Goal: Task Accomplishment & Management: Use online tool/utility

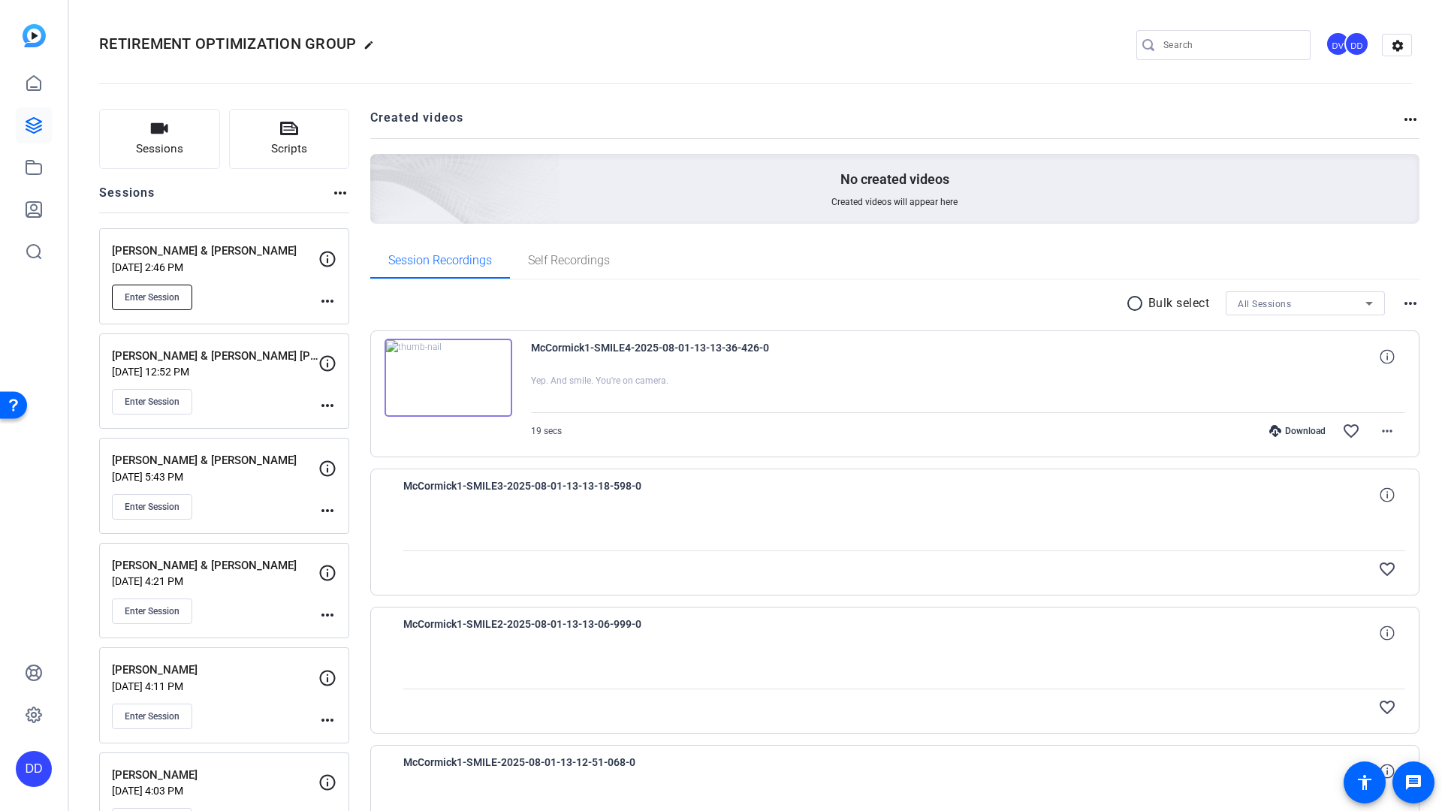
click at [141, 302] on span "Enter Session" at bounding box center [152, 297] width 55 height 12
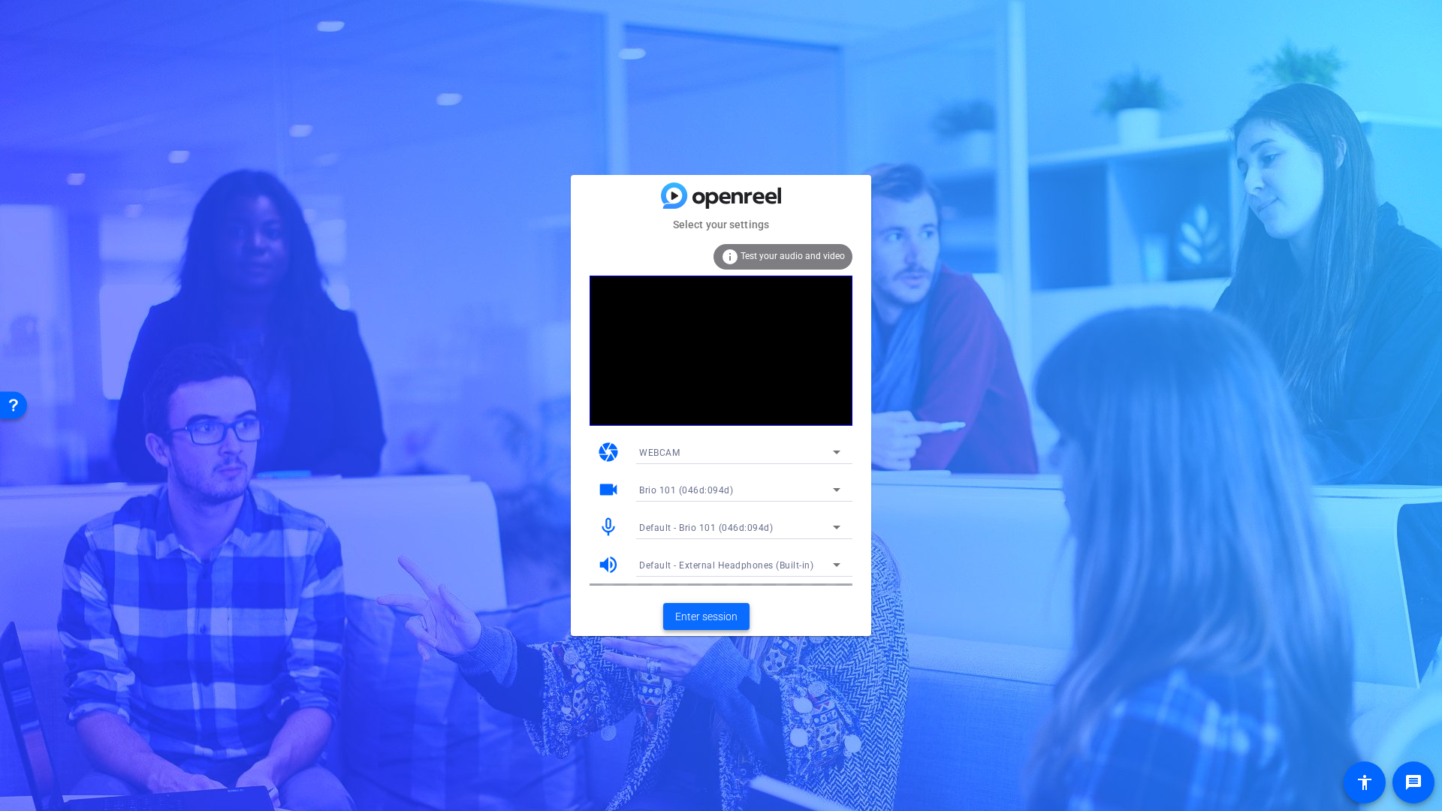
click at [704, 619] on span "Enter session" at bounding box center [706, 617] width 62 height 16
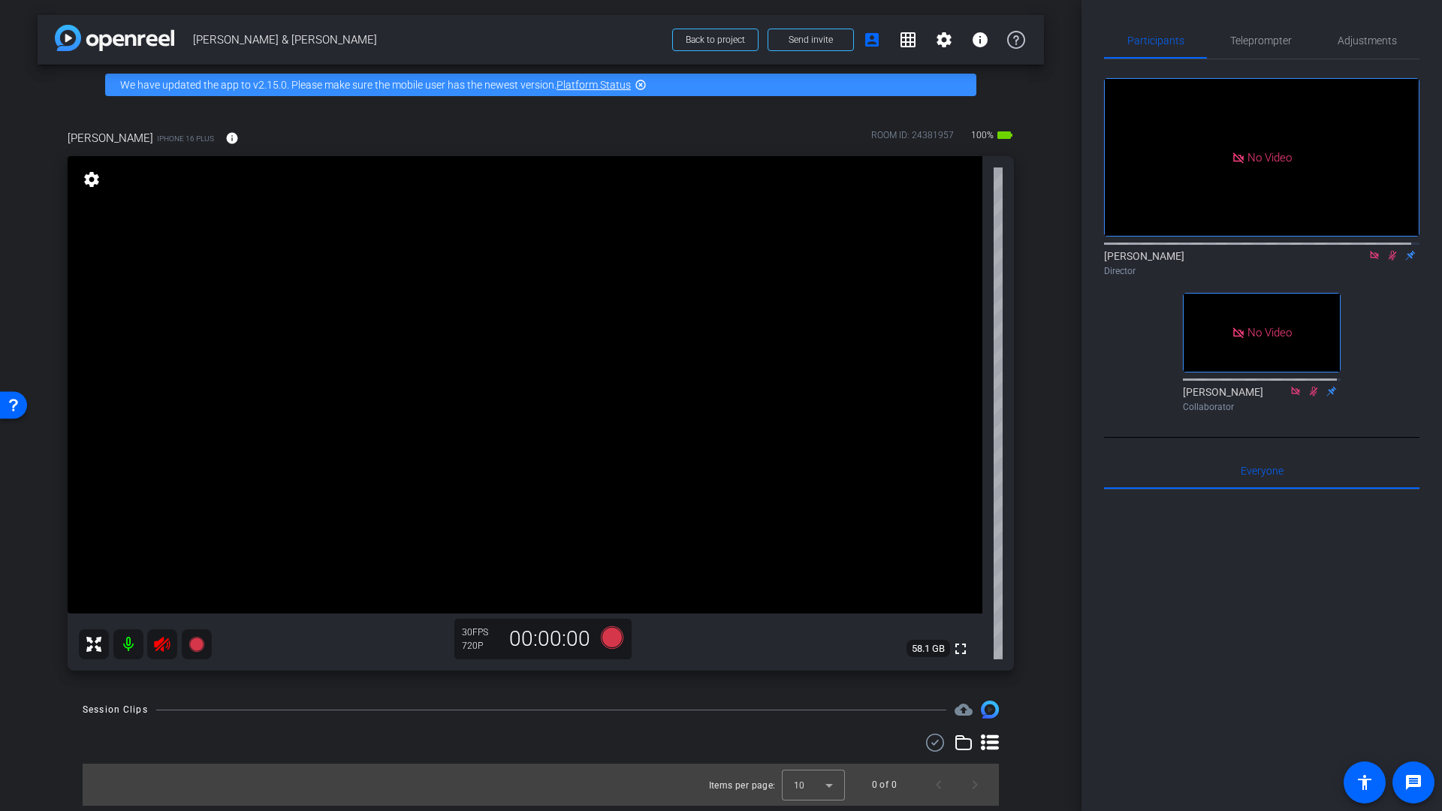
click at [164, 649] on icon at bounding box center [162, 644] width 18 height 18
click at [1389, 261] on icon at bounding box center [1393, 256] width 8 height 10
click at [1370, 259] on icon at bounding box center [1374, 255] width 8 height 8
click at [225, 137] on mat-icon "info" at bounding box center [232, 138] width 14 height 14
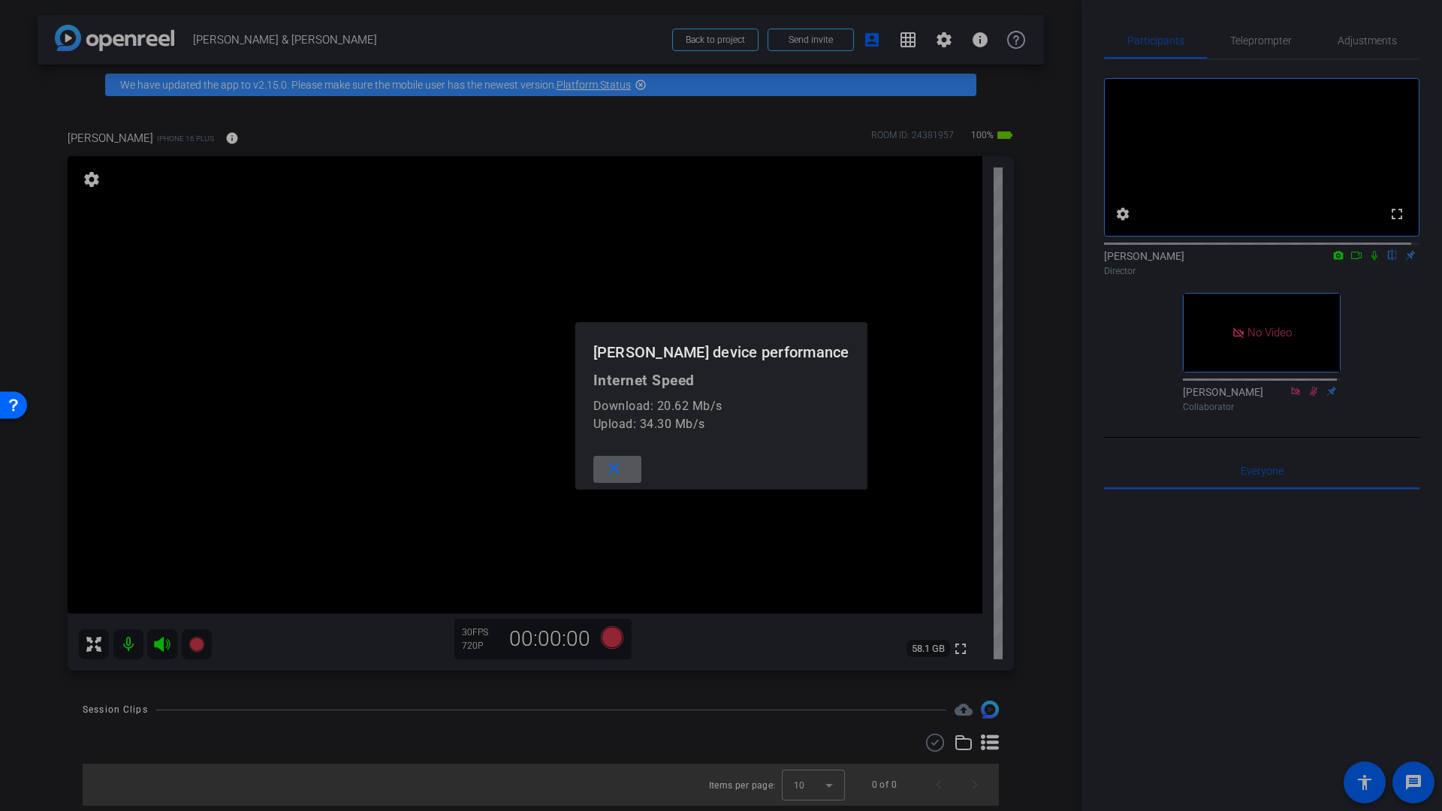
click at [621, 470] on mat-icon "close" at bounding box center [614, 469] width 19 height 19
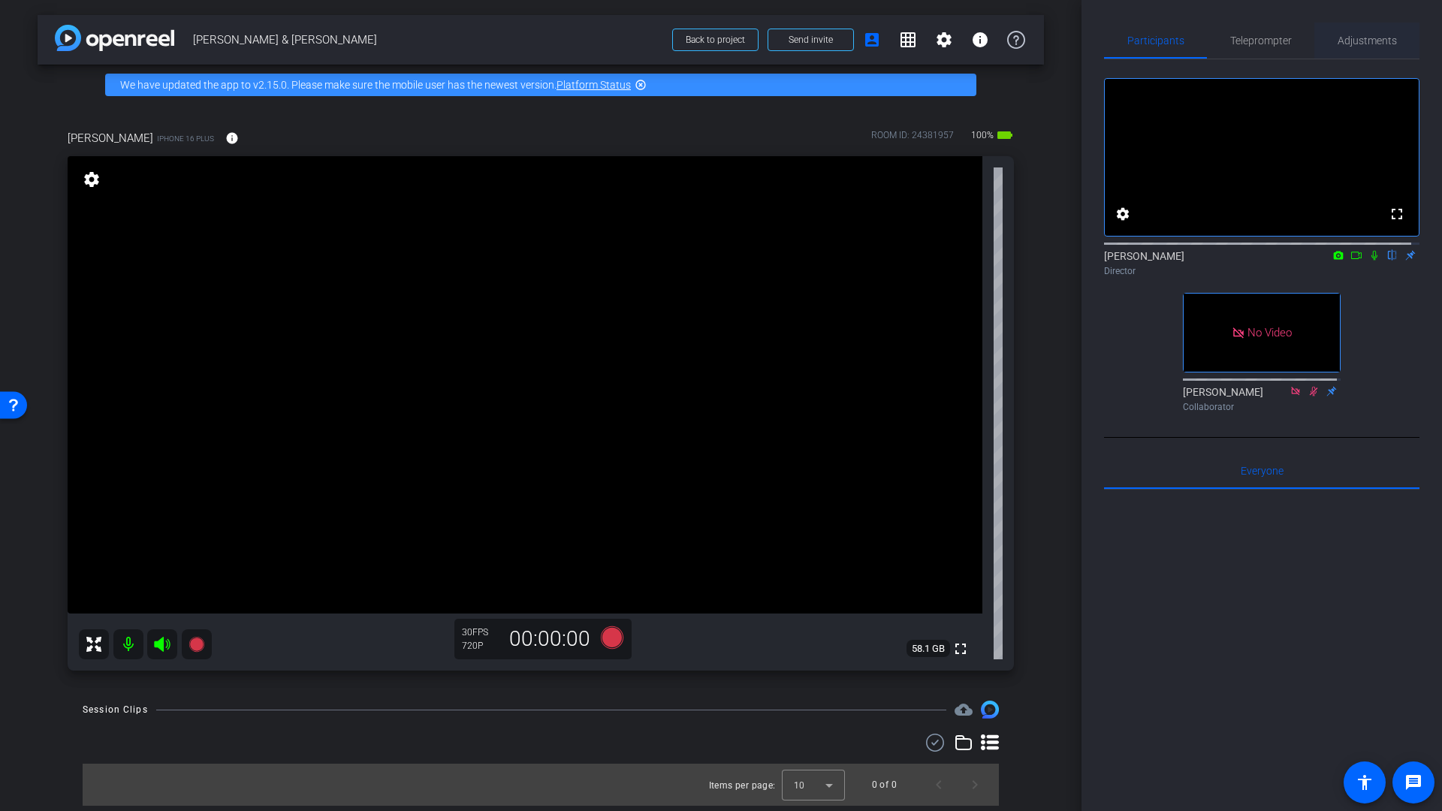
click at [1366, 45] on span "Adjustments" at bounding box center [1366, 40] width 59 height 11
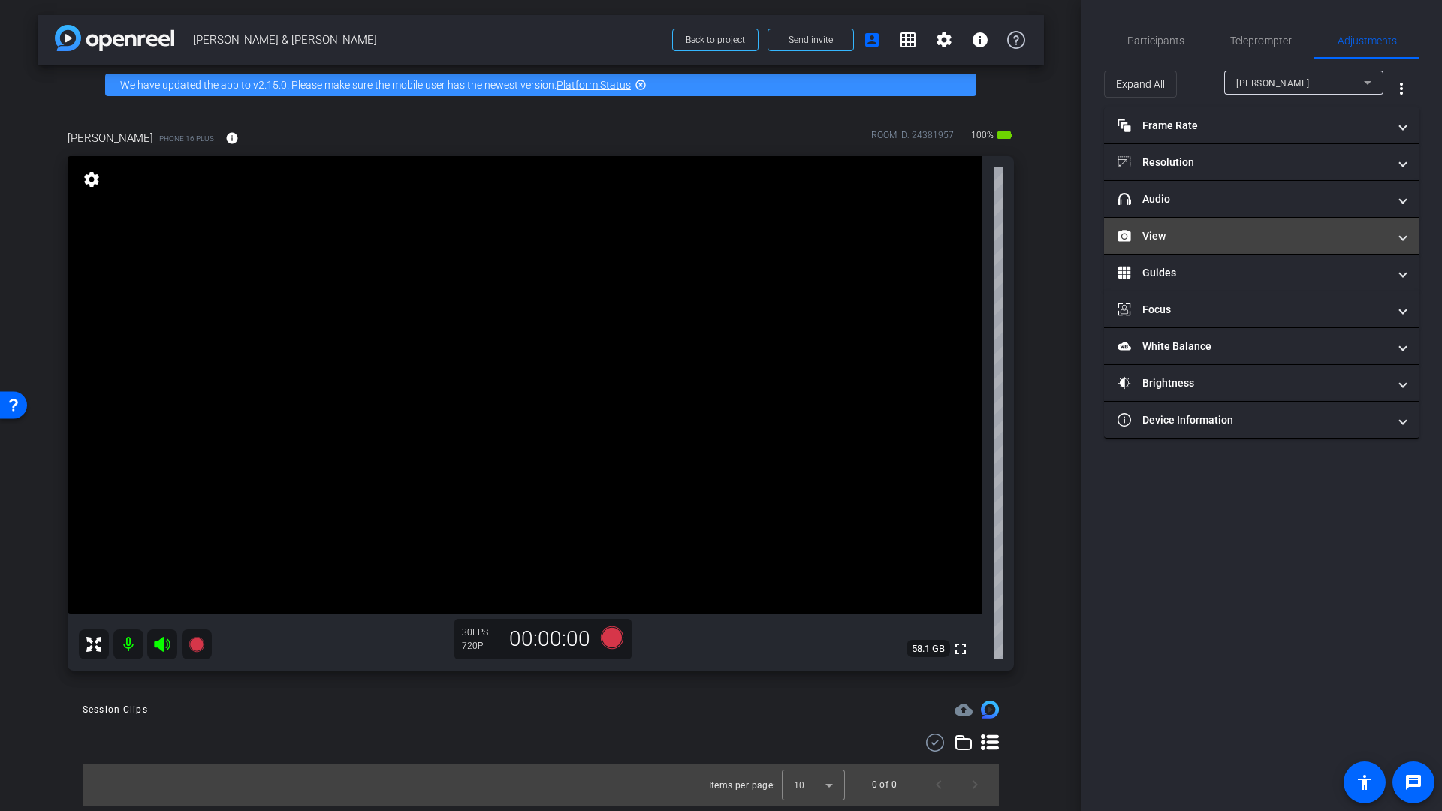
click at [1181, 242] on mat-panel-title "View" at bounding box center [1252, 236] width 270 height 16
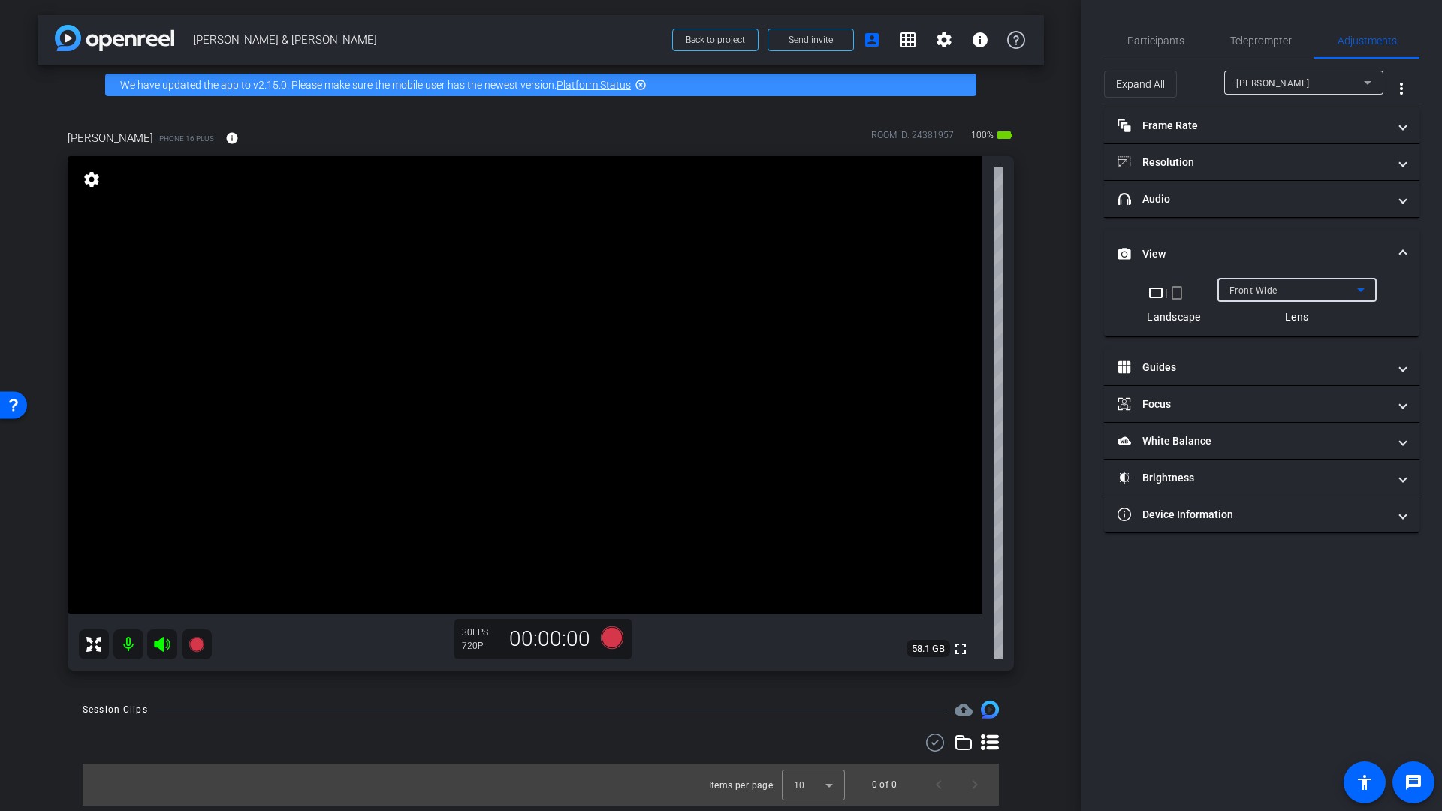
click at [1245, 294] on span "Front Wide" at bounding box center [1253, 290] width 48 height 11
click at [1262, 318] on span "Back Wide" at bounding box center [1253, 320] width 48 height 18
click at [1250, 204] on mat-panel-title "headphone icon Audio" at bounding box center [1252, 199] width 270 height 16
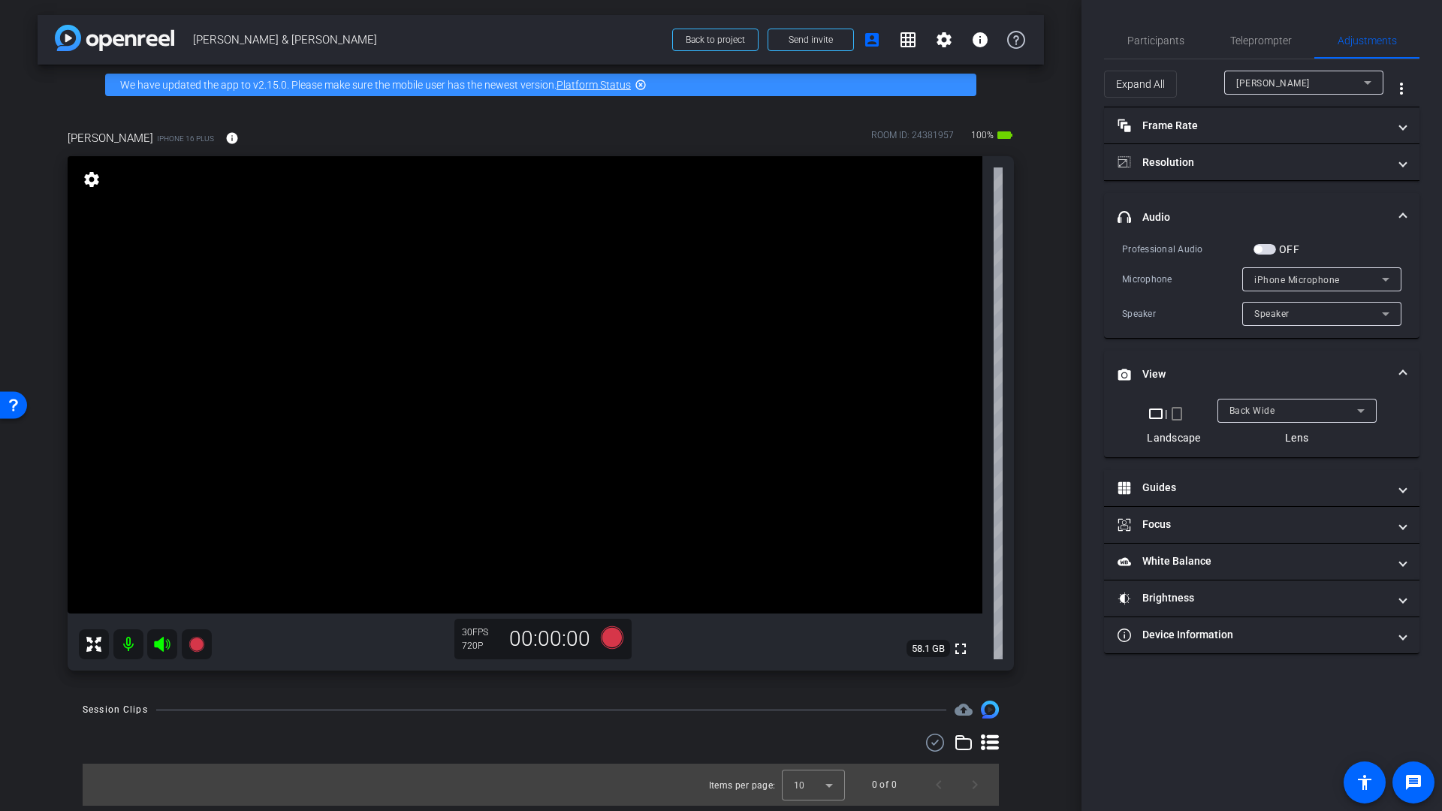
click at [1260, 251] on span "button" at bounding box center [1258, 250] width 8 height 8
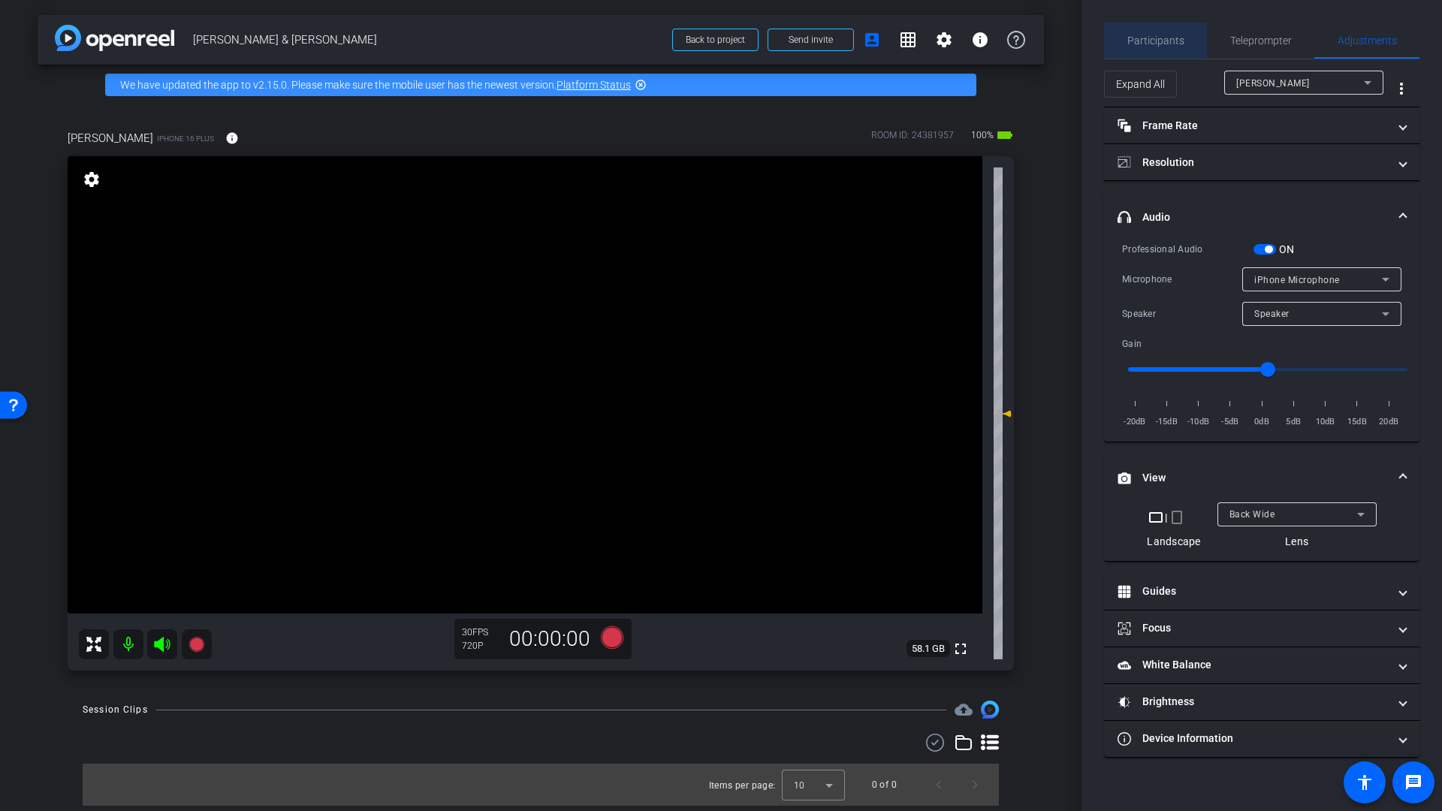
click at [1170, 42] on span "Participants" at bounding box center [1155, 40] width 57 height 11
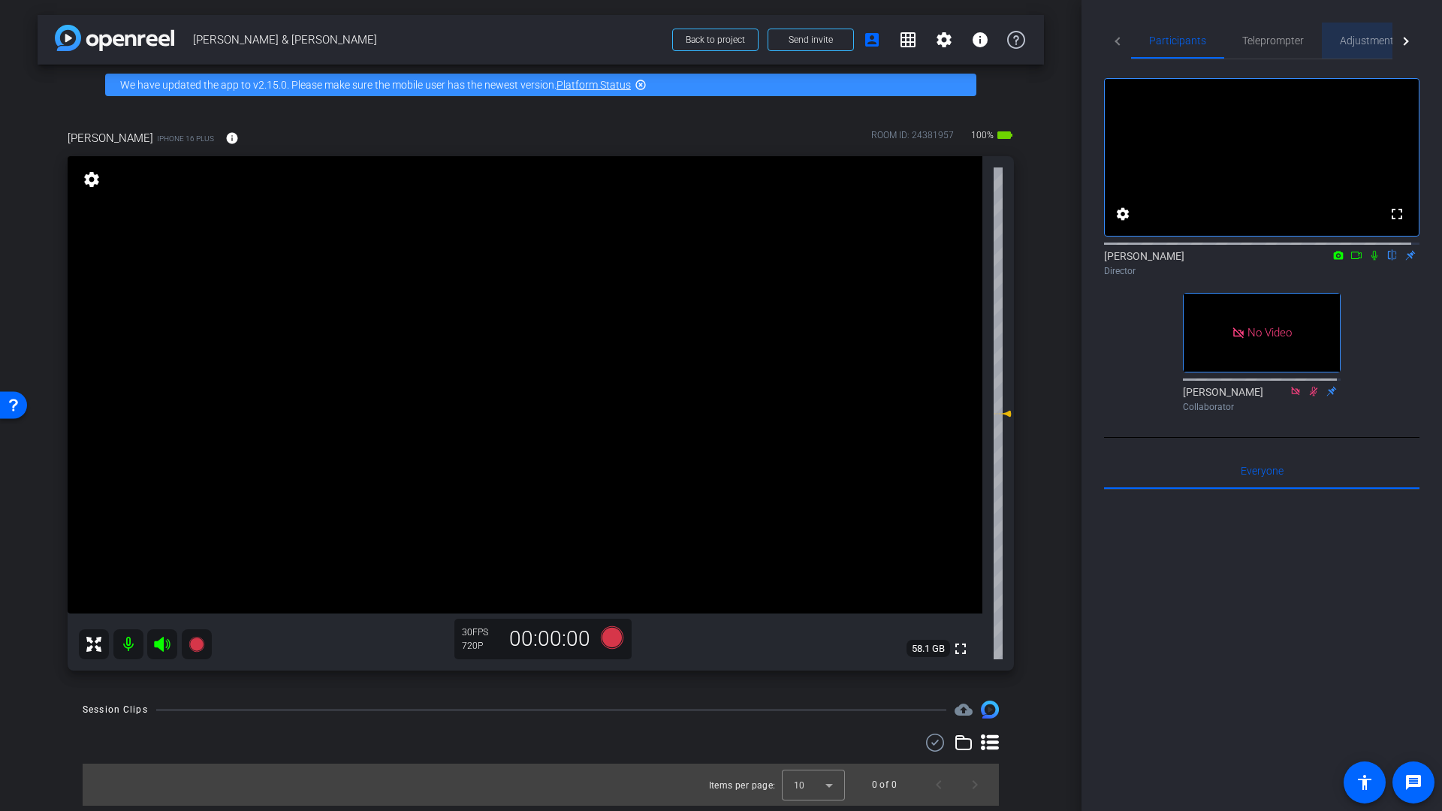
click at [1354, 44] on span "Adjustments" at bounding box center [1369, 40] width 59 height 11
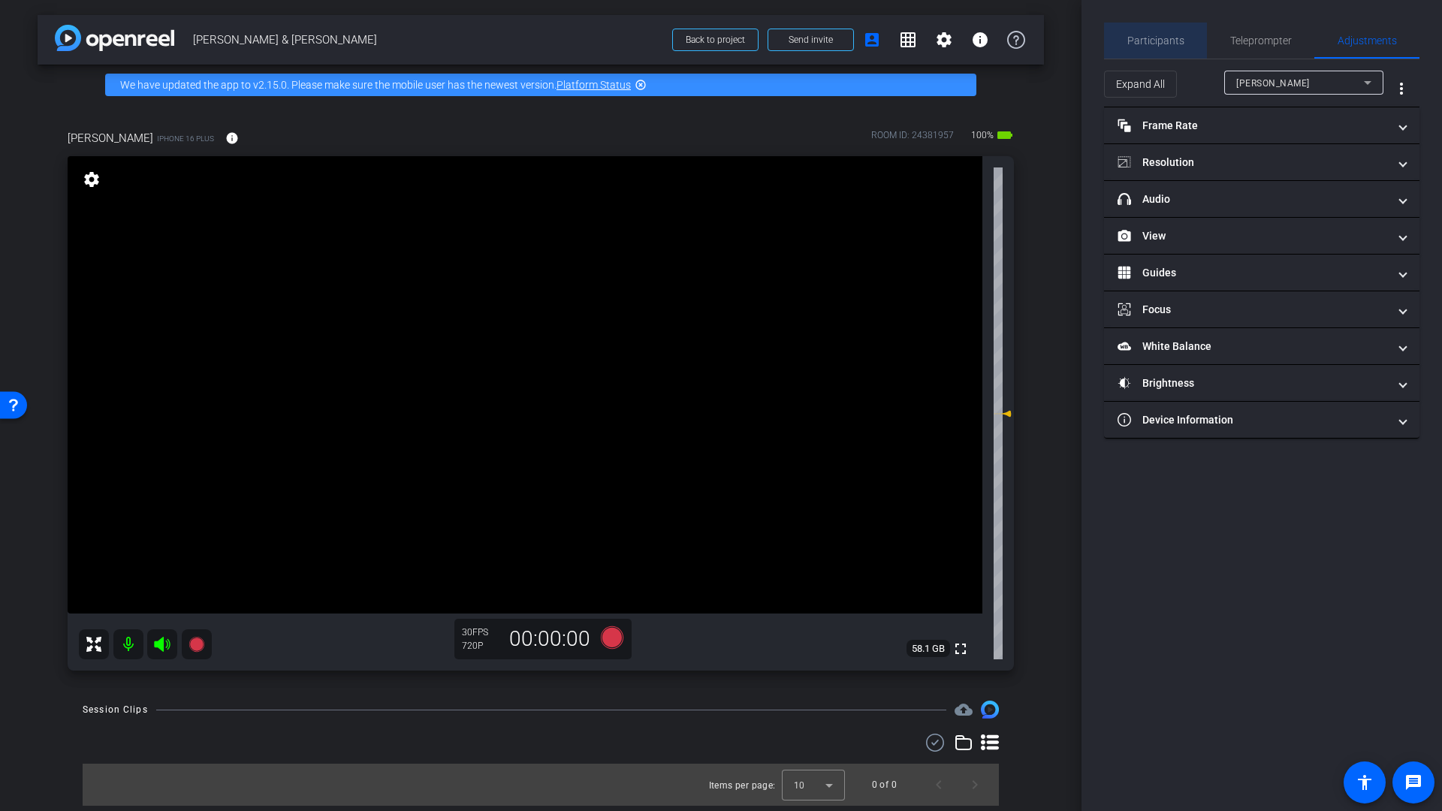
click at [1163, 42] on span "Participants" at bounding box center [1155, 40] width 57 height 11
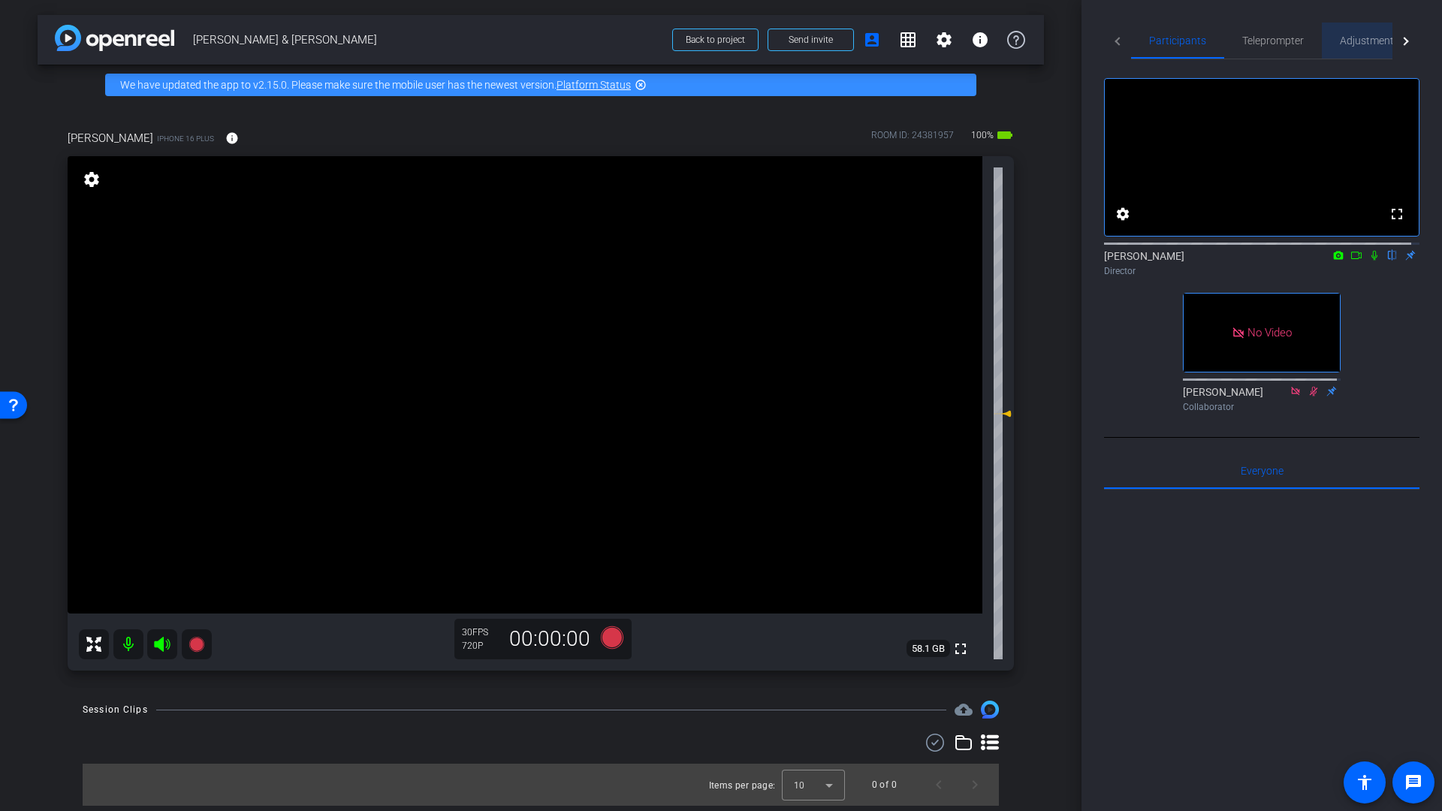
click at [1355, 44] on span "Adjustments" at bounding box center [1369, 40] width 59 height 11
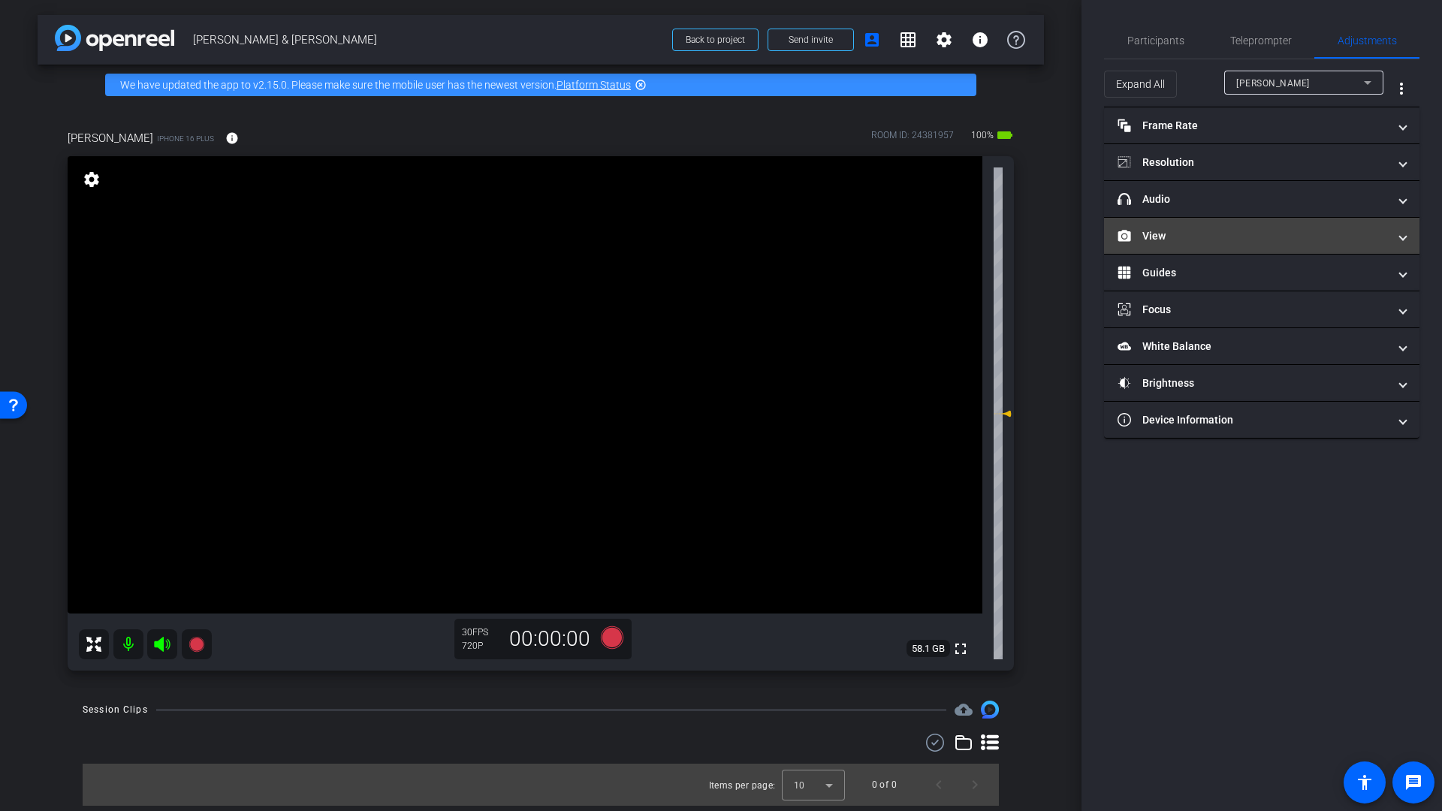
click at [1181, 241] on mat-panel-title "View" at bounding box center [1252, 236] width 270 height 16
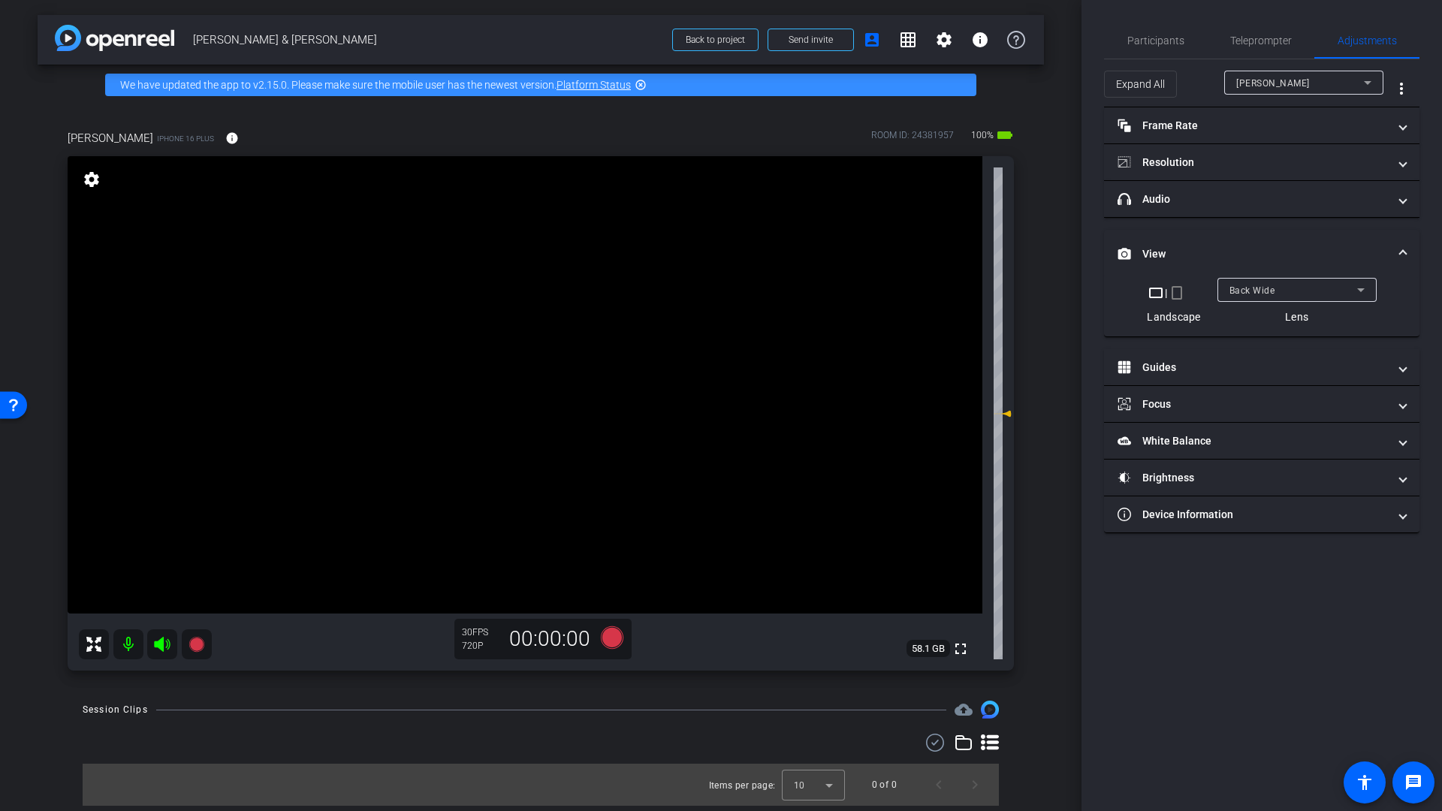
click at [1240, 286] on span "Back Wide" at bounding box center [1252, 290] width 46 height 11
click at [1246, 349] on span "Front Wide" at bounding box center [1253, 344] width 49 height 18
click at [1274, 292] on span "Front Wide" at bounding box center [1253, 290] width 48 height 11
click at [1256, 318] on span "Back Wide" at bounding box center [1253, 320] width 48 height 18
click at [1289, 296] on div "Back Wide" at bounding box center [1293, 290] width 128 height 19
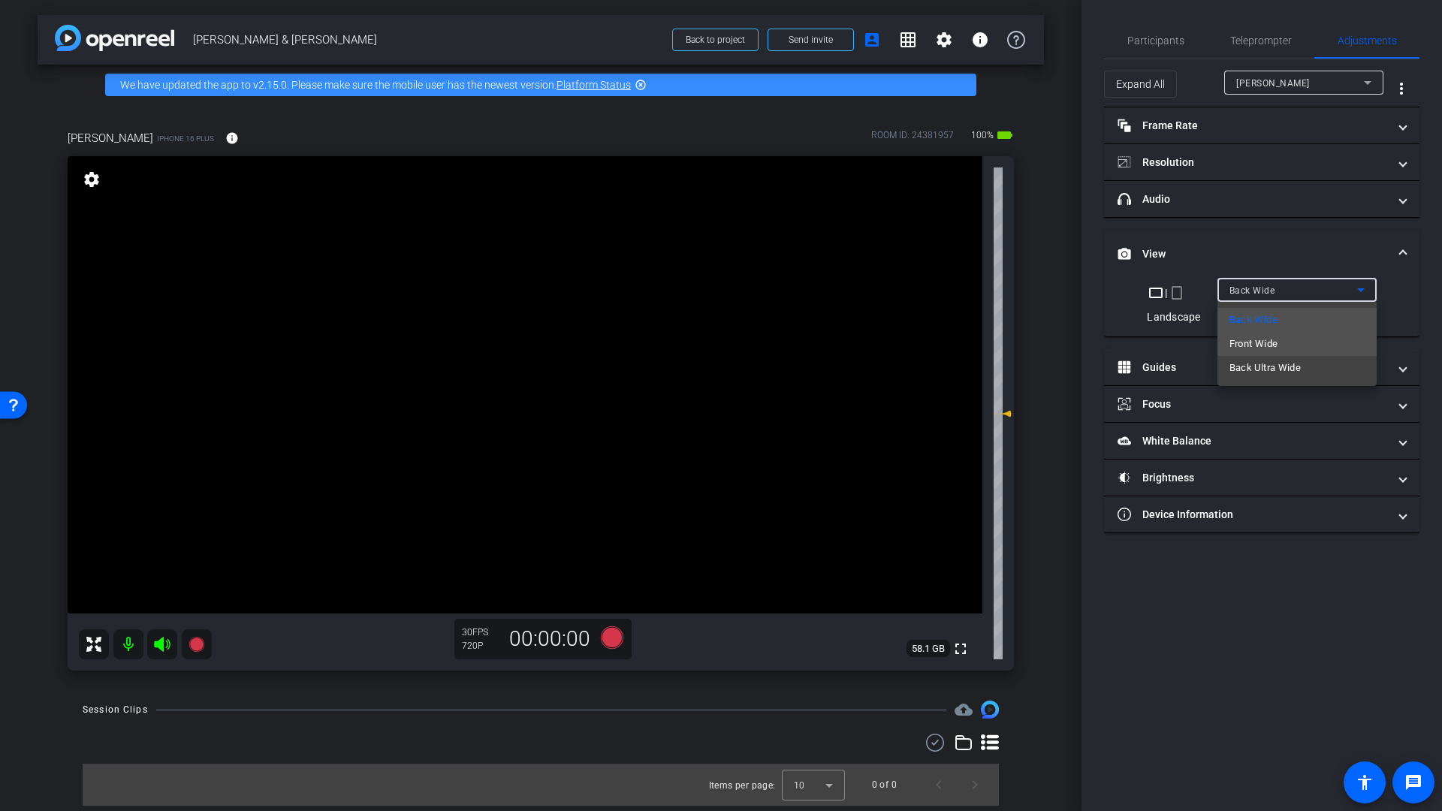
click at [1275, 345] on span "Front Wide" at bounding box center [1253, 344] width 49 height 18
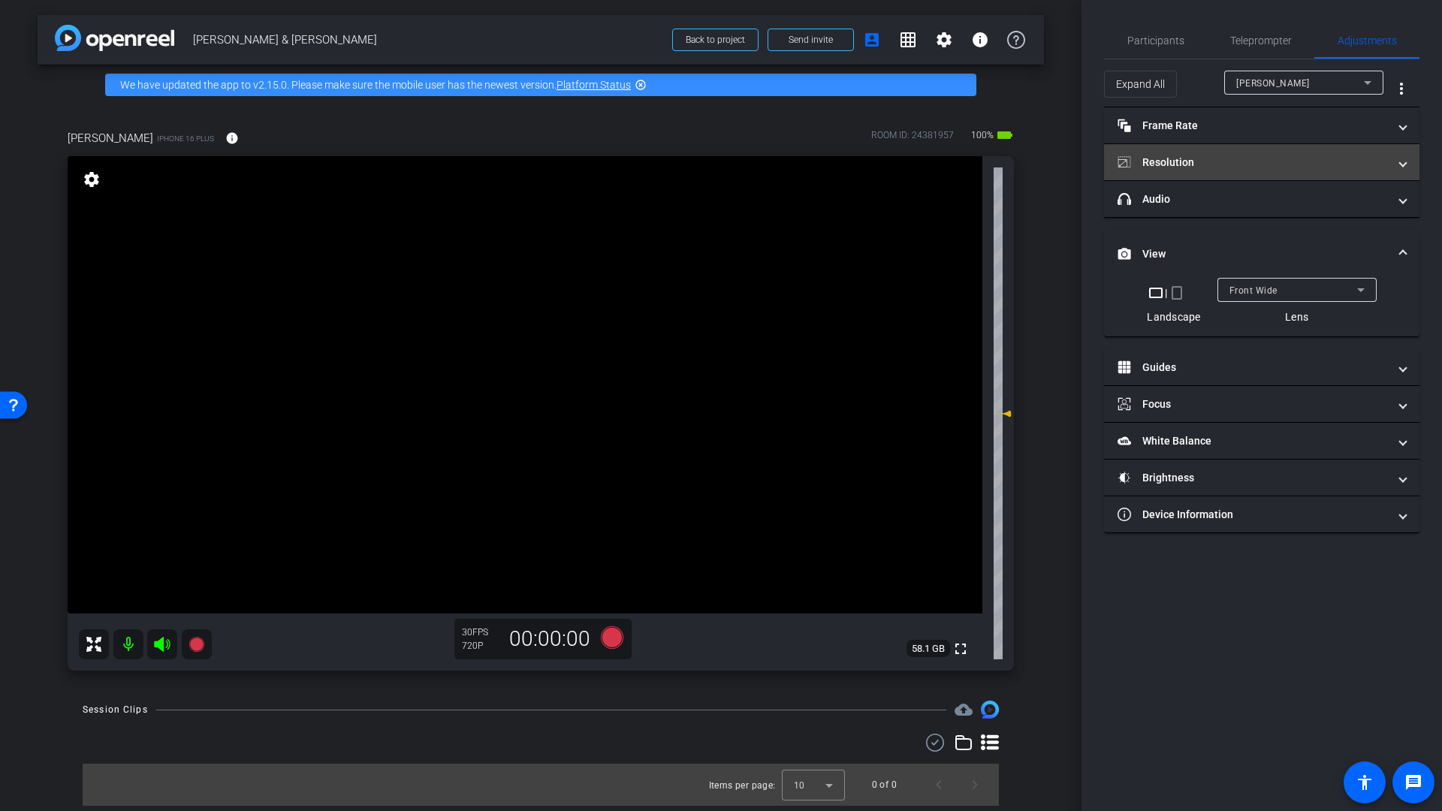
click at [1193, 164] on mat-panel-title "Resolution" at bounding box center [1252, 163] width 270 height 16
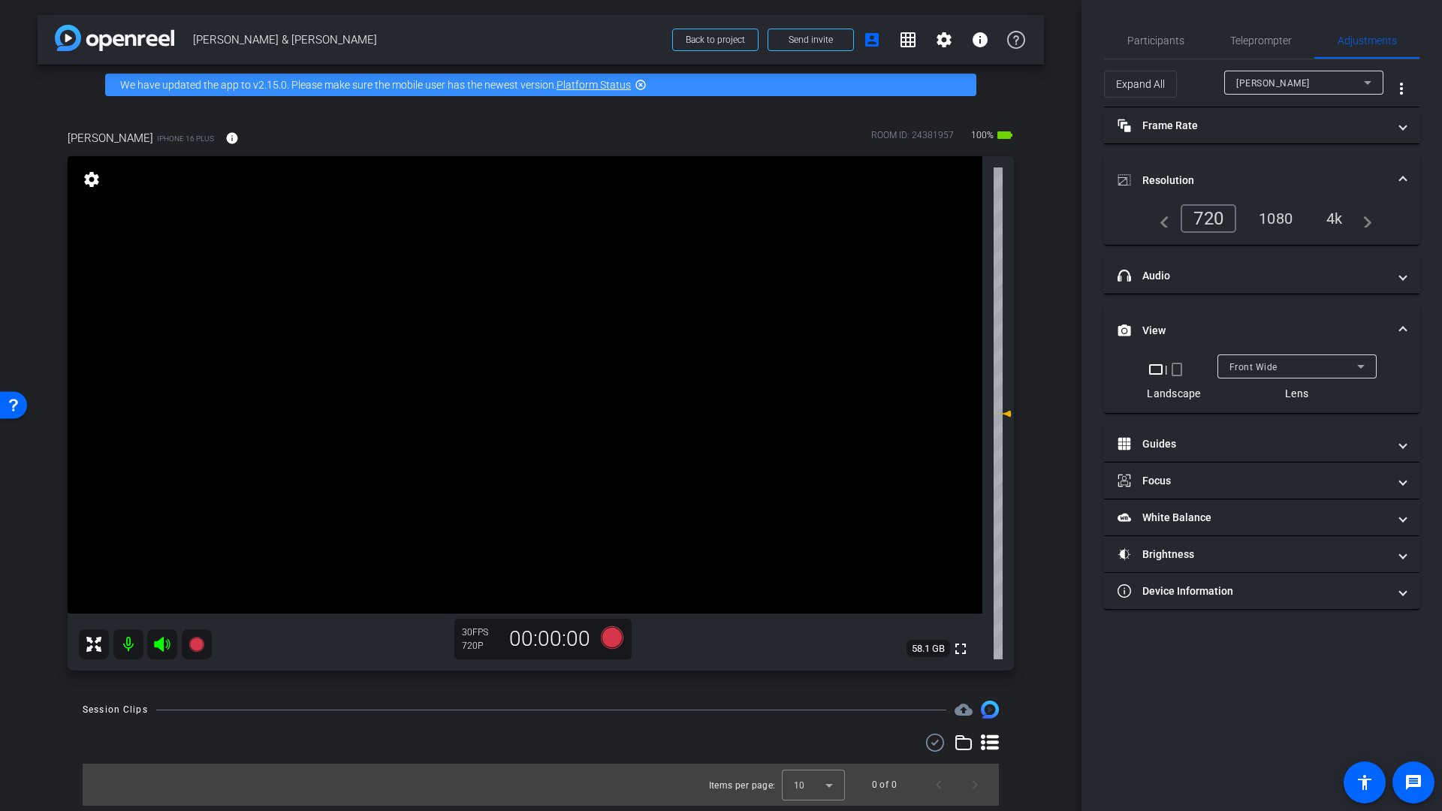
click at [1283, 222] on div "1080" at bounding box center [1275, 219] width 56 height 26
click at [1156, 48] on span "Participants" at bounding box center [1155, 41] width 57 height 36
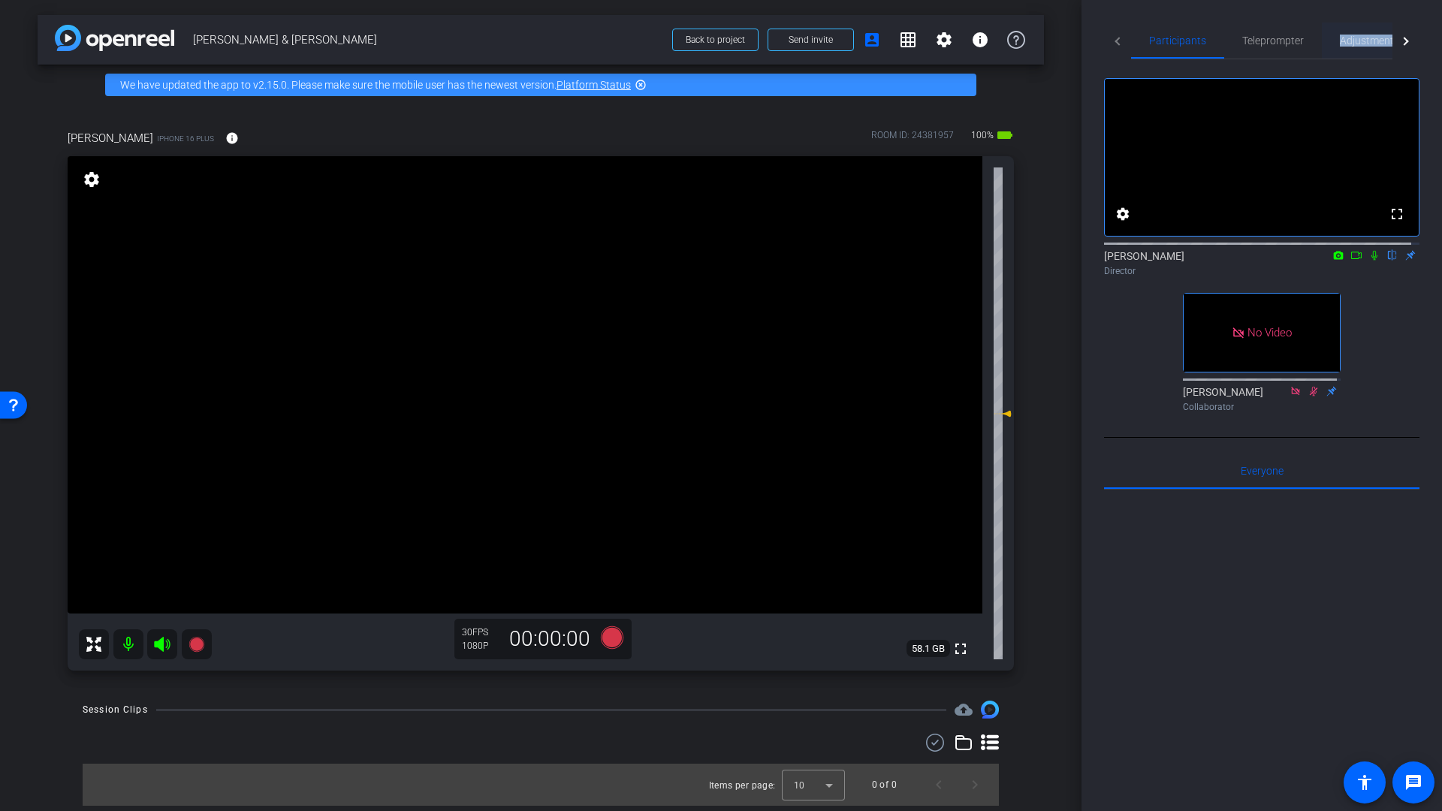
click at [1363, 37] on span "Adjustments" at bounding box center [1369, 40] width 59 height 11
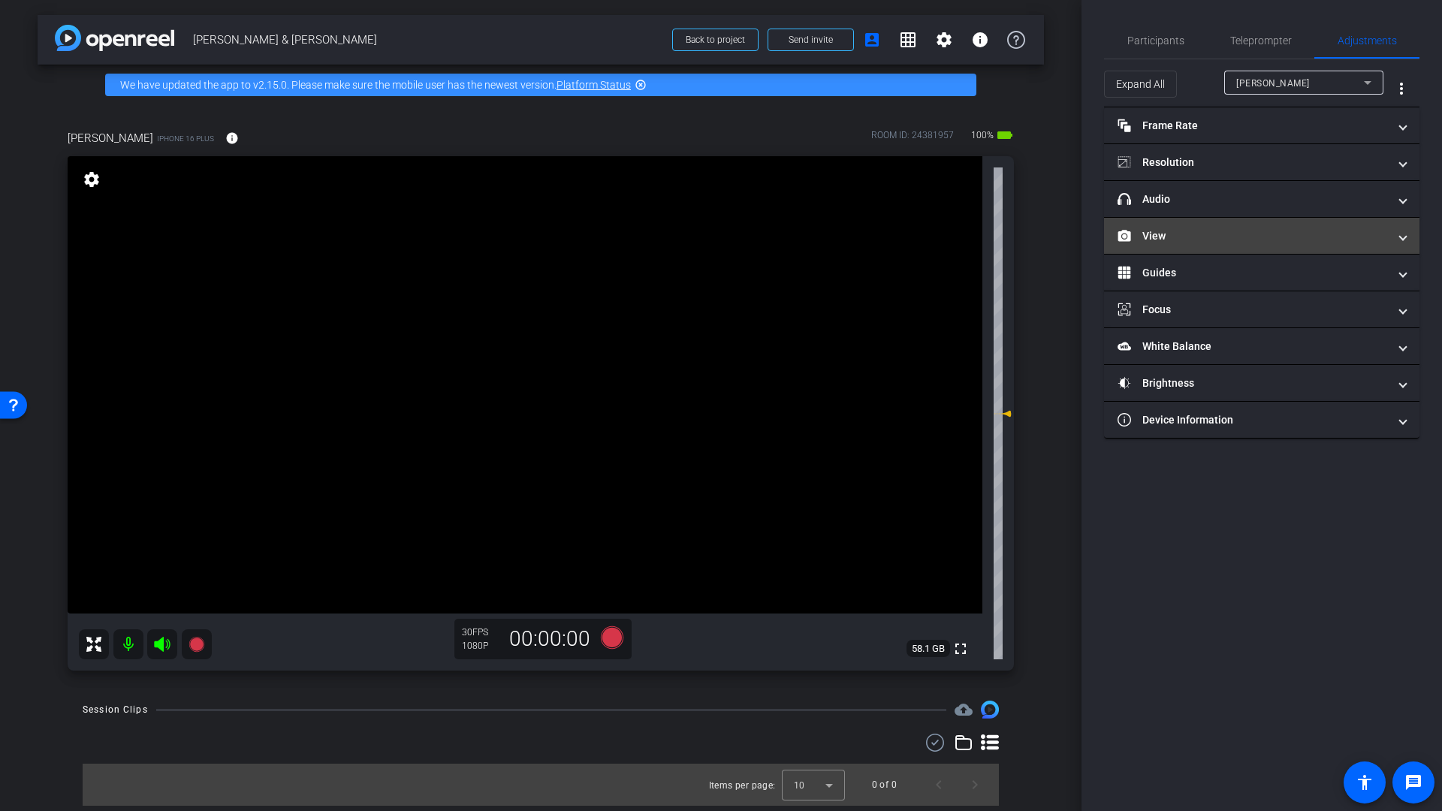
click at [1178, 244] on mat-expansion-panel-header "View" at bounding box center [1261, 236] width 315 height 36
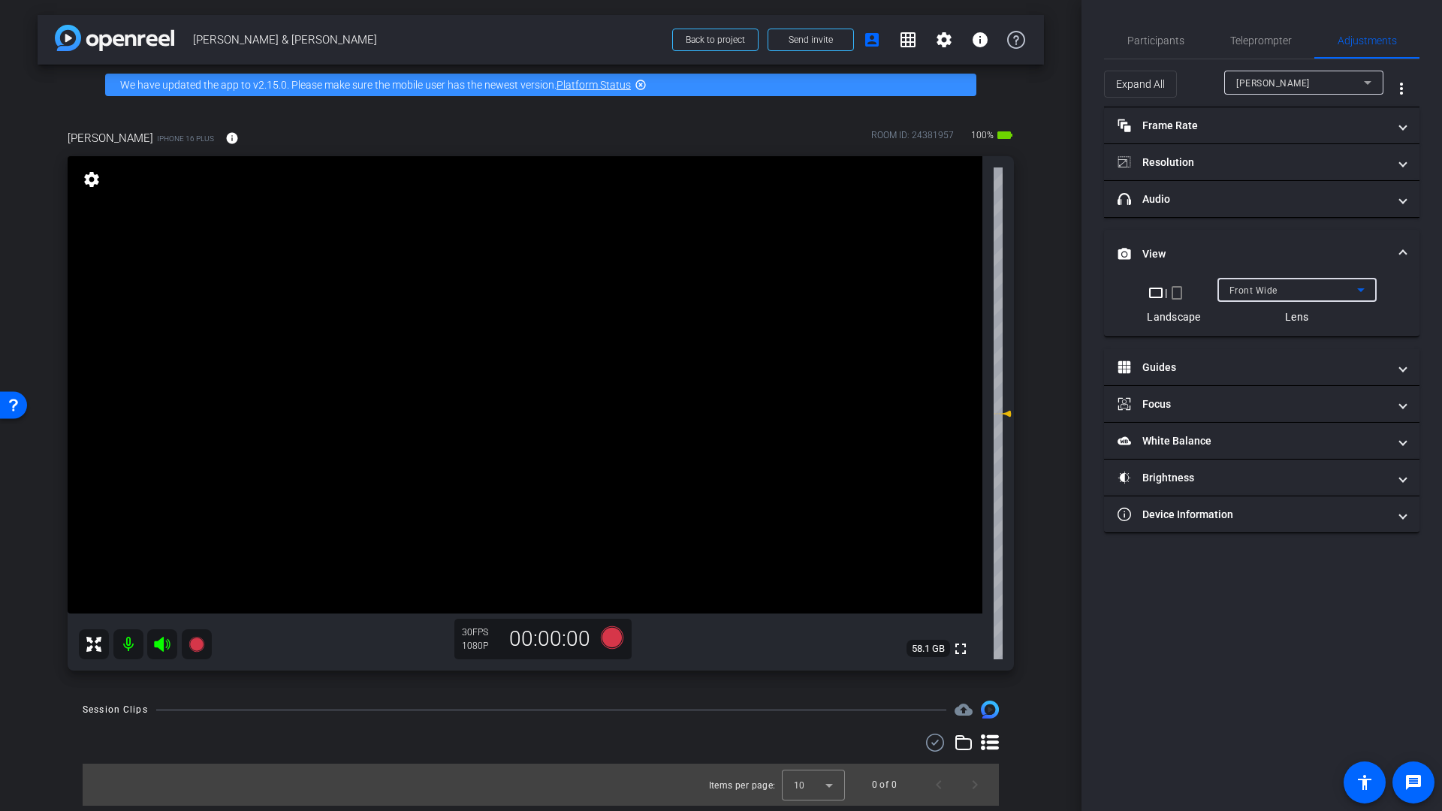
click at [1265, 295] on span "Front Wide" at bounding box center [1253, 290] width 48 height 11
click at [1270, 321] on span "Back Wide" at bounding box center [1253, 320] width 48 height 18
click at [1196, 204] on mat-panel-title "headphone icon Audio" at bounding box center [1252, 199] width 270 height 16
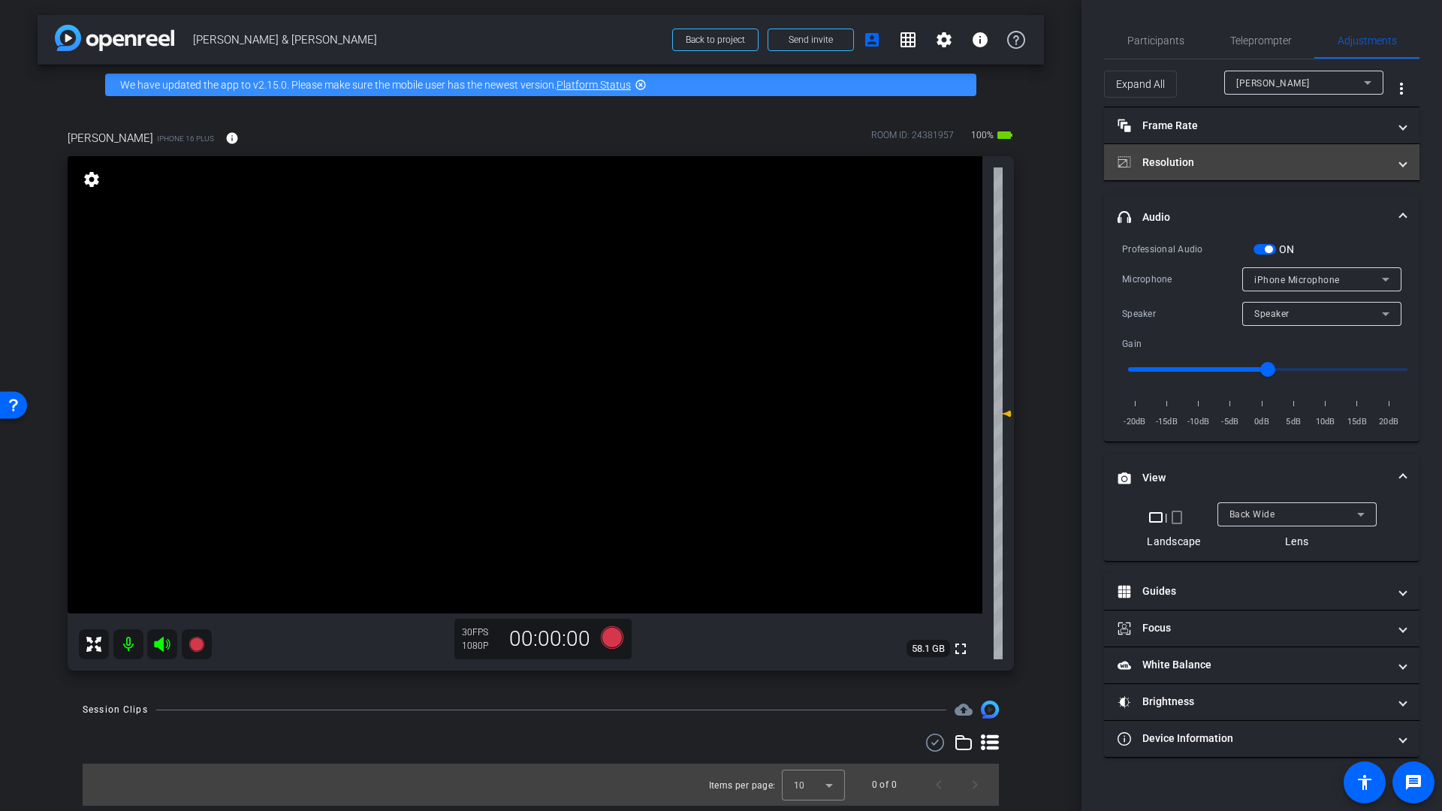
click at [1195, 164] on mat-panel-title "Resolution" at bounding box center [1252, 163] width 270 height 16
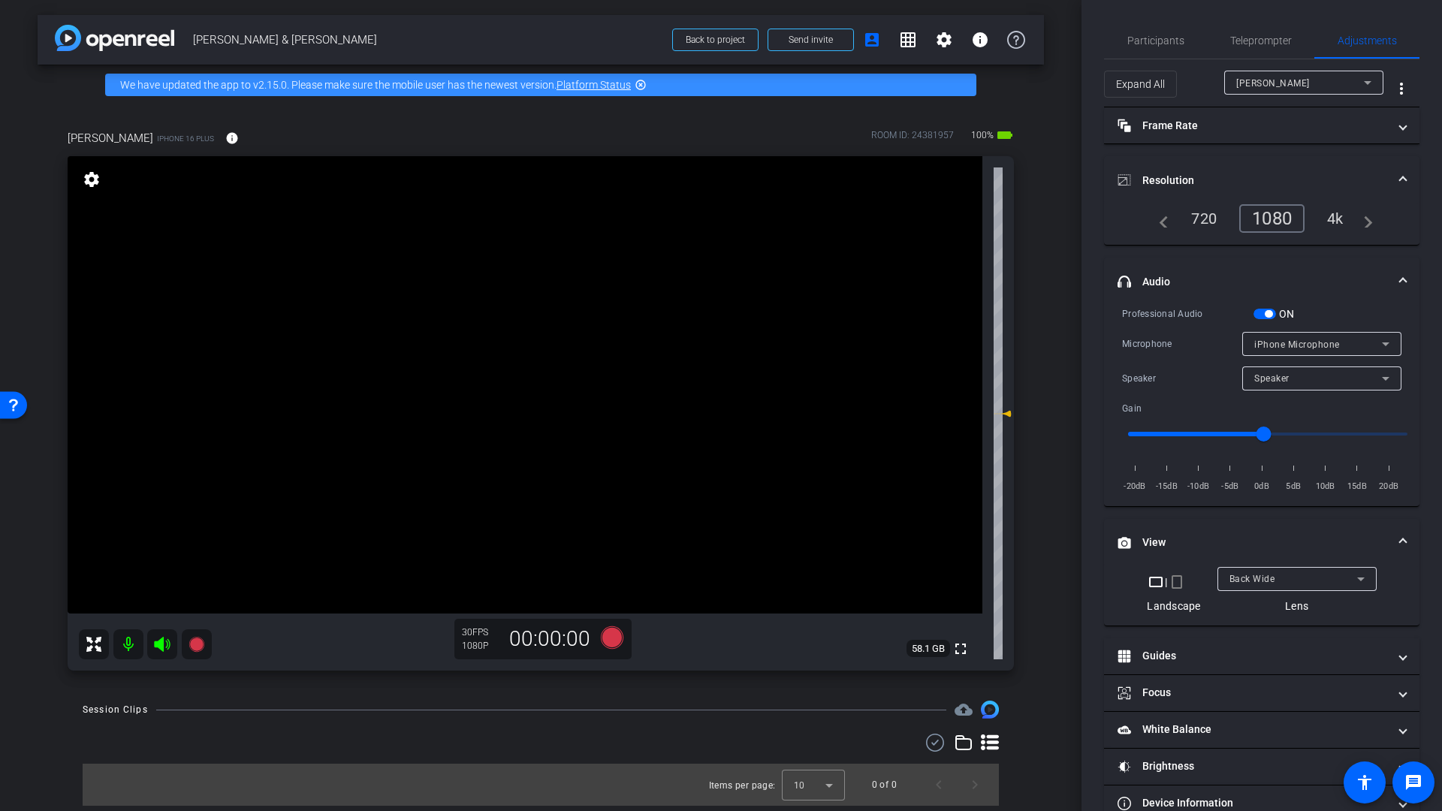
click at [1161, 176] on mat-panel-title "Resolution" at bounding box center [1252, 181] width 270 height 16
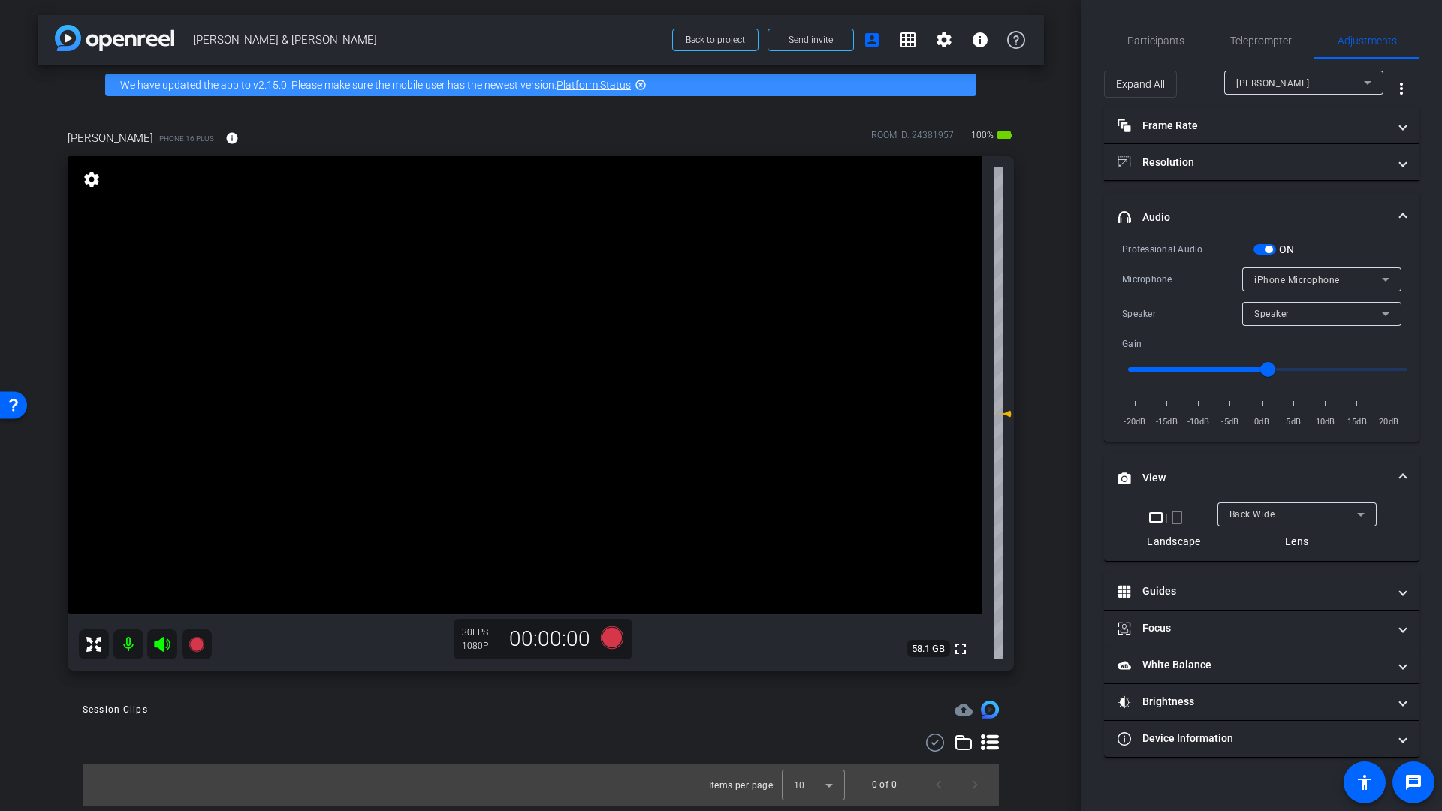
click at [1286, 523] on div "Back Wide" at bounding box center [1293, 514] width 128 height 19
click at [1239, 566] on span "Front Wide" at bounding box center [1253, 568] width 49 height 18
click at [1271, 520] on div "Front Wide" at bounding box center [1293, 514] width 128 height 19
click at [1260, 545] on span "Back Wide" at bounding box center [1253, 544] width 48 height 18
click at [1269, 519] on span "Back Wide" at bounding box center [1252, 514] width 46 height 11
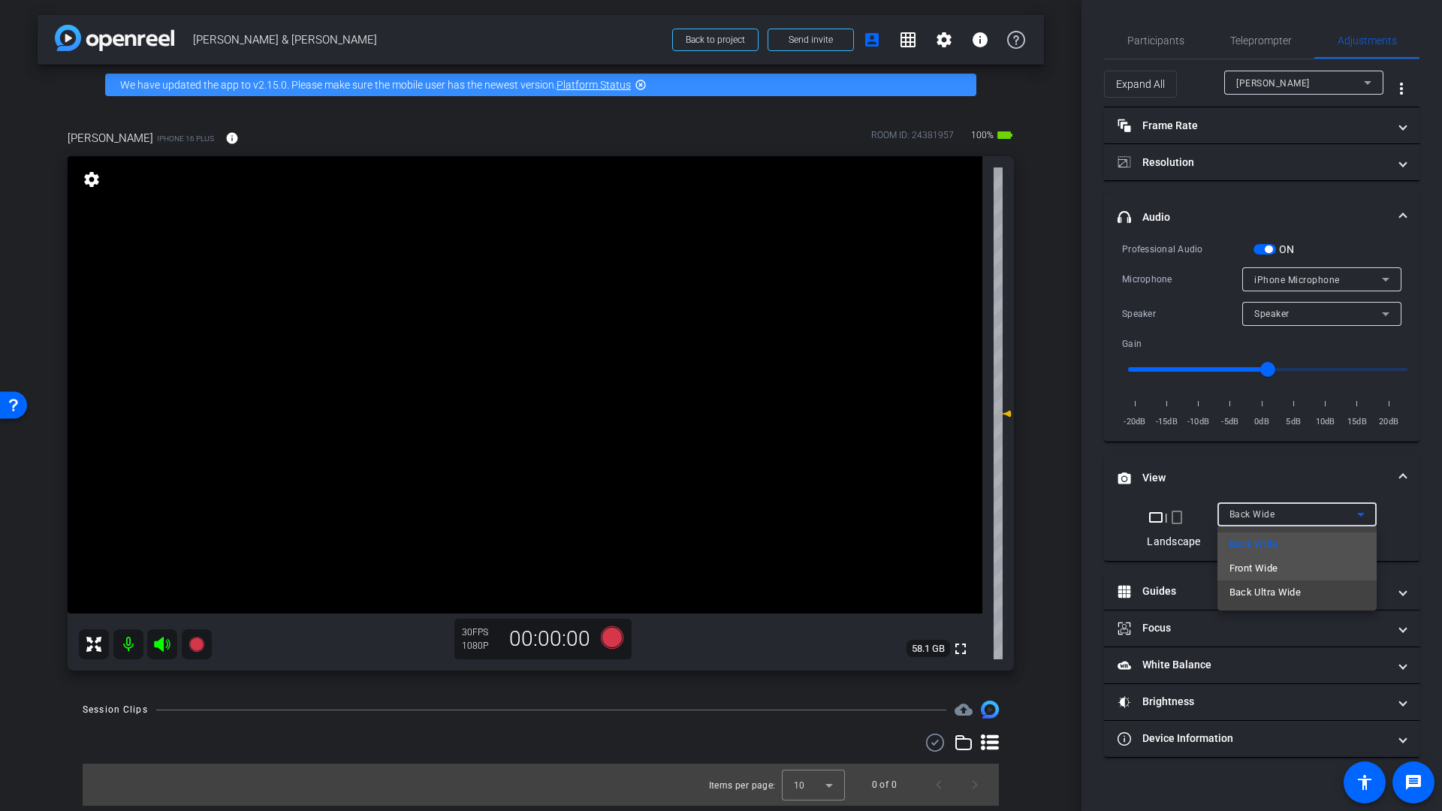
click at [1268, 572] on span "Front Wide" at bounding box center [1253, 568] width 49 height 18
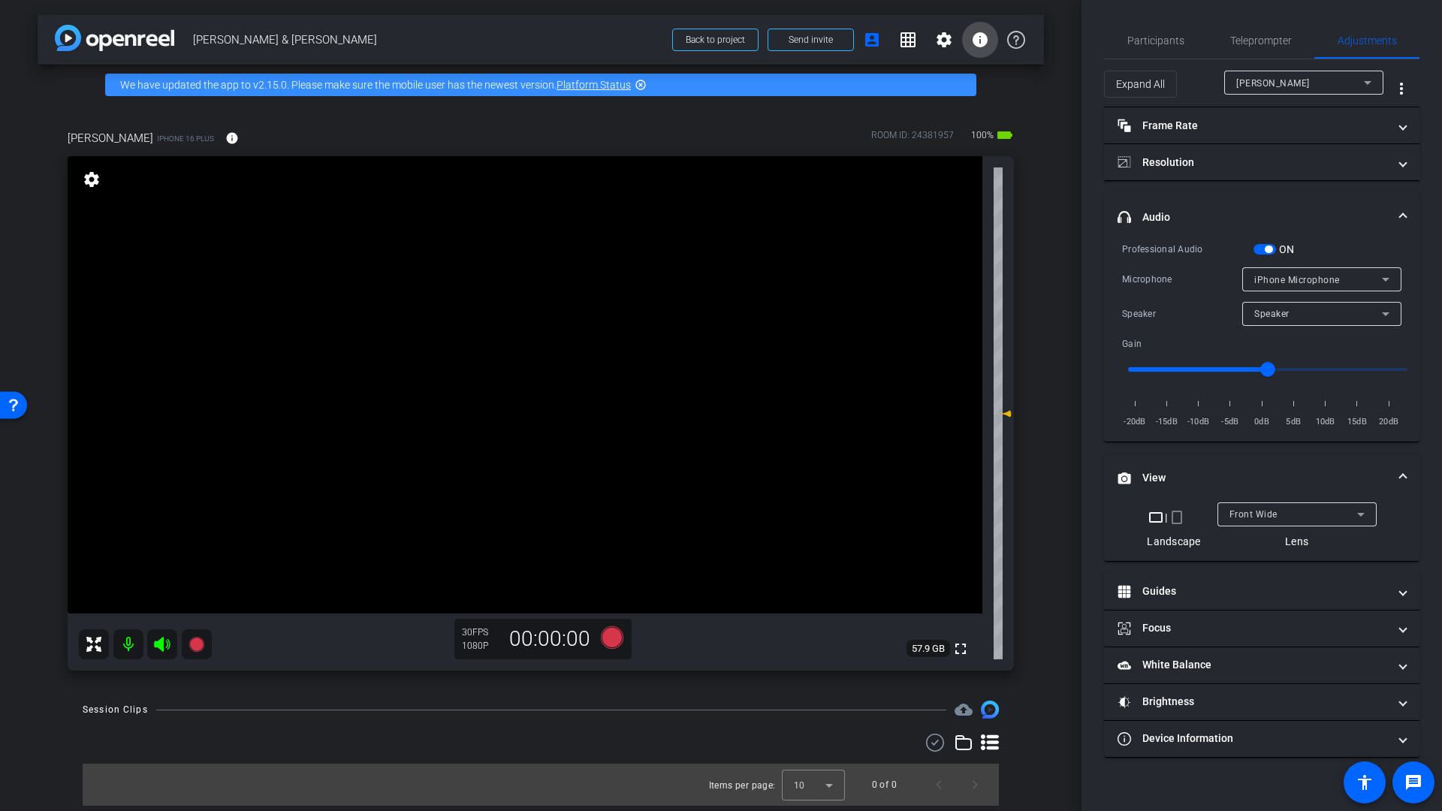
click at [979, 38] on mat-icon "info" at bounding box center [980, 40] width 18 height 18
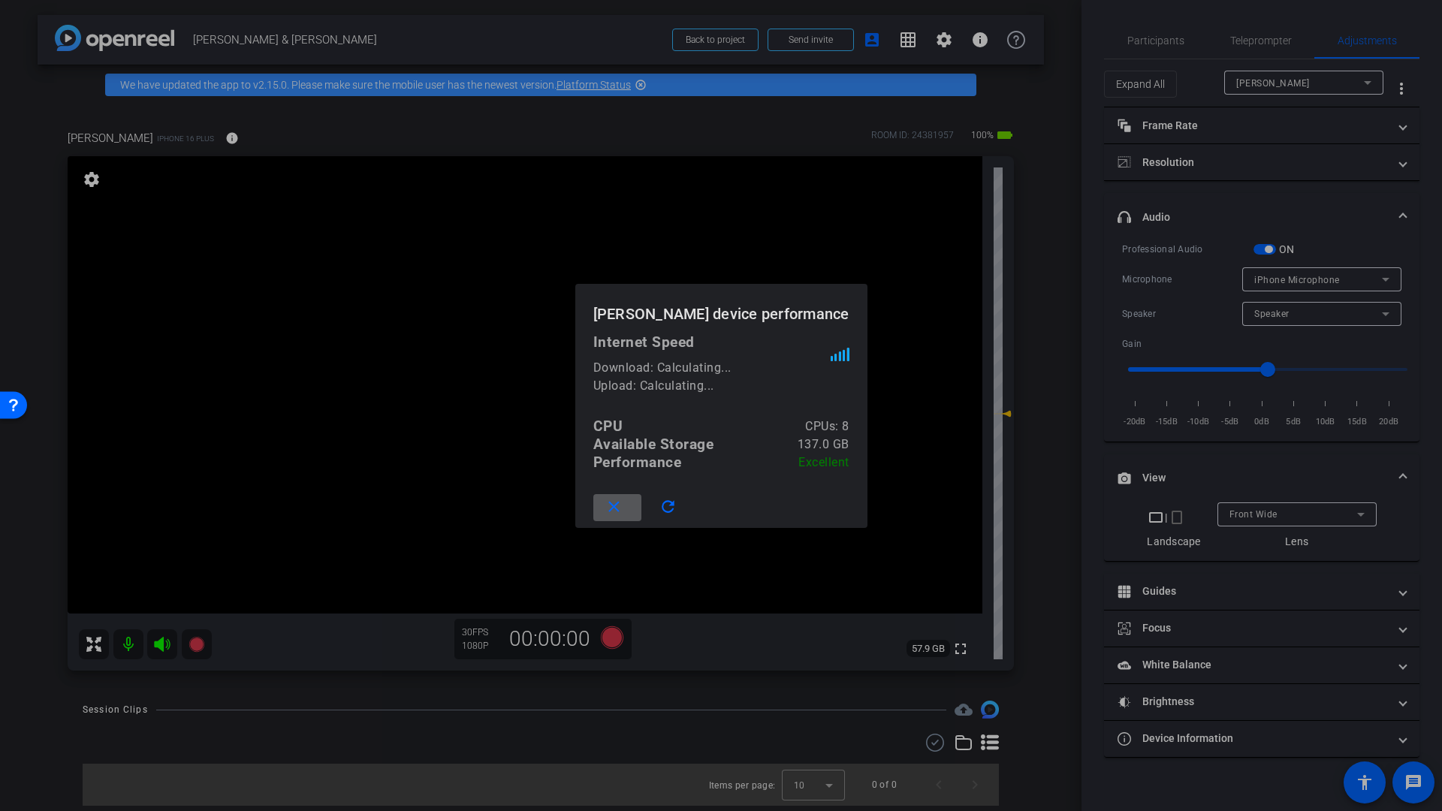
click at [1006, 80] on div at bounding box center [721, 405] width 1442 height 811
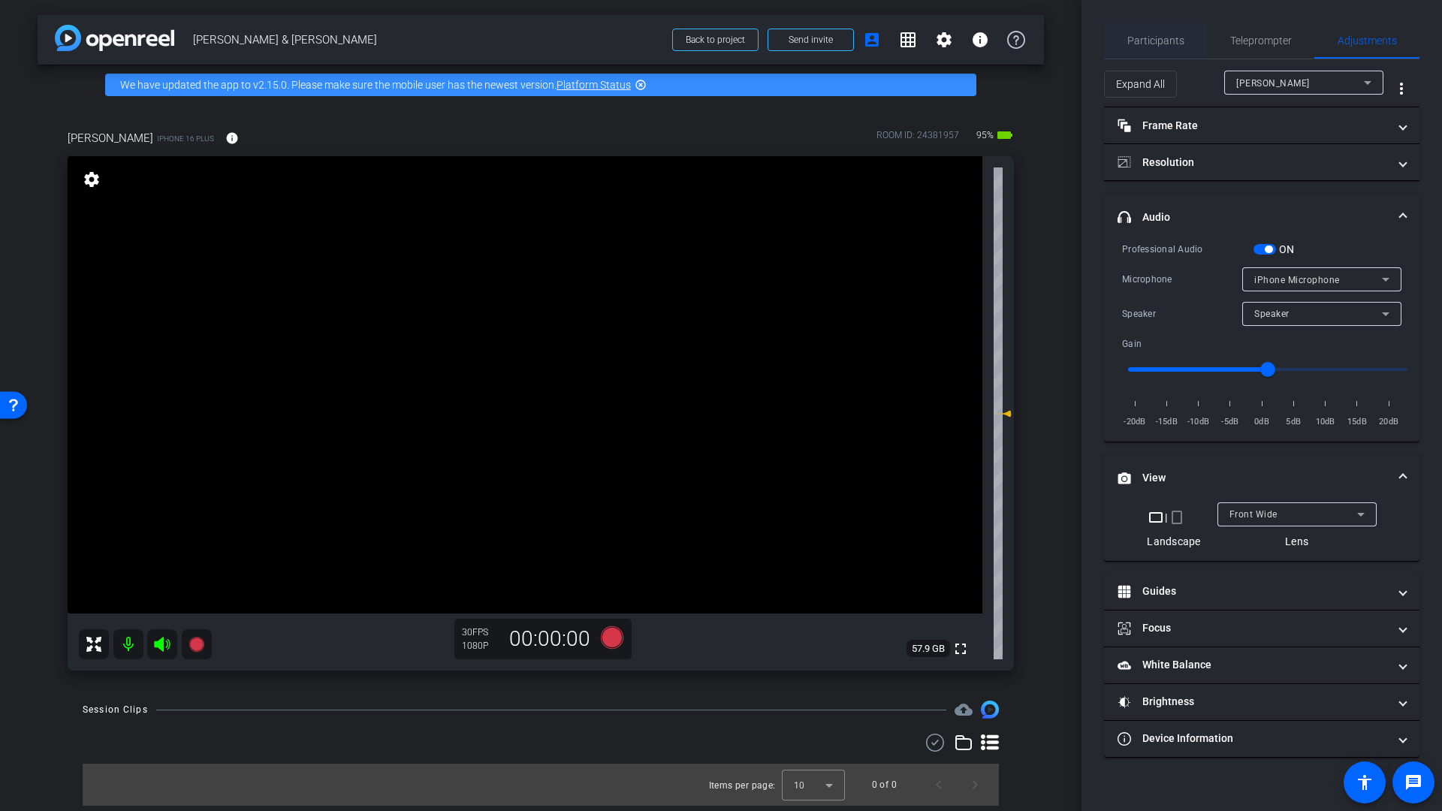
click at [1156, 49] on span "Participants" at bounding box center [1155, 41] width 57 height 36
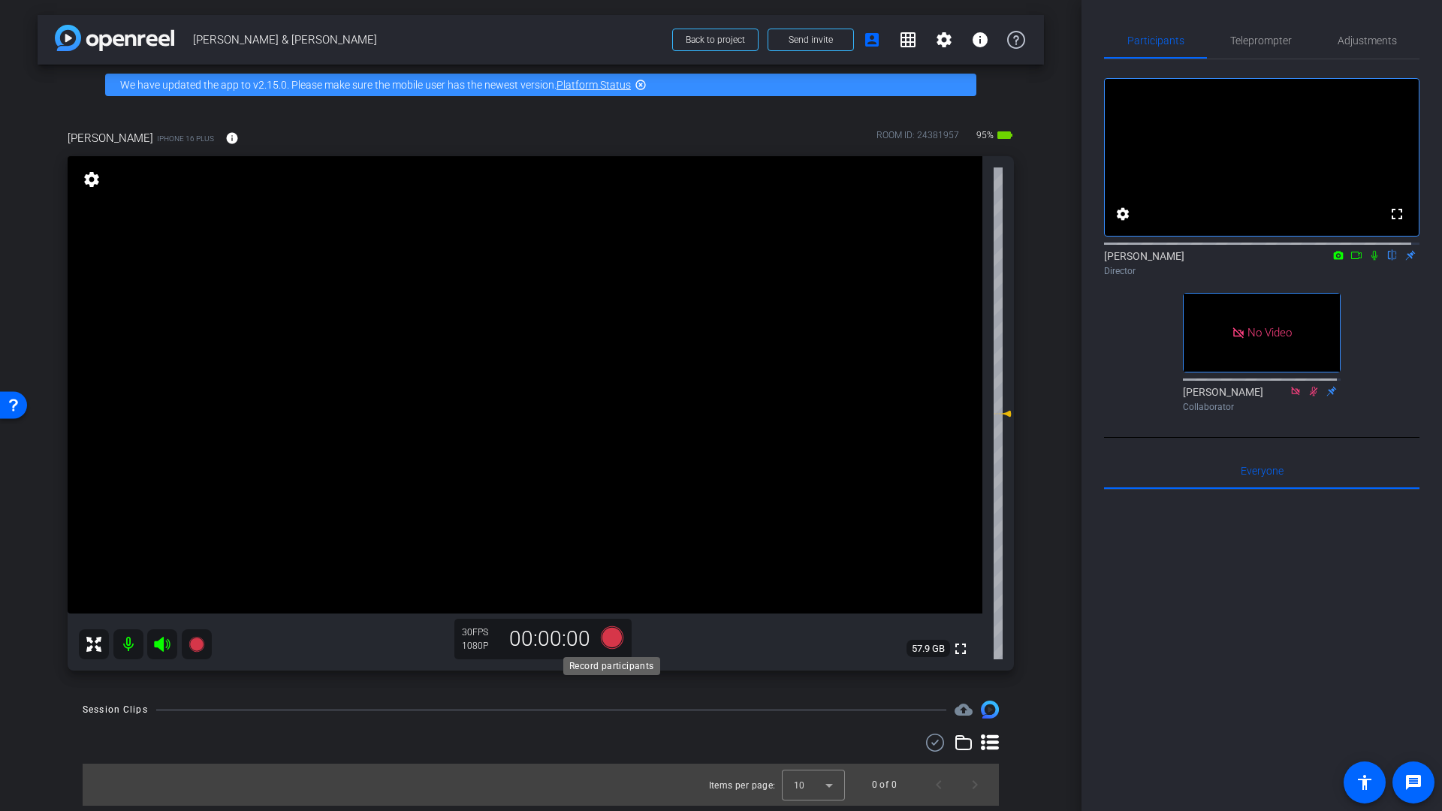
click at [613, 640] on icon at bounding box center [612, 637] width 23 height 23
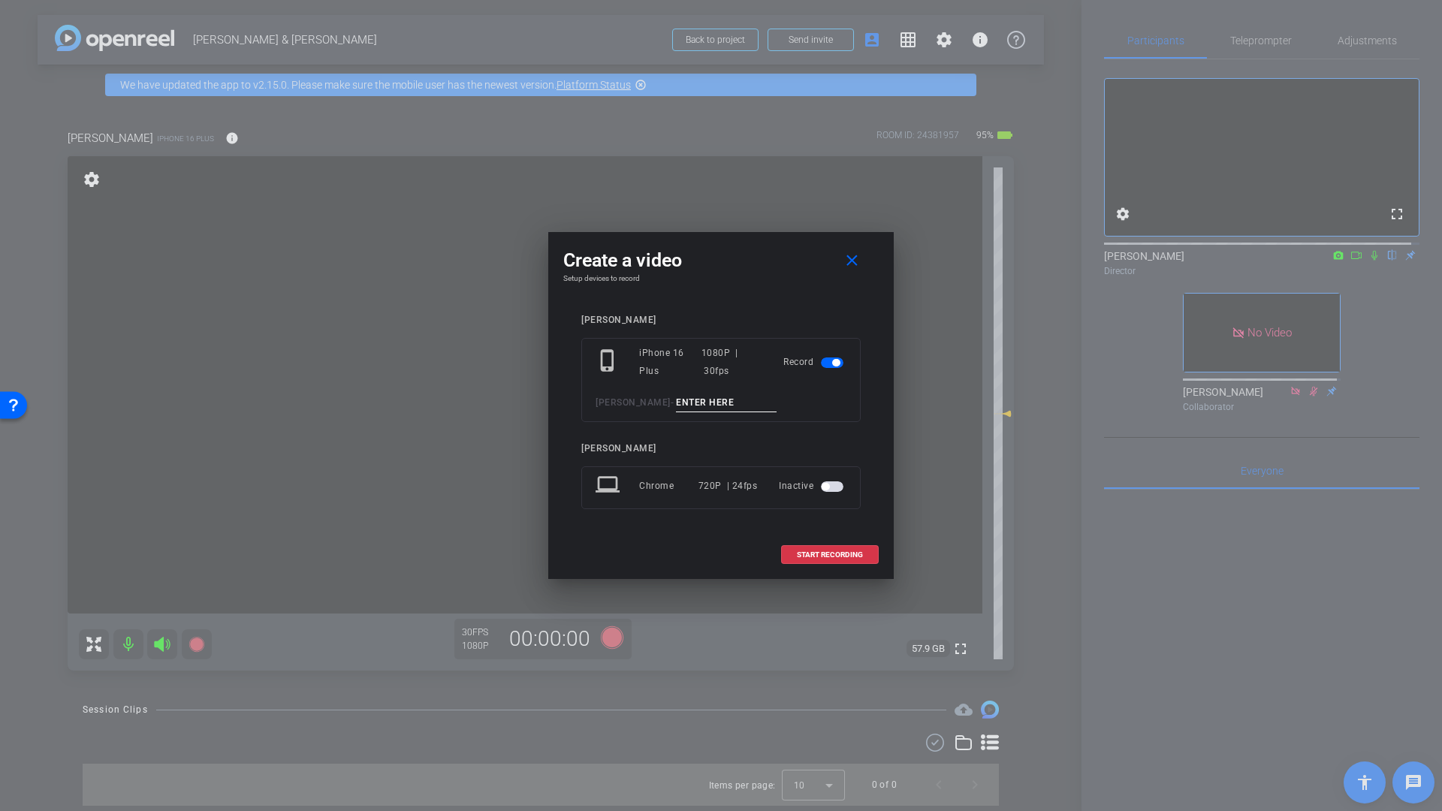
click at [718, 402] on input at bounding box center [726, 403] width 101 height 19
click at [743, 401] on input at bounding box center [726, 403] width 101 height 19
type input "Mic Check"
click at [824, 553] on span "START RECORDING" at bounding box center [830, 555] width 66 height 8
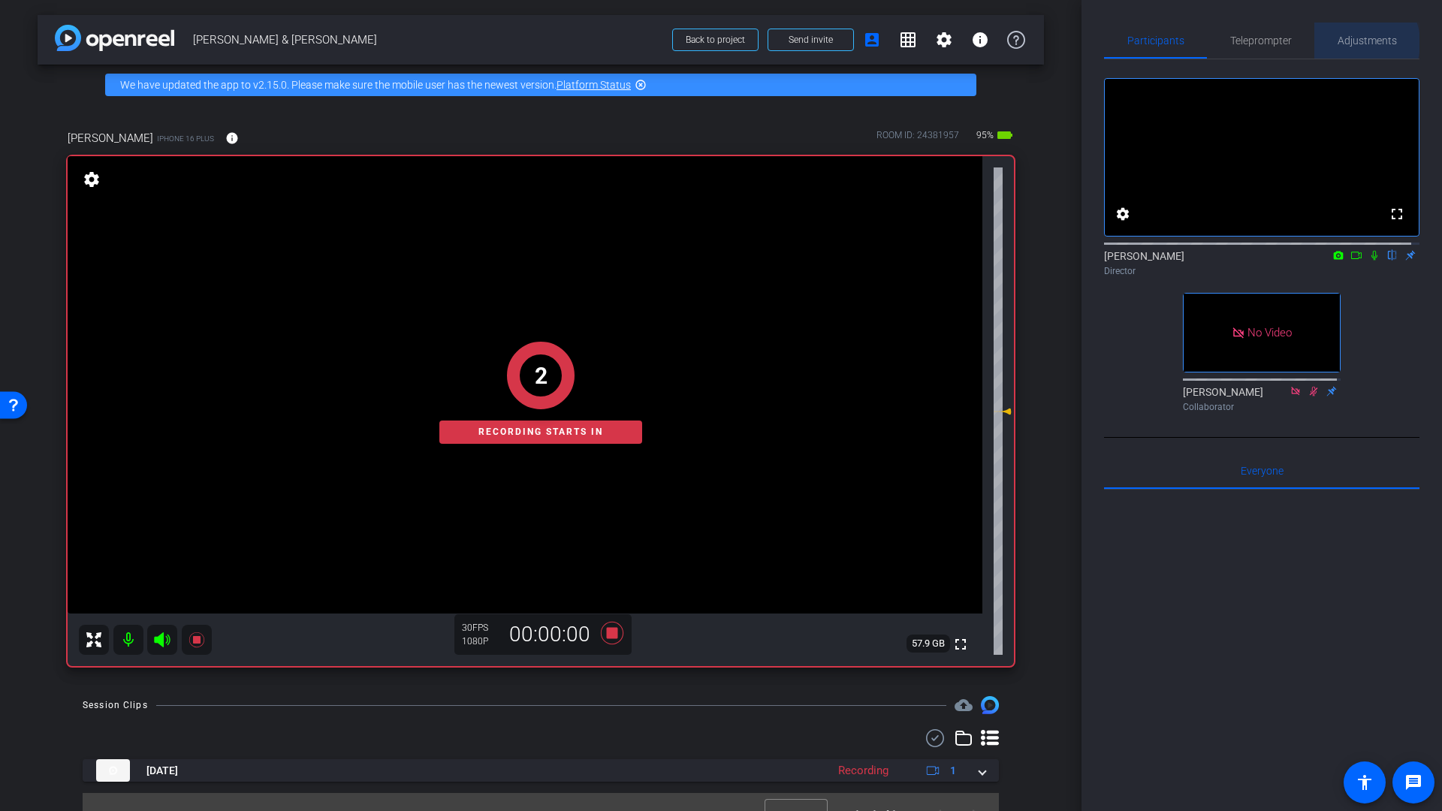
click at [1353, 43] on span "Adjustments" at bounding box center [1366, 40] width 59 height 11
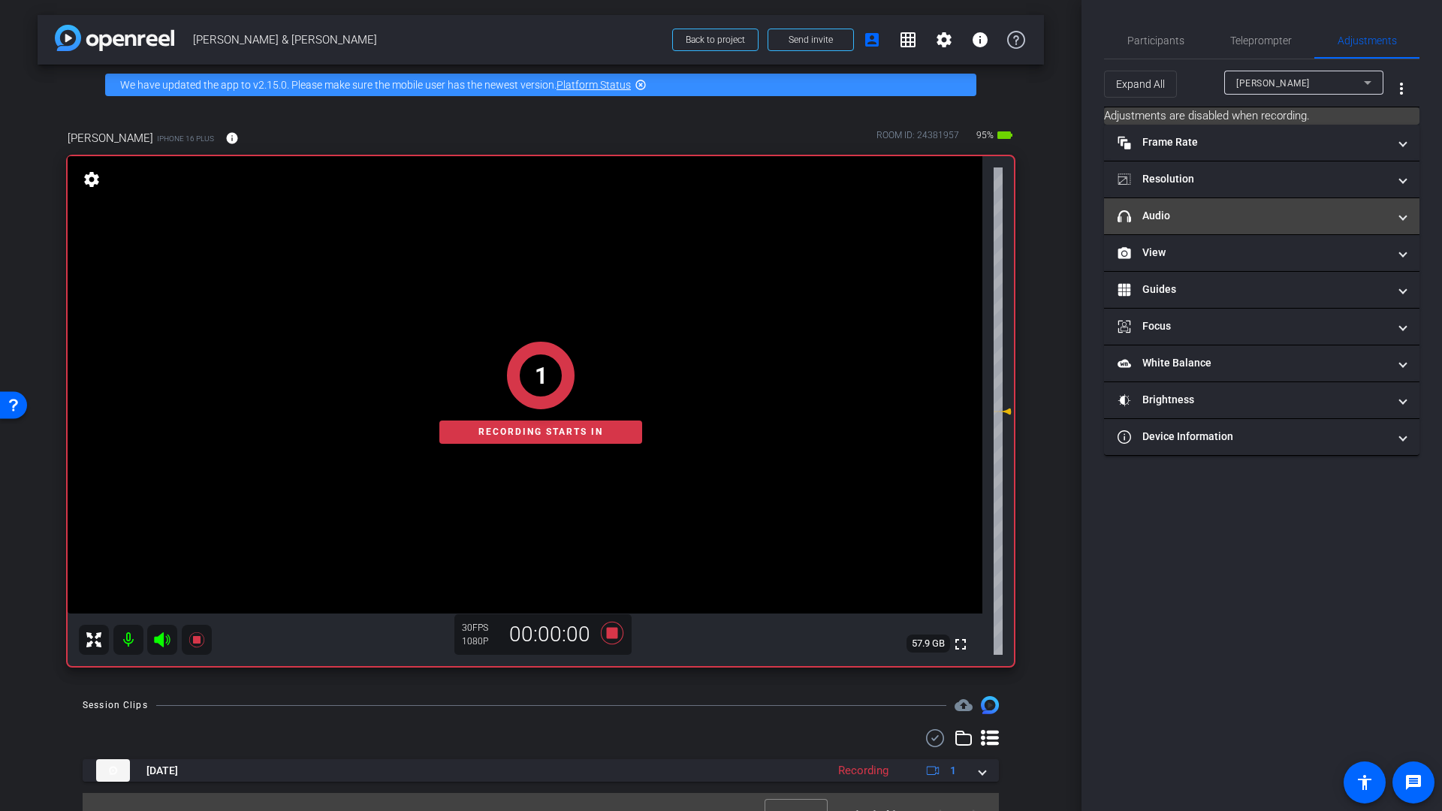
click at [1175, 223] on mat-panel-title "headphone icon Audio" at bounding box center [1252, 216] width 270 height 16
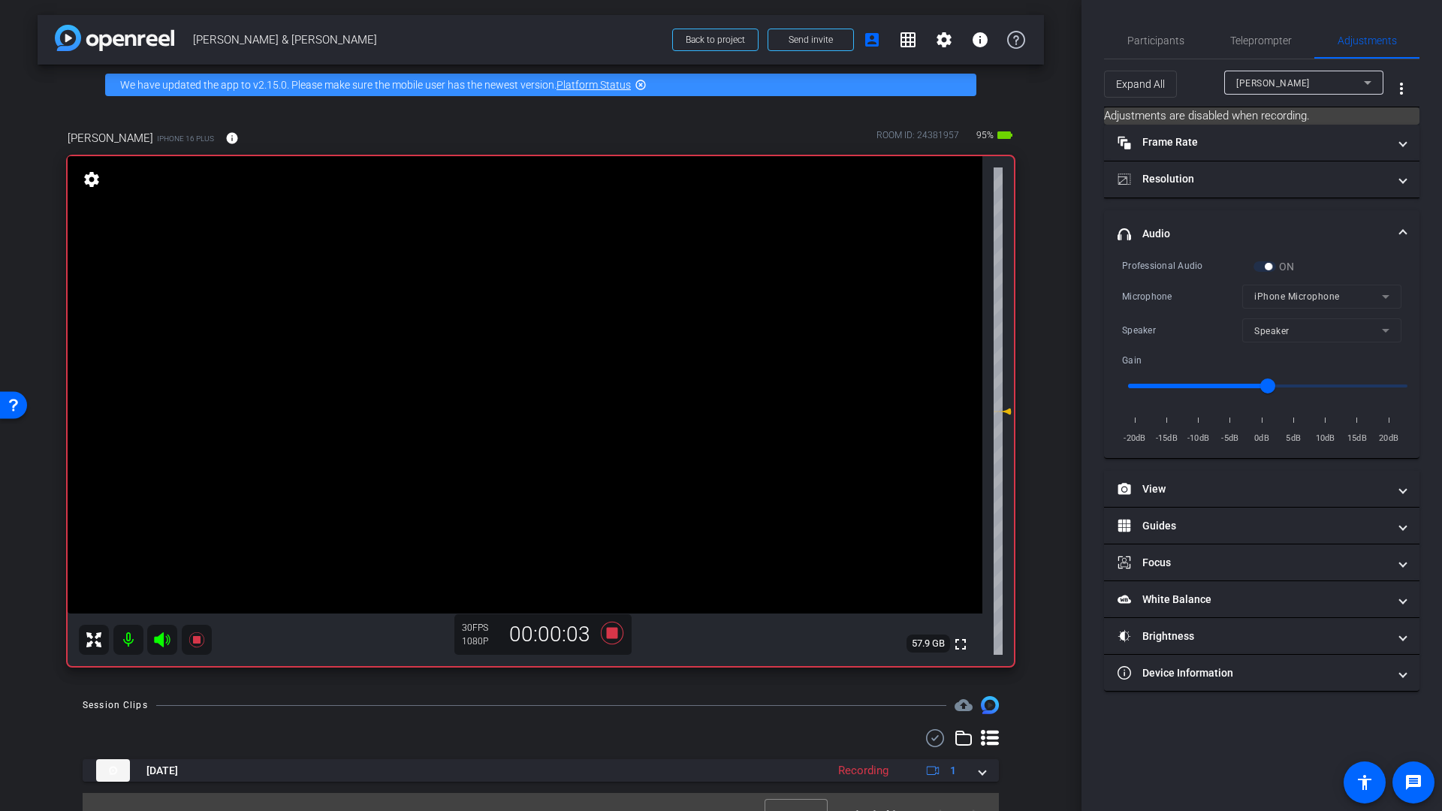
click at [1265, 269] on div "ON" at bounding box center [1273, 266] width 41 height 15
click at [1289, 302] on mat-form-field "iPhone Microphone" at bounding box center [1321, 297] width 159 height 24
click at [1296, 301] on mat-form-field "iPhone Microphone" at bounding box center [1321, 297] width 159 height 24
click at [610, 634] on icon at bounding box center [612, 633] width 23 height 23
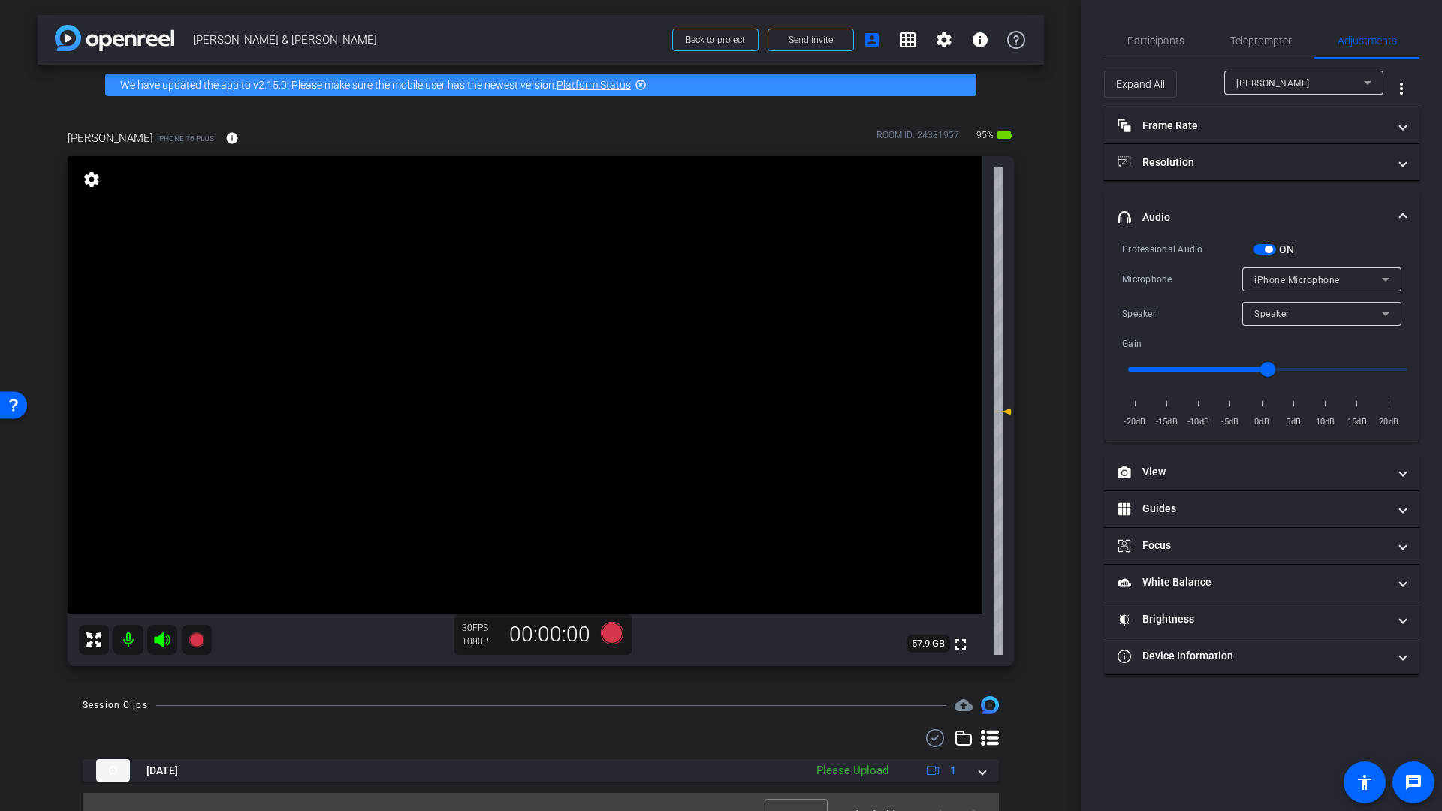
click at [1297, 282] on span "iPhone Microphone" at bounding box center [1297, 280] width 86 height 11
click at [1292, 337] on span "USBAudio1.0" at bounding box center [1283, 333] width 58 height 18
click at [604, 637] on icon at bounding box center [612, 633] width 23 height 23
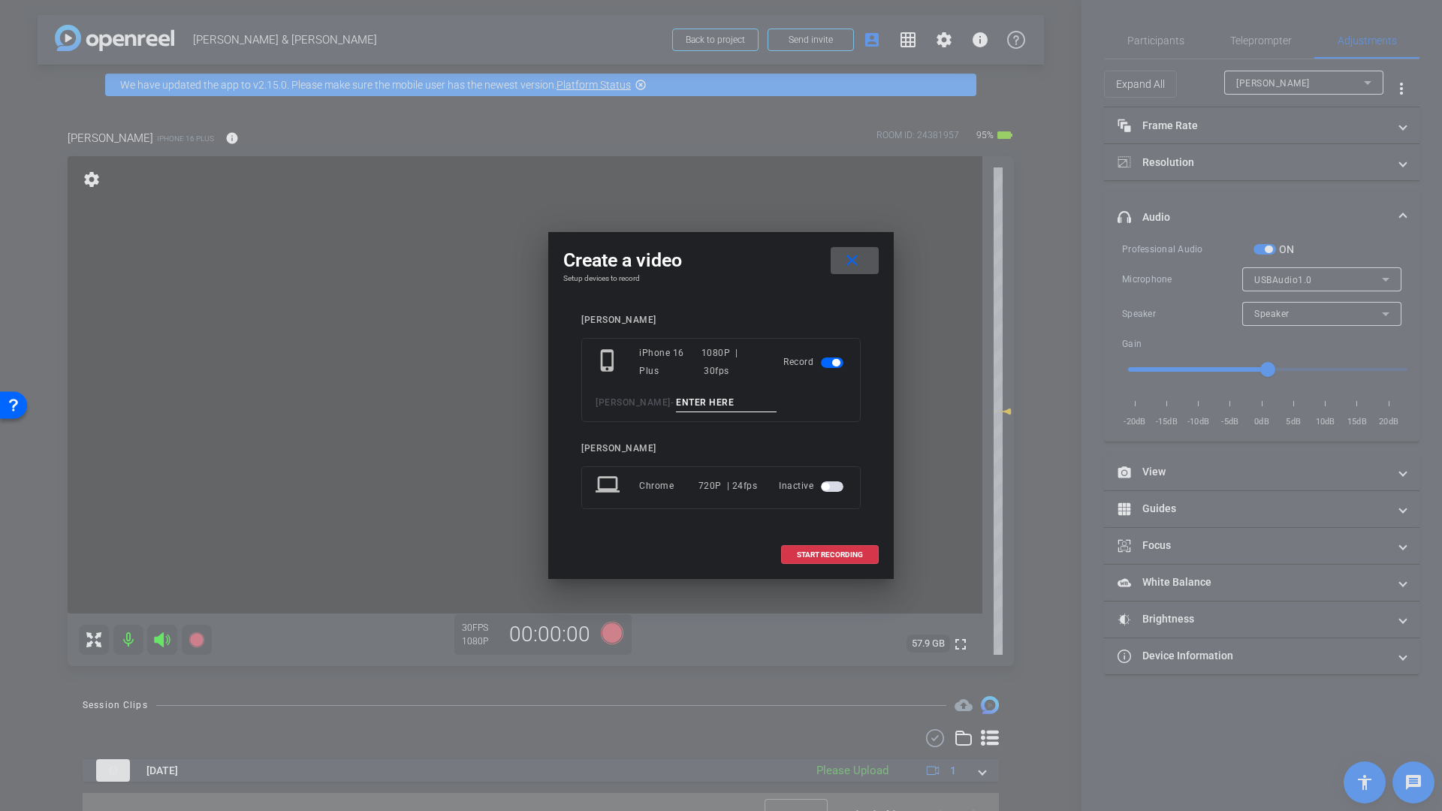
click at [686, 404] on input at bounding box center [726, 403] width 101 height 19
type input "Mic check 2"
click at [841, 556] on span "START RECORDING" at bounding box center [830, 555] width 66 height 8
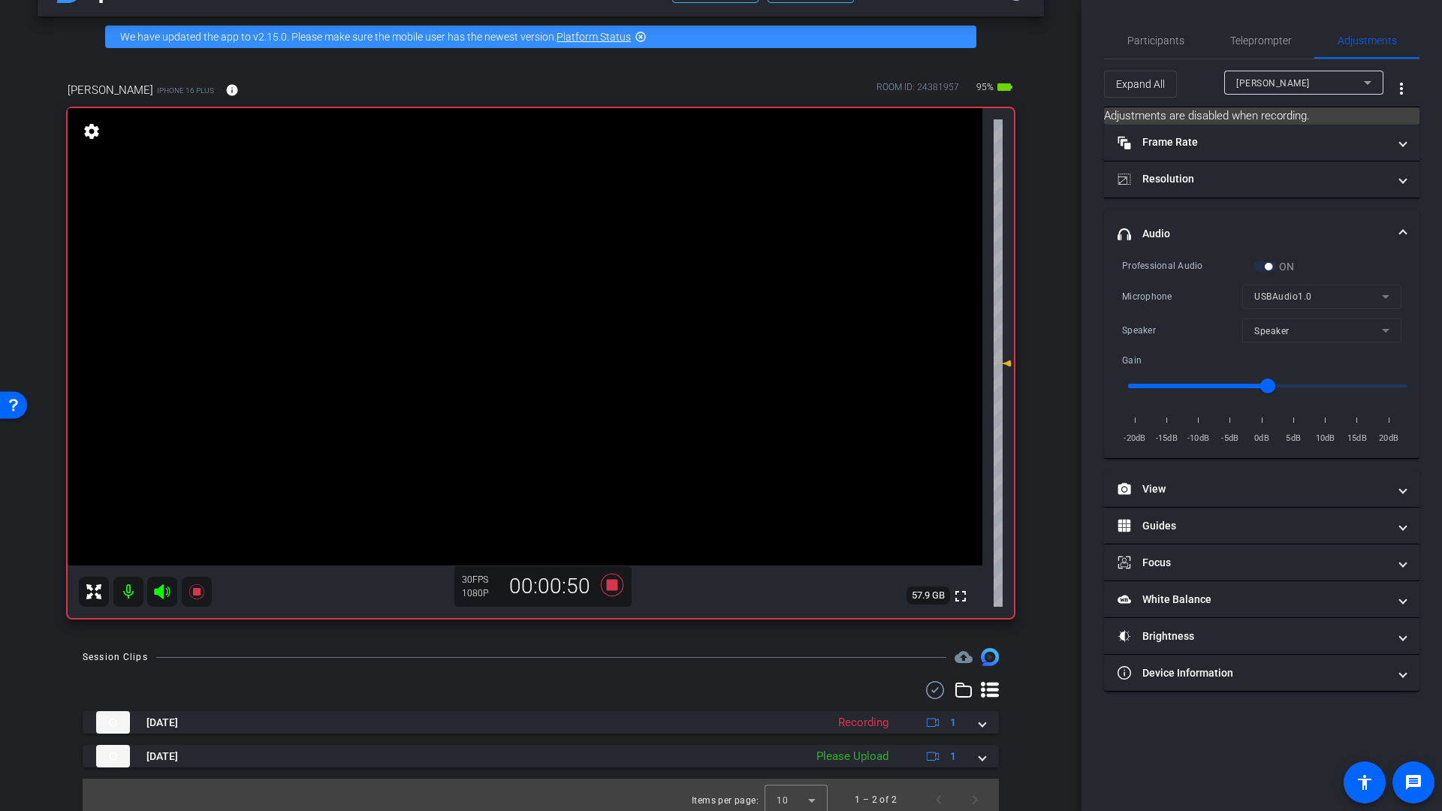
scroll to position [58, 0]
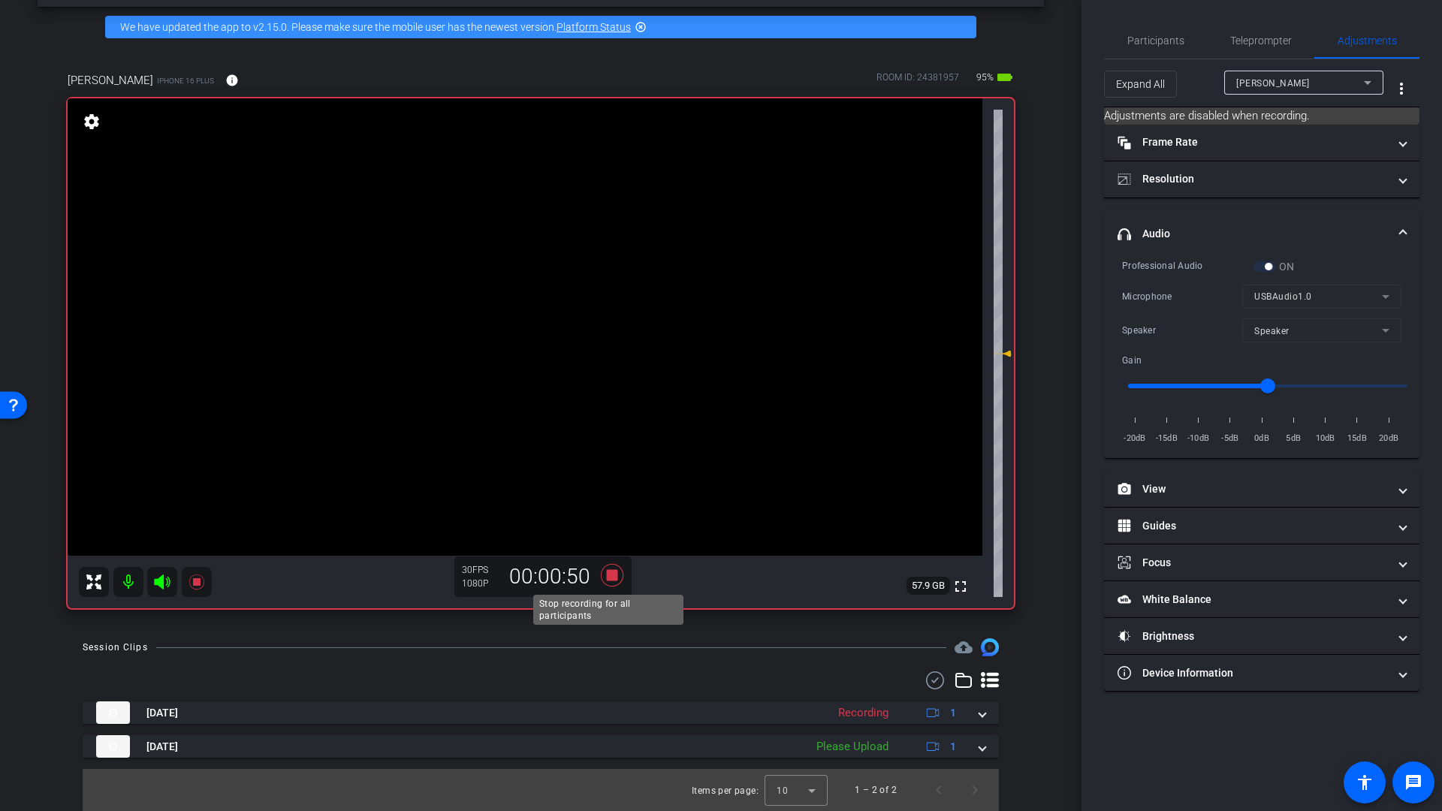
click at [605, 574] on icon at bounding box center [612, 575] width 23 height 23
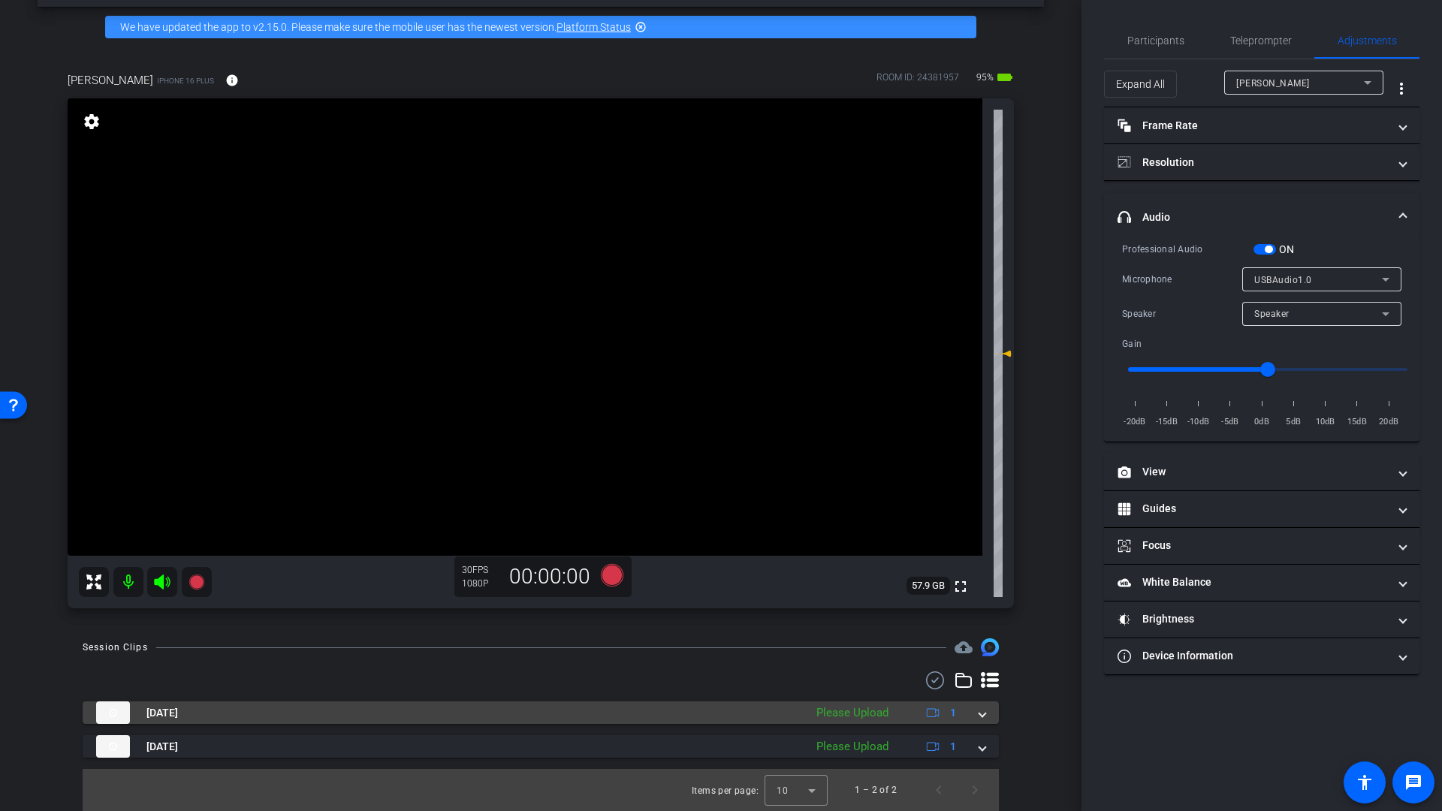
click at [978, 717] on mat-expansion-panel-header "Aug 27, 2025 Please Upload 1" at bounding box center [541, 712] width 916 height 23
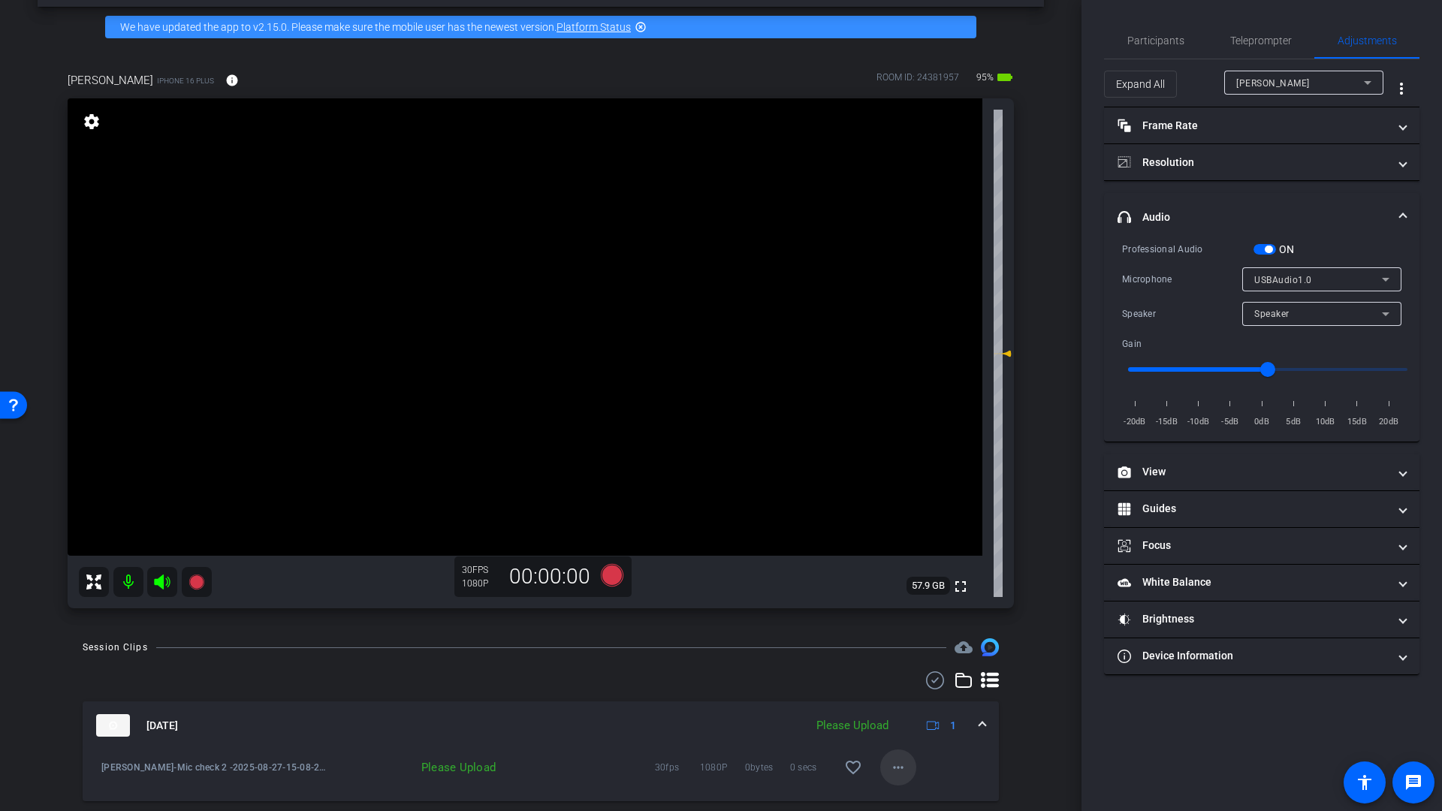
click at [889, 771] on mat-icon "more_horiz" at bounding box center [898, 767] width 18 height 18
click at [897, 697] on span "Upload" at bounding box center [915, 699] width 60 height 18
click at [1149, 41] on span "Participants" at bounding box center [1155, 40] width 57 height 11
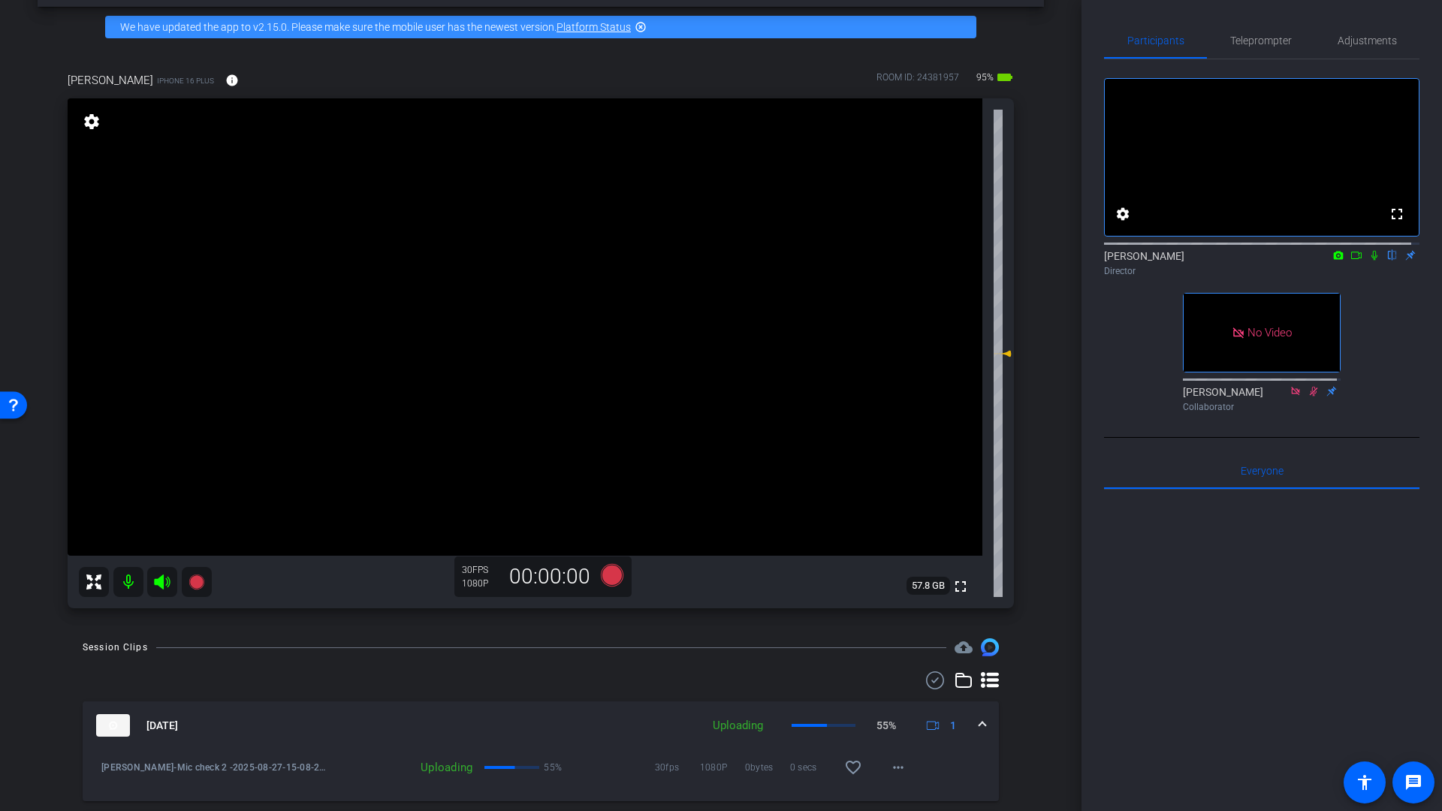
click at [1350, 261] on icon at bounding box center [1356, 255] width 12 height 11
drag, startPoint x: 125, startPoint y: 584, endPoint x: 148, endPoint y: 580, distance: 23.0
click at [128, 584] on mat-icon at bounding box center [128, 582] width 30 height 30
click at [155, 580] on icon at bounding box center [162, 581] width 16 height 15
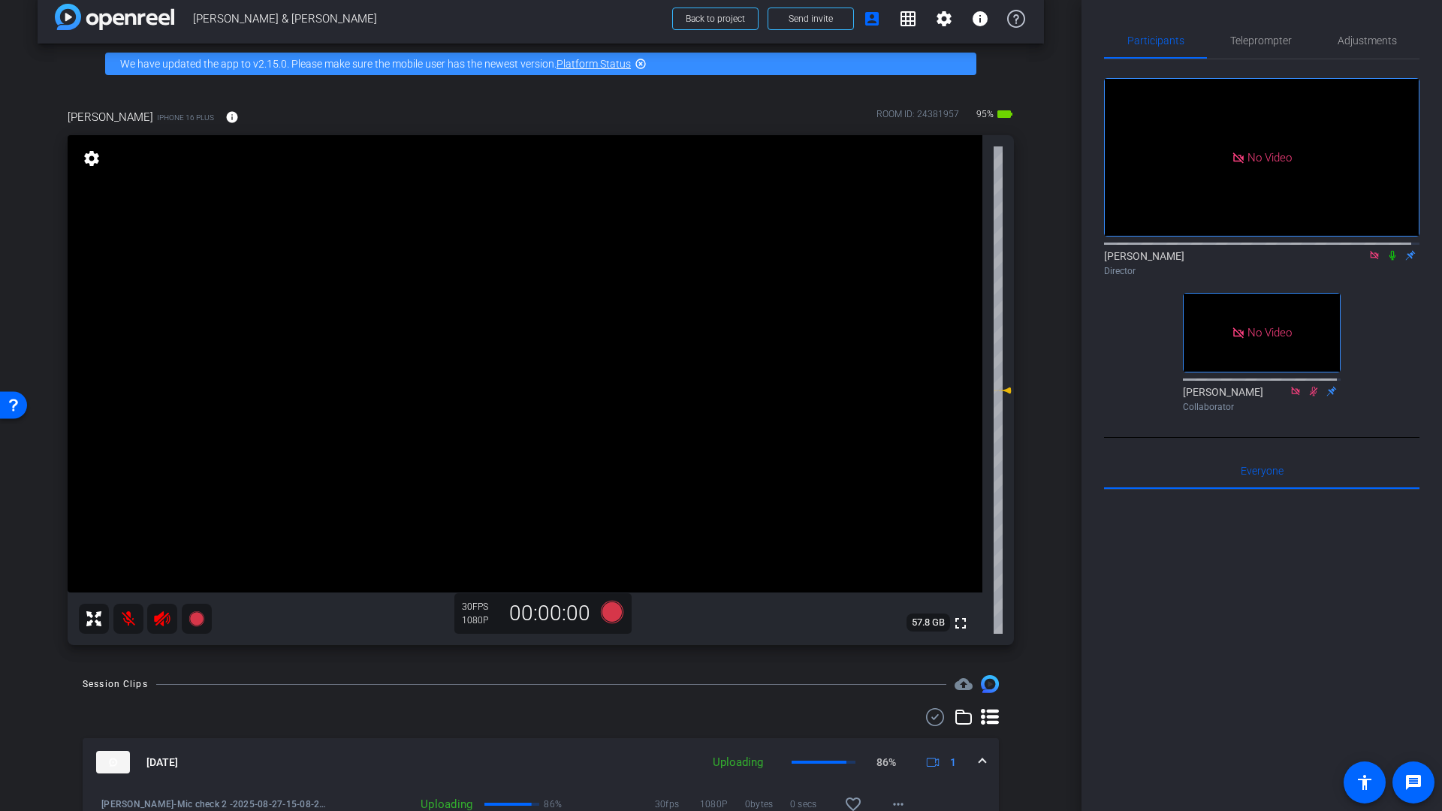
scroll to position [0, 0]
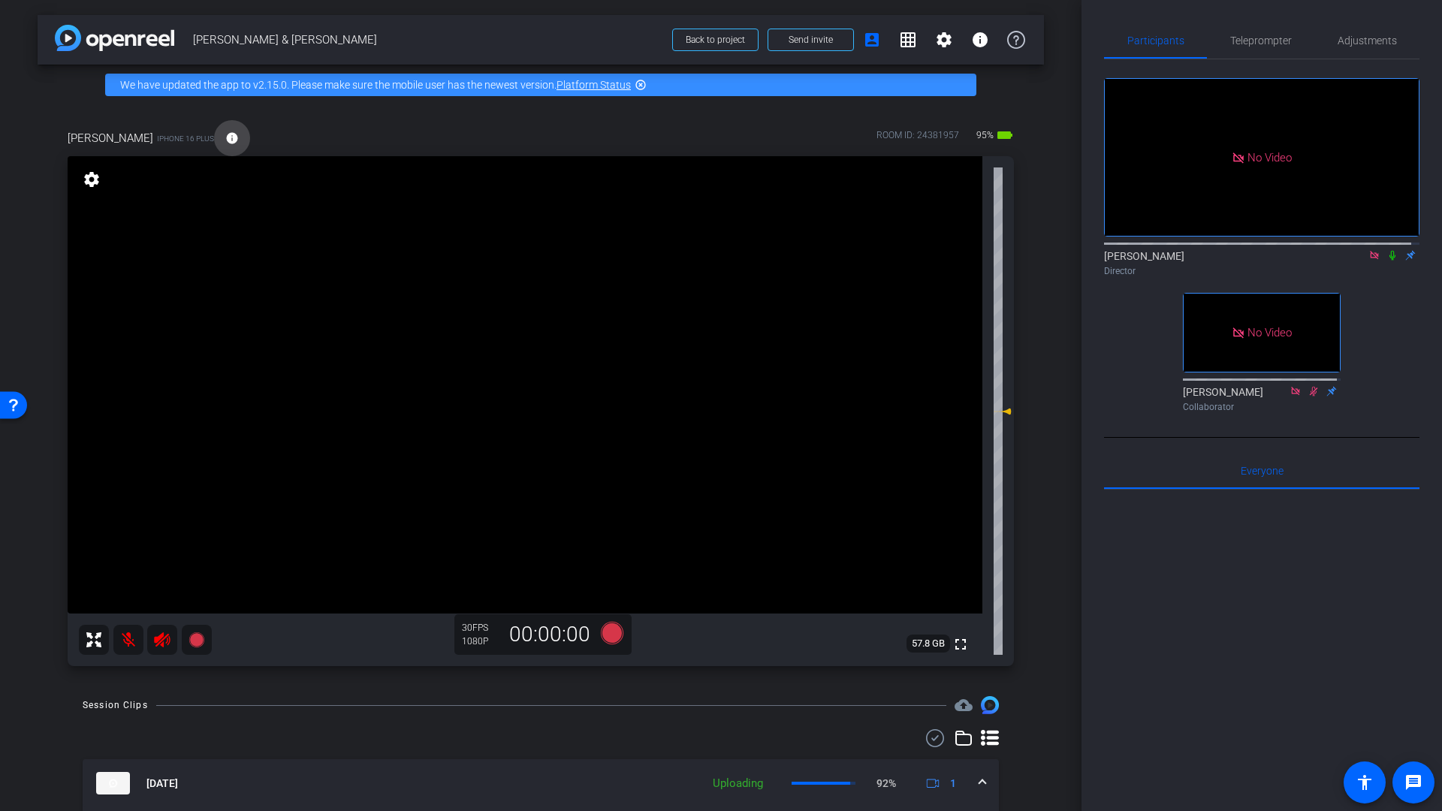
click at [225, 141] on mat-icon "info" at bounding box center [232, 138] width 14 height 14
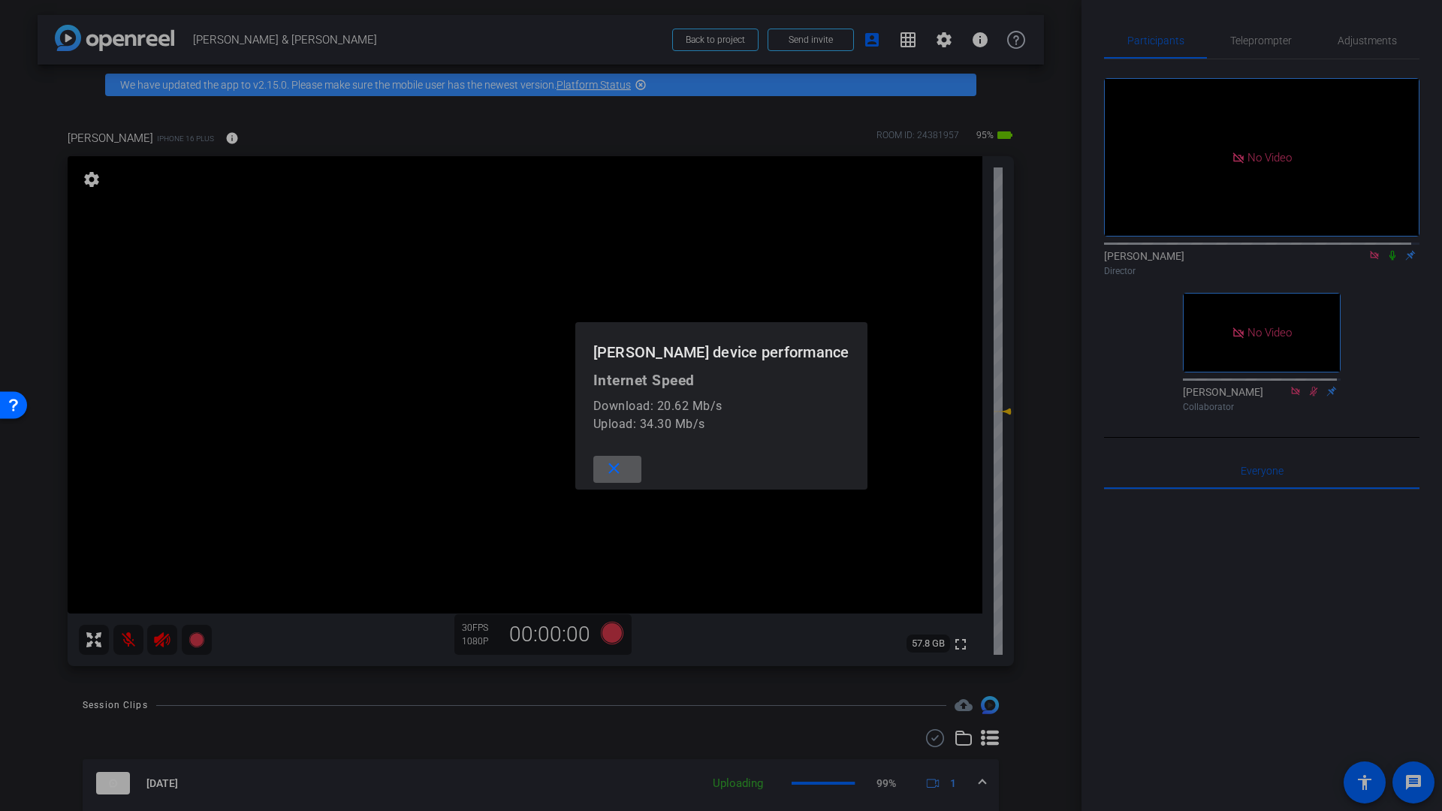
click at [51, 101] on div at bounding box center [721, 405] width 1442 height 811
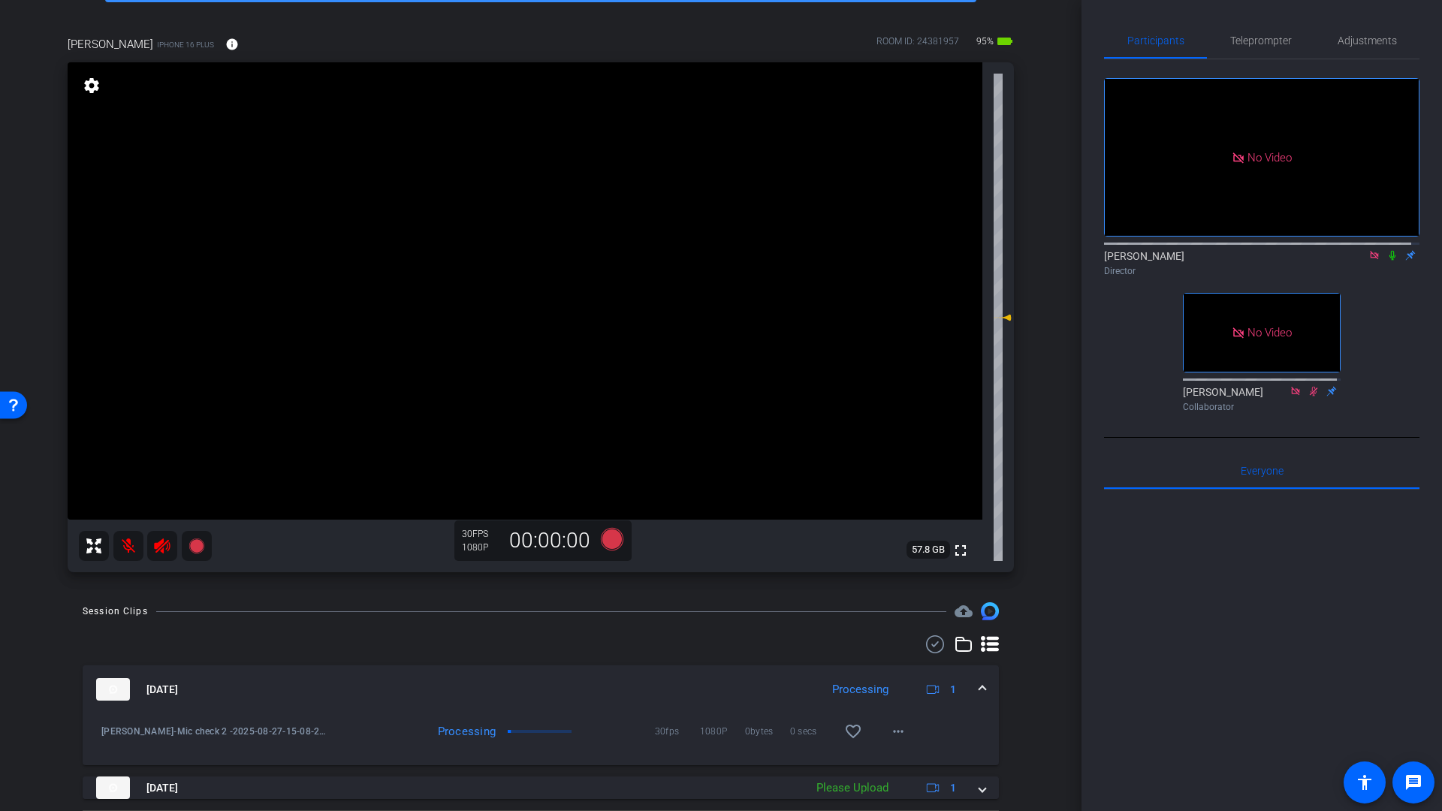
scroll to position [125, 0]
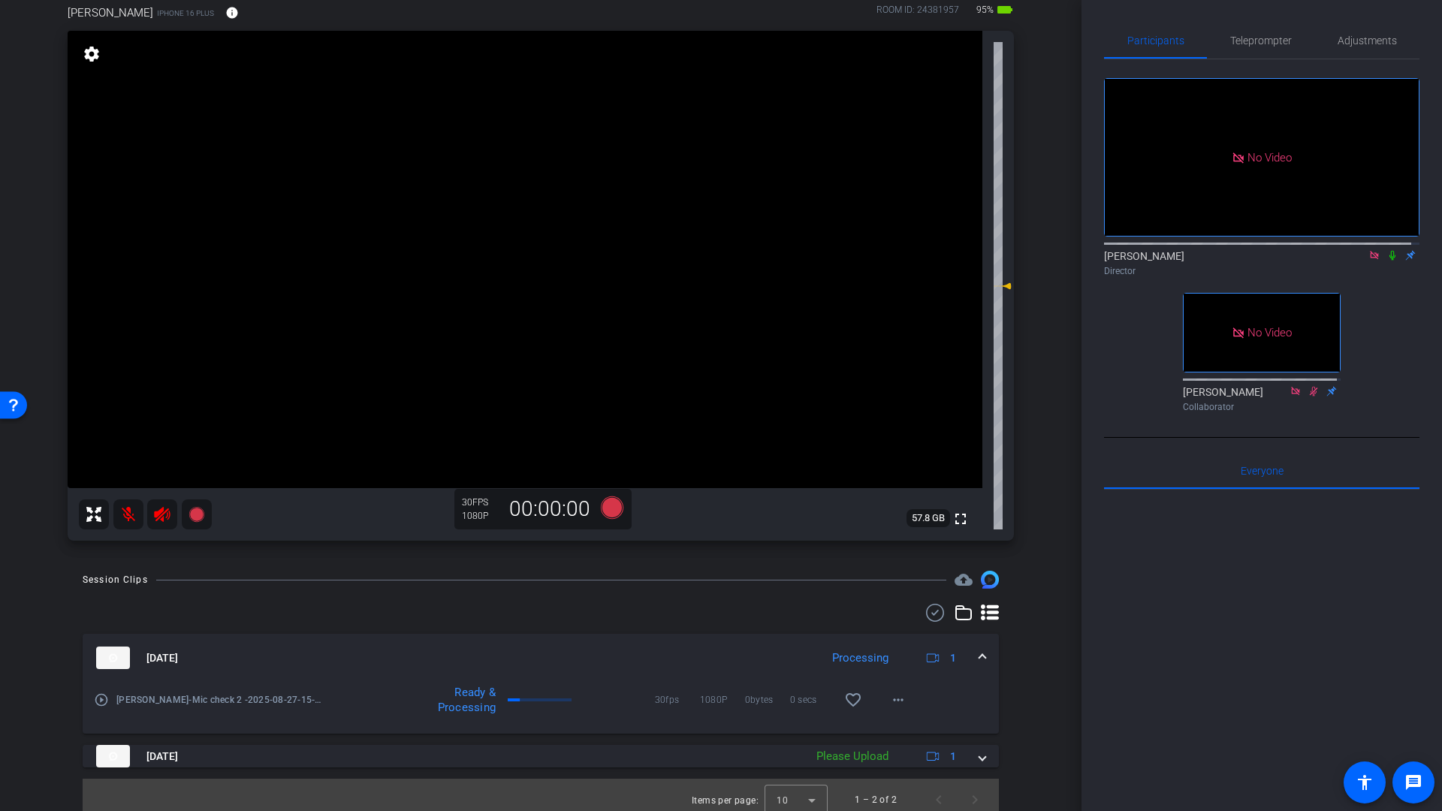
click at [106, 702] on mat-icon "play_circle_outline" at bounding box center [101, 699] width 15 height 15
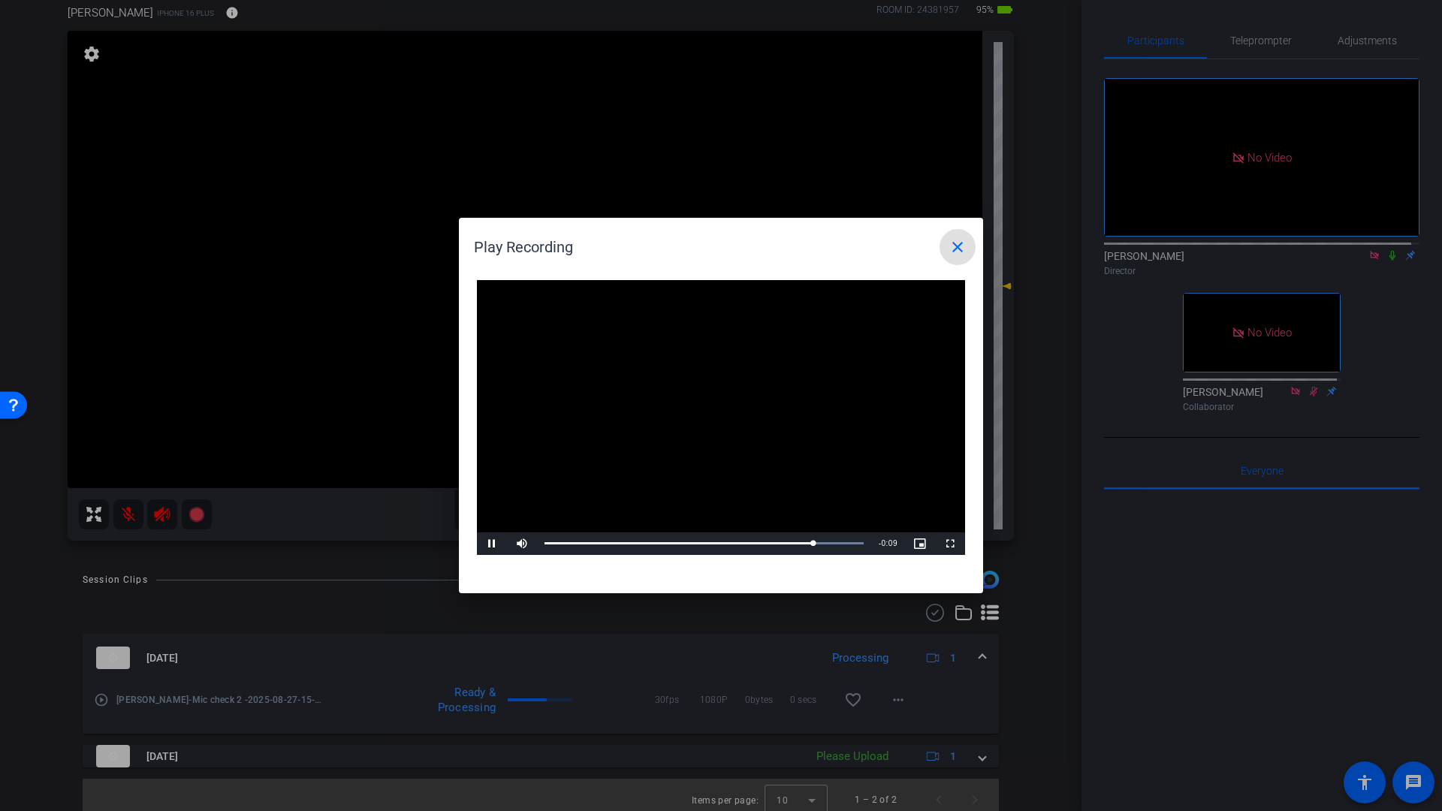
click at [956, 252] on mat-icon "close" at bounding box center [957, 247] width 18 height 18
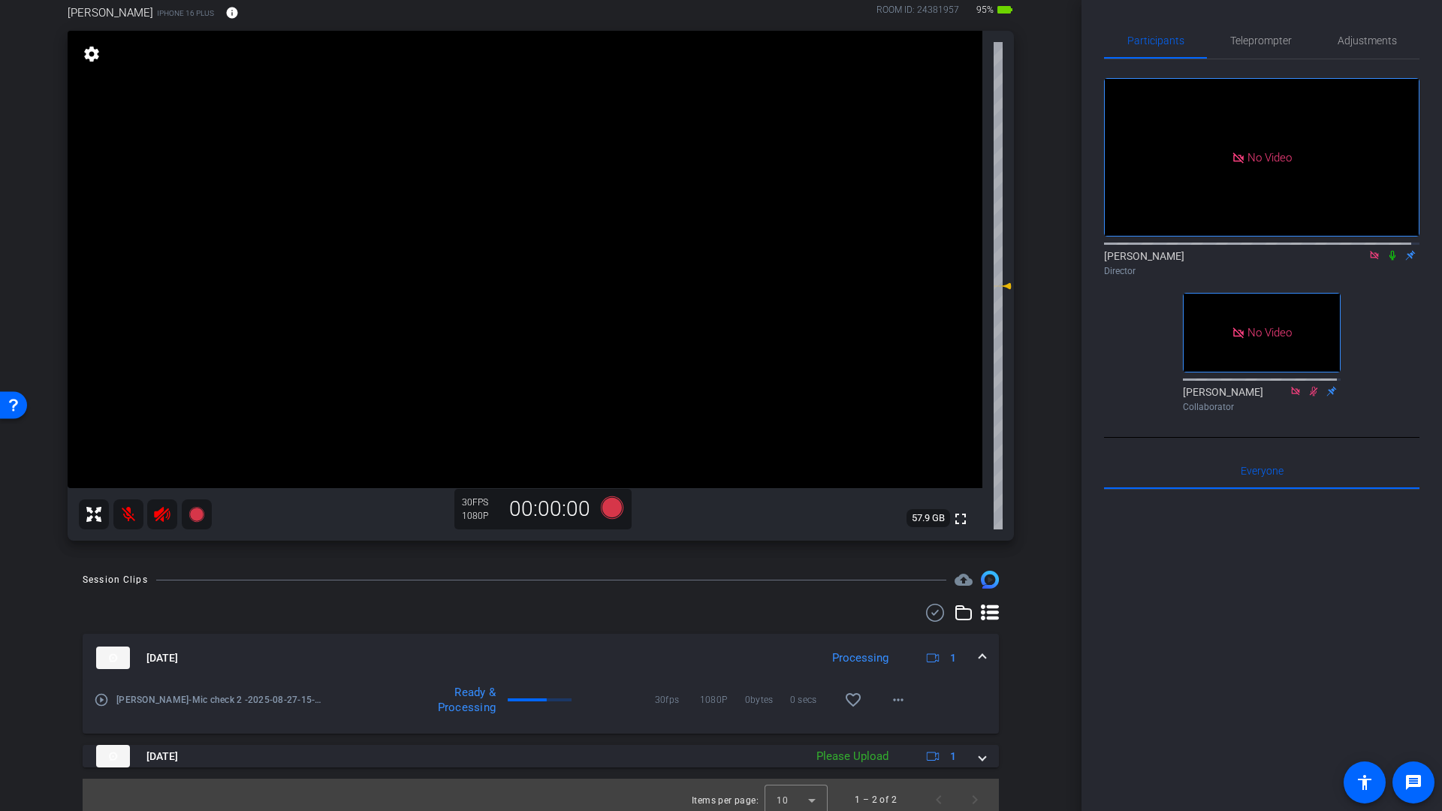
click at [122, 510] on mat-icon at bounding box center [128, 514] width 30 height 30
click at [159, 514] on icon at bounding box center [162, 514] width 16 height 15
click at [1370, 259] on icon at bounding box center [1374, 255] width 8 height 8
click at [611, 511] on icon at bounding box center [612, 507] width 23 height 23
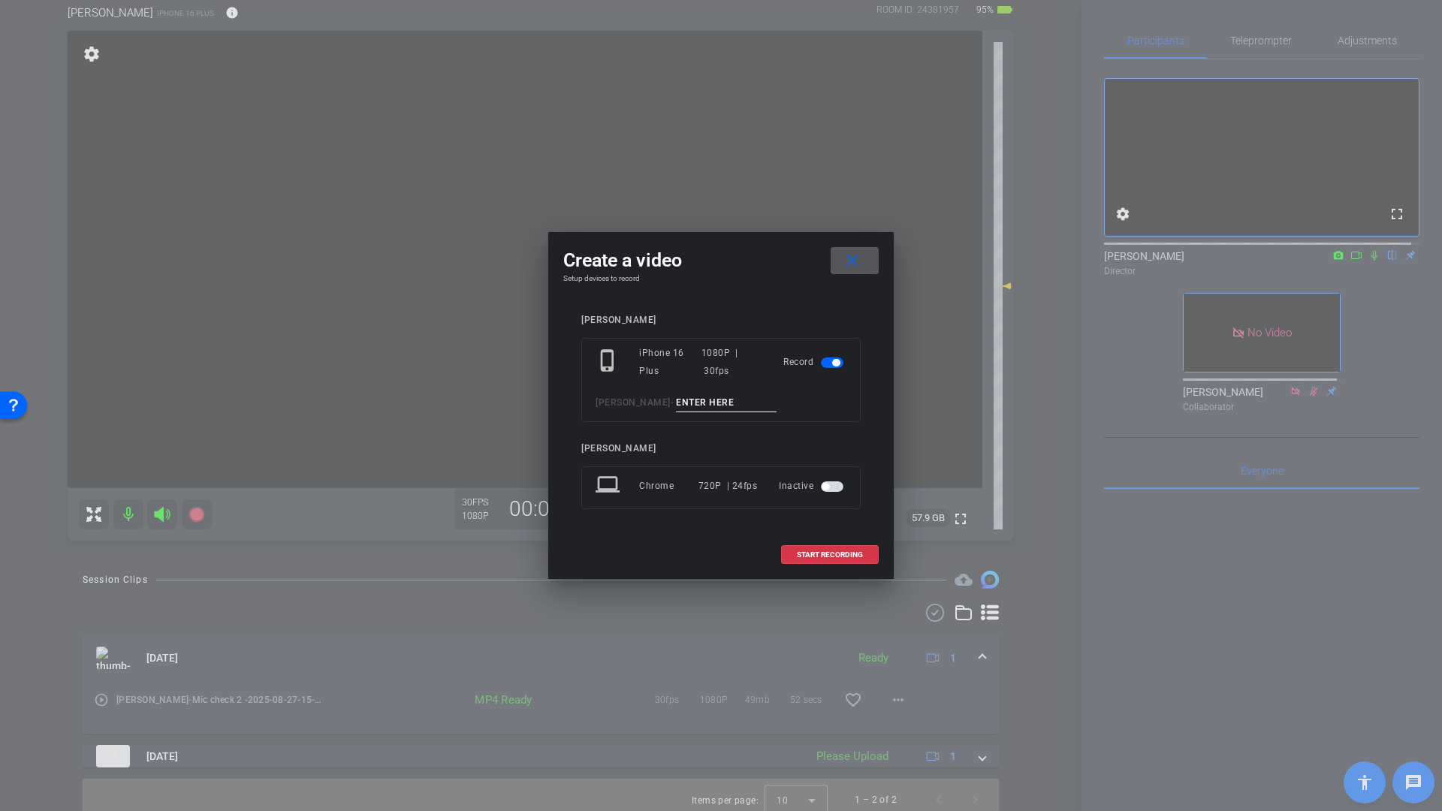
click at [720, 401] on input at bounding box center [726, 403] width 101 height 19
type input "Smile"
click at [839, 552] on span "START RECORDING" at bounding box center [830, 555] width 66 height 8
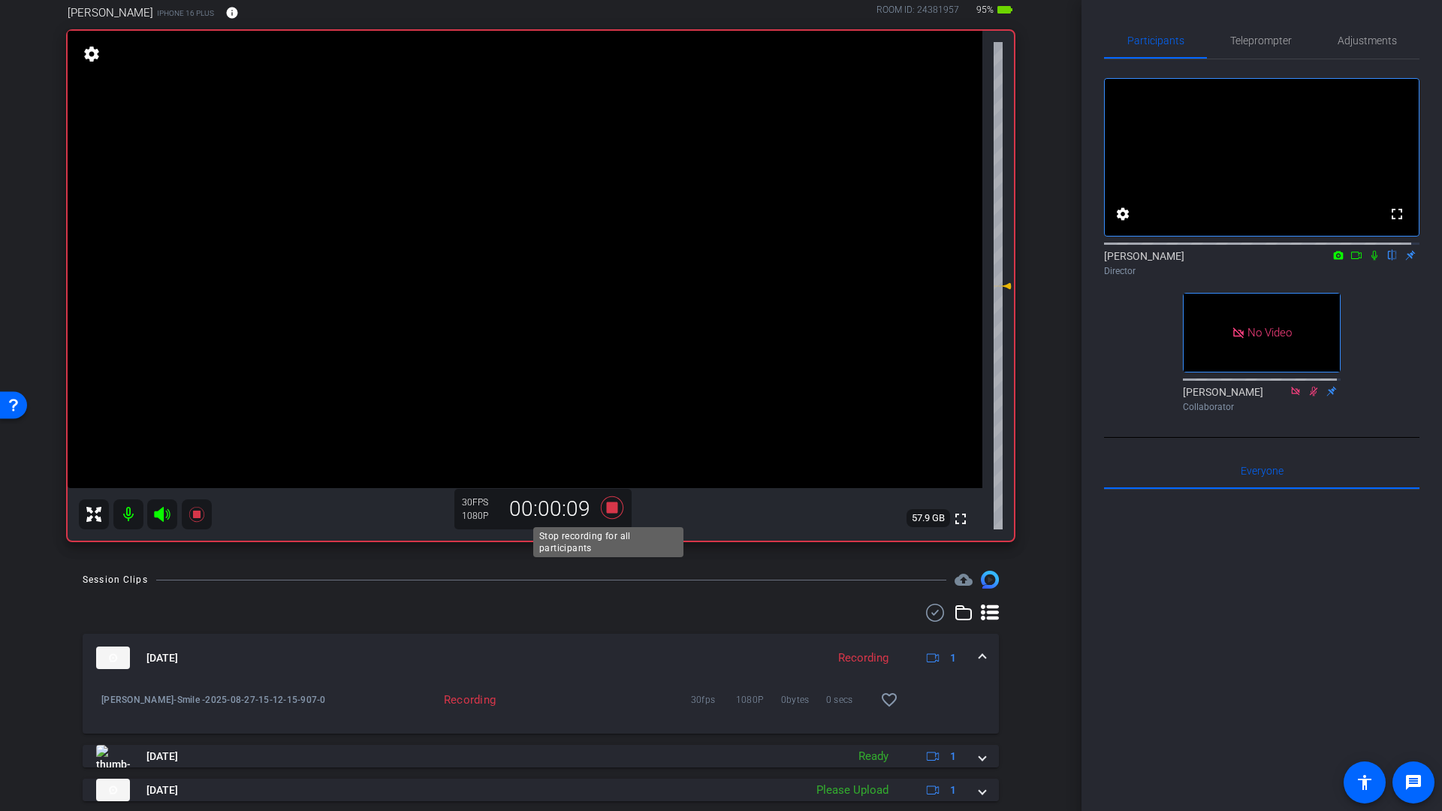
click at [609, 509] on icon at bounding box center [612, 507] width 23 height 23
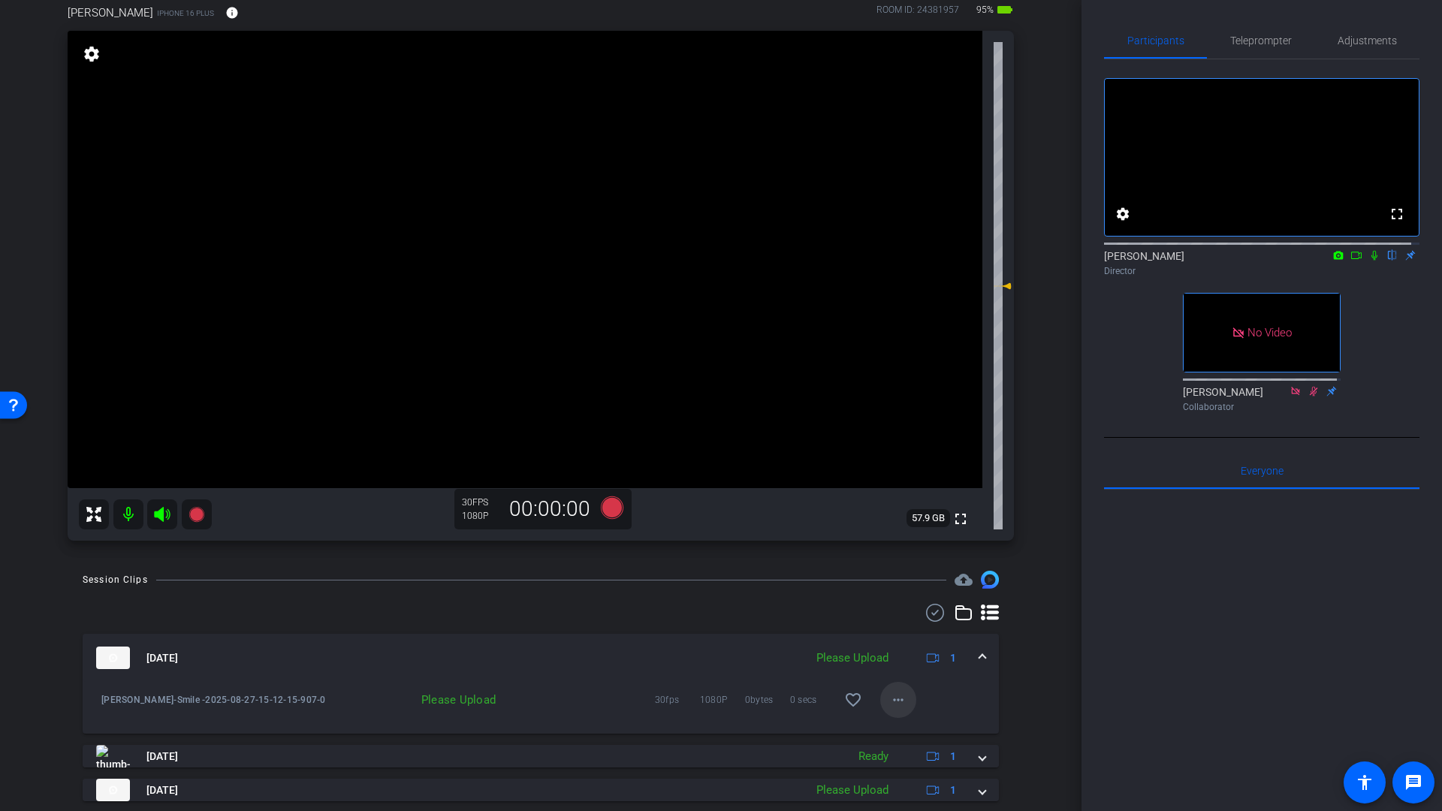
click at [889, 698] on mat-icon "more_horiz" at bounding box center [898, 700] width 18 height 18
click at [899, 733] on span "Upload" at bounding box center [915, 731] width 60 height 18
click at [607, 511] on icon at bounding box center [612, 507] width 23 height 23
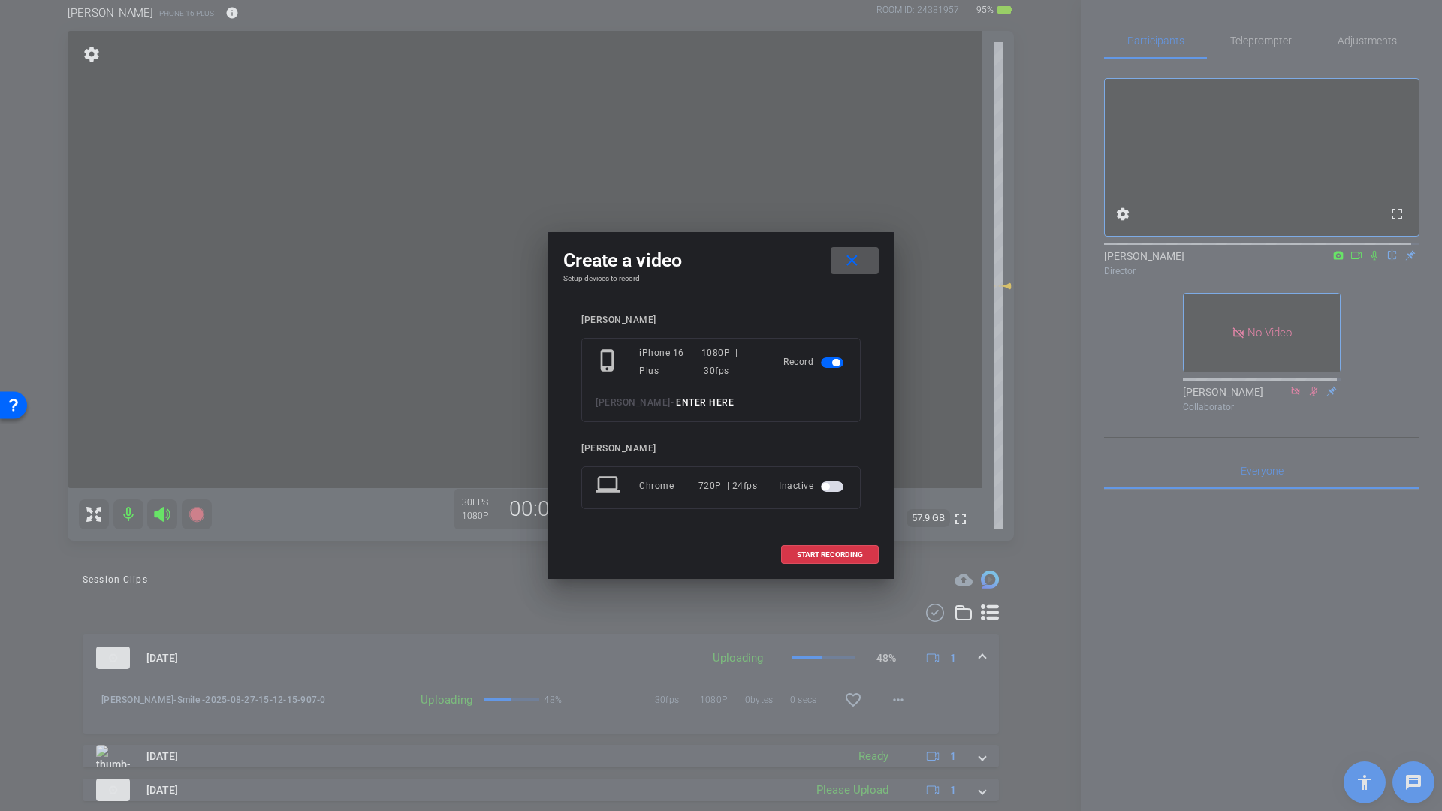
click at [694, 403] on input at bounding box center [726, 403] width 101 height 19
type input "Q1"
click at [830, 554] on span "START RECORDING" at bounding box center [830, 555] width 66 height 8
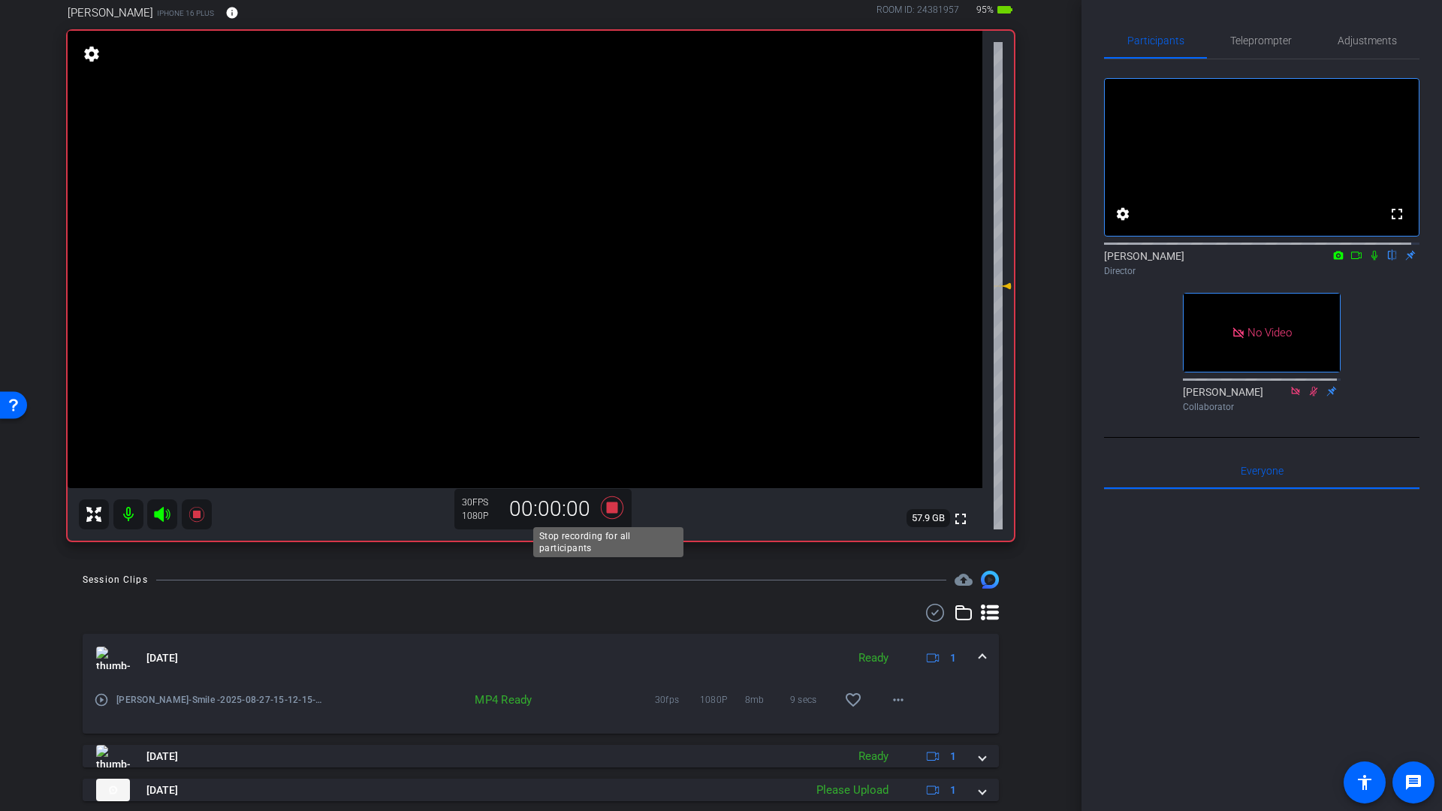
click at [605, 511] on icon at bounding box center [612, 507] width 23 height 23
click at [608, 505] on icon at bounding box center [612, 507] width 23 height 23
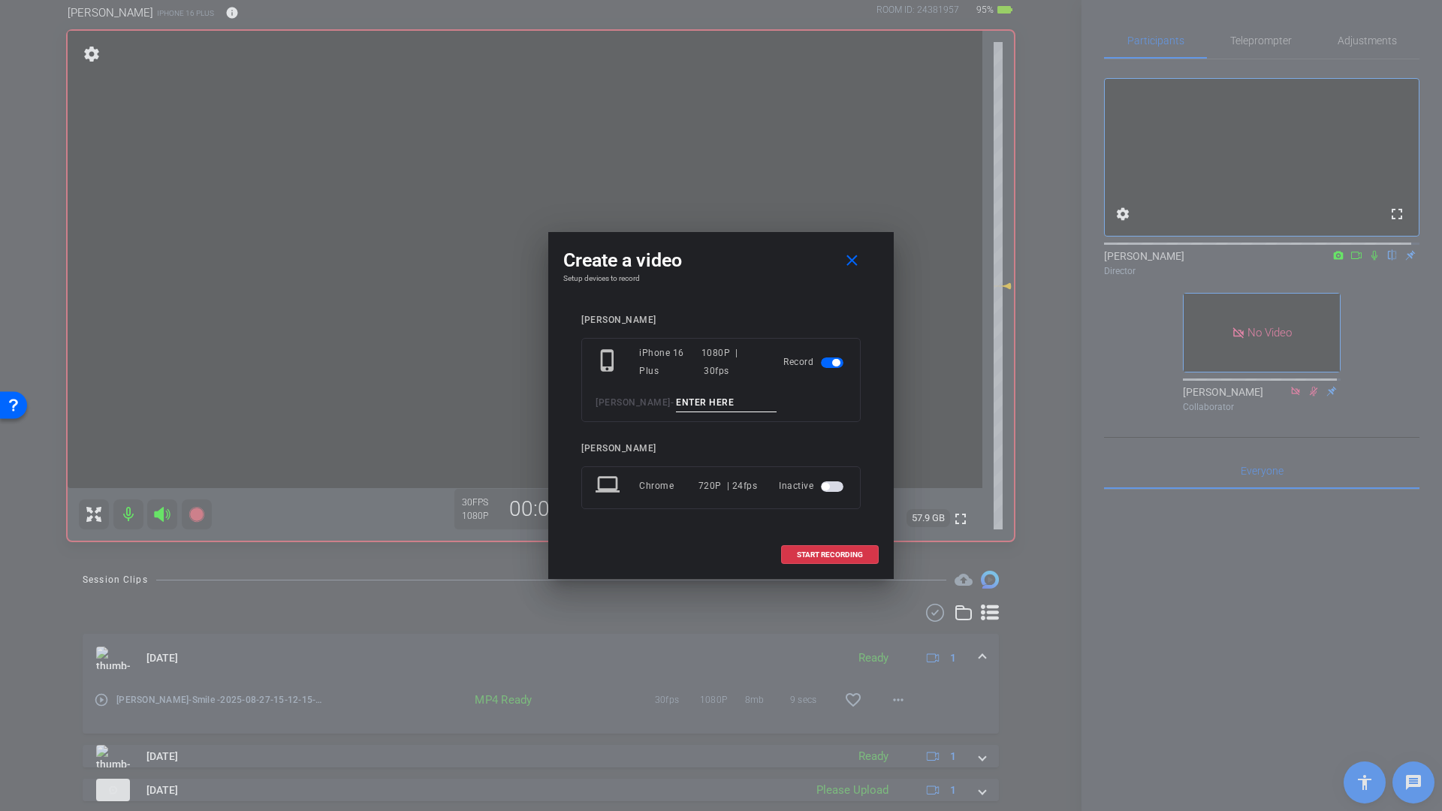
click at [685, 399] on input at bounding box center [726, 403] width 101 height 19
type input "Q1"
click at [830, 552] on span "START RECORDING" at bounding box center [830, 555] width 66 height 8
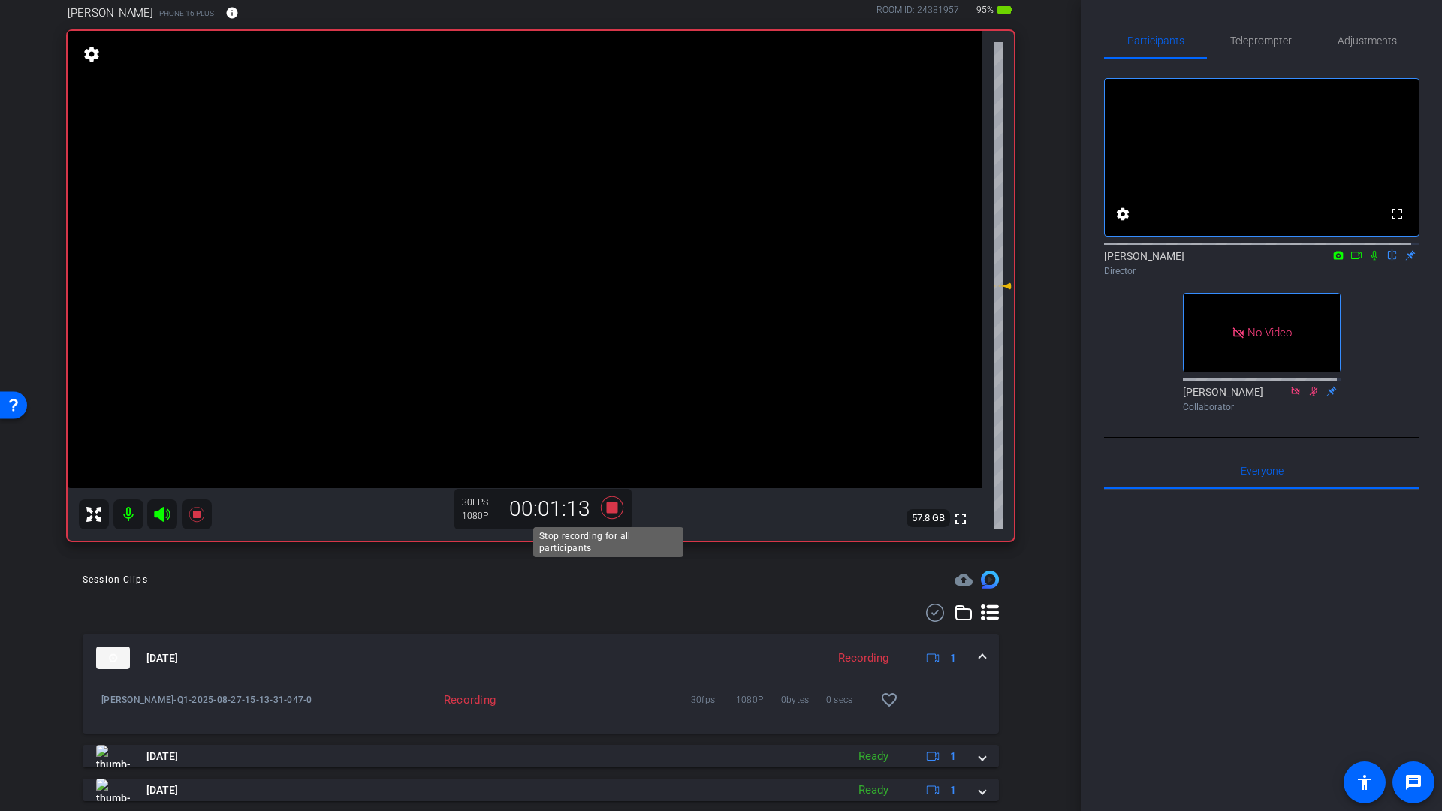
click at [610, 511] on icon at bounding box center [612, 507] width 23 height 23
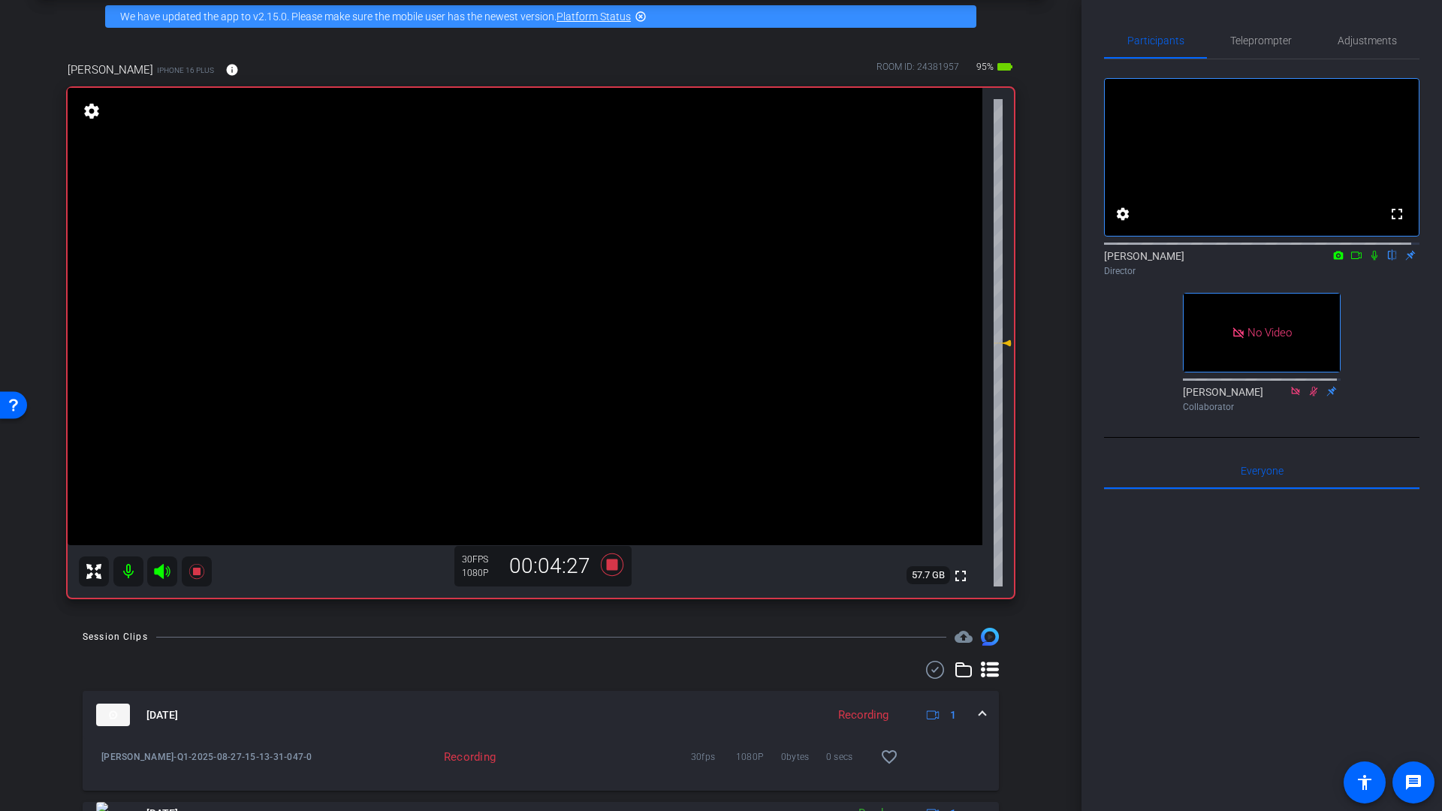
scroll to position [68, 0]
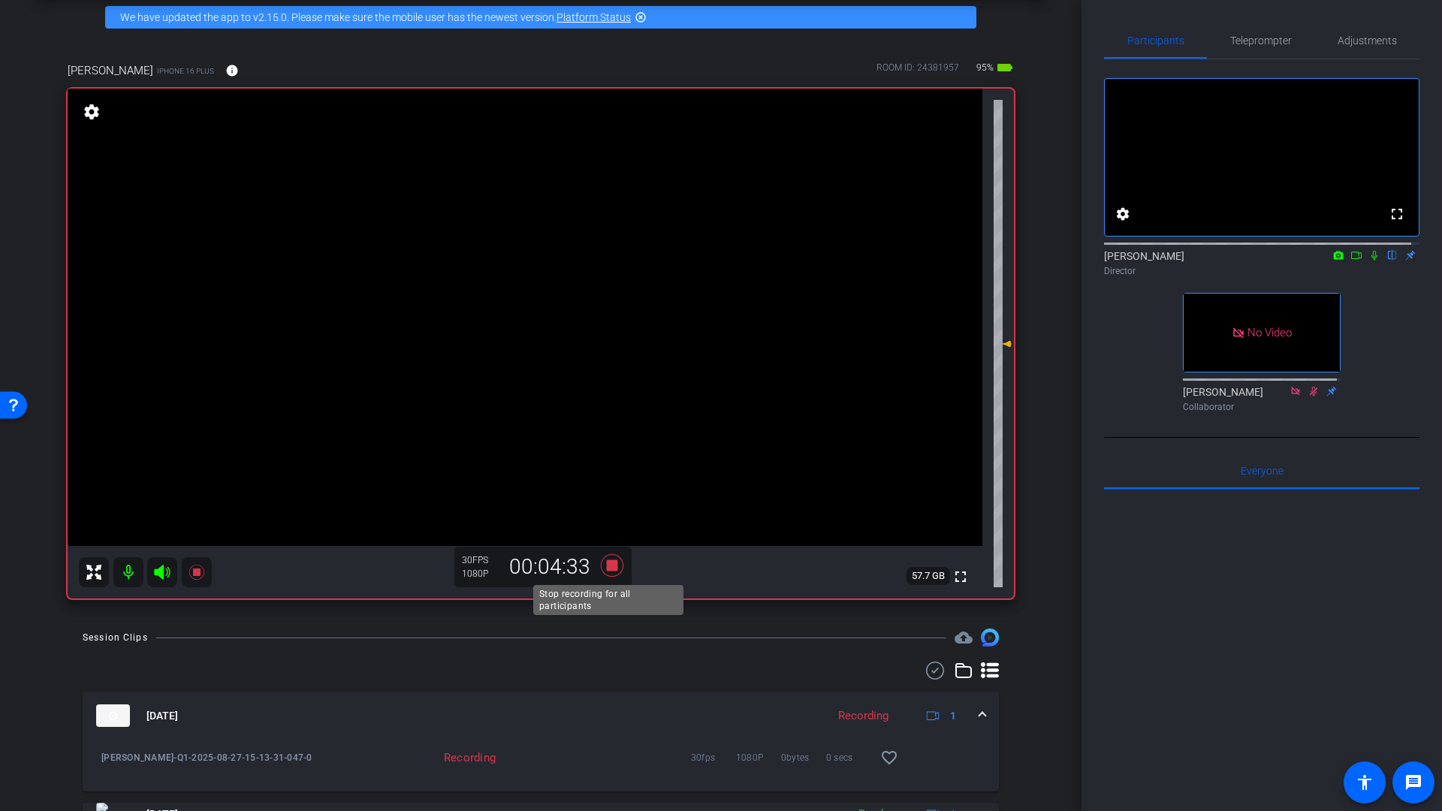
click at [605, 561] on icon at bounding box center [612, 565] width 23 height 23
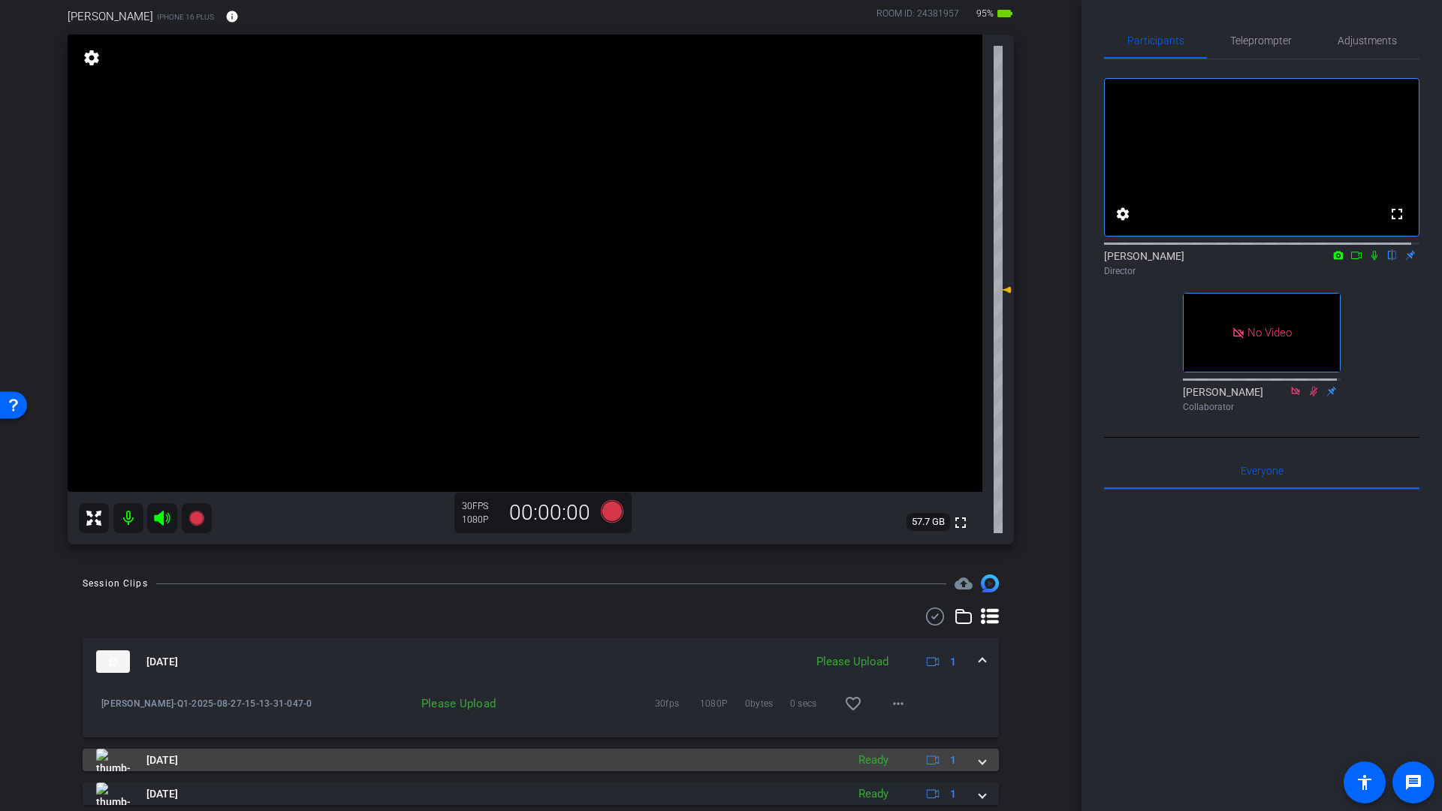
scroll to position [173, 0]
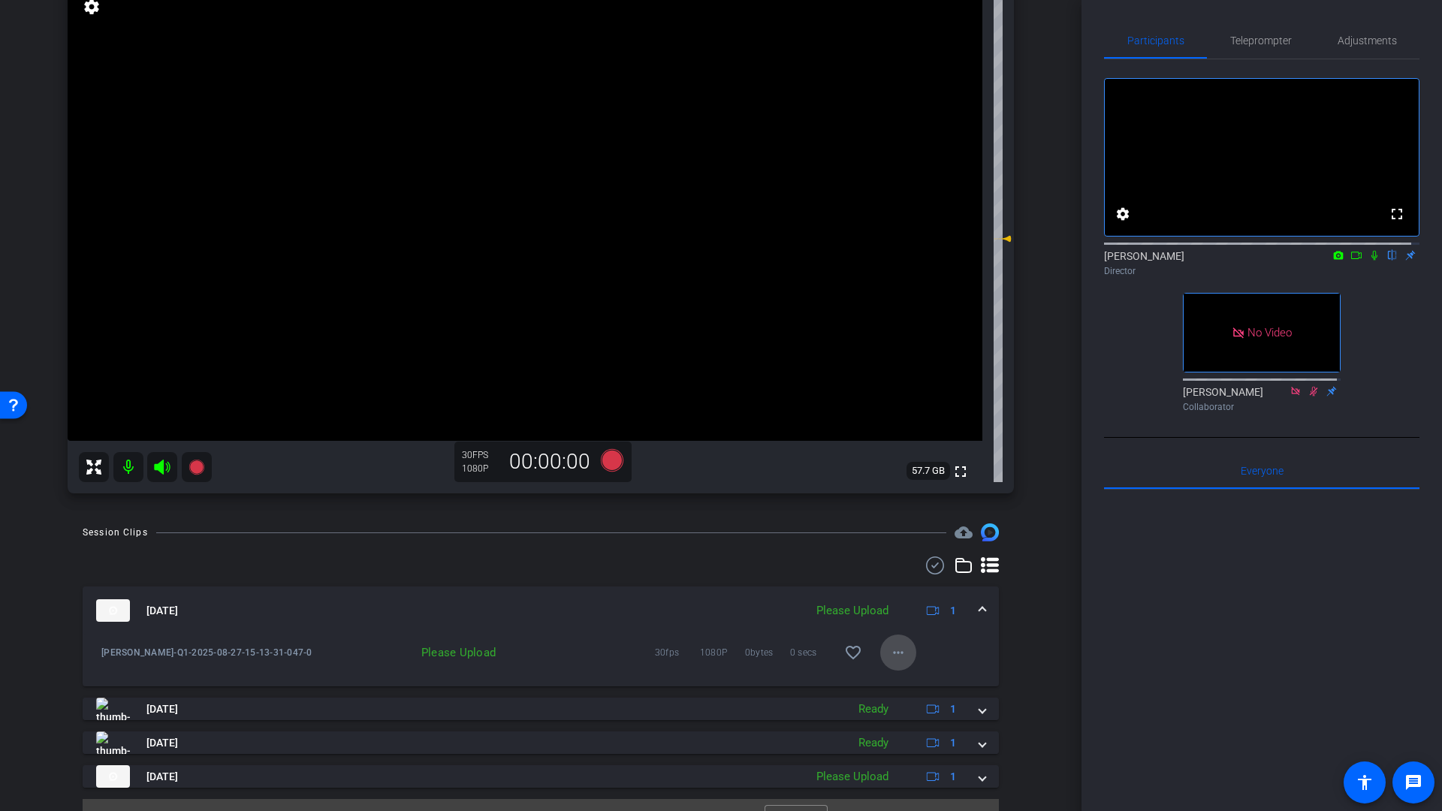
click at [894, 654] on mat-icon "more_horiz" at bounding box center [898, 653] width 18 height 18
click at [901, 685] on span "Upload" at bounding box center [915, 684] width 60 height 18
click at [605, 461] on icon at bounding box center [612, 460] width 23 height 23
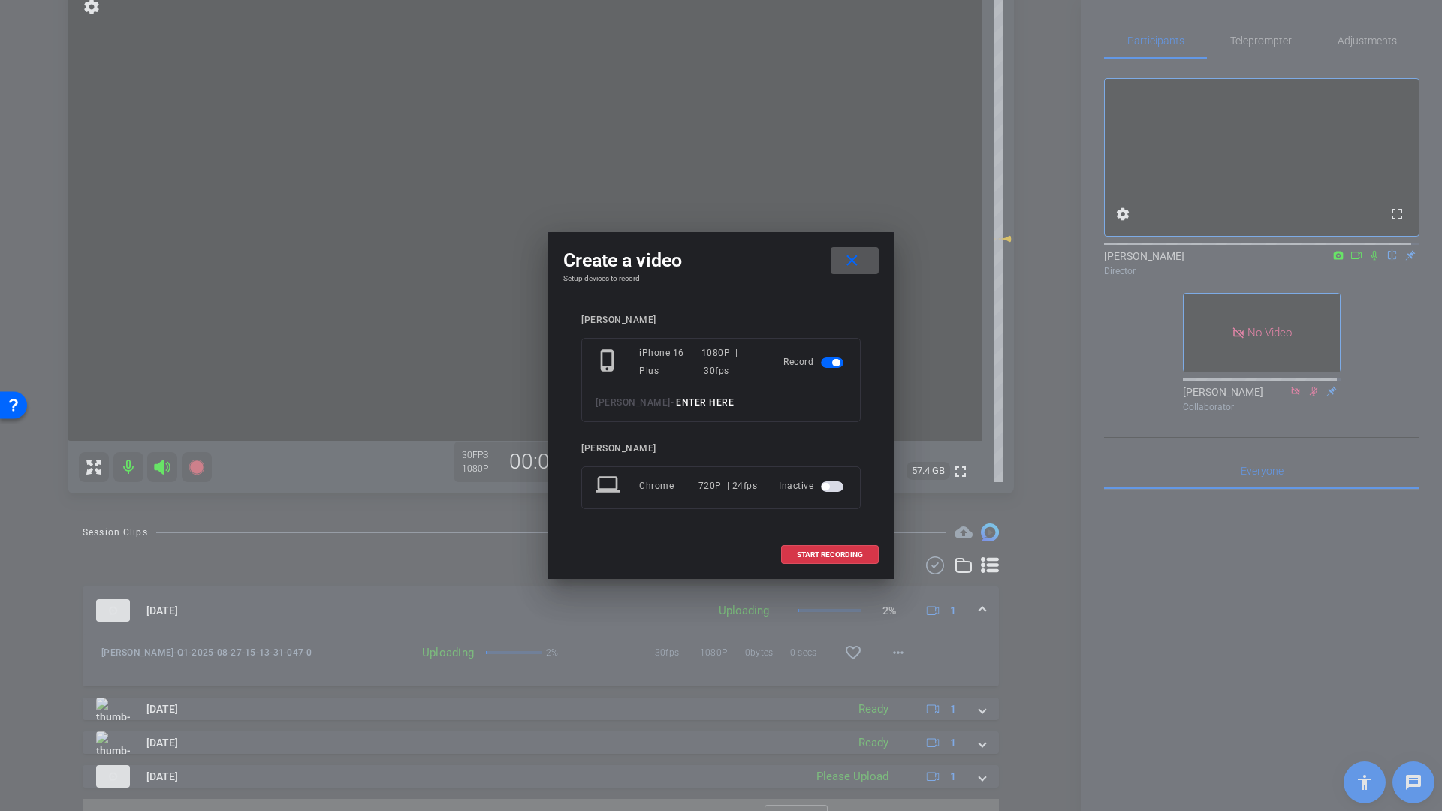
click at [732, 401] on input at bounding box center [726, 403] width 101 height 19
type input "Q3"
click at [811, 554] on span "START RECORDING" at bounding box center [830, 555] width 66 height 8
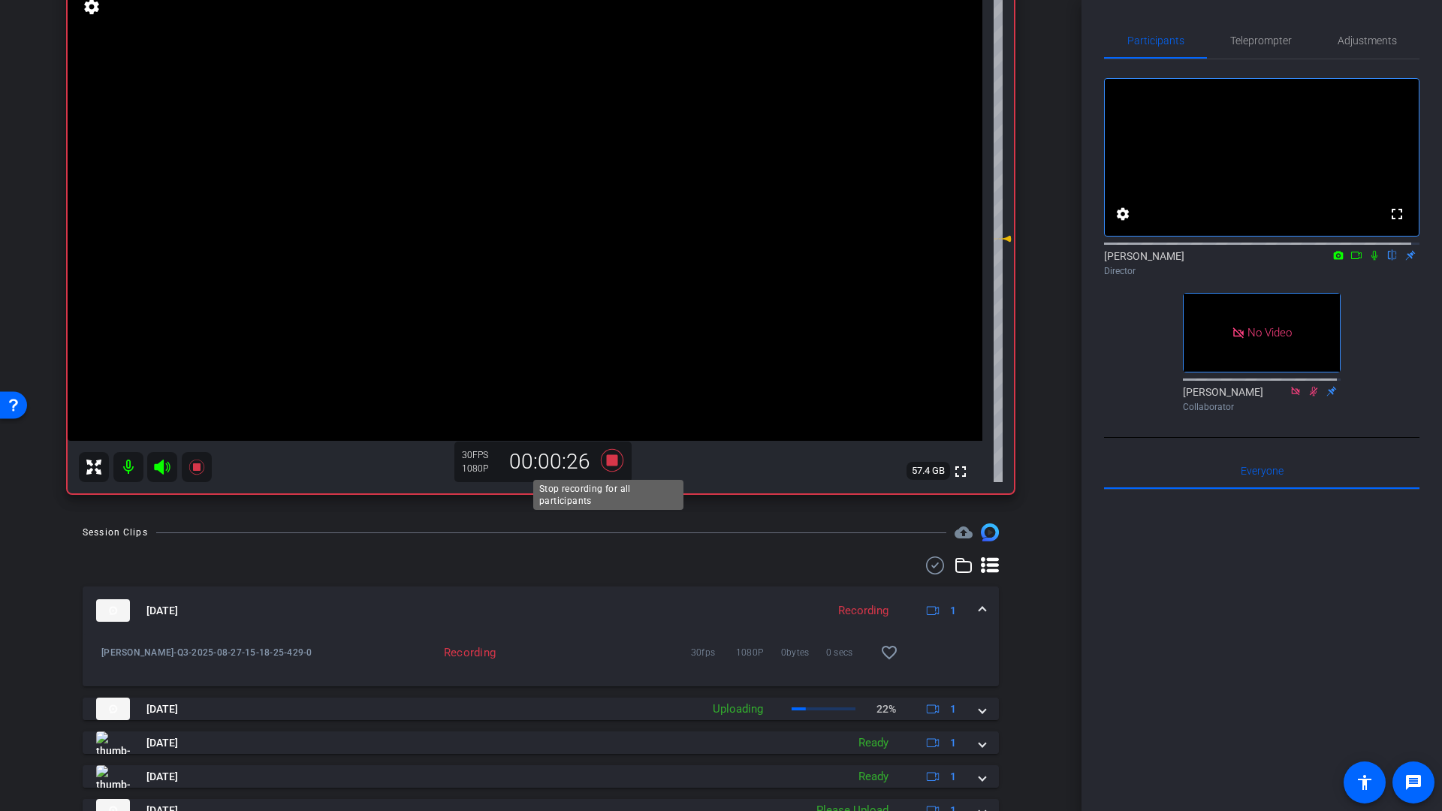
click at [611, 463] on icon at bounding box center [612, 460] width 23 height 23
click at [605, 460] on icon at bounding box center [612, 460] width 23 height 23
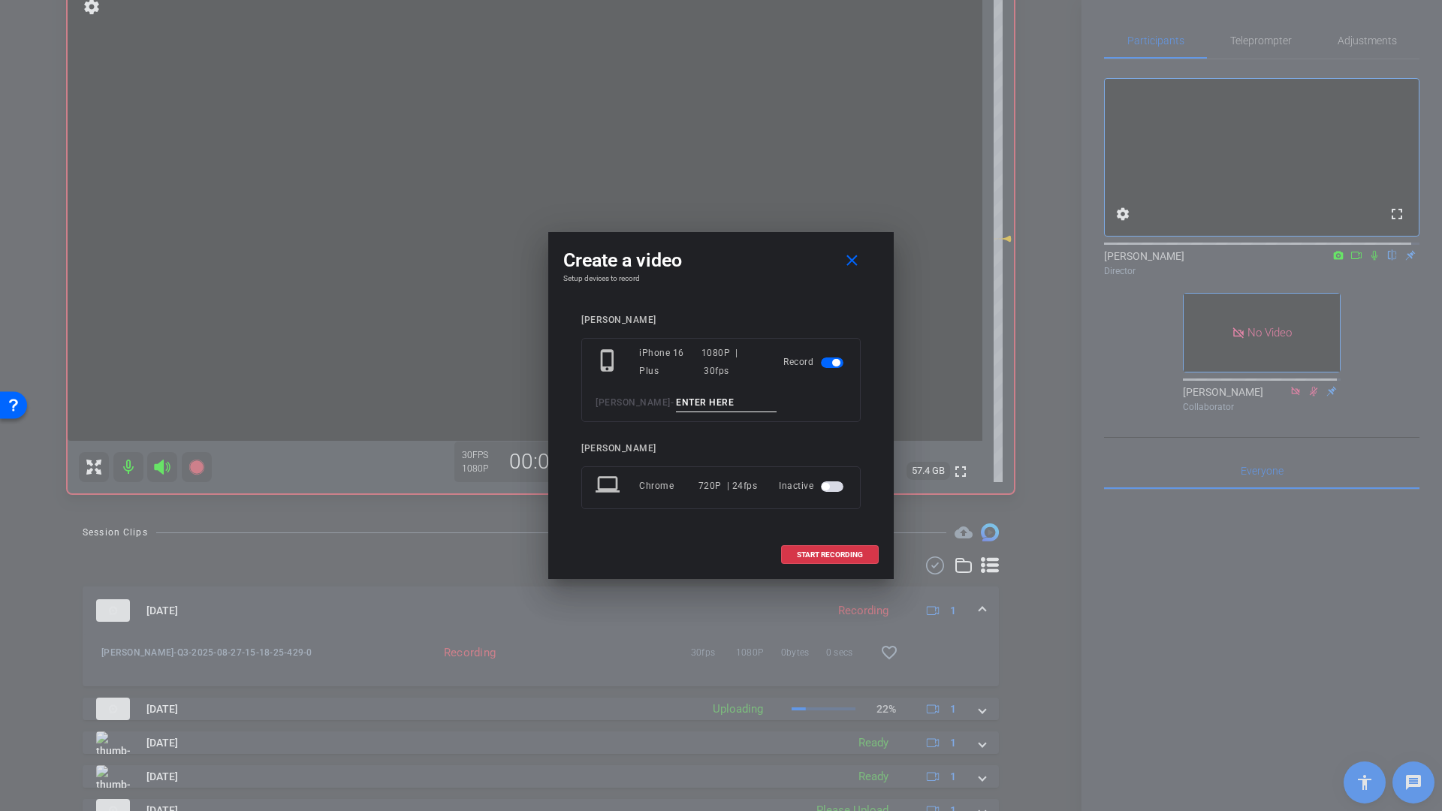
click at [695, 406] on input at bounding box center [726, 403] width 101 height 19
type input "Q3b"
click at [818, 556] on span "START RECORDING" at bounding box center [830, 555] width 66 height 8
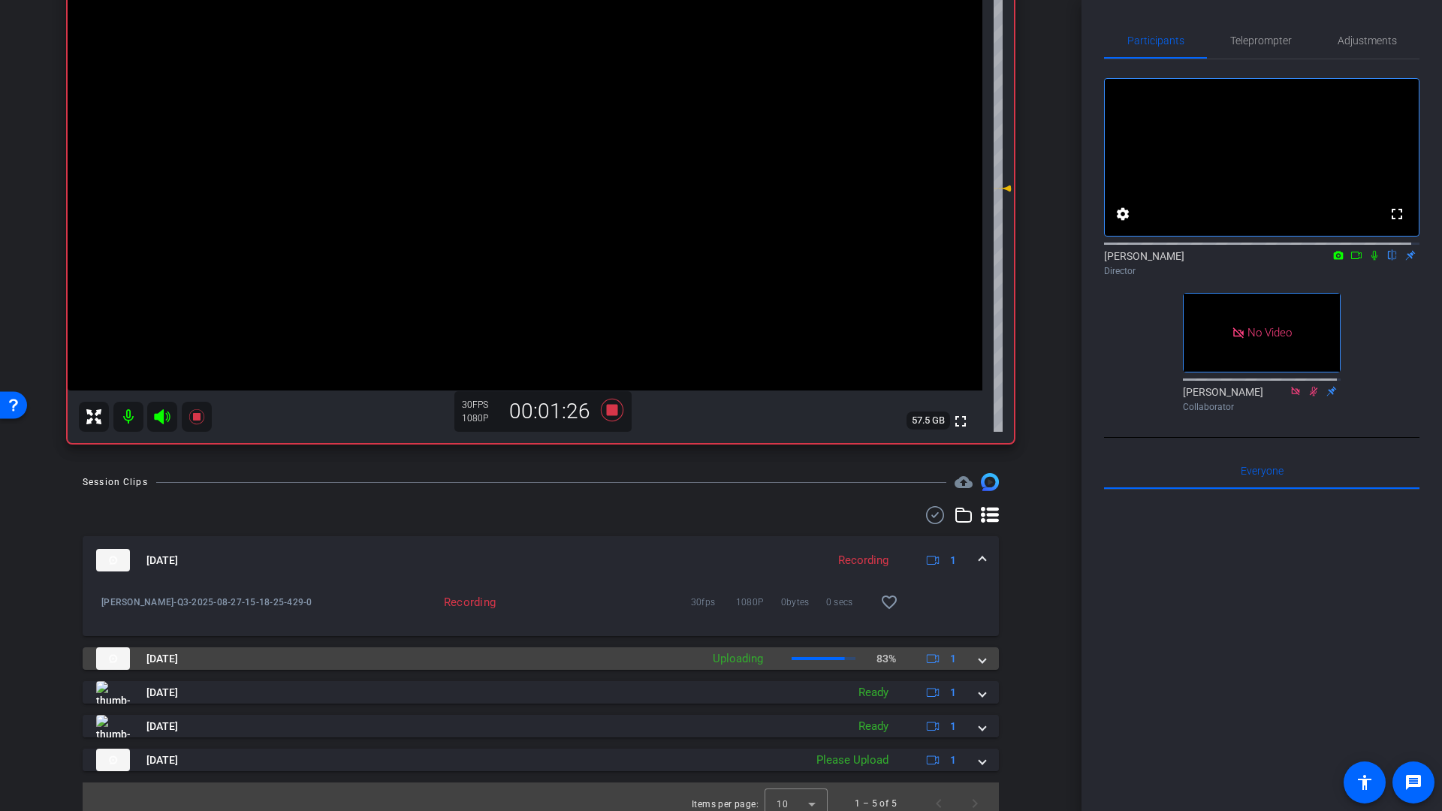
scroll to position [237, 0]
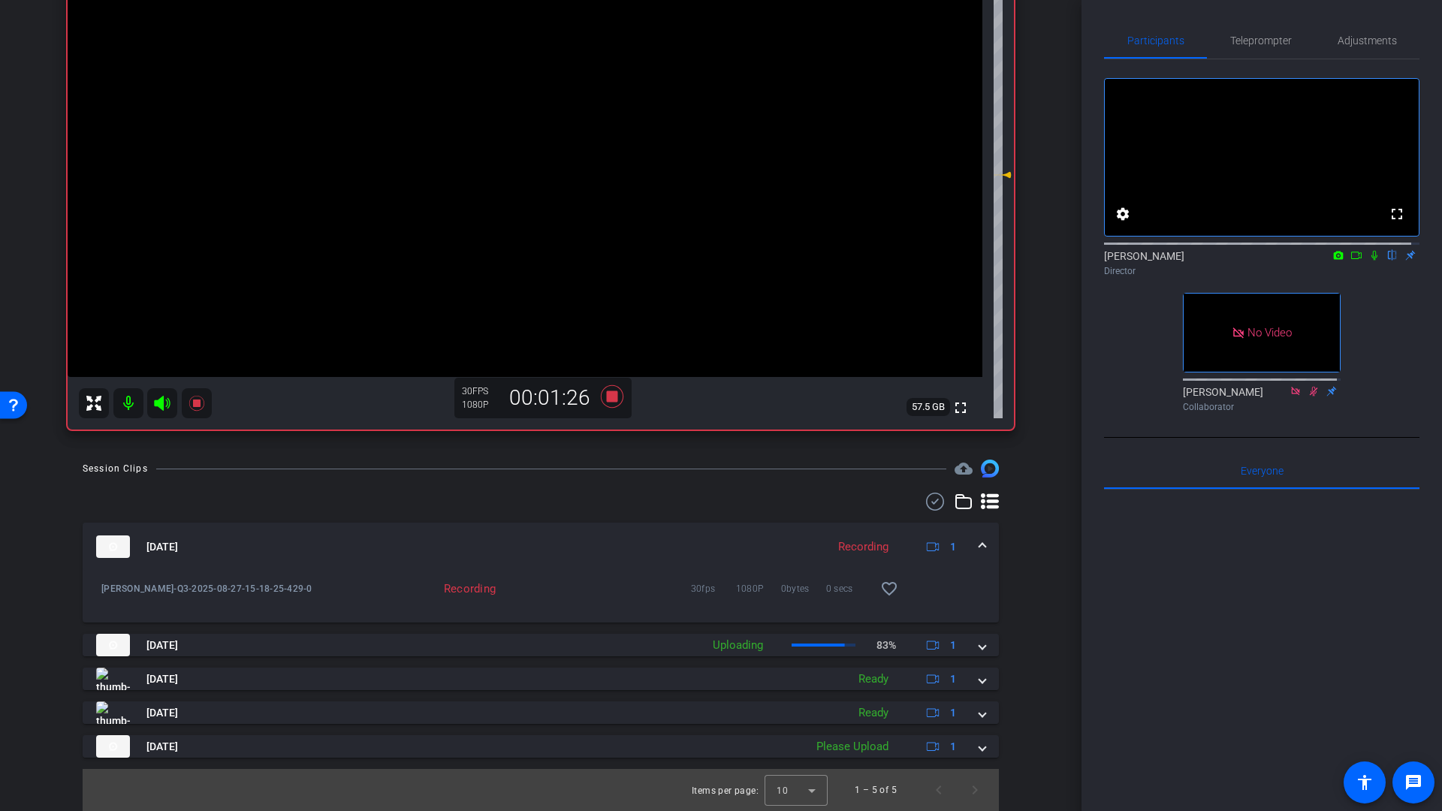
click at [1368, 261] on icon at bounding box center [1374, 255] width 12 height 11
click at [1371, 261] on icon at bounding box center [1375, 256] width 8 height 10
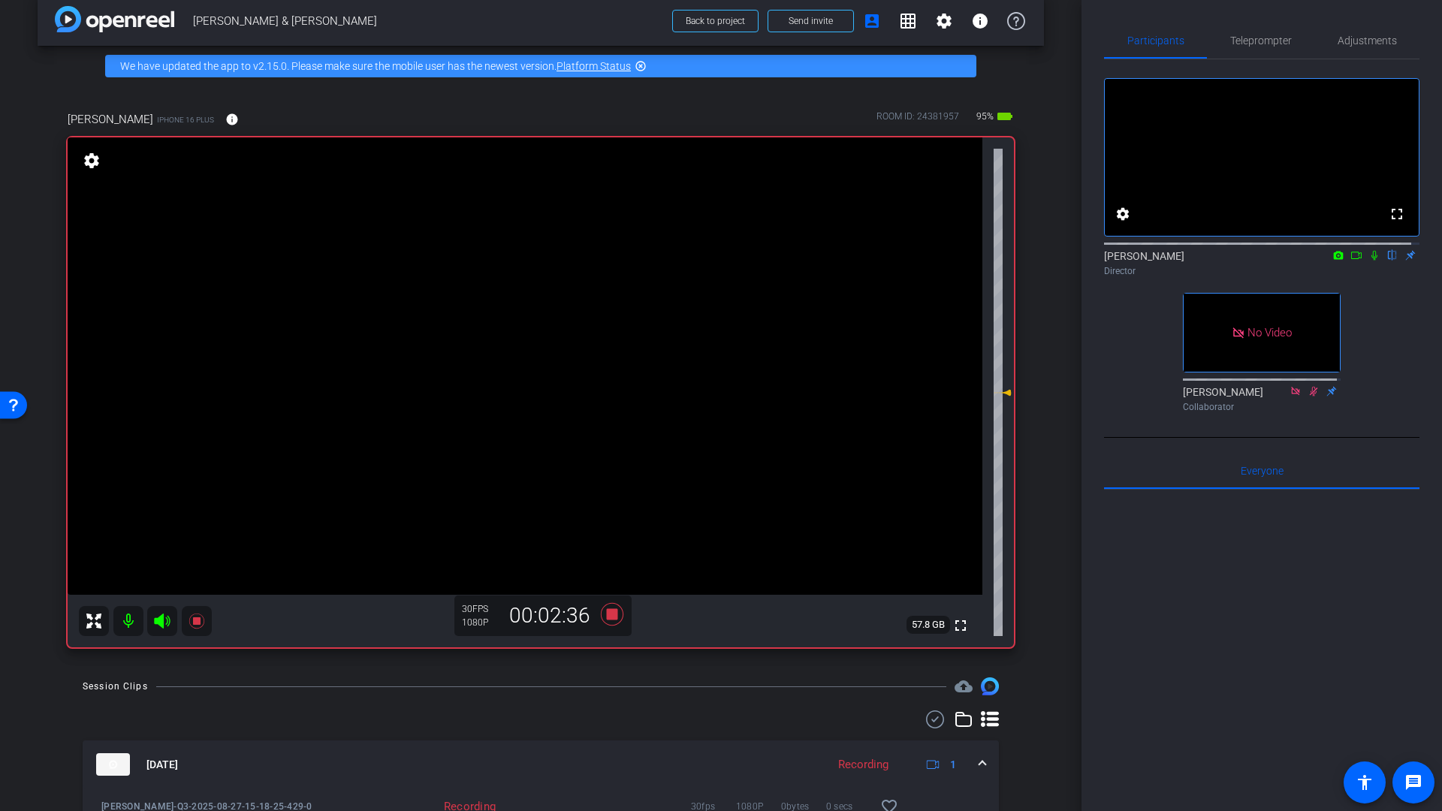
scroll to position [20, 0]
click at [608, 612] on icon at bounding box center [612, 613] width 23 height 23
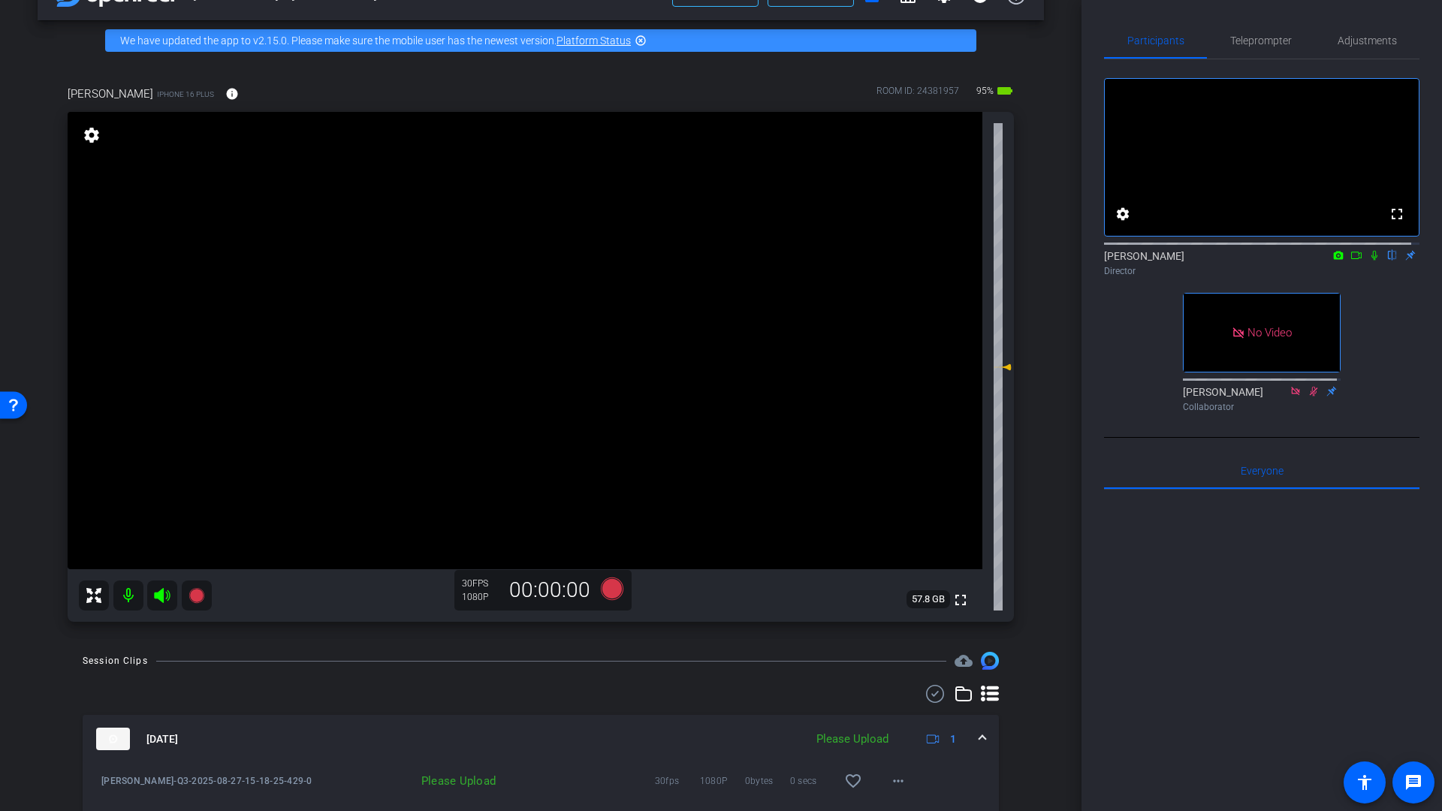
scroll to position [152, 0]
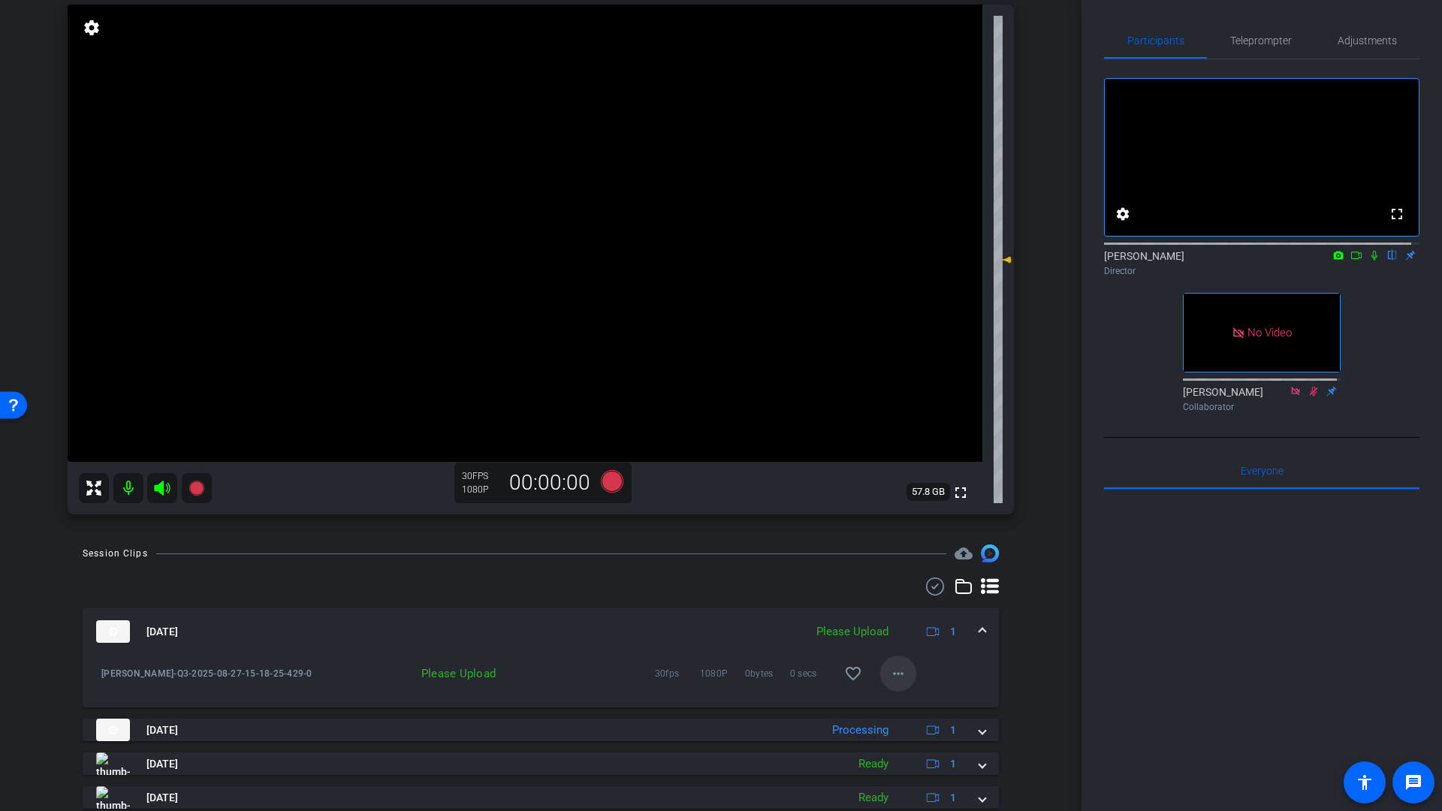
click at [889, 675] on mat-icon "more_horiz" at bounding box center [898, 674] width 18 height 18
click at [908, 703] on span "Upload" at bounding box center [915, 705] width 60 height 18
click at [611, 483] on icon at bounding box center [612, 481] width 23 height 23
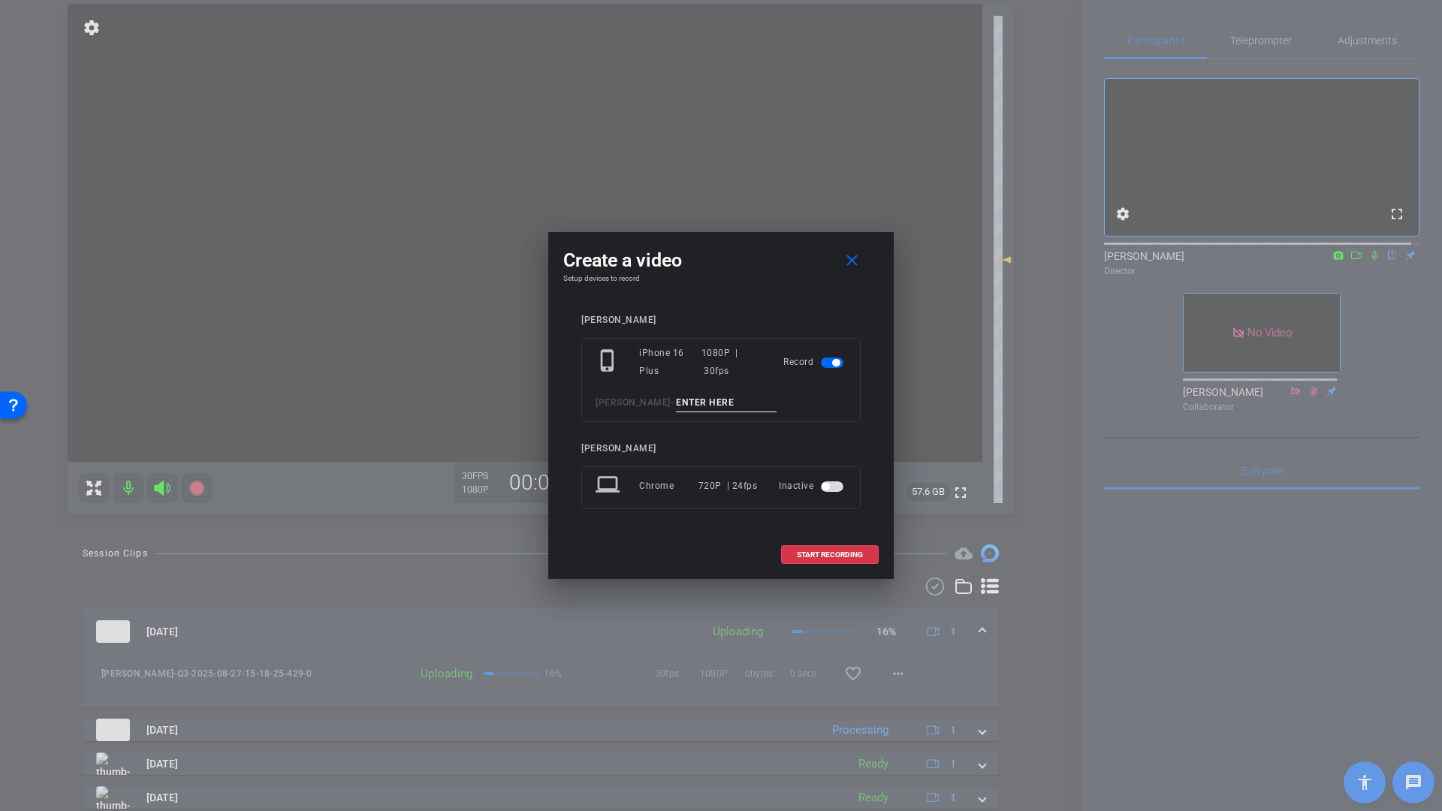
click at [703, 406] on input at bounding box center [726, 403] width 101 height 19
type input "Q4"
click at [822, 558] on span at bounding box center [830, 555] width 96 height 36
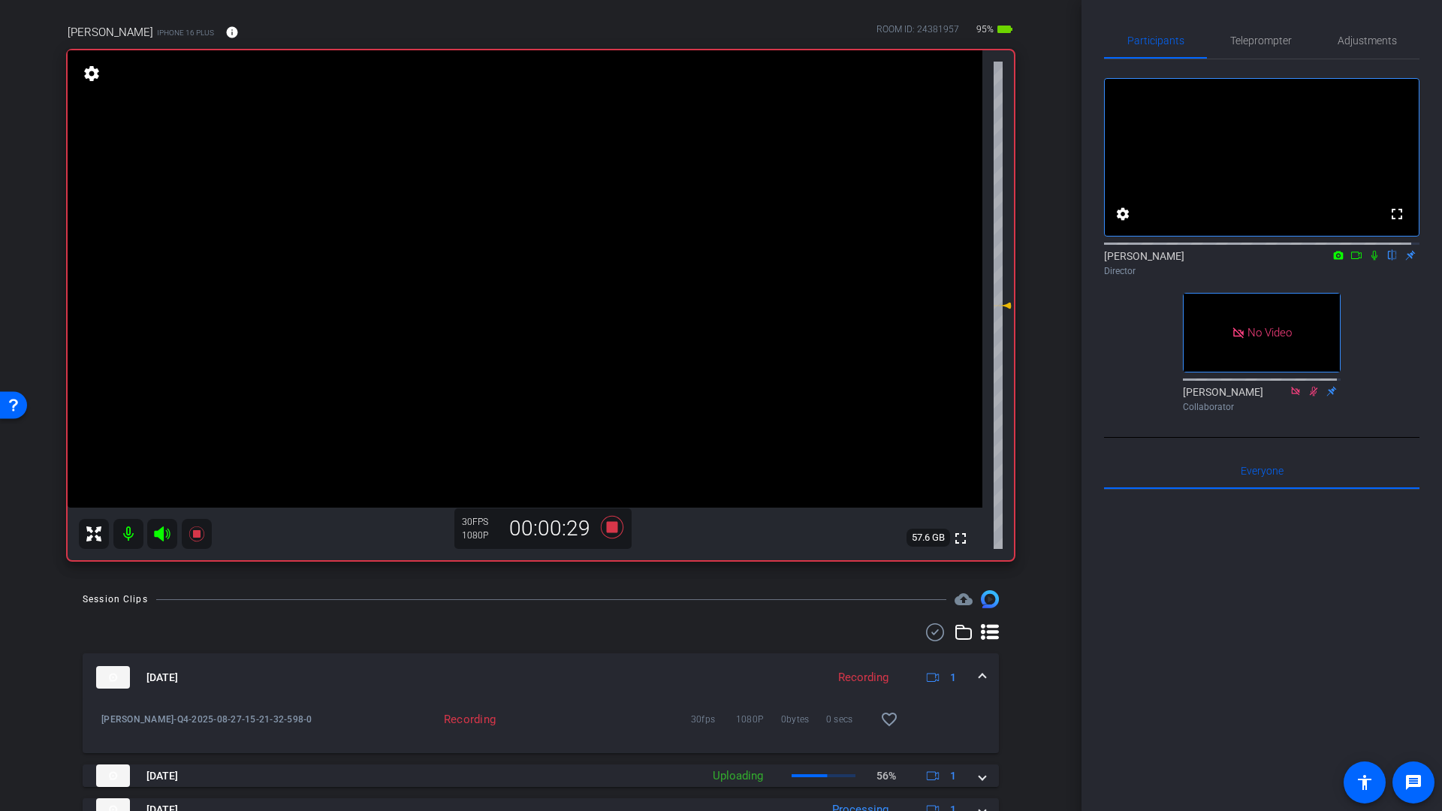
scroll to position [104, 0]
click at [609, 530] on icon at bounding box center [612, 528] width 23 height 23
click at [1369, 38] on span "Adjustments" at bounding box center [1366, 40] width 59 height 11
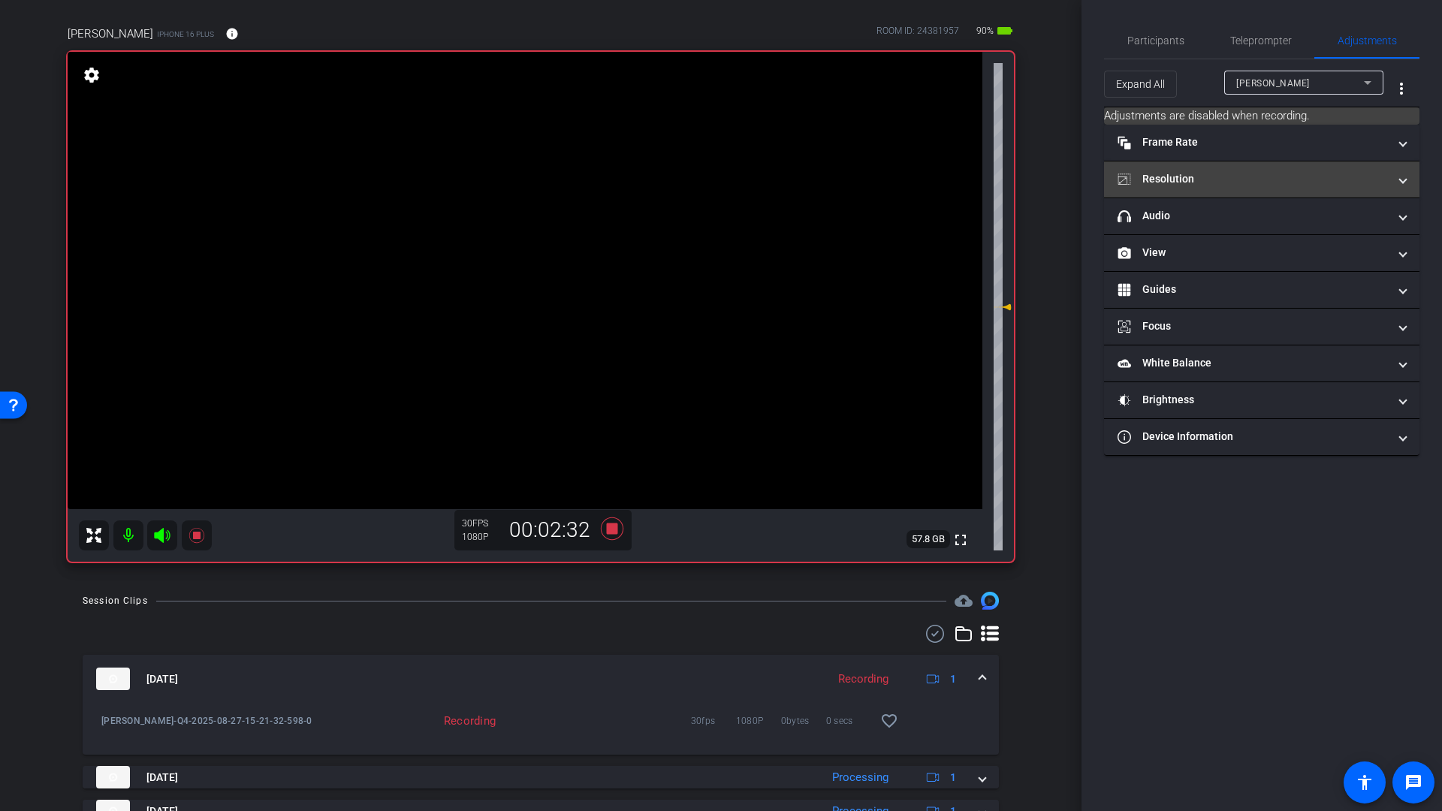
click at [1214, 185] on mat-panel-title "Resolution" at bounding box center [1252, 179] width 270 height 16
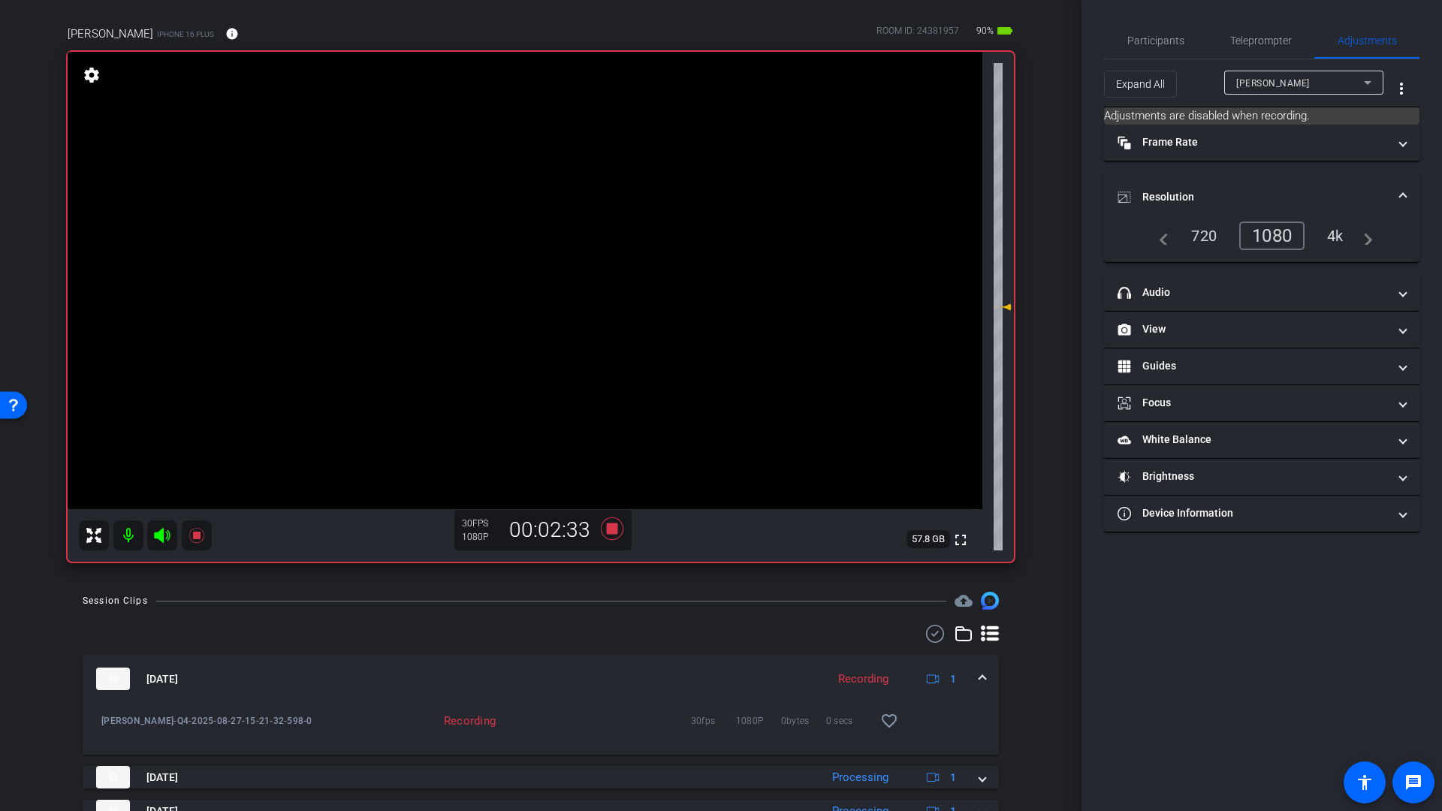
click at [1337, 243] on div "navigate_before 720 1080 4k navigate_next" at bounding box center [1261, 236] width 222 height 29
click at [1338, 243] on div "navigate_before 720 1080 4k navigate_next" at bounding box center [1261, 236] width 222 height 29
click at [1339, 238] on div "navigate_before 720 1080 4k navigate_next" at bounding box center [1261, 236] width 222 height 29
click at [608, 524] on icon at bounding box center [612, 528] width 23 height 23
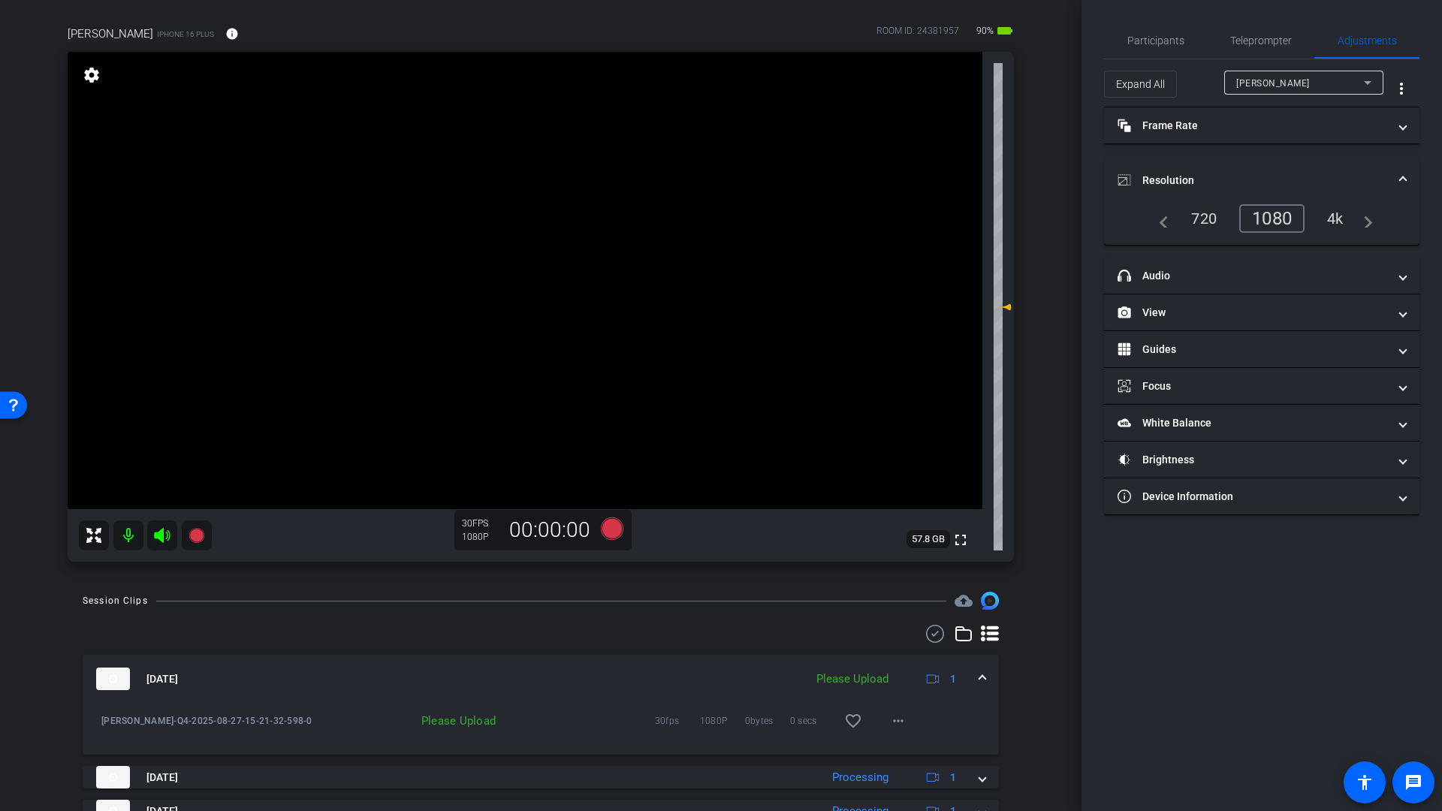
click at [1340, 219] on div "4k" at bounding box center [1335, 219] width 39 height 26
click at [1337, 220] on div "4k" at bounding box center [1335, 219] width 39 height 26
click at [607, 532] on icon at bounding box center [612, 528] width 23 height 23
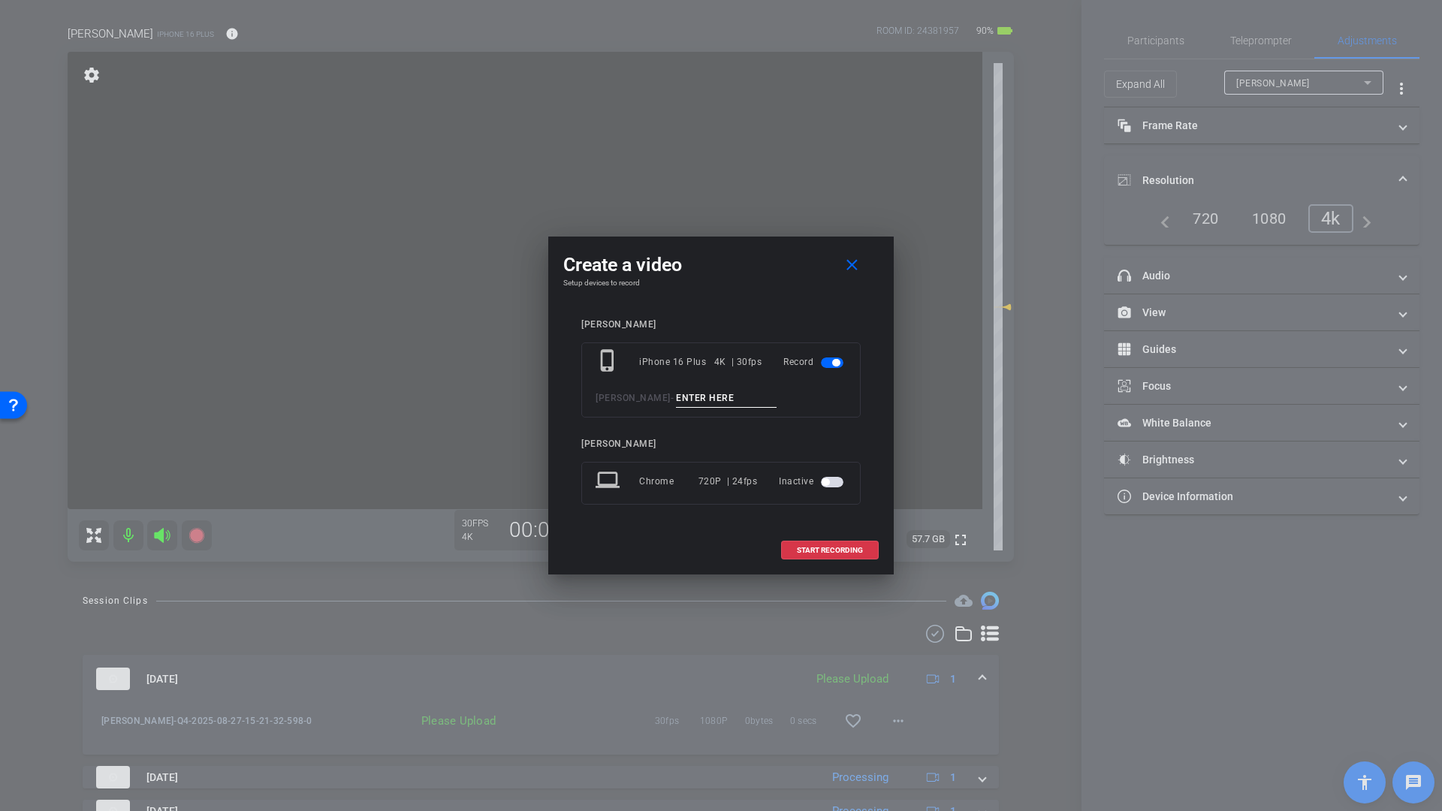
click at [708, 391] on input at bounding box center [726, 398] width 101 height 19
type input "Q3 use this one"
click at [820, 551] on span "START RECORDING" at bounding box center [830, 551] width 66 height 8
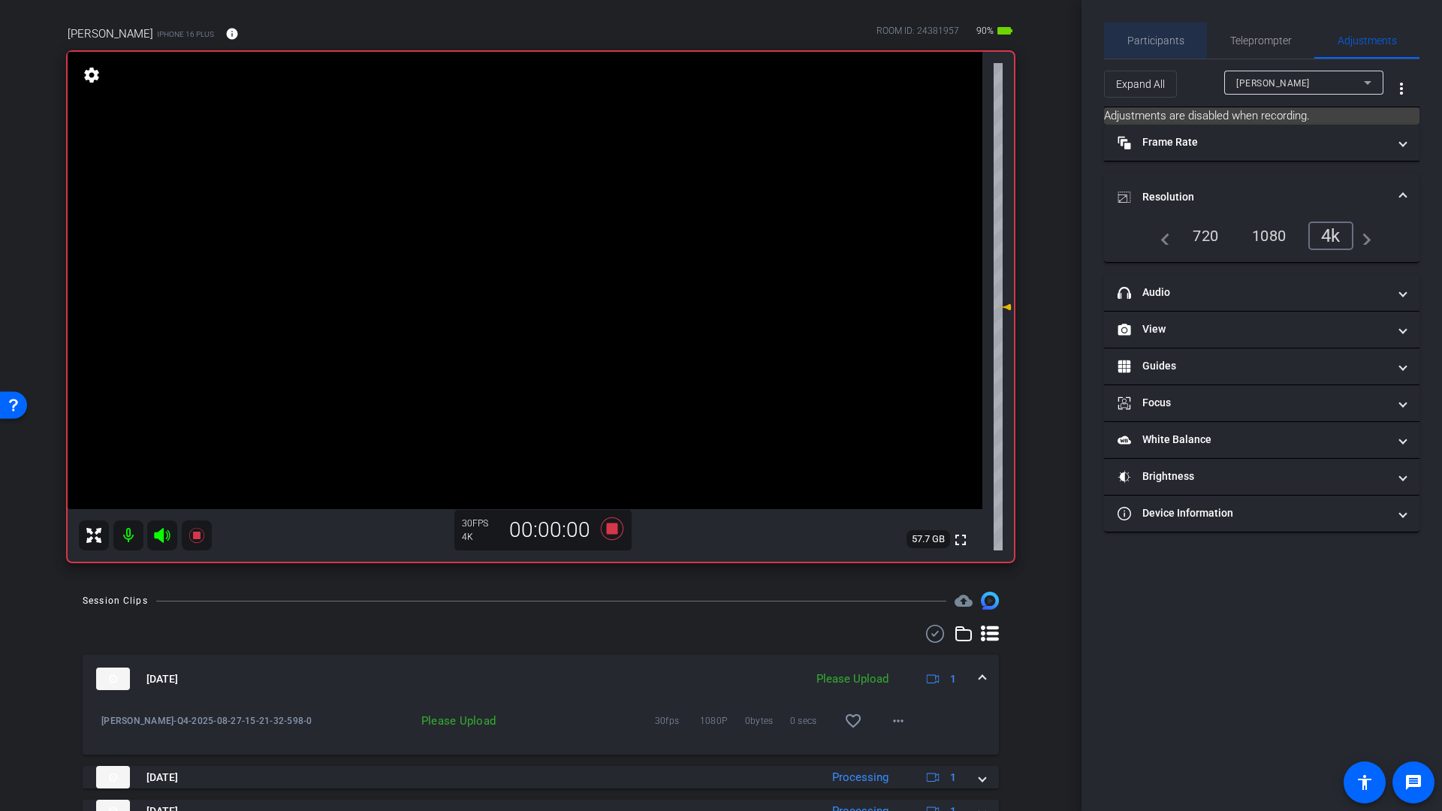
drag, startPoint x: 1168, startPoint y: 41, endPoint x: 1194, endPoint y: 69, distance: 38.8
click at [1168, 41] on span "Participants" at bounding box center [1155, 40] width 57 height 11
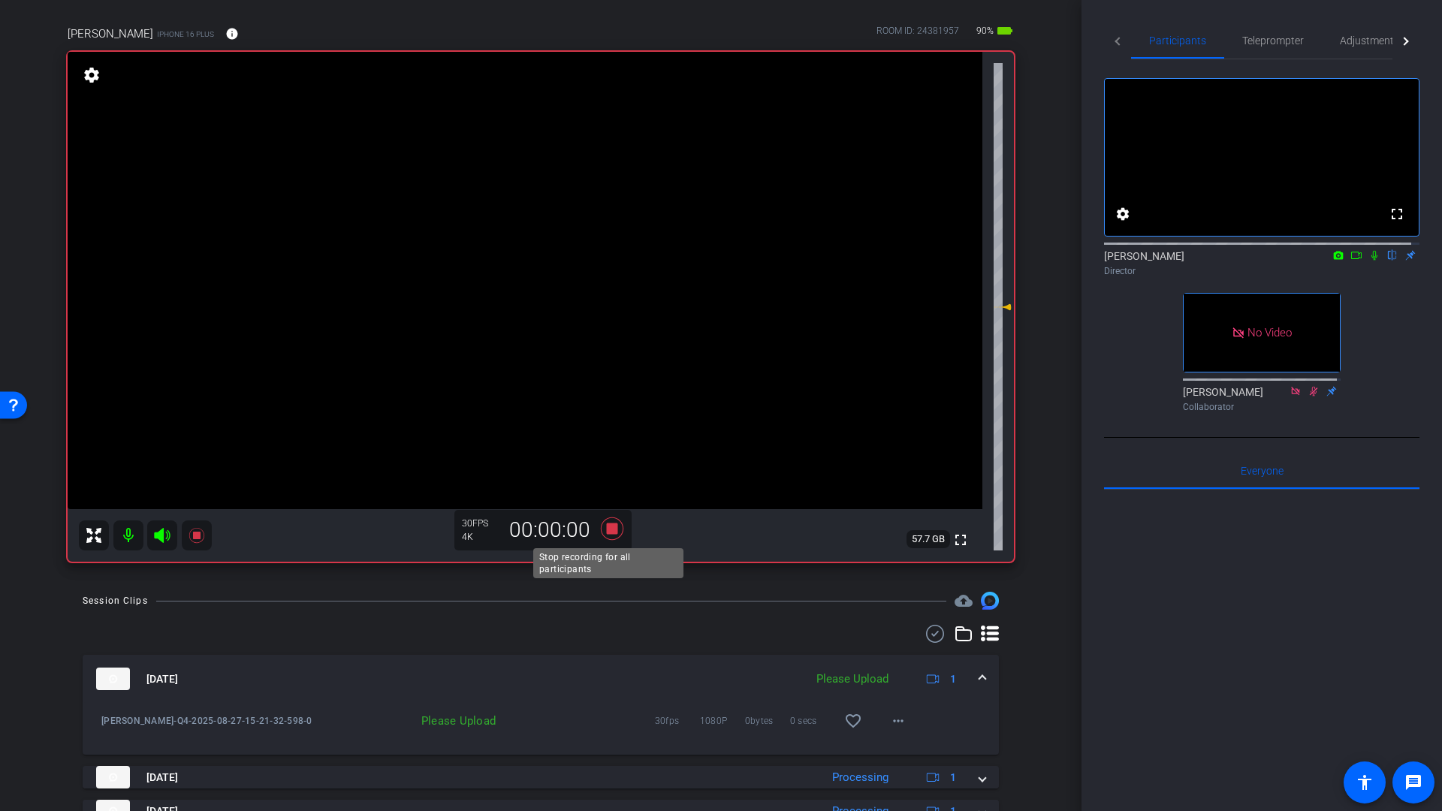
click at [609, 531] on icon at bounding box center [612, 528] width 23 height 23
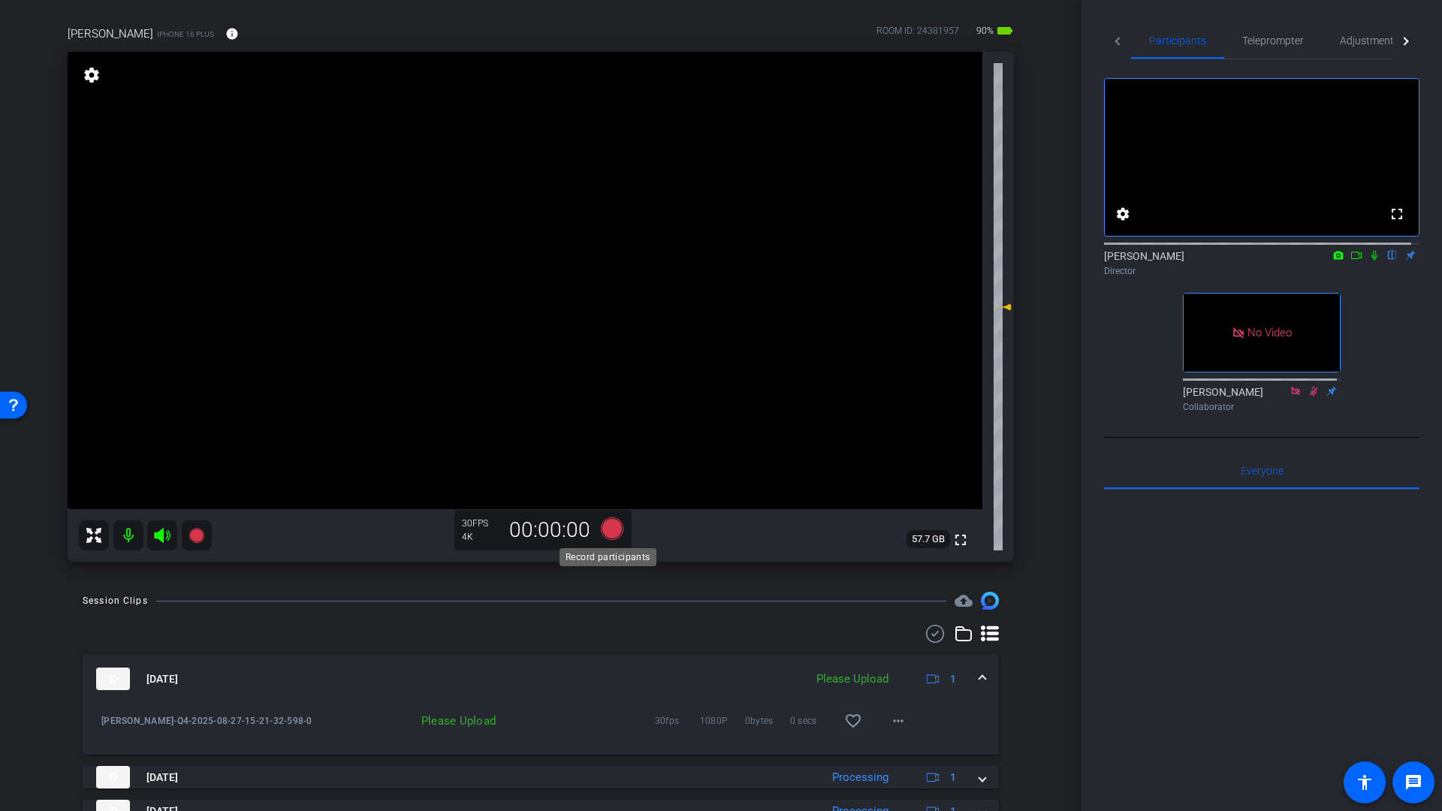
click at [611, 529] on icon at bounding box center [612, 528] width 23 height 23
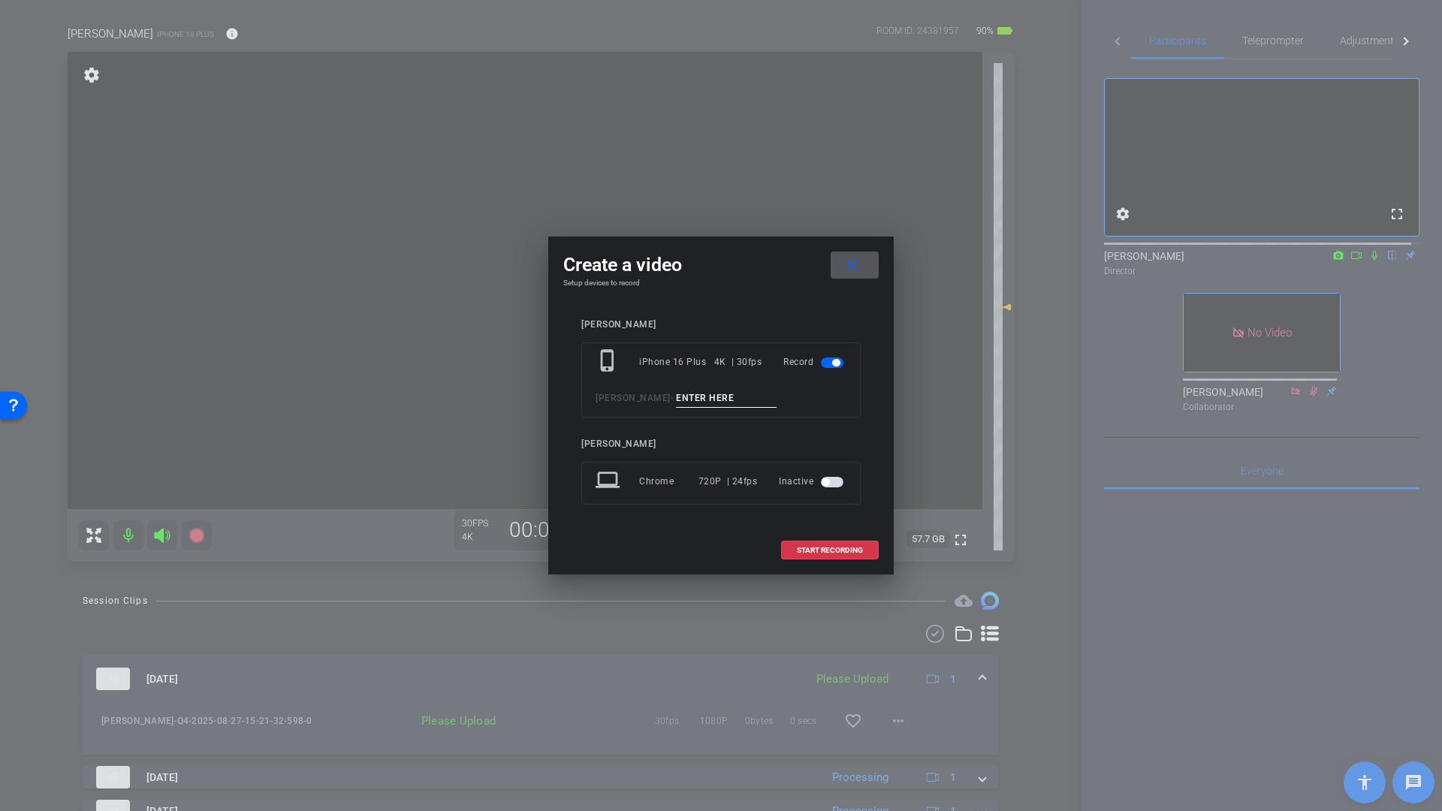
click at [689, 400] on input at bounding box center [726, 398] width 101 height 19
type input "Q3 use this one"
click at [820, 552] on span "START RECORDING" at bounding box center [830, 551] width 66 height 8
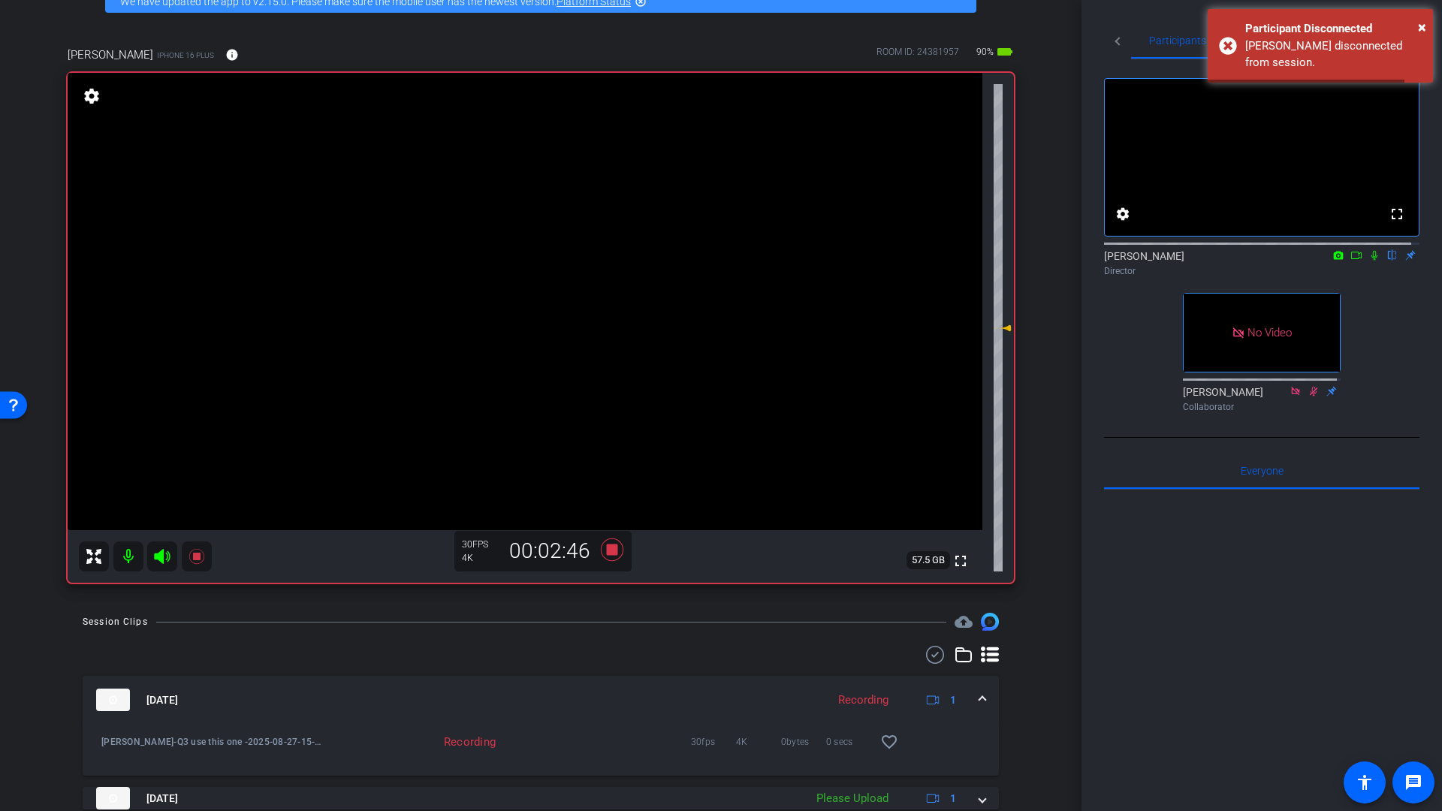
scroll to position [83, 0]
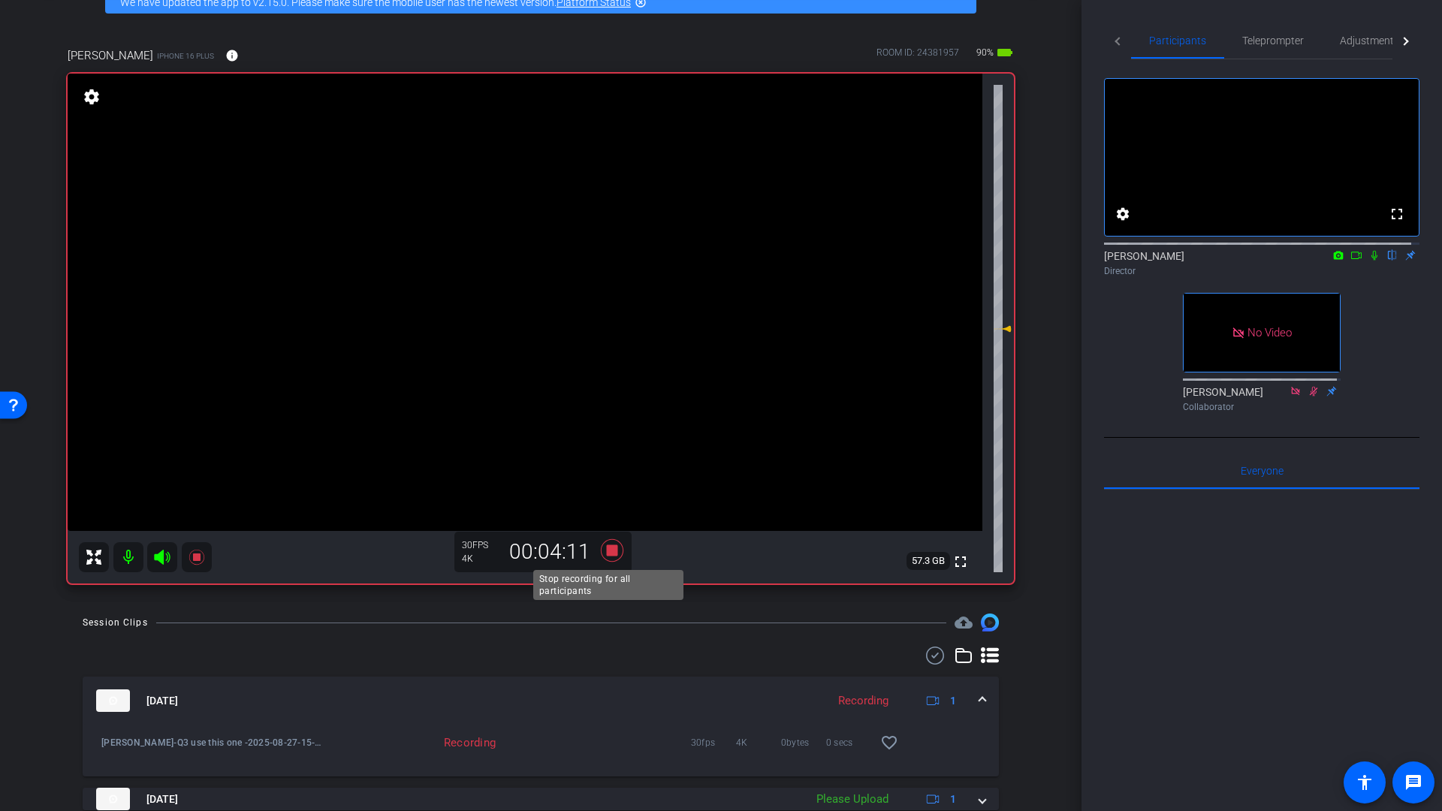
click at [609, 553] on icon at bounding box center [612, 550] width 23 height 23
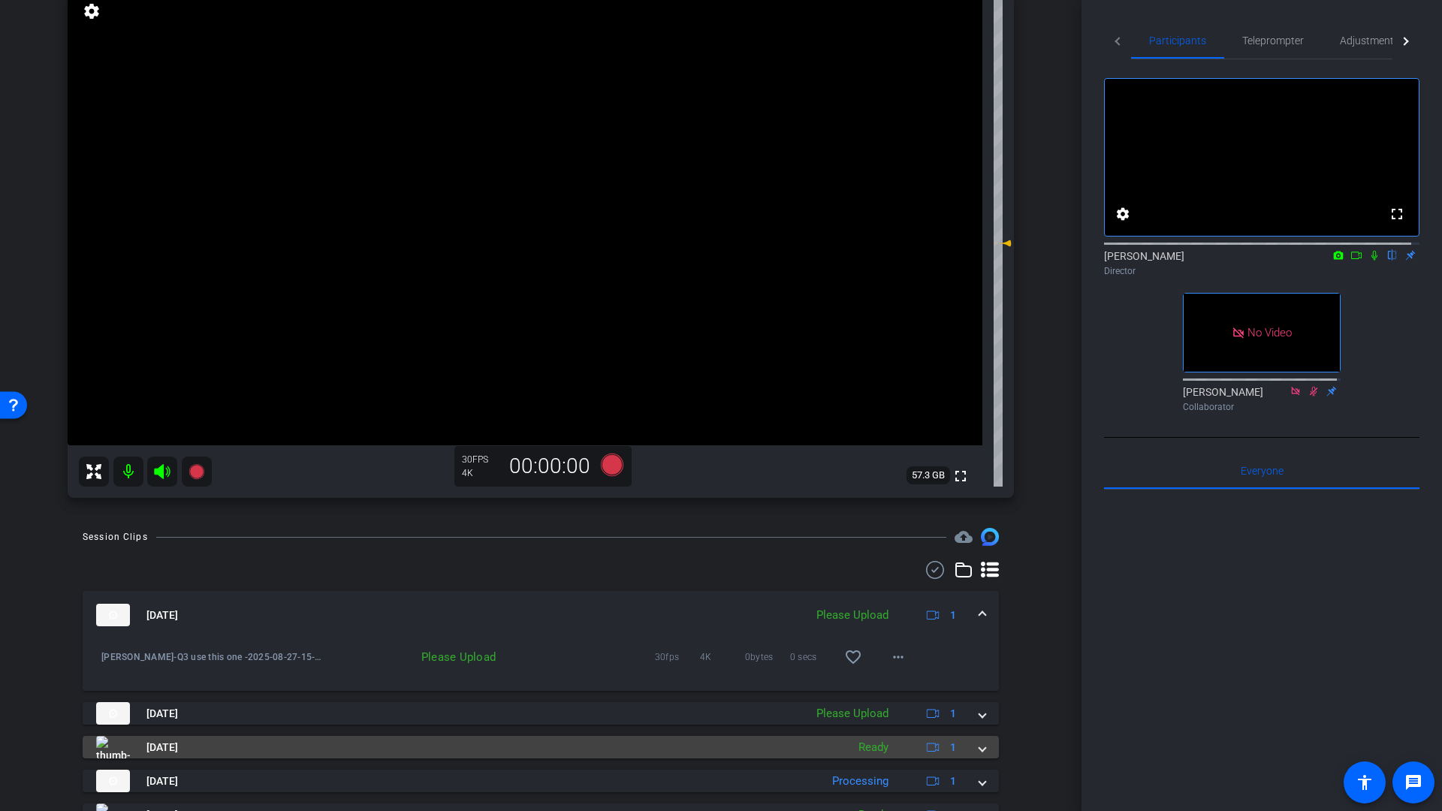
scroll to position [181, 0]
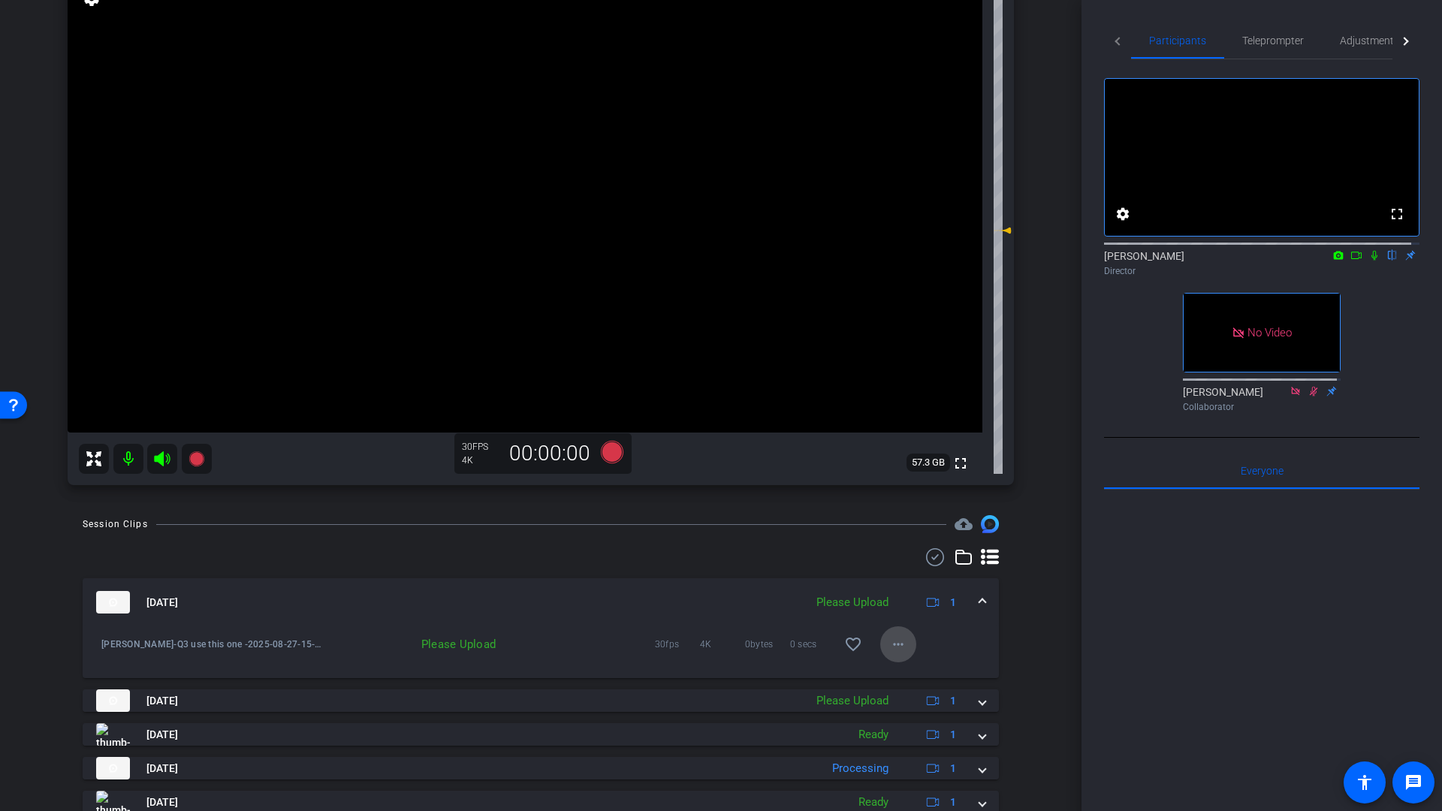
click at [896, 647] on mat-icon "more_horiz" at bounding box center [898, 644] width 18 height 18
click at [900, 679] on span "Upload" at bounding box center [915, 676] width 60 height 18
click at [609, 452] on icon at bounding box center [612, 452] width 23 height 23
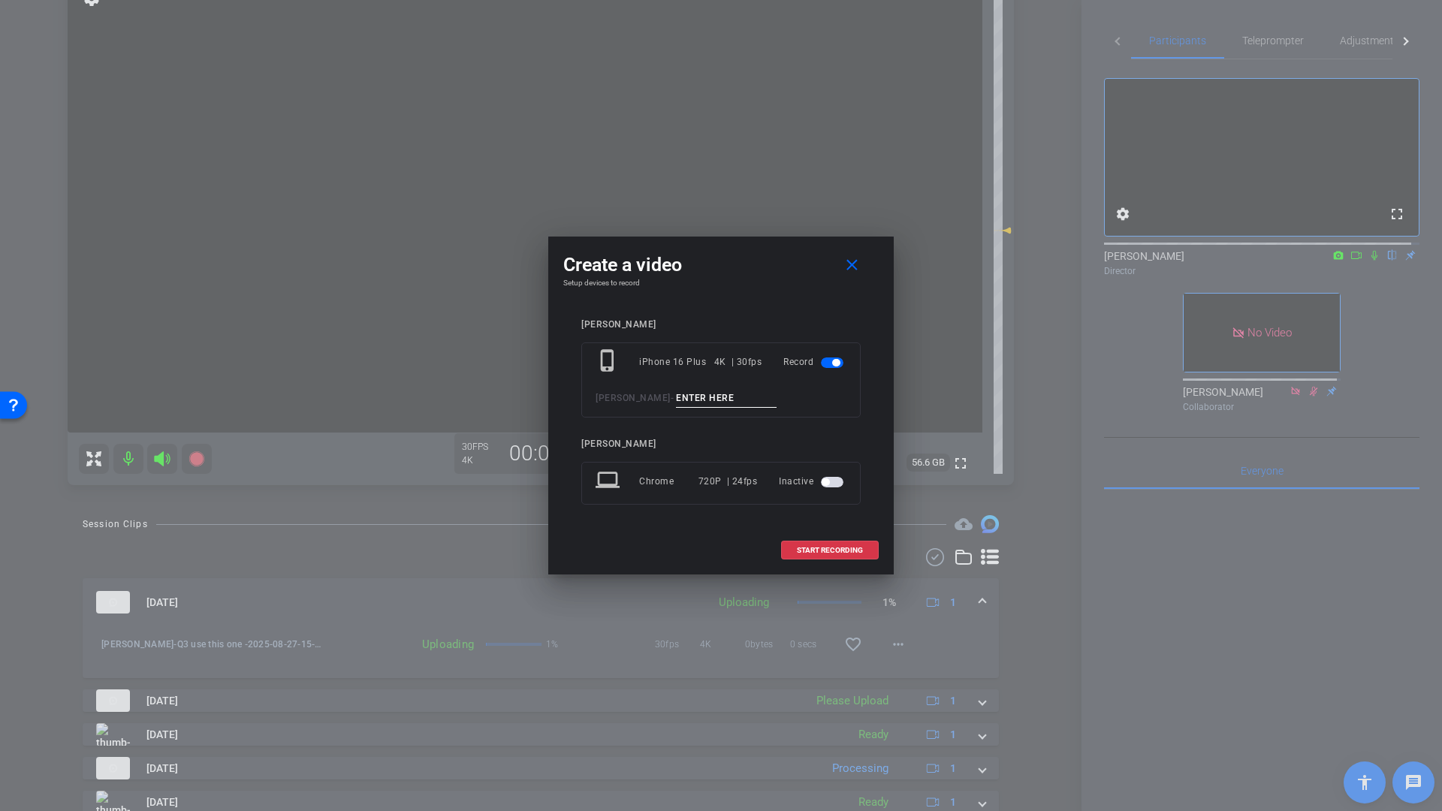
click at [691, 400] on input at bounding box center [726, 398] width 101 height 19
click at [680, 397] on input at bounding box center [726, 398] width 101 height 19
click at [738, 400] on input at bounding box center [726, 398] width 101 height 19
type input "Q7"
click at [824, 552] on span "START RECORDING" at bounding box center [830, 551] width 66 height 8
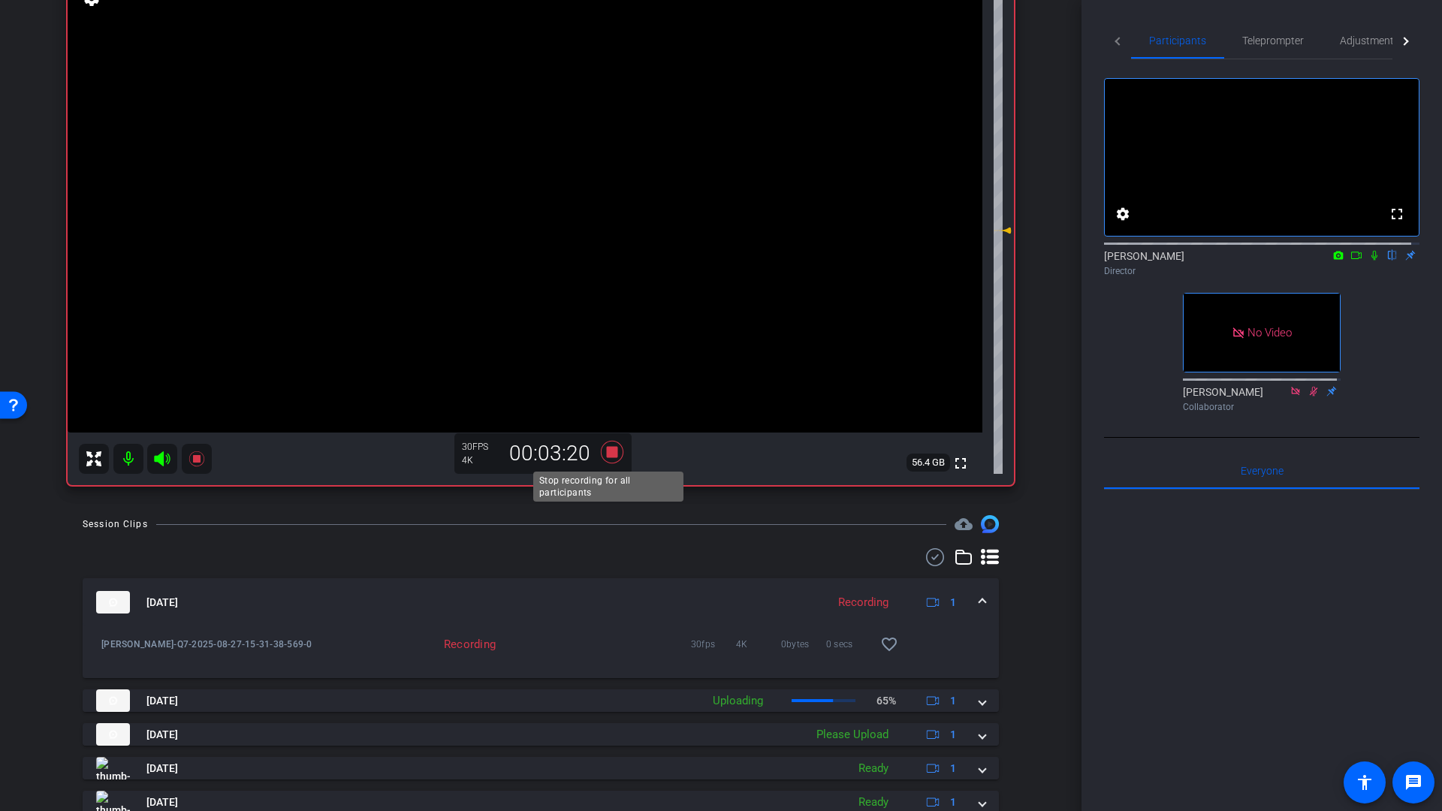
click at [606, 453] on icon at bounding box center [612, 452] width 23 height 23
click at [609, 454] on icon at bounding box center [612, 452] width 23 height 23
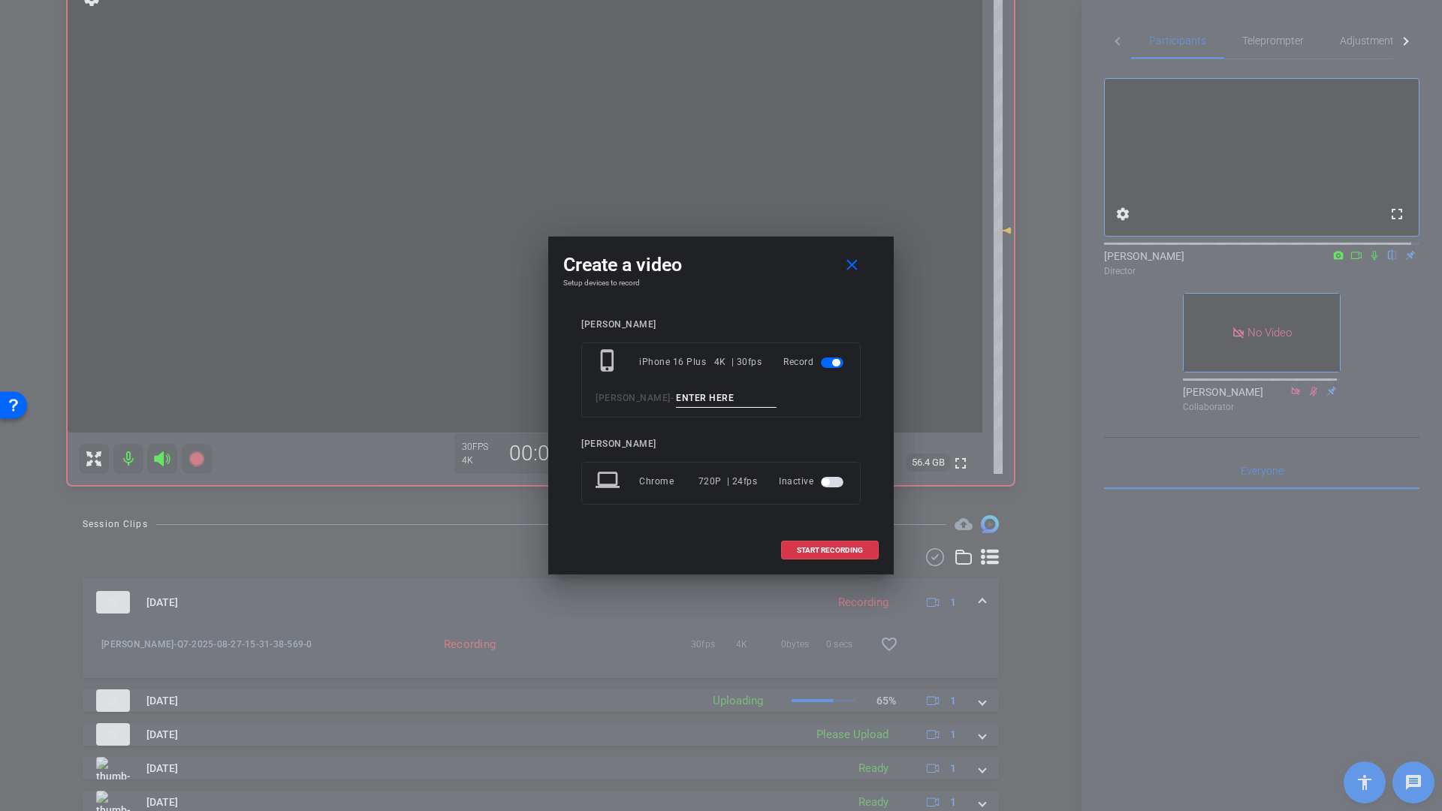
click at [698, 393] on input at bounding box center [726, 398] width 101 height 19
click at [857, 269] on mat-icon "close" at bounding box center [852, 265] width 19 height 19
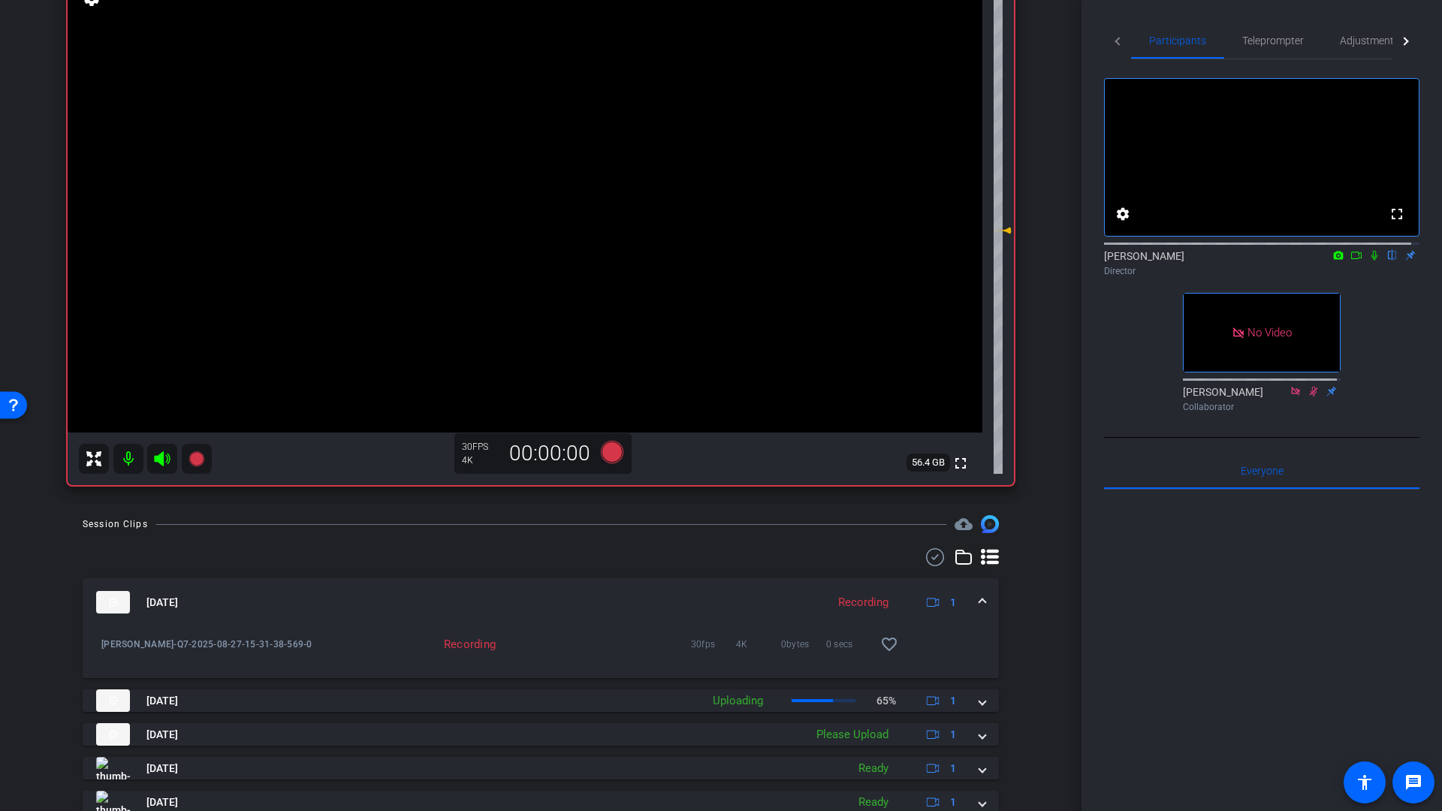
drag, startPoint x: 514, startPoint y: 638, endPoint x: 526, endPoint y: 638, distance: 11.3
click at [514, 638] on div "30fps 4K 0bytes 0 secs favorite_border" at bounding box center [709, 644] width 413 height 36
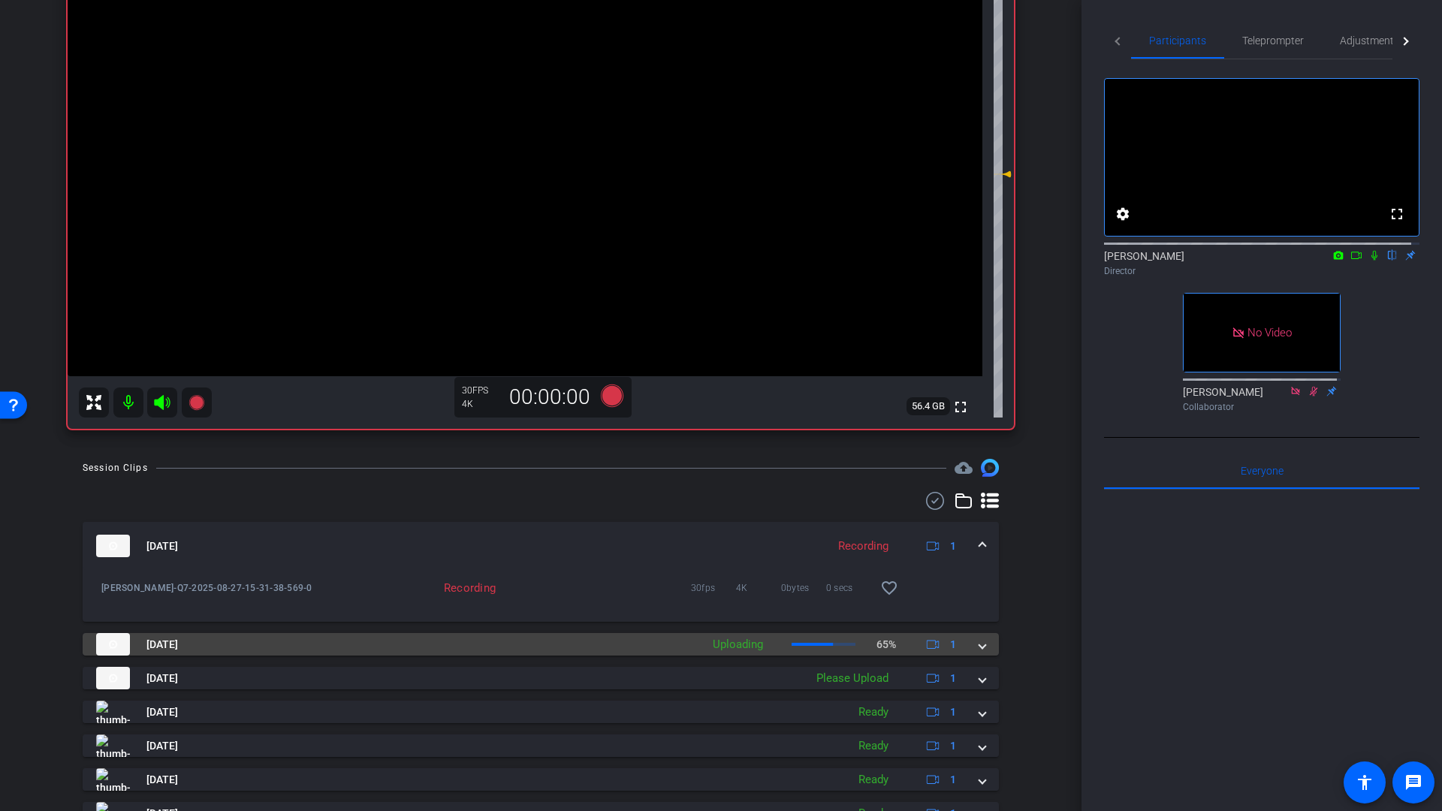
scroll to position [240, 0]
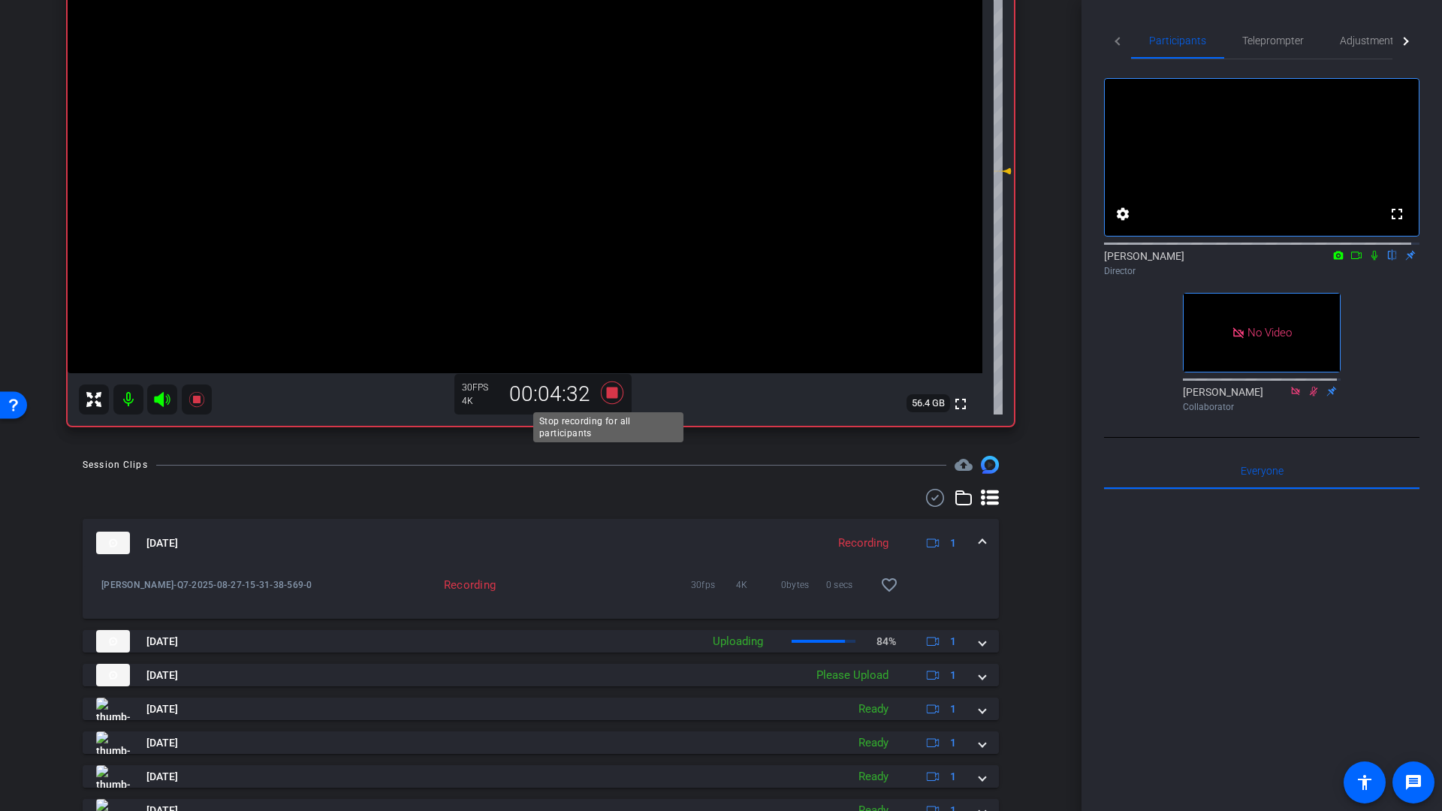
click at [611, 393] on icon at bounding box center [612, 392] width 23 height 23
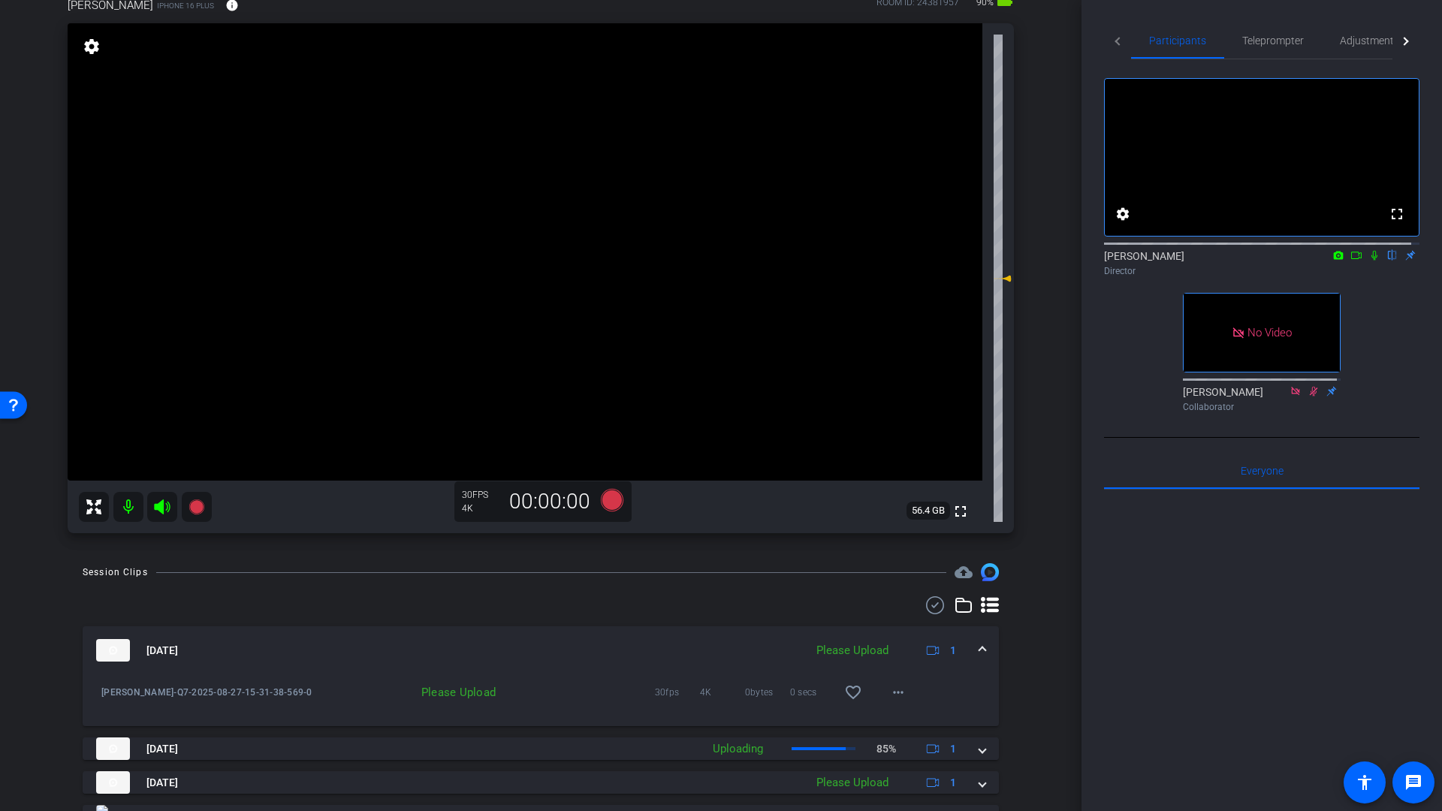
scroll to position [135, 0]
click at [610, 499] on icon at bounding box center [612, 498] width 23 height 23
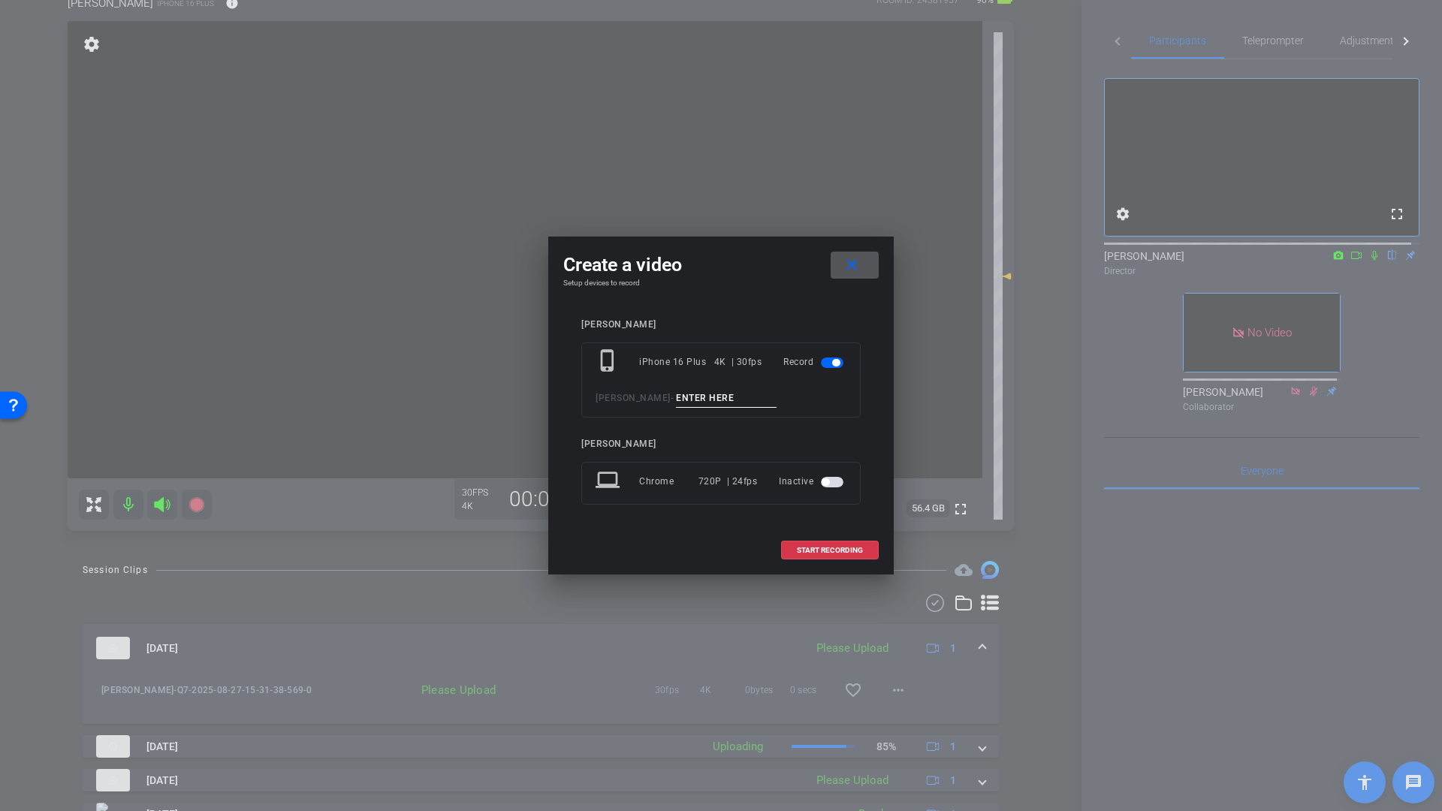
click at [692, 397] on input at bounding box center [726, 398] width 101 height 19
type input "Q9"
click at [832, 553] on span "START RECORDING" at bounding box center [830, 551] width 66 height 8
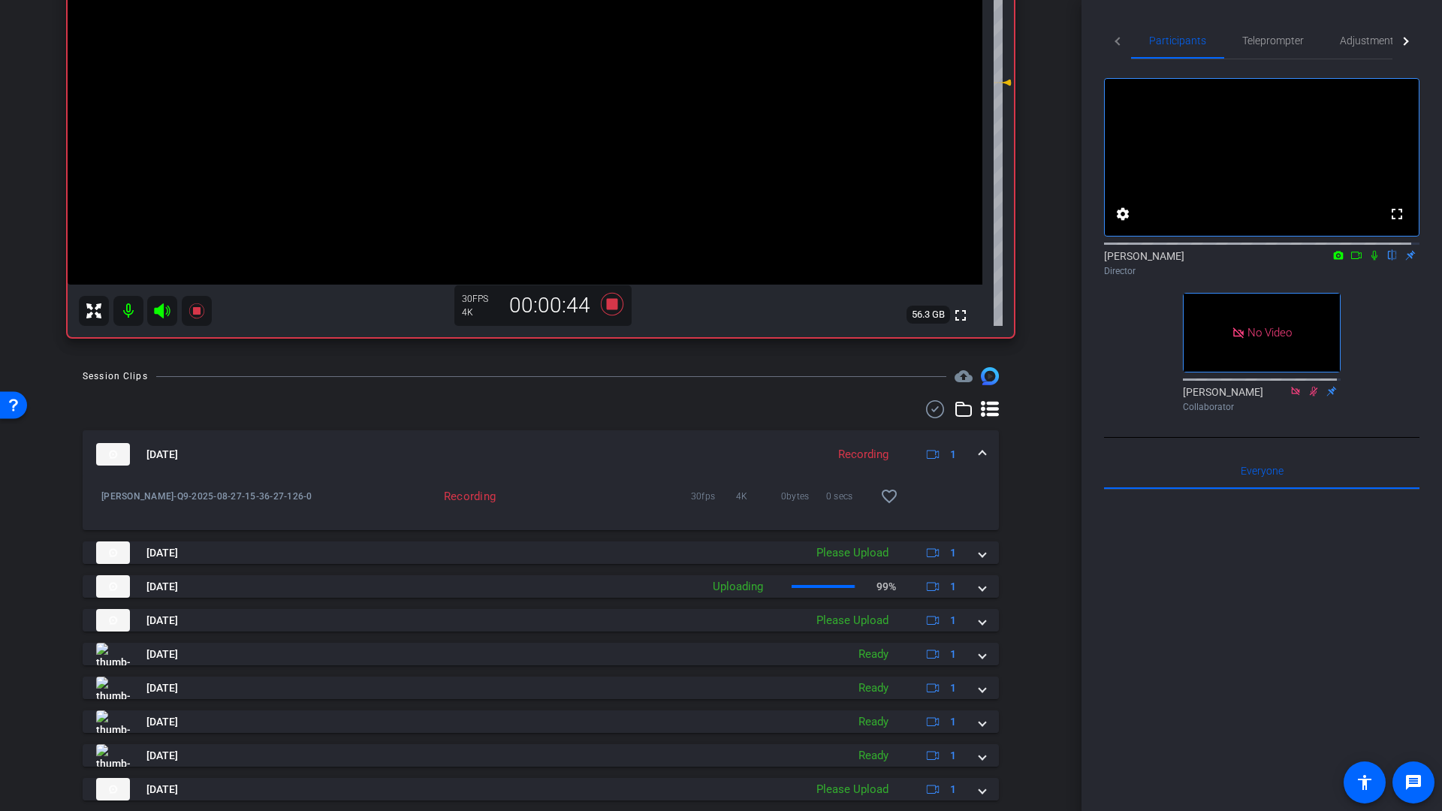
scroll to position [372, 0]
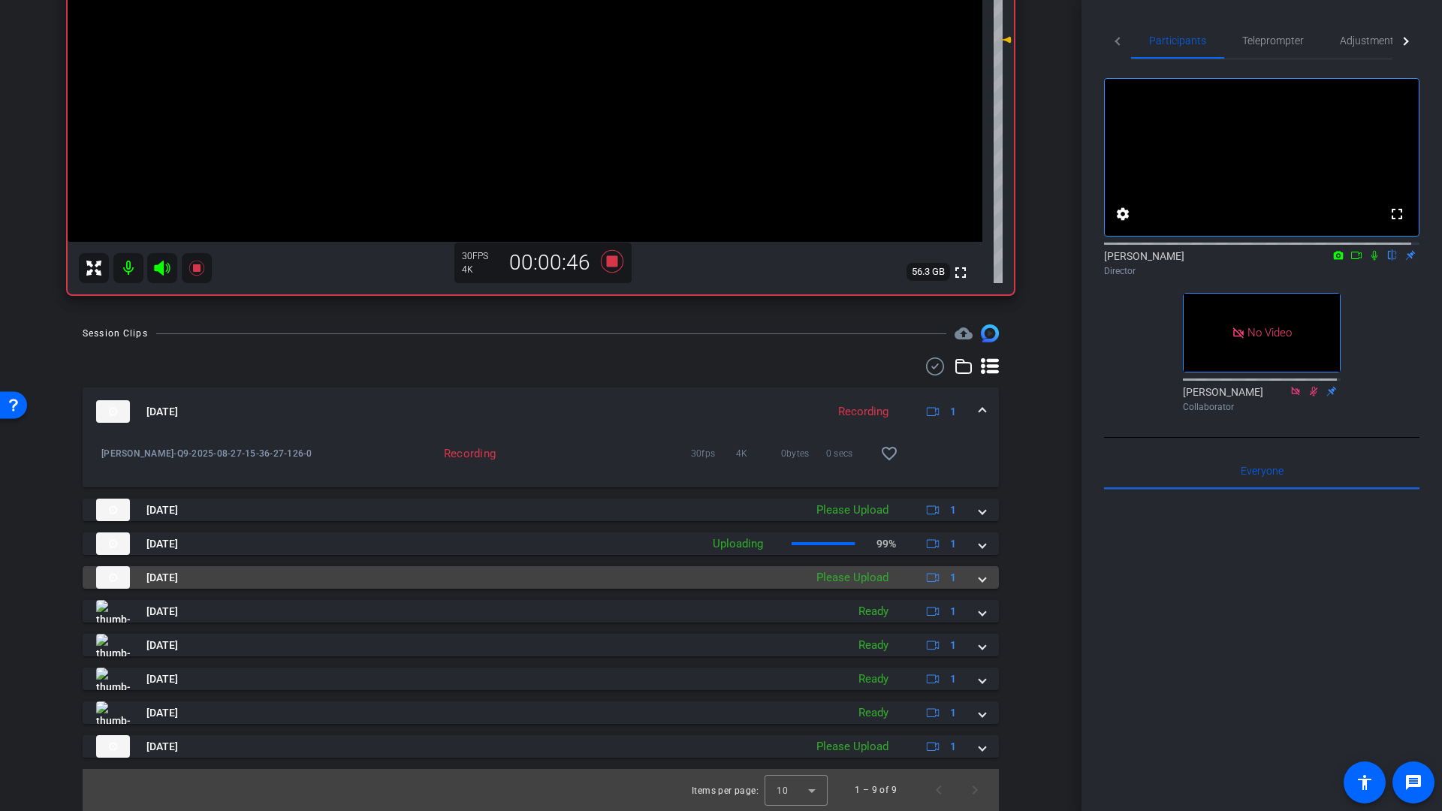
click at [979, 576] on span at bounding box center [982, 578] width 6 height 16
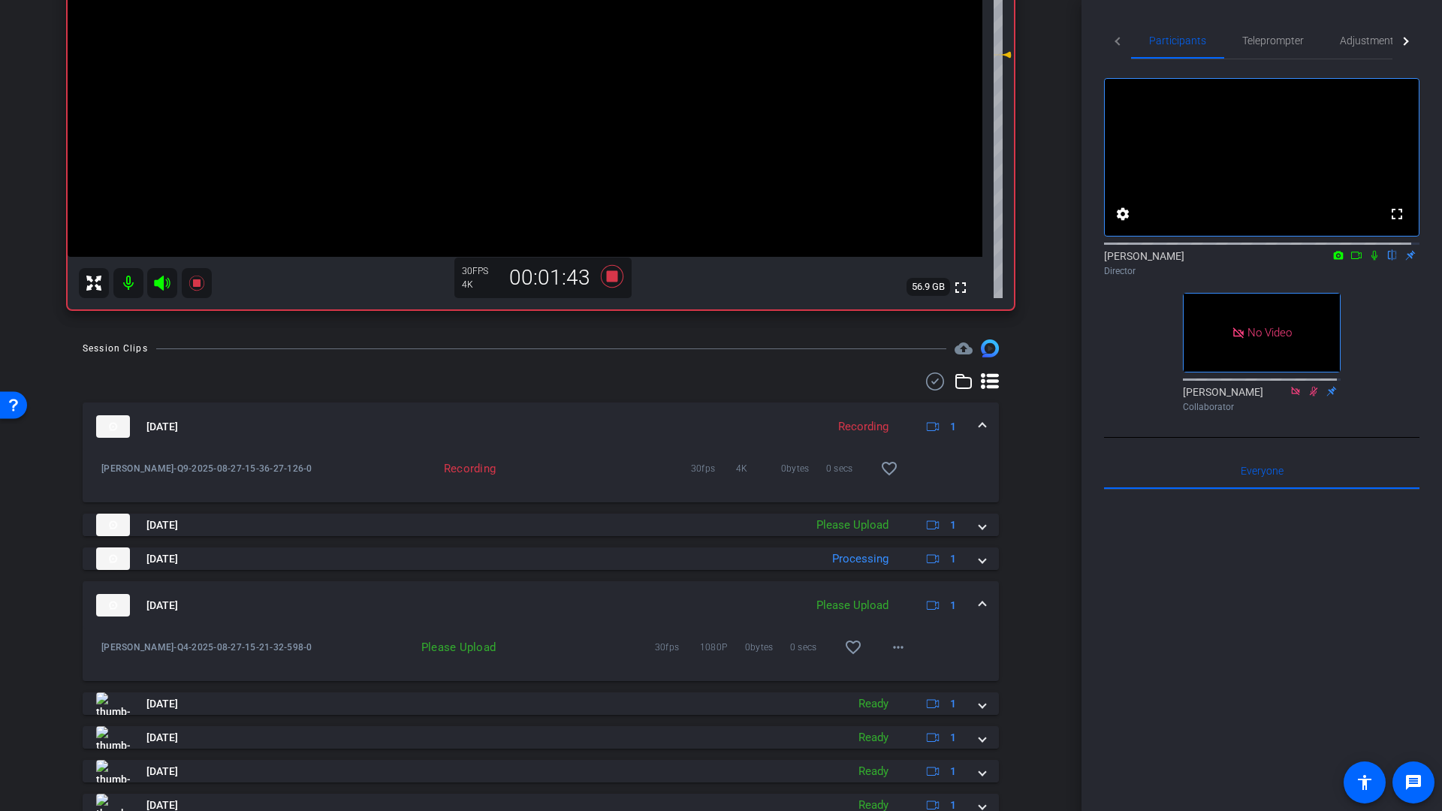
scroll to position [425, 0]
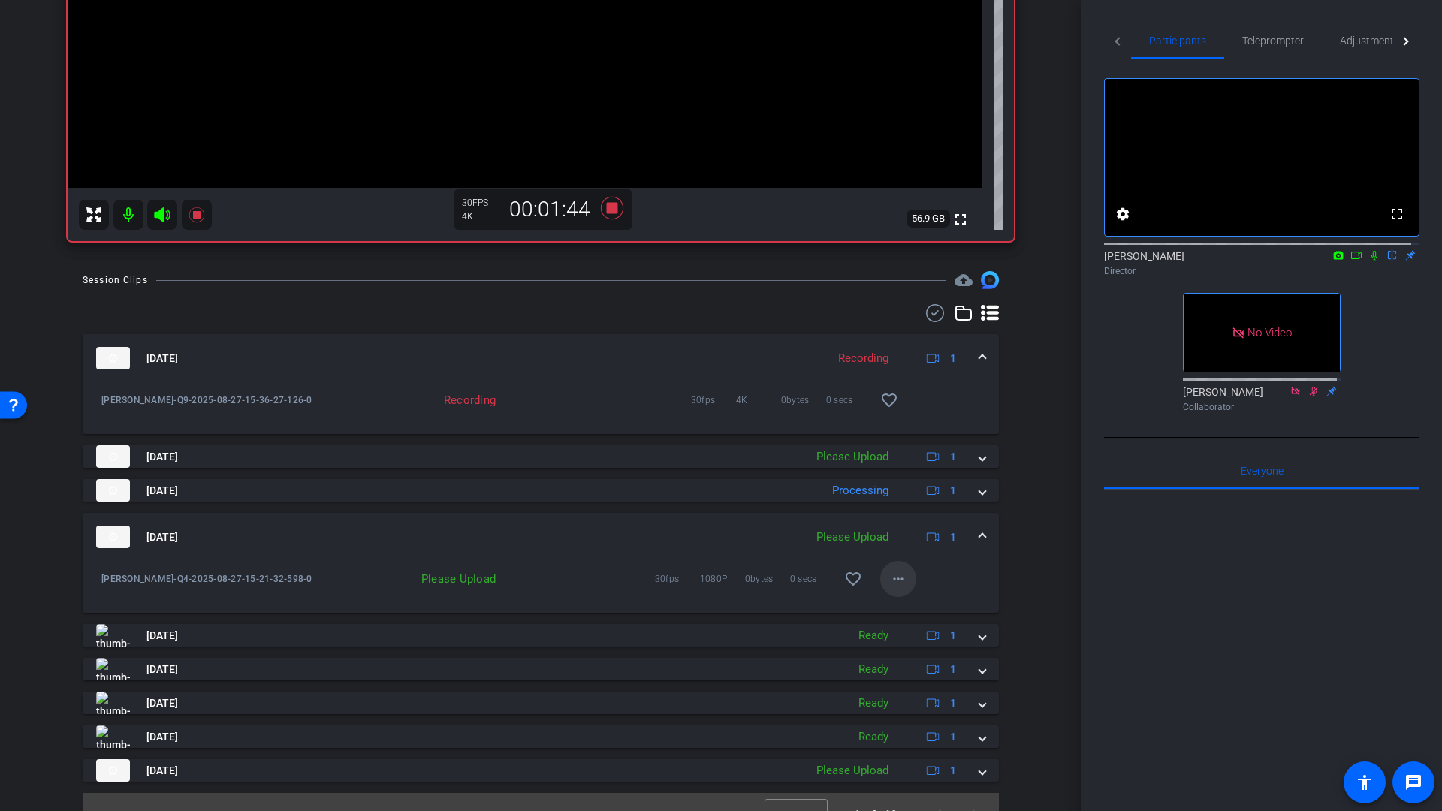
click at [889, 585] on mat-icon "more_horiz" at bounding box center [898, 579] width 18 height 18
click at [897, 612] on span "Upload" at bounding box center [915, 611] width 60 height 18
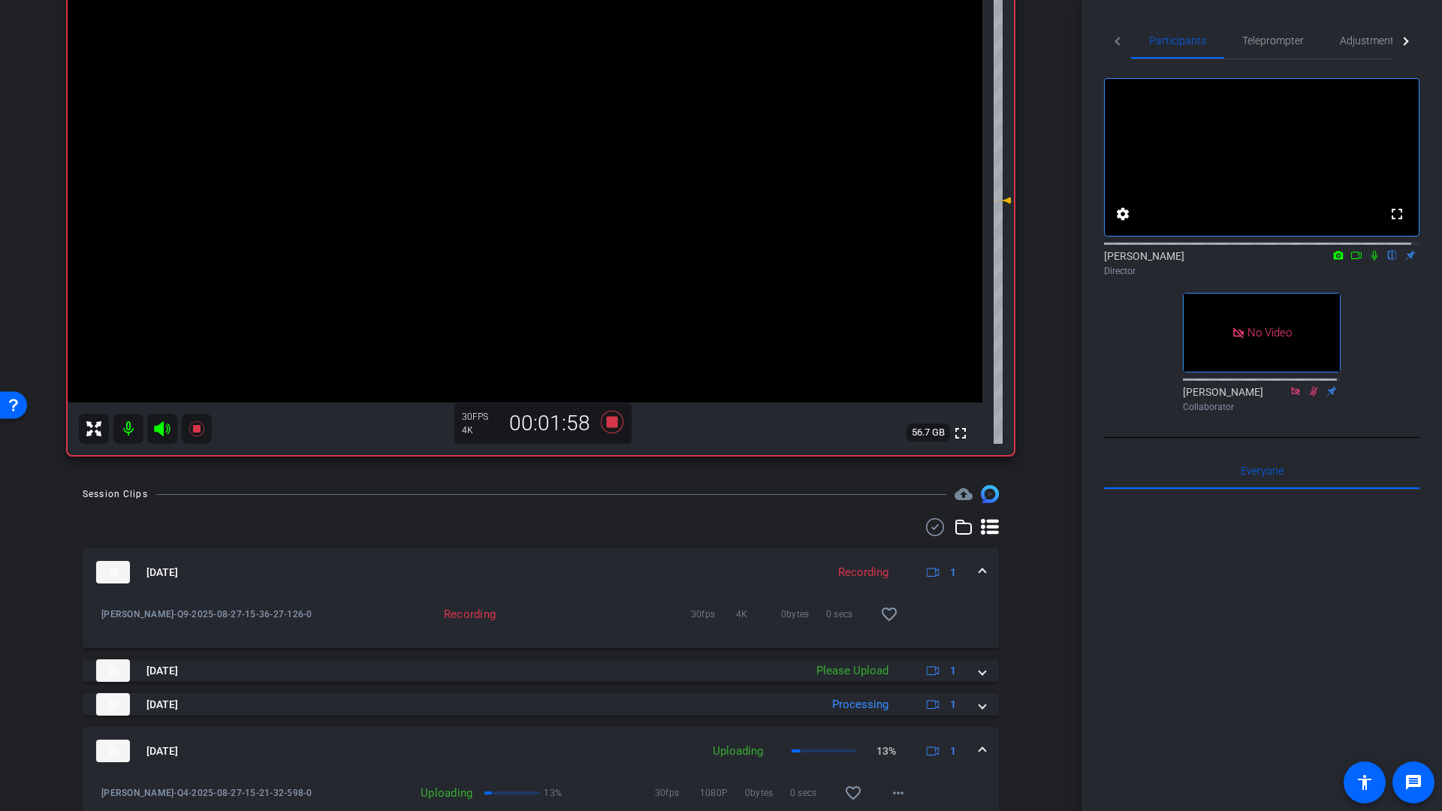
scroll to position [194, 0]
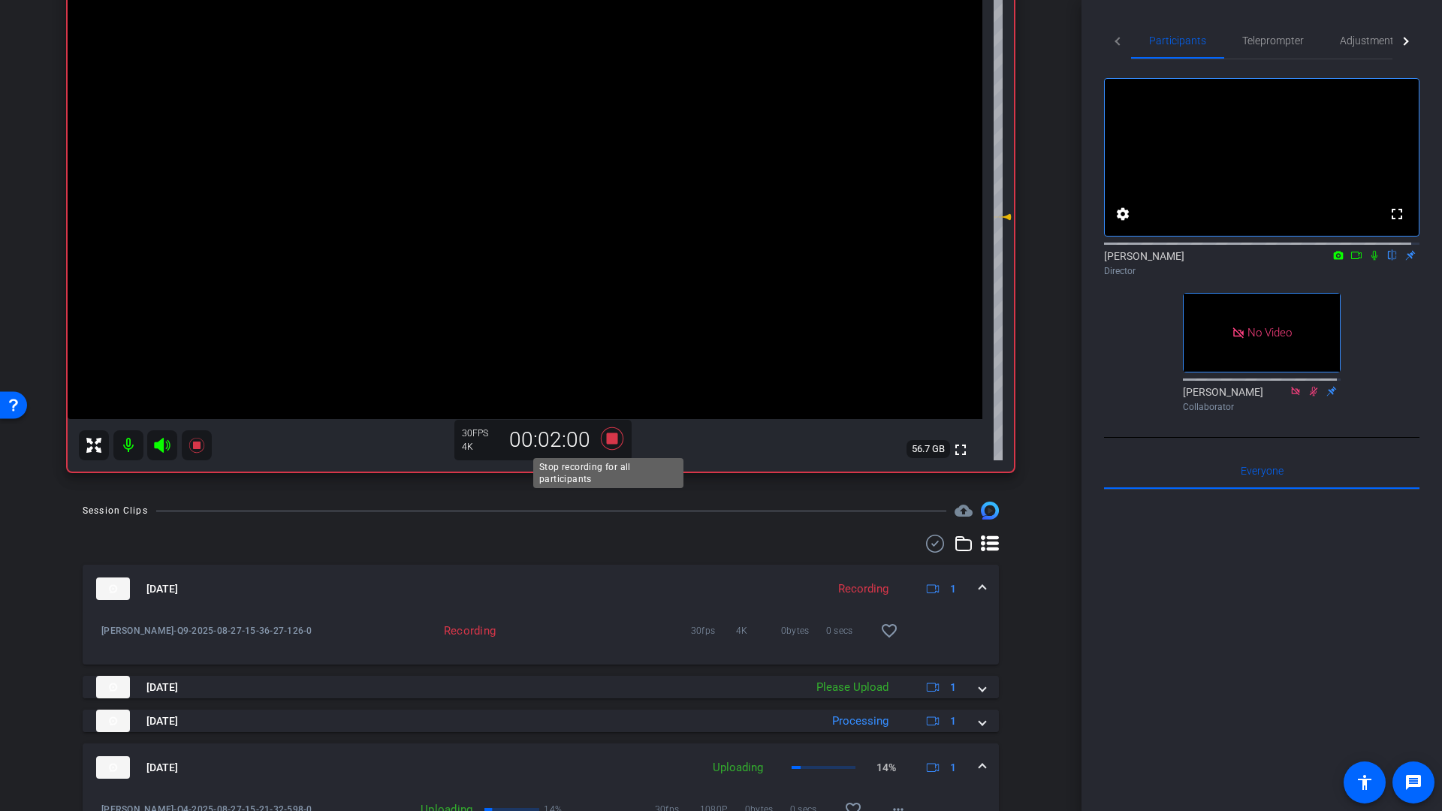
click at [611, 436] on icon at bounding box center [612, 438] width 23 height 23
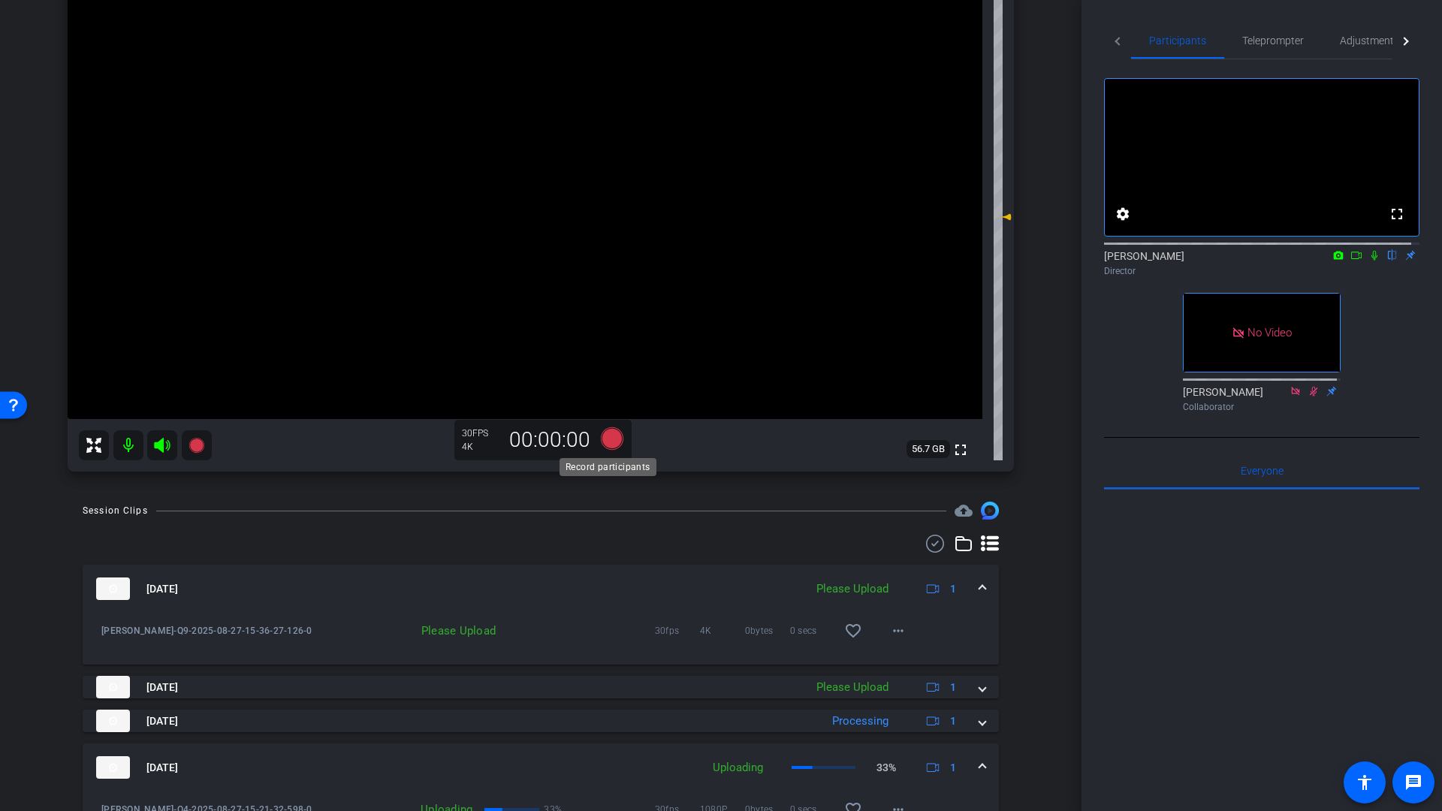
click at [611, 437] on icon at bounding box center [612, 438] width 23 height 23
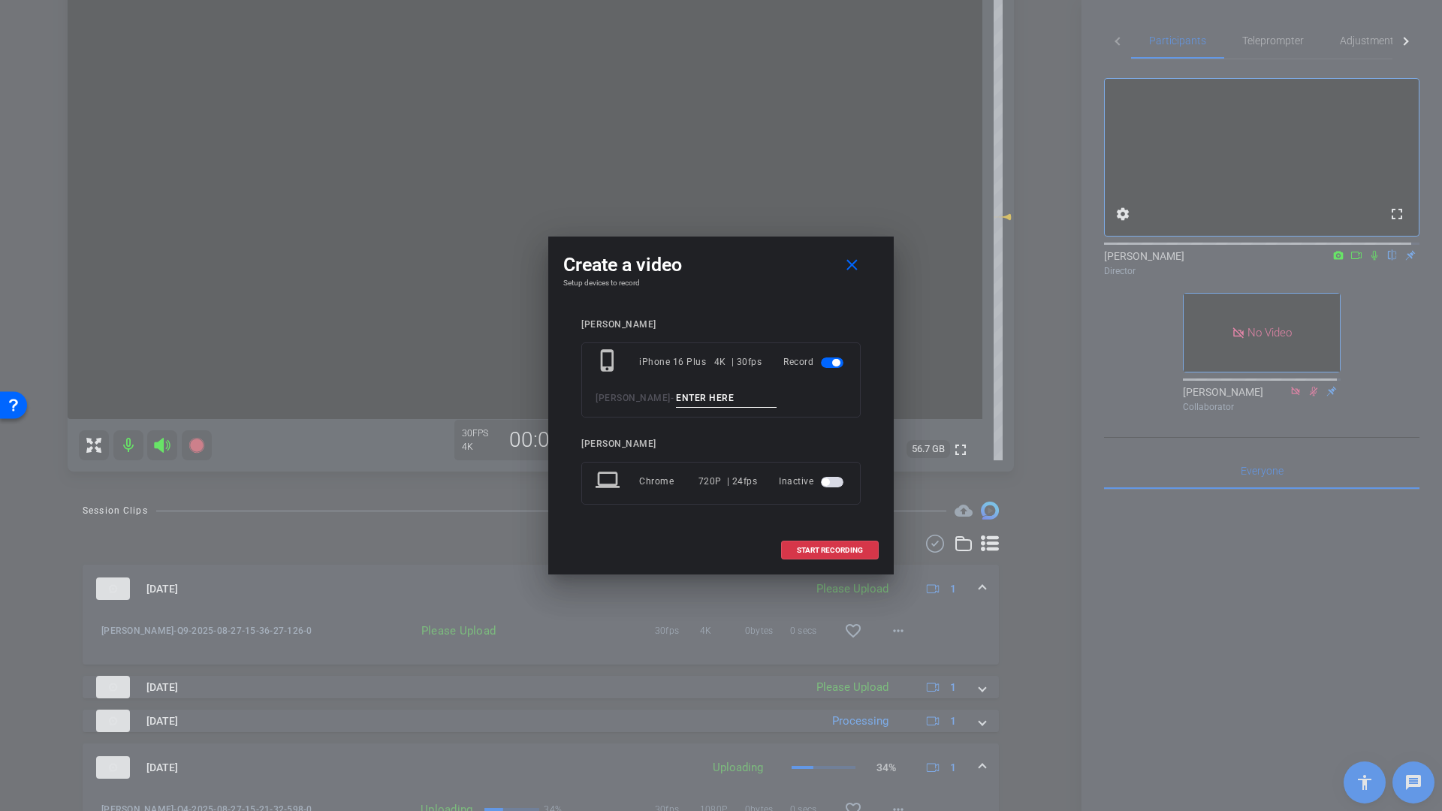
click at [697, 396] on input at bounding box center [726, 398] width 101 height 19
type input "Q10"
click at [810, 553] on span "START RECORDING" at bounding box center [830, 551] width 66 height 8
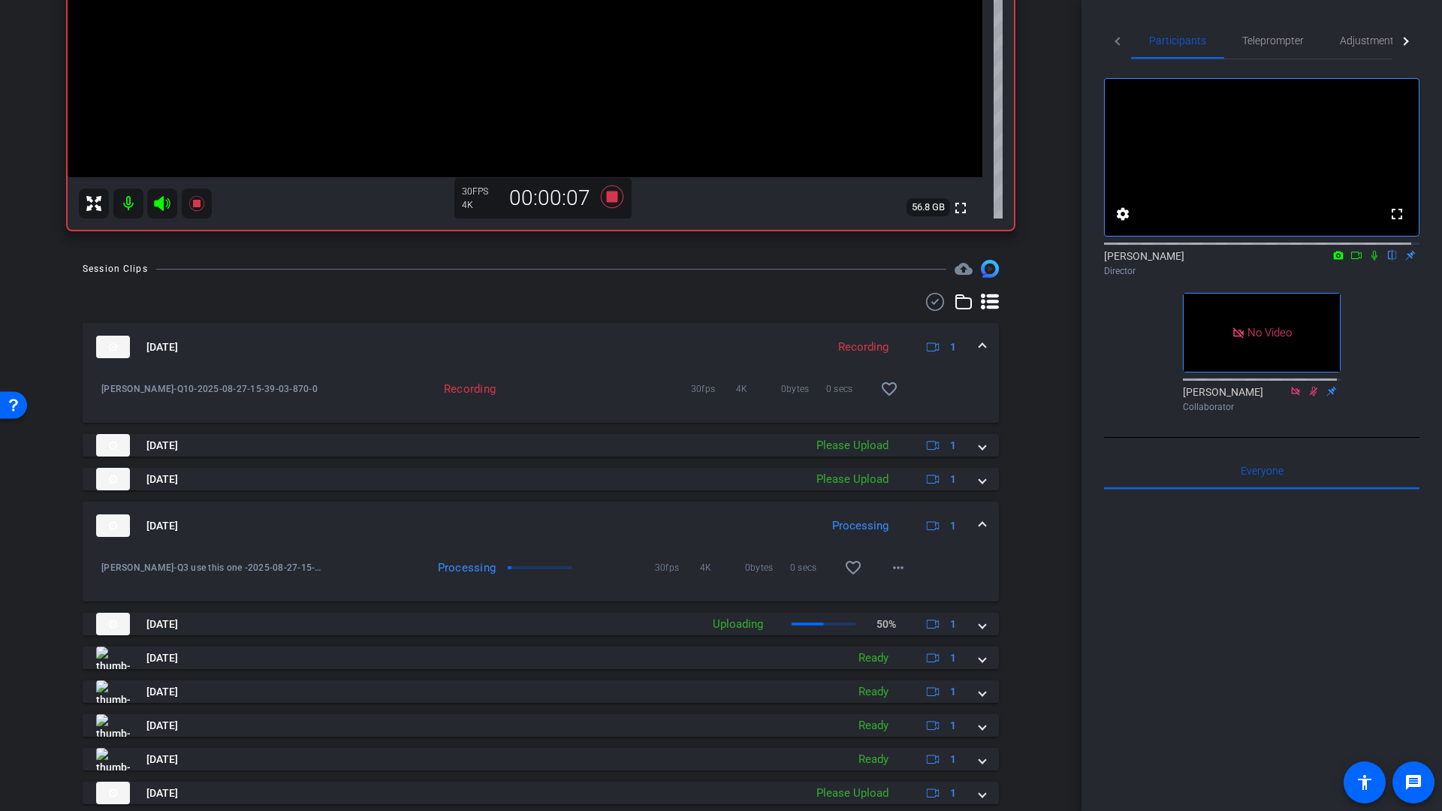
scroll to position [483, 0]
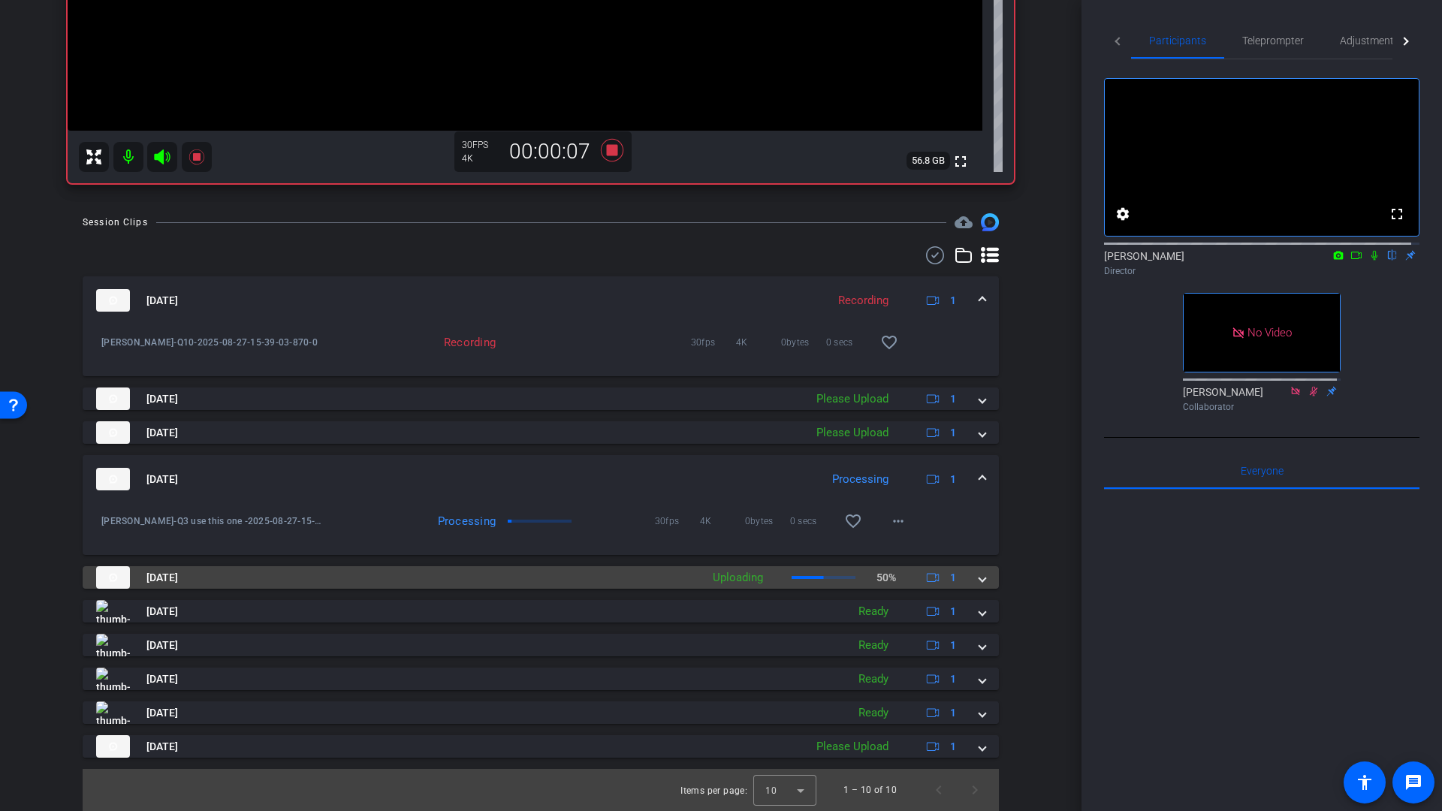
click at [979, 580] on span at bounding box center [982, 578] width 6 height 16
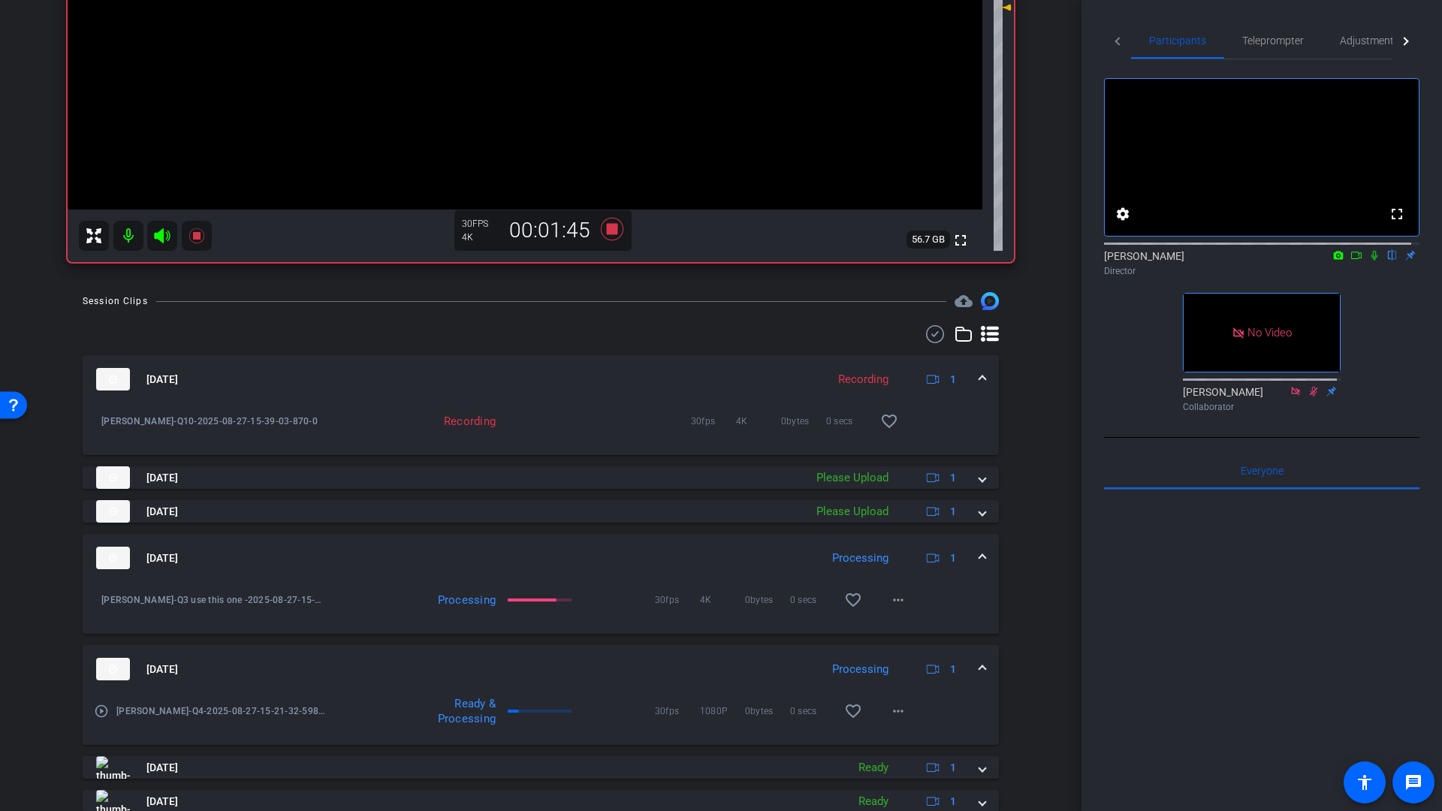
scroll to position [379, 0]
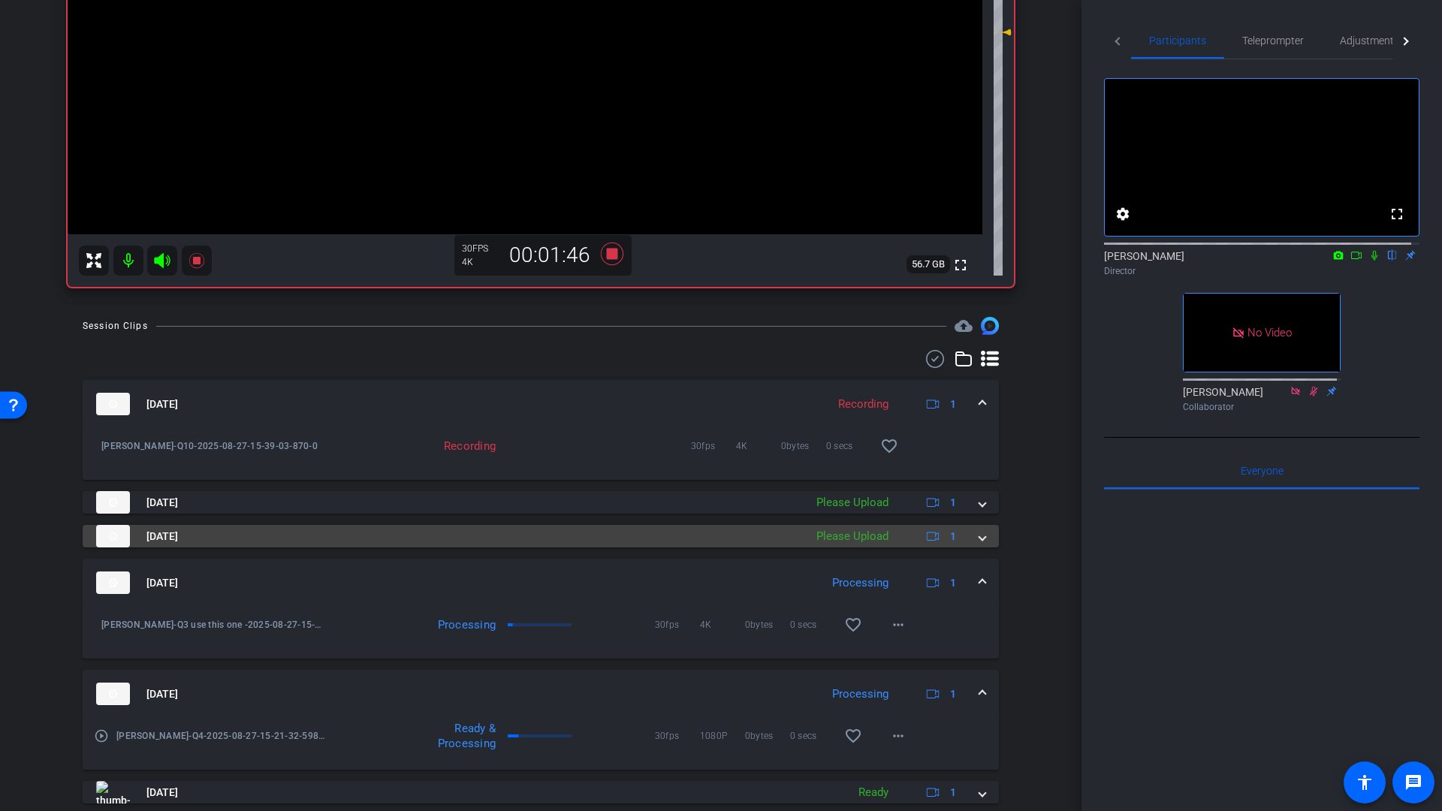
click at [979, 537] on span at bounding box center [982, 537] width 6 height 16
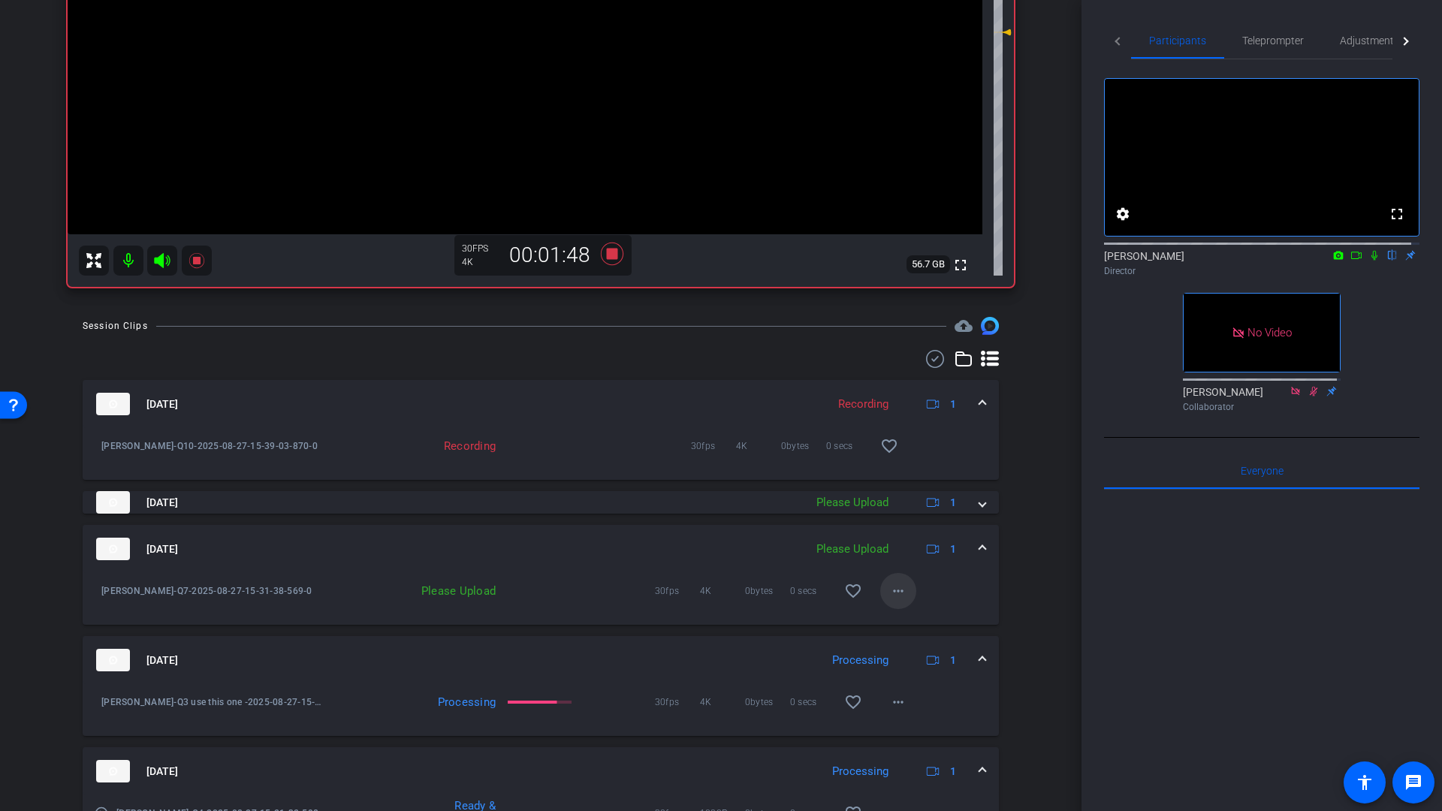
click at [889, 592] on mat-icon "more_horiz" at bounding box center [898, 591] width 18 height 18
click at [885, 624] on span "Upload" at bounding box center [915, 623] width 60 height 18
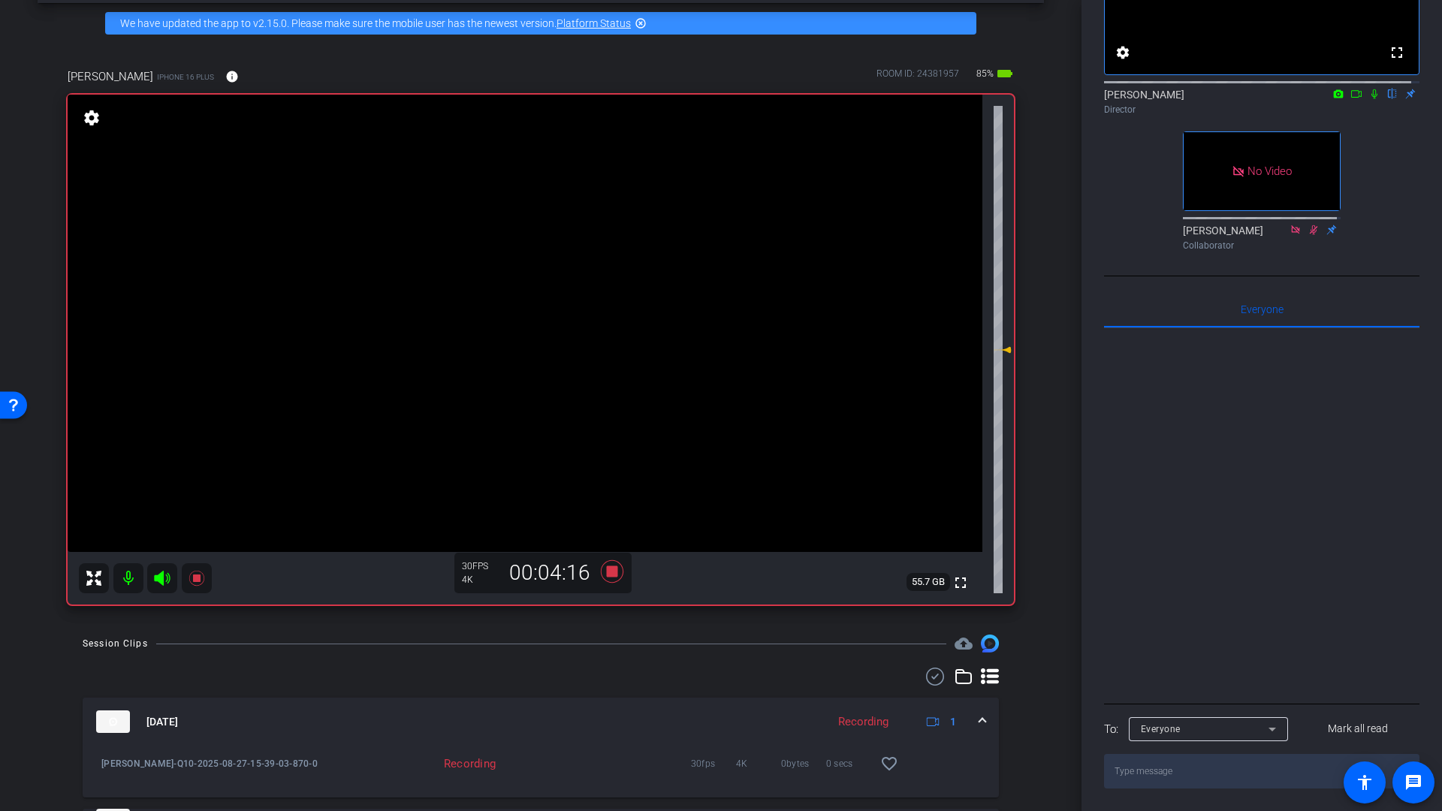
scroll to position [0, 0]
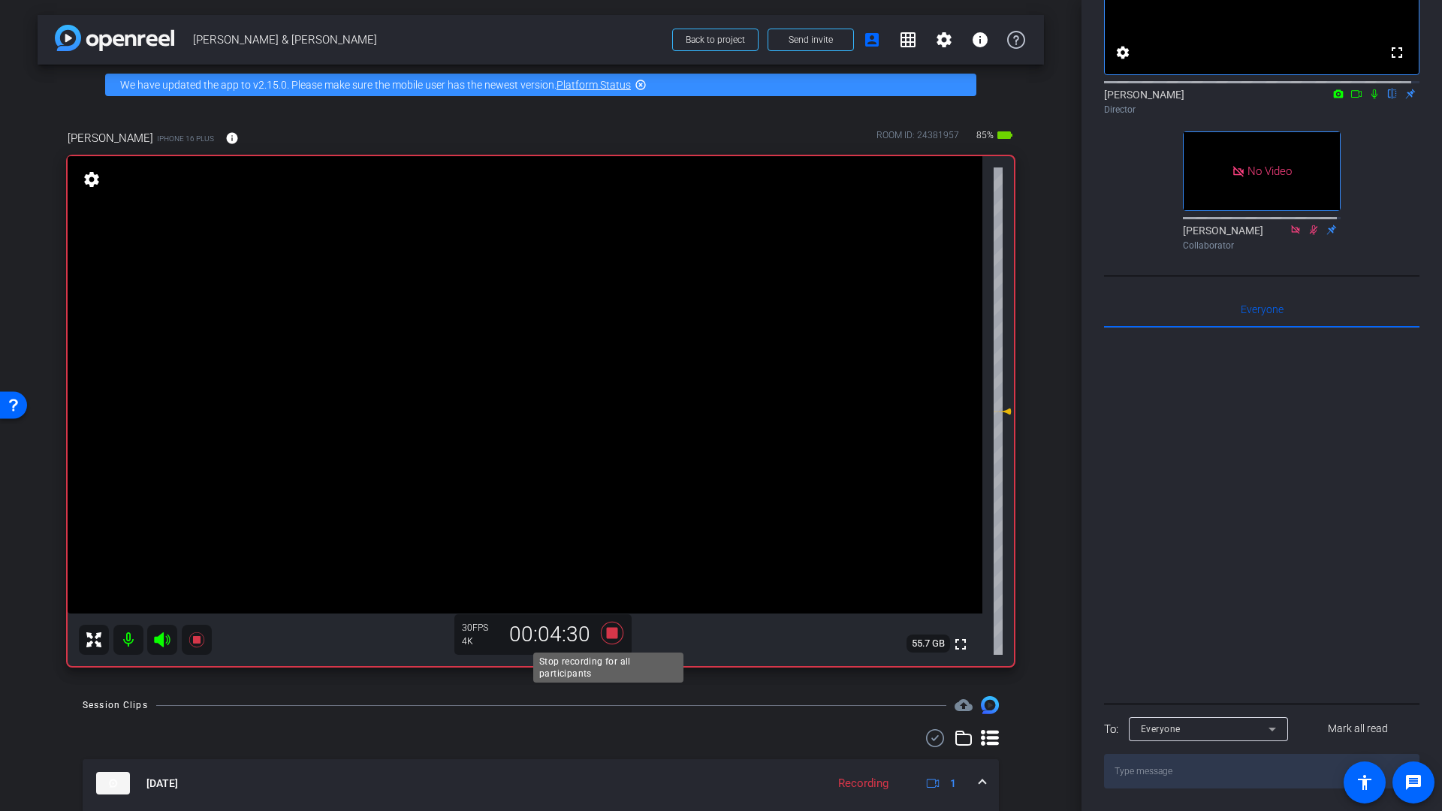
click at [610, 632] on icon at bounding box center [612, 633] width 23 height 23
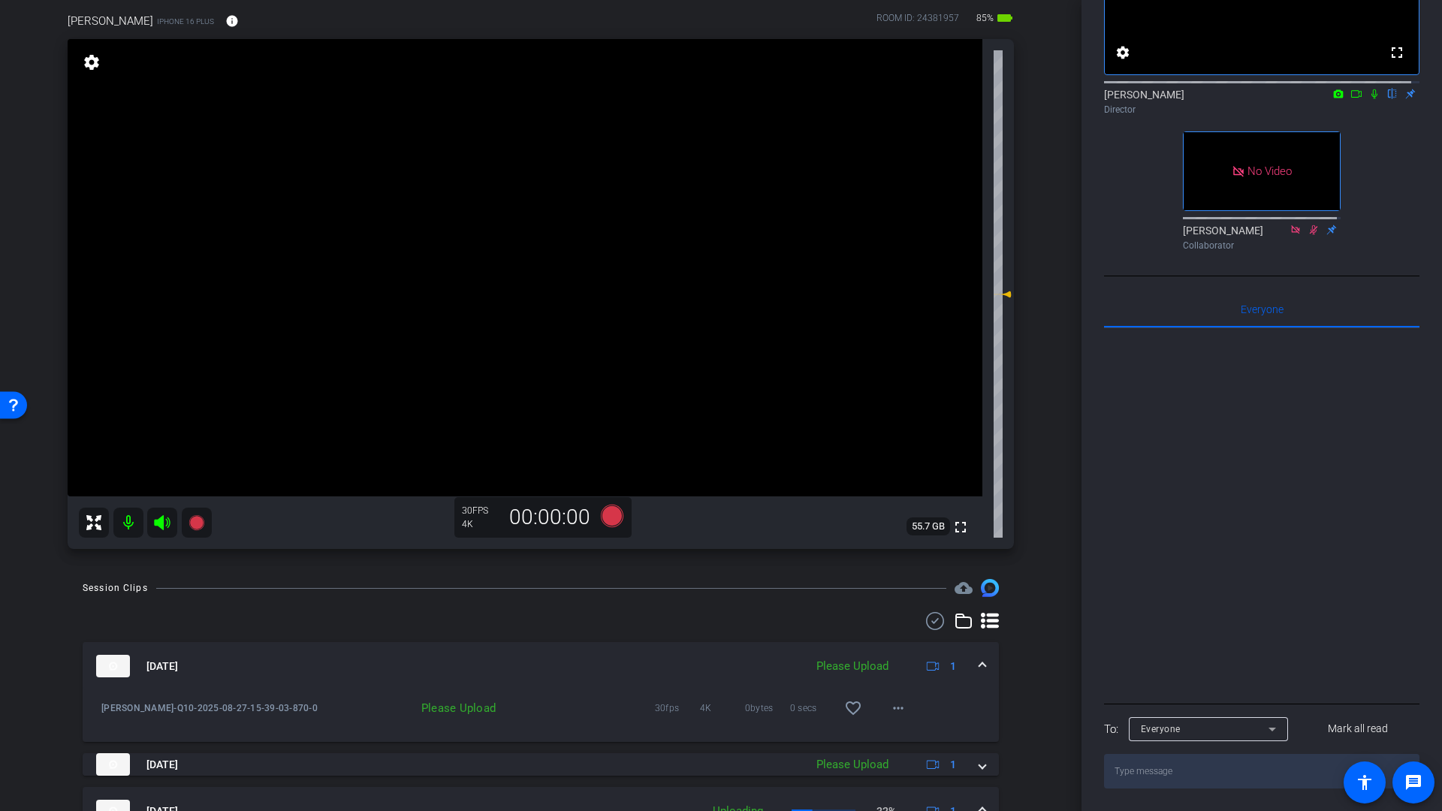
scroll to position [116, 0]
click at [609, 516] on icon at bounding box center [612, 517] width 23 height 23
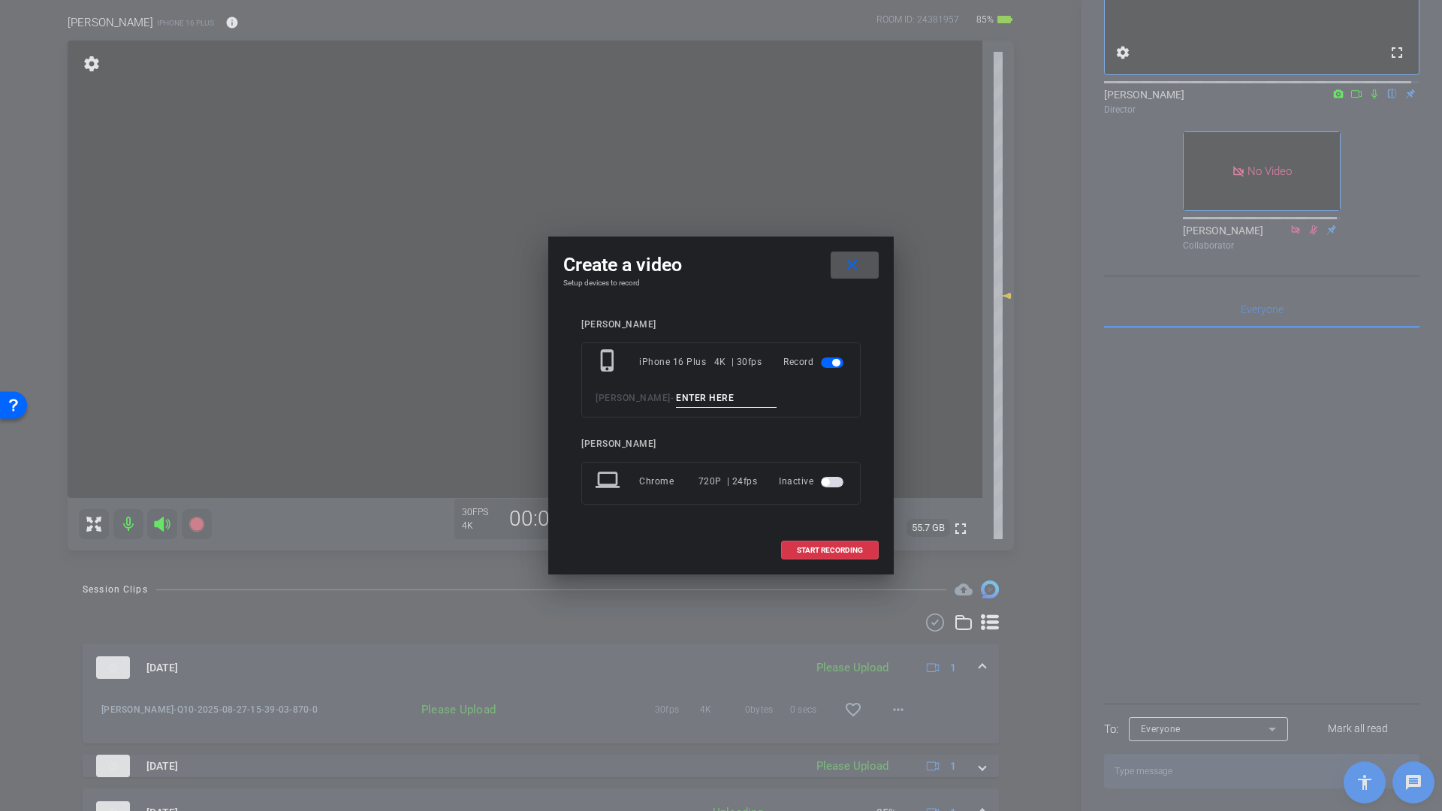
click at [698, 405] on input at bounding box center [726, 398] width 101 height 19
type input "Q12"
click at [838, 547] on span "START RECORDING" at bounding box center [830, 551] width 66 height 8
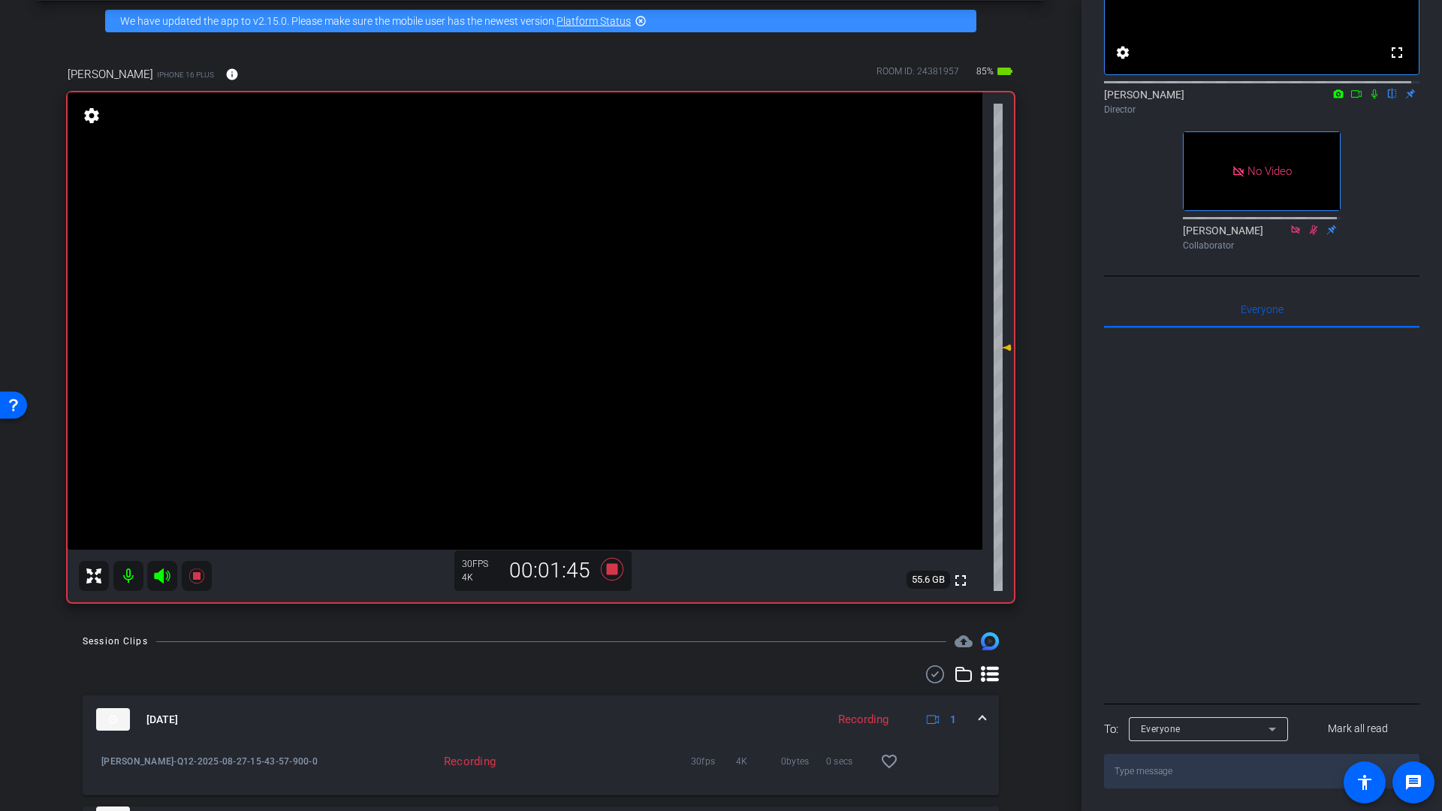
scroll to position [60, 0]
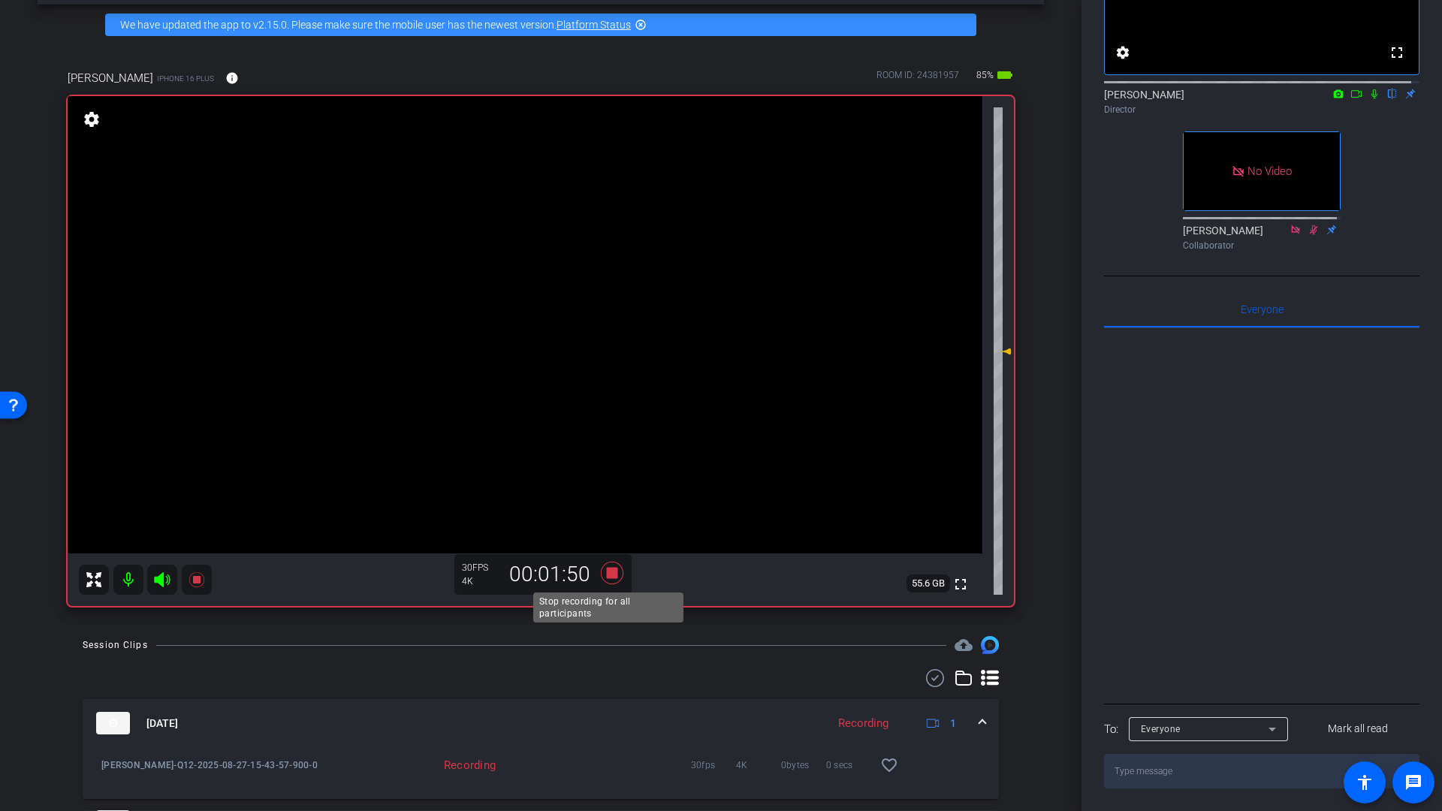
click at [610, 573] on icon at bounding box center [612, 573] width 23 height 23
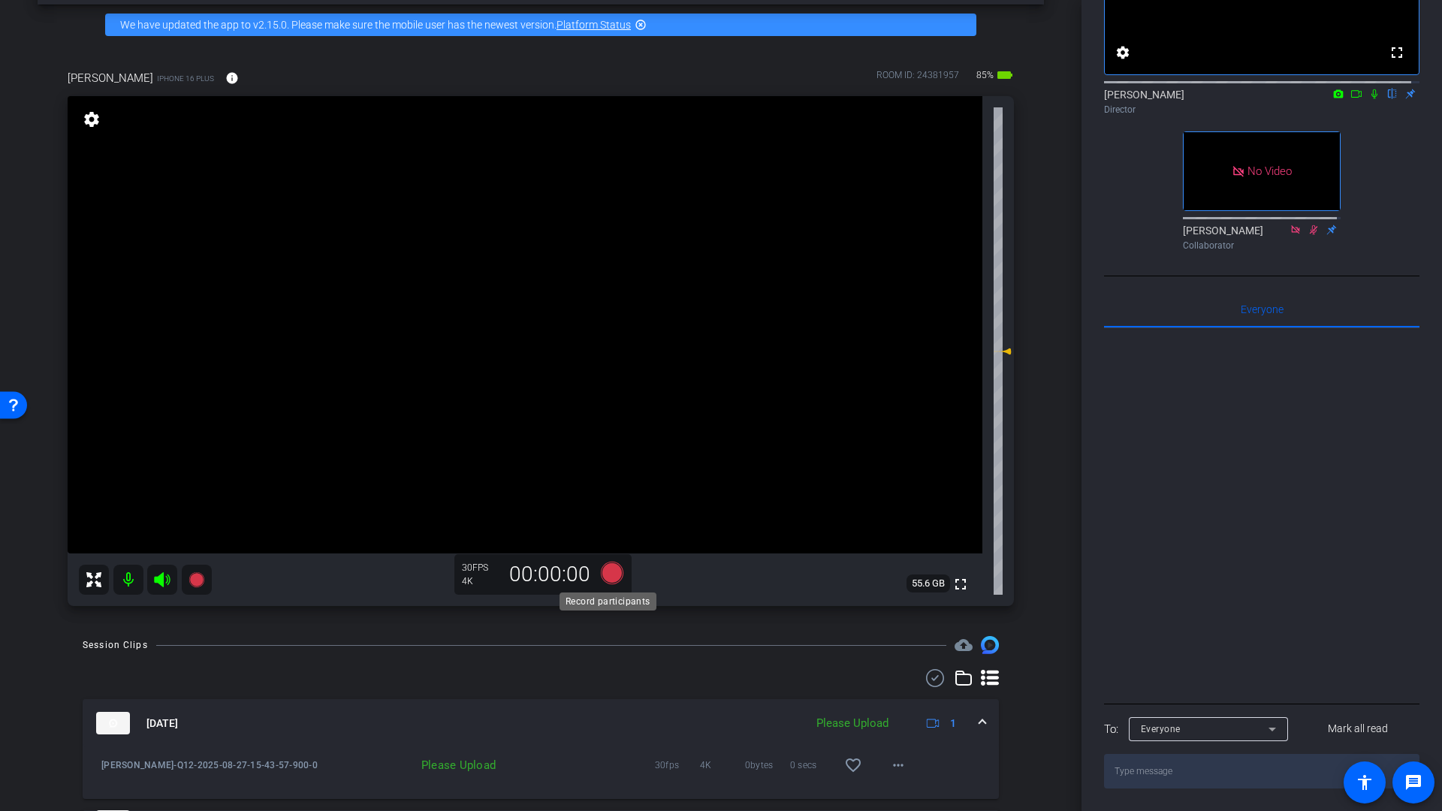
click at [610, 574] on icon at bounding box center [612, 573] width 23 height 23
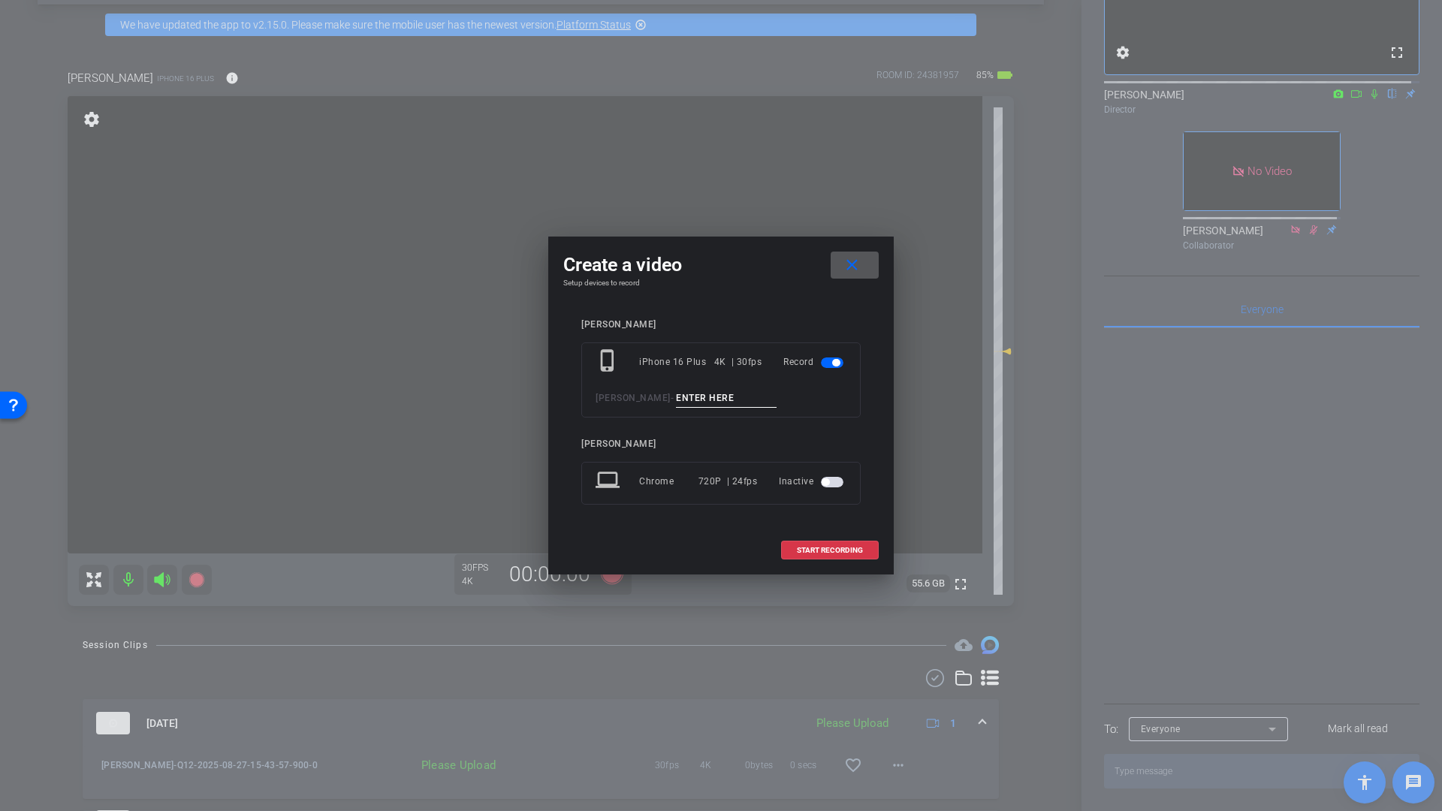
click at [716, 404] on input at bounding box center [726, 398] width 101 height 19
type input "Q13"
click at [821, 553] on span at bounding box center [830, 550] width 96 height 36
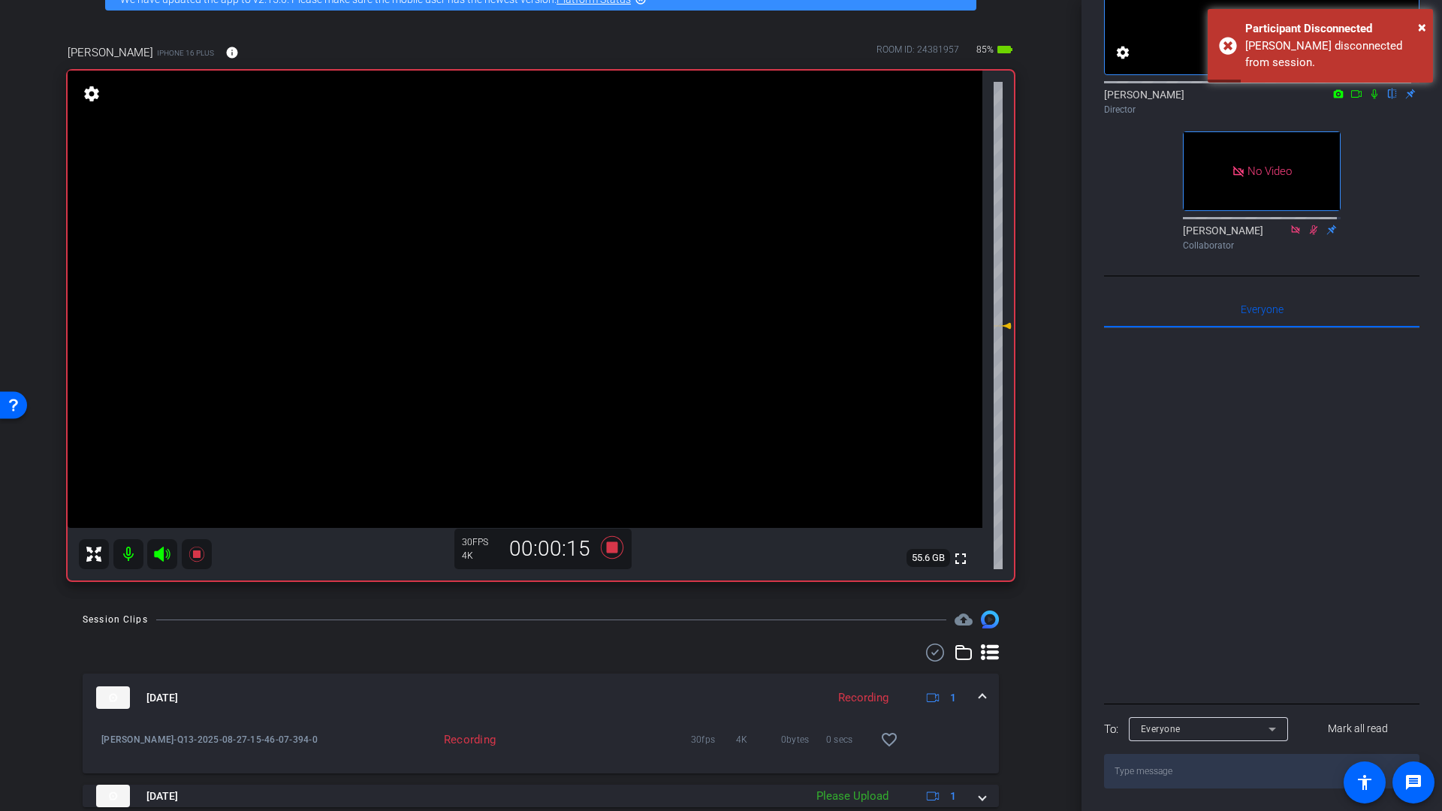
scroll to position [45, 0]
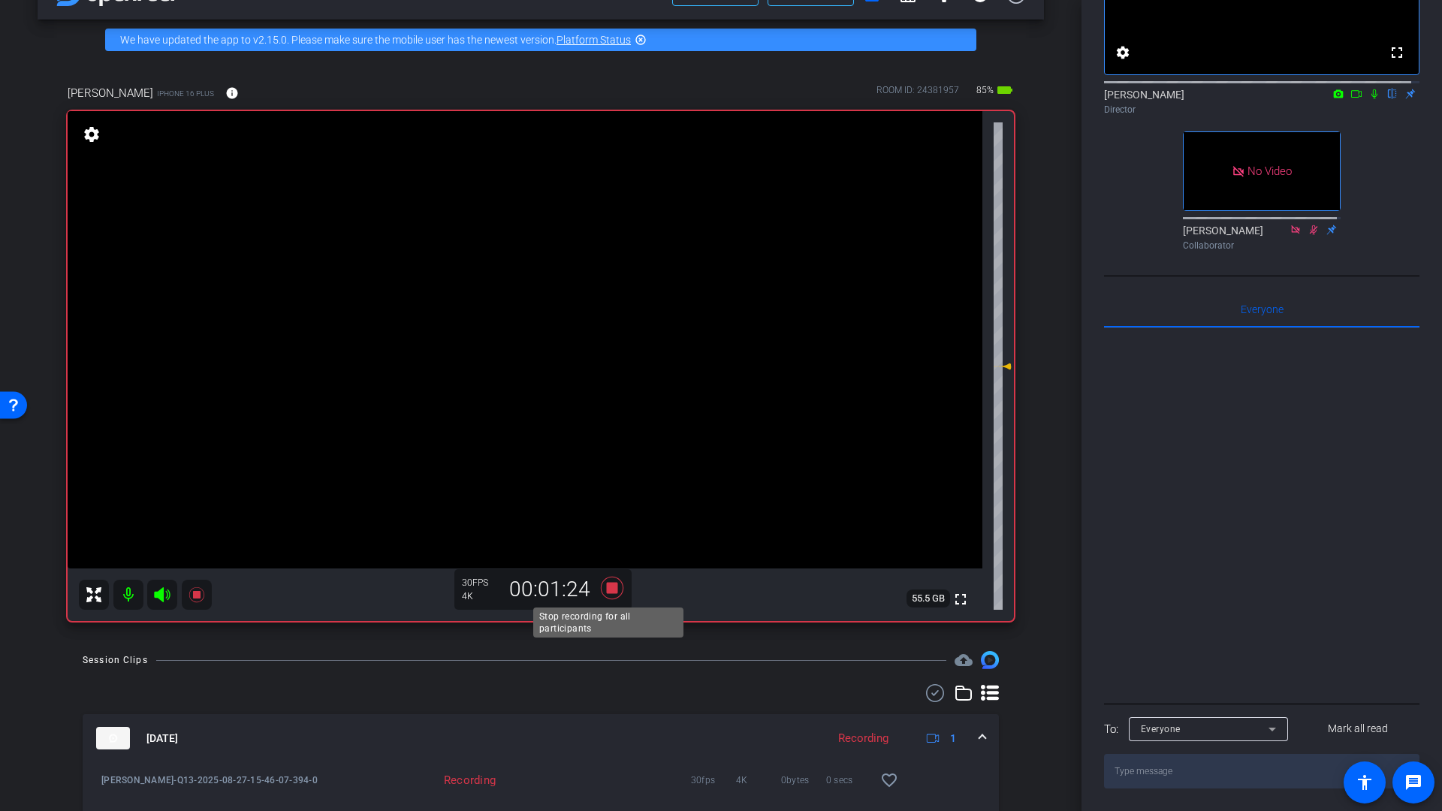
click at [607, 584] on icon at bounding box center [612, 588] width 23 height 23
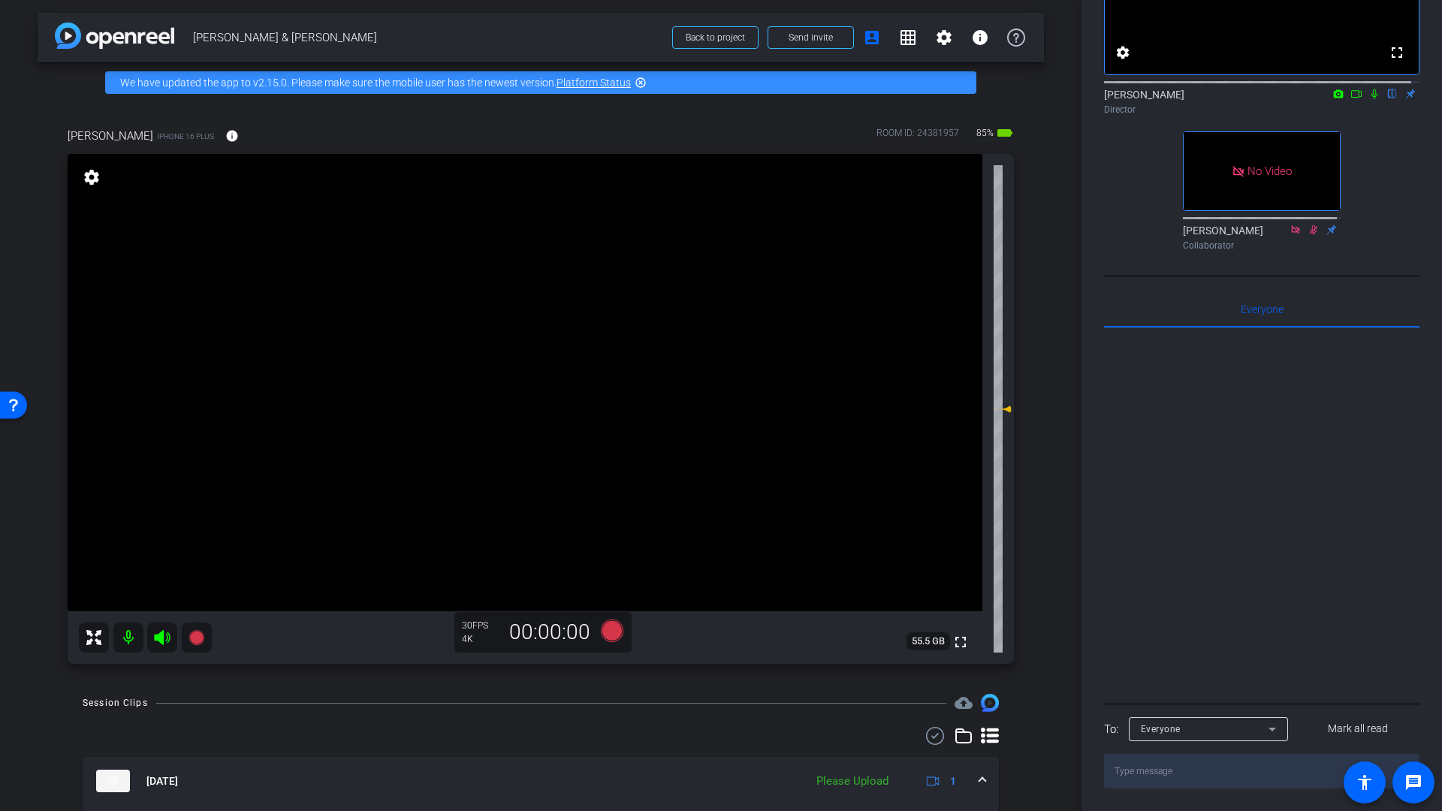
scroll to position [0, 0]
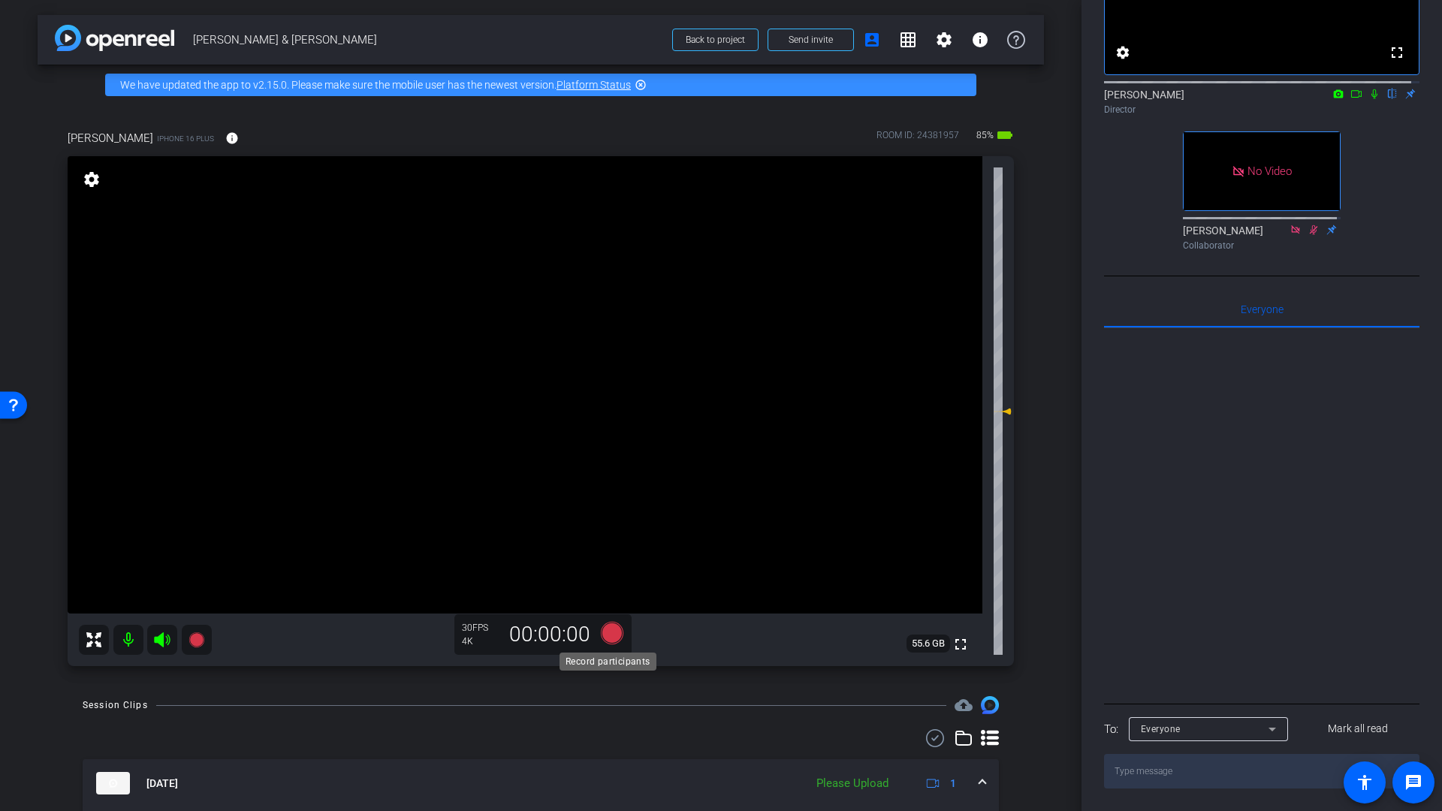
click at [607, 635] on icon at bounding box center [612, 633] width 23 height 23
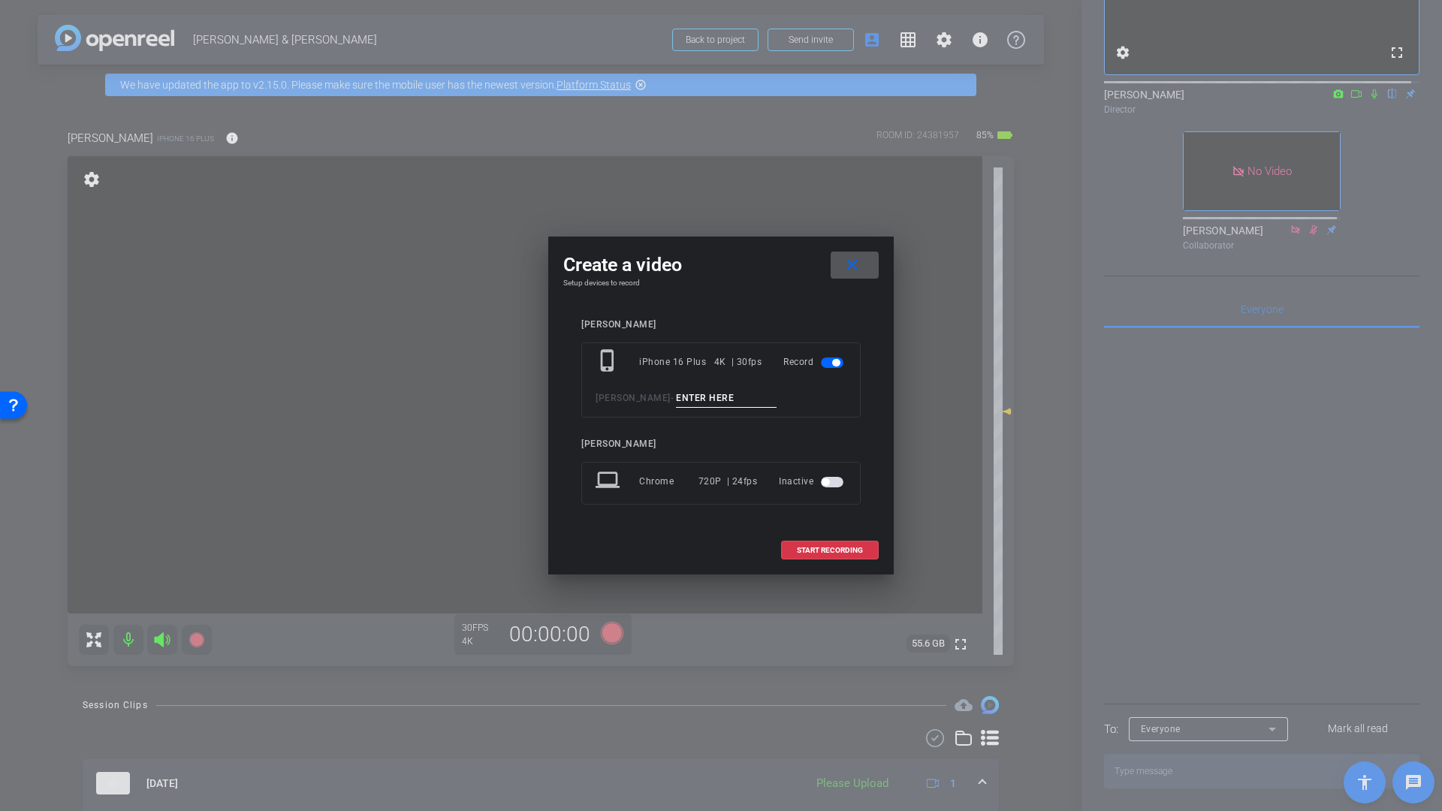
click at [703, 403] on input at bounding box center [726, 398] width 101 height 19
type input "Q1 & Q2 4k"
click at [810, 547] on span "START RECORDING" at bounding box center [830, 551] width 66 height 8
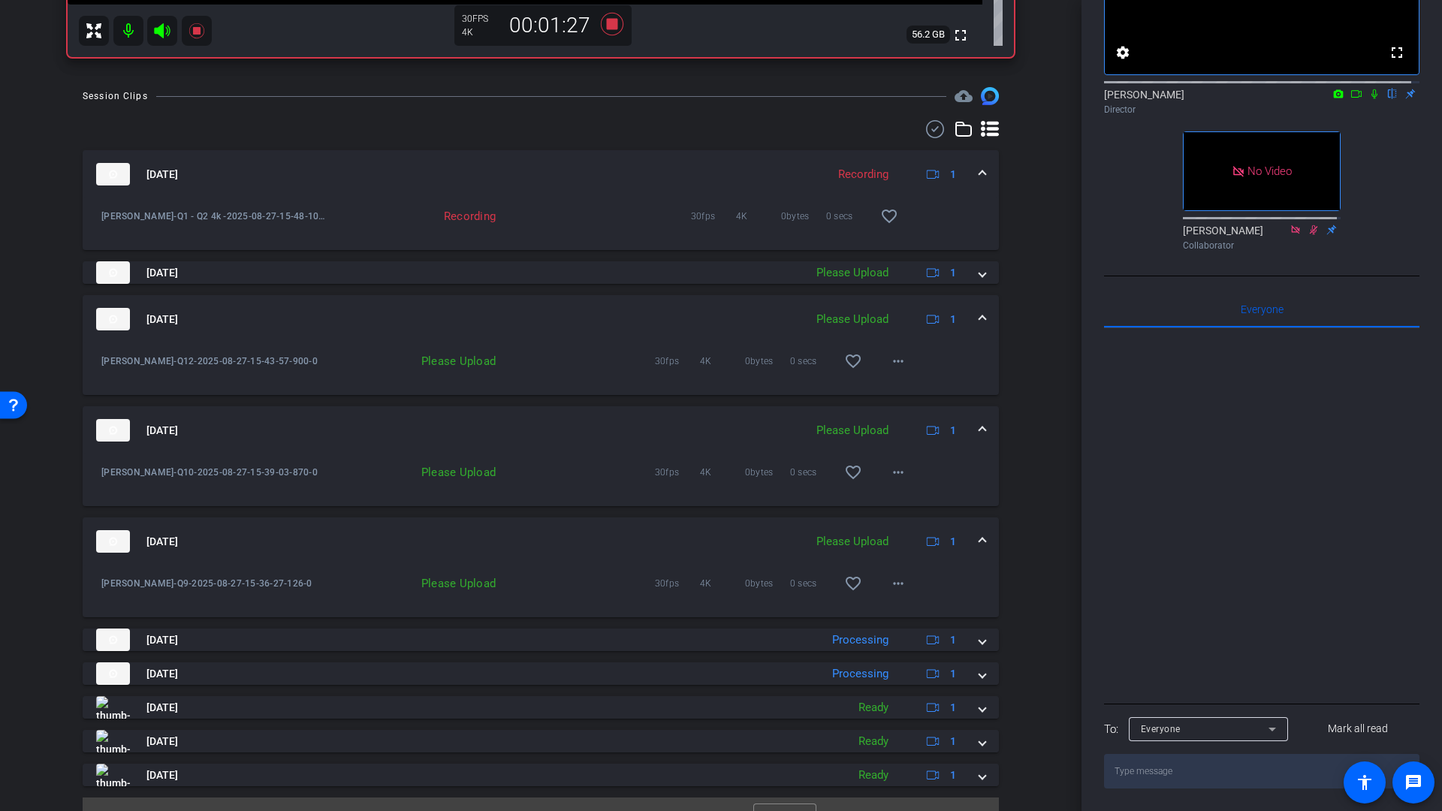
scroll to position [638, 0]
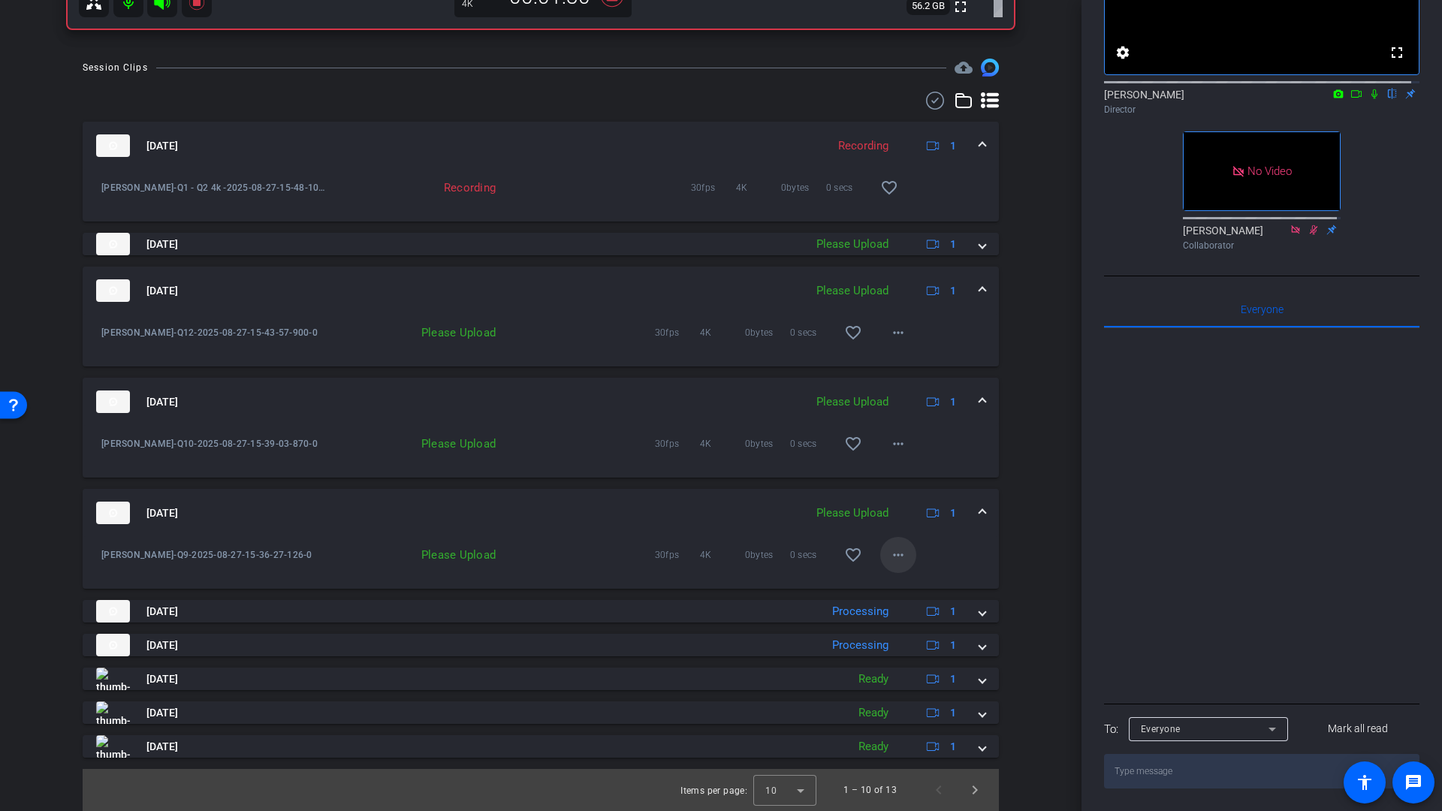
click at [894, 559] on mat-icon "more_horiz" at bounding box center [898, 555] width 18 height 18
click at [899, 584] on span "Upload" at bounding box center [915, 586] width 60 height 18
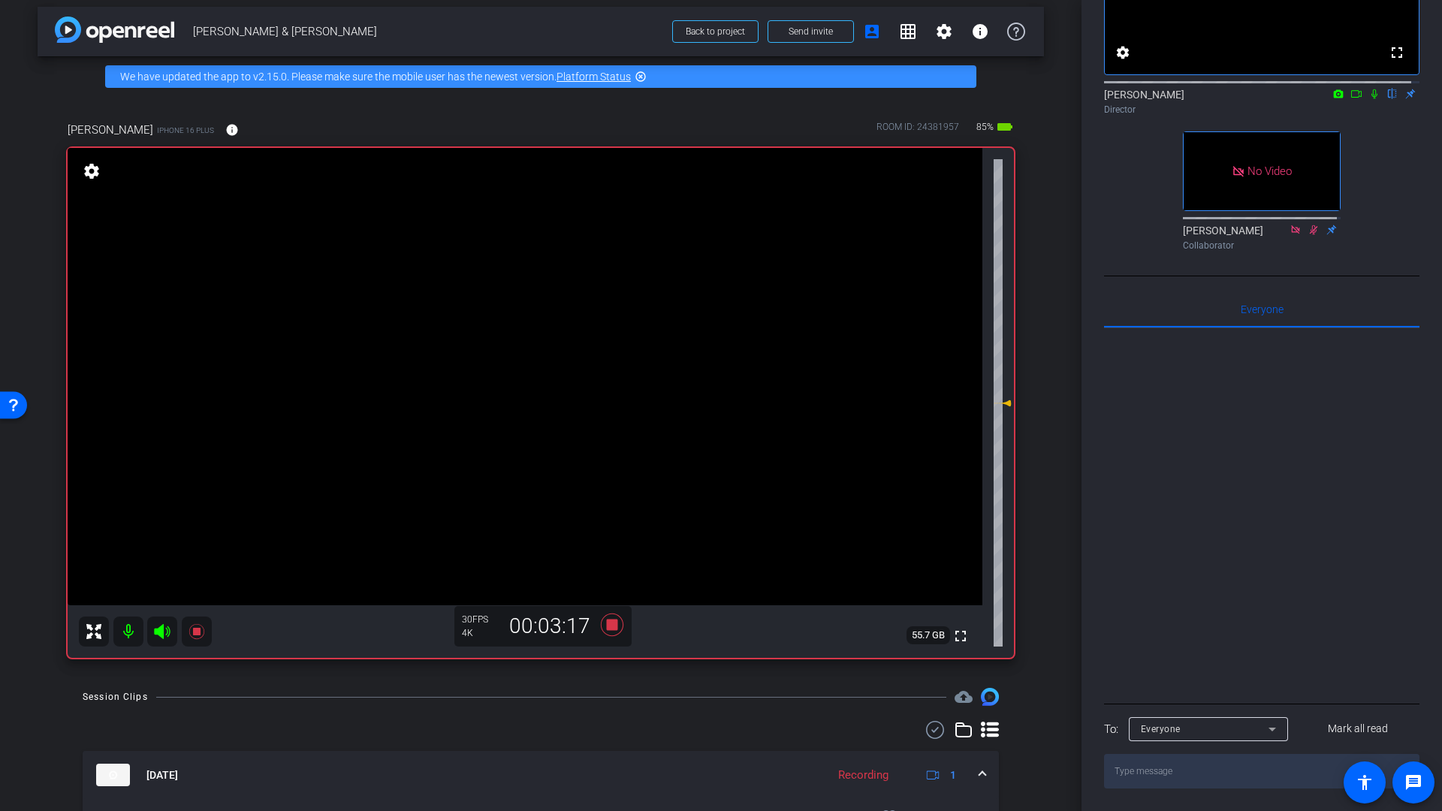
scroll to position [5, 0]
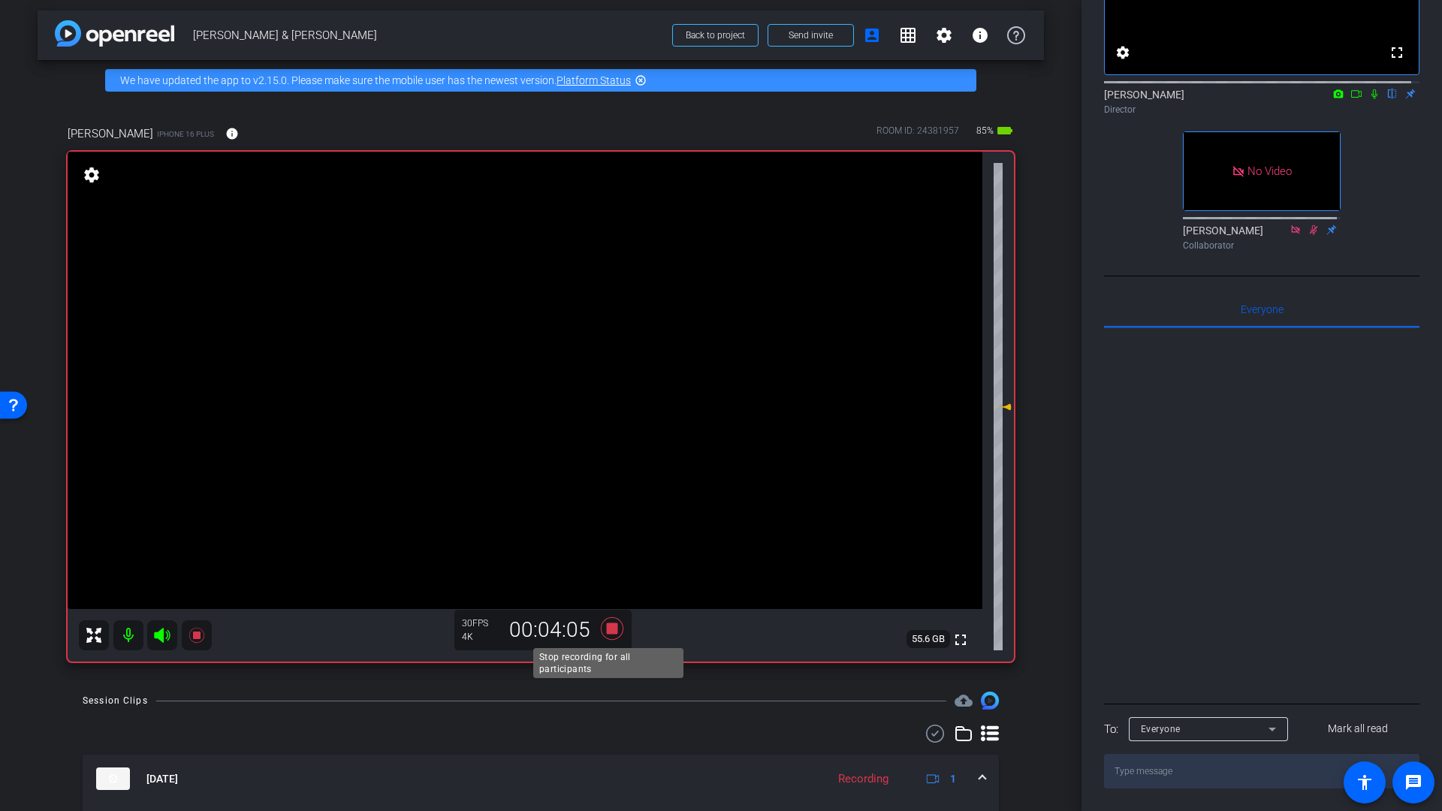
click at [611, 631] on icon at bounding box center [612, 628] width 23 height 23
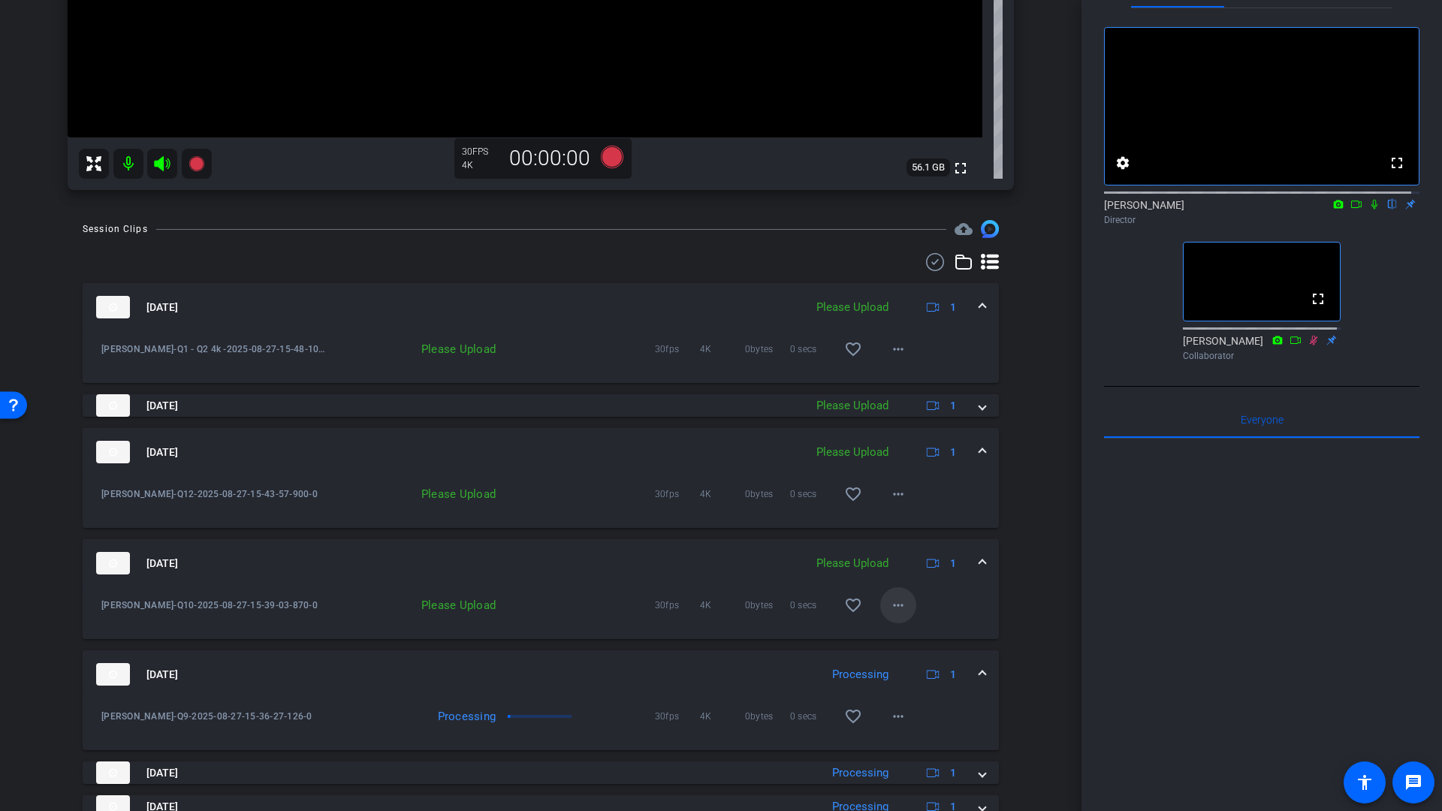
scroll to position [472, 0]
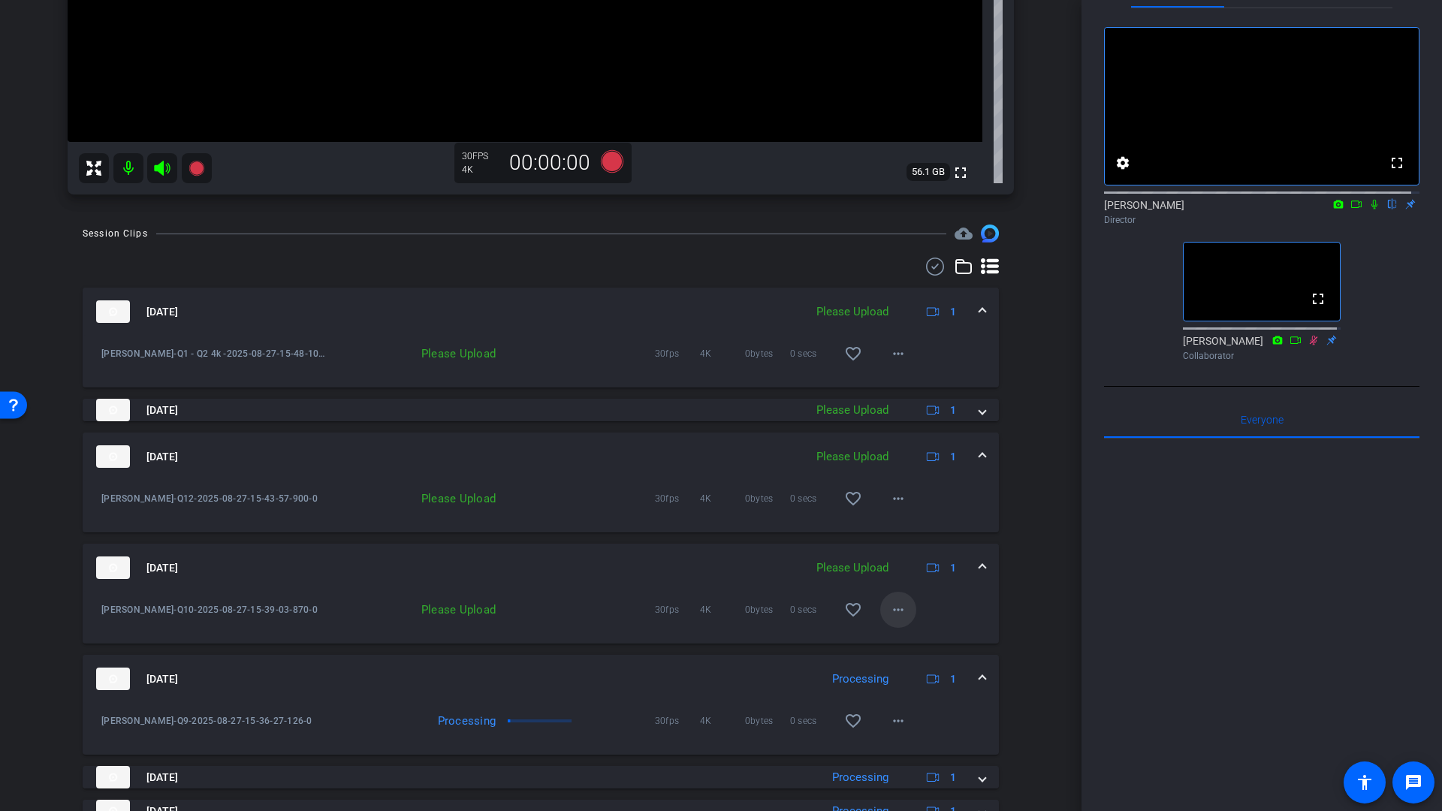
click at [894, 613] on mat-icon "more_horiz" at bounding box center [898, 610] width 18 height 18
click at [901, 646] on span "Upload" at bounding box center [915, 641] width 60 height 18
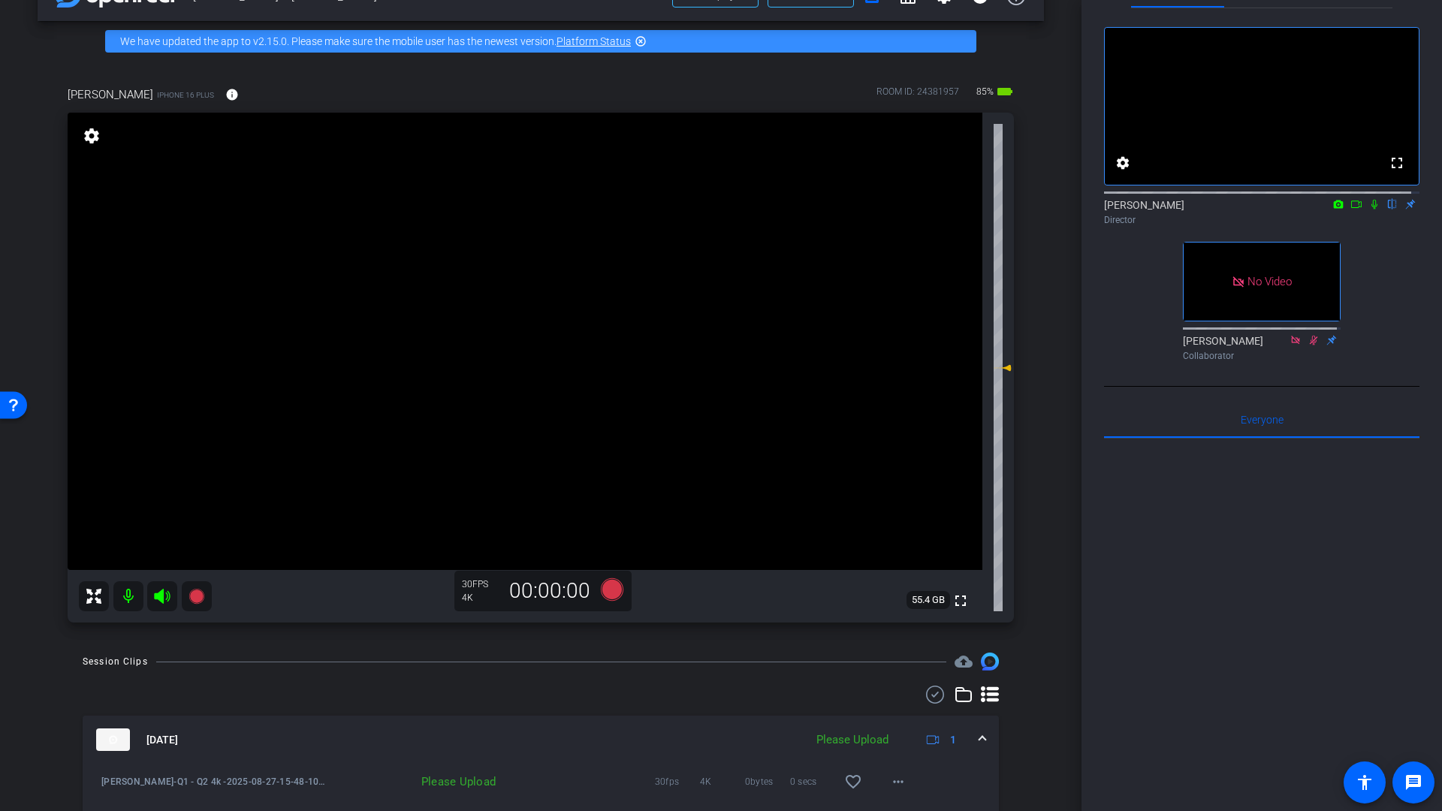
scroll to position [41, 0]
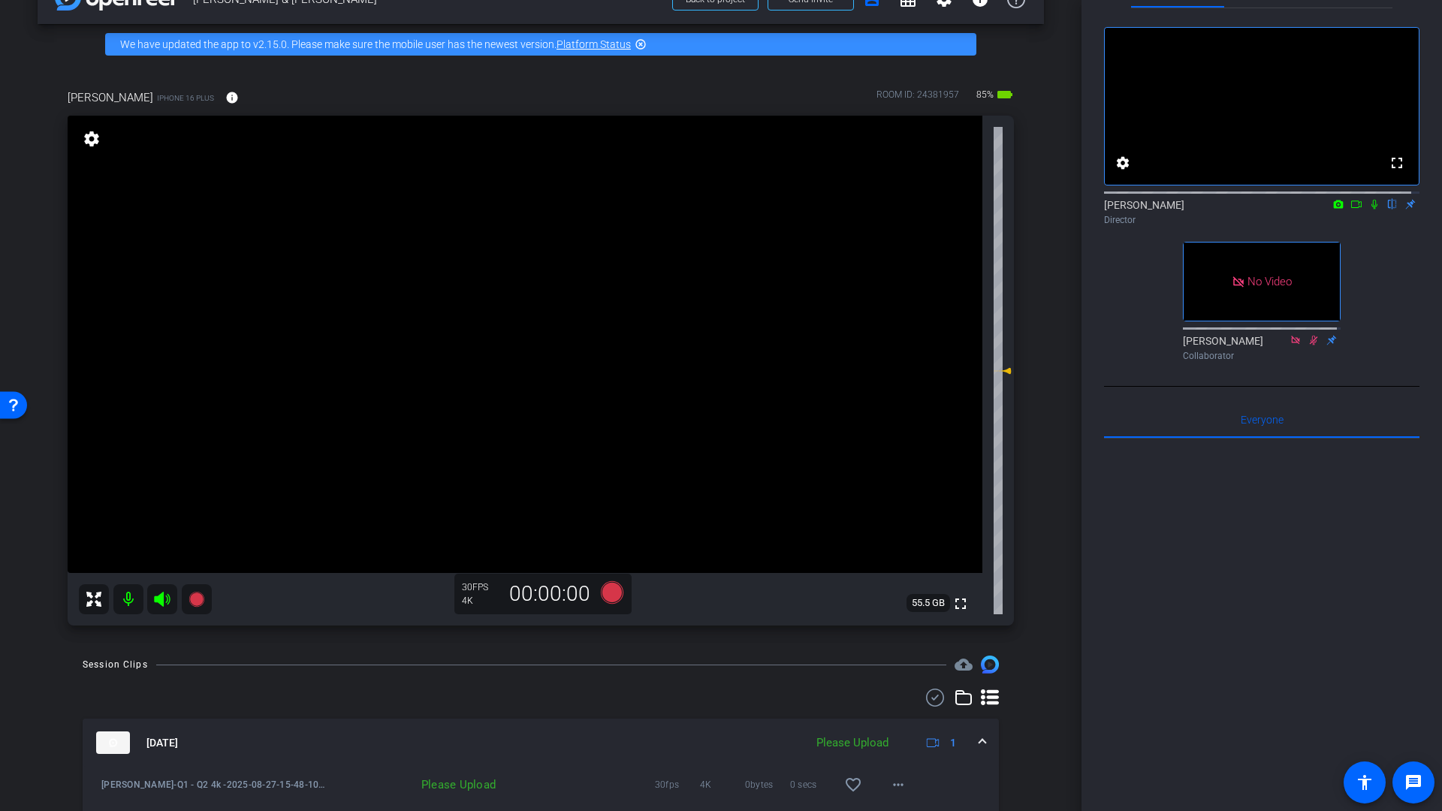
click at [111, 607] on div at bounding box center [145, 599] width 133 height 30
click at [125, 602] on mat-icon at bounding box center [128, 599] width 30 height 30
click at [133, 605] on mat-icon at bounding box center [128, 599] width 30 height 30
click at [125, 599] on mat-icon at bounding box center [128, 599] width 30 height 30
click at [124, 591] on mat-icon at bounding box center [128, 599] width 30 height 30
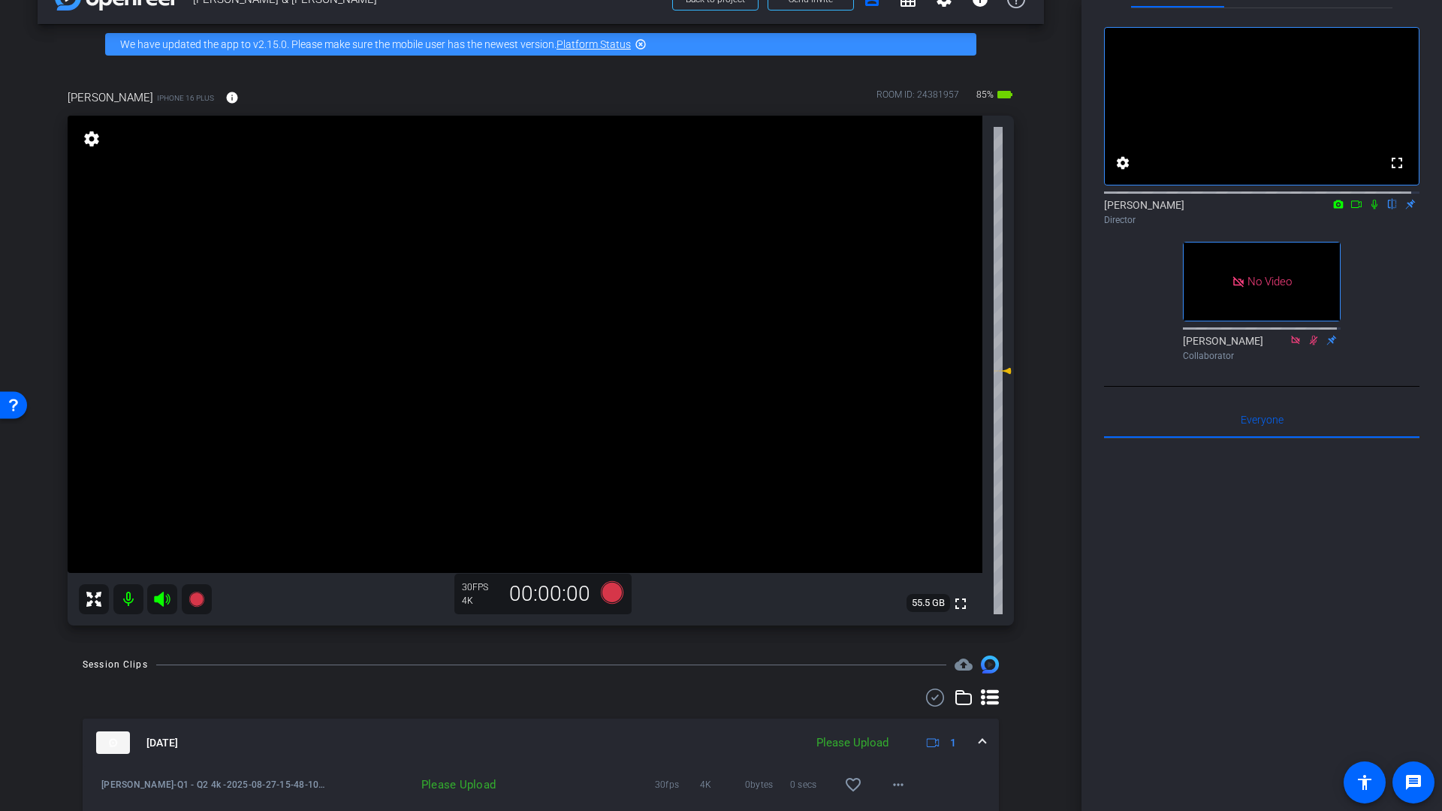
click at [126, 599] on mat-icon at bounding box center [128, 599] width 30 height 30
click at [127, 600] on mat-icon at bounding box center [128, 599] width 30 height 30
click at [126, 600] on mat-icon at bounding box center [128, 599] width 30 height 30
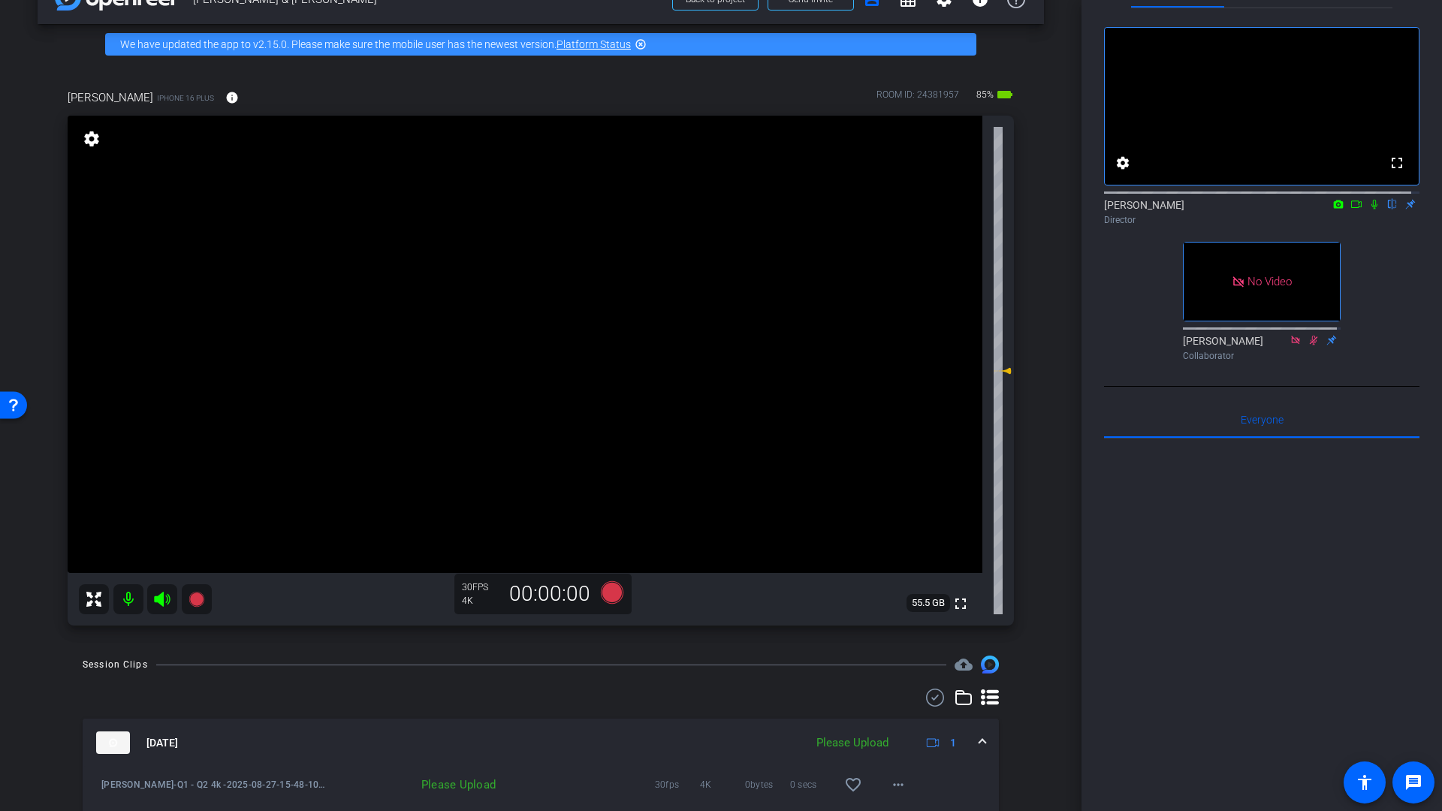
click at [126, 600] on mat-icon at bounding box center [128, 599] width 30 height 30
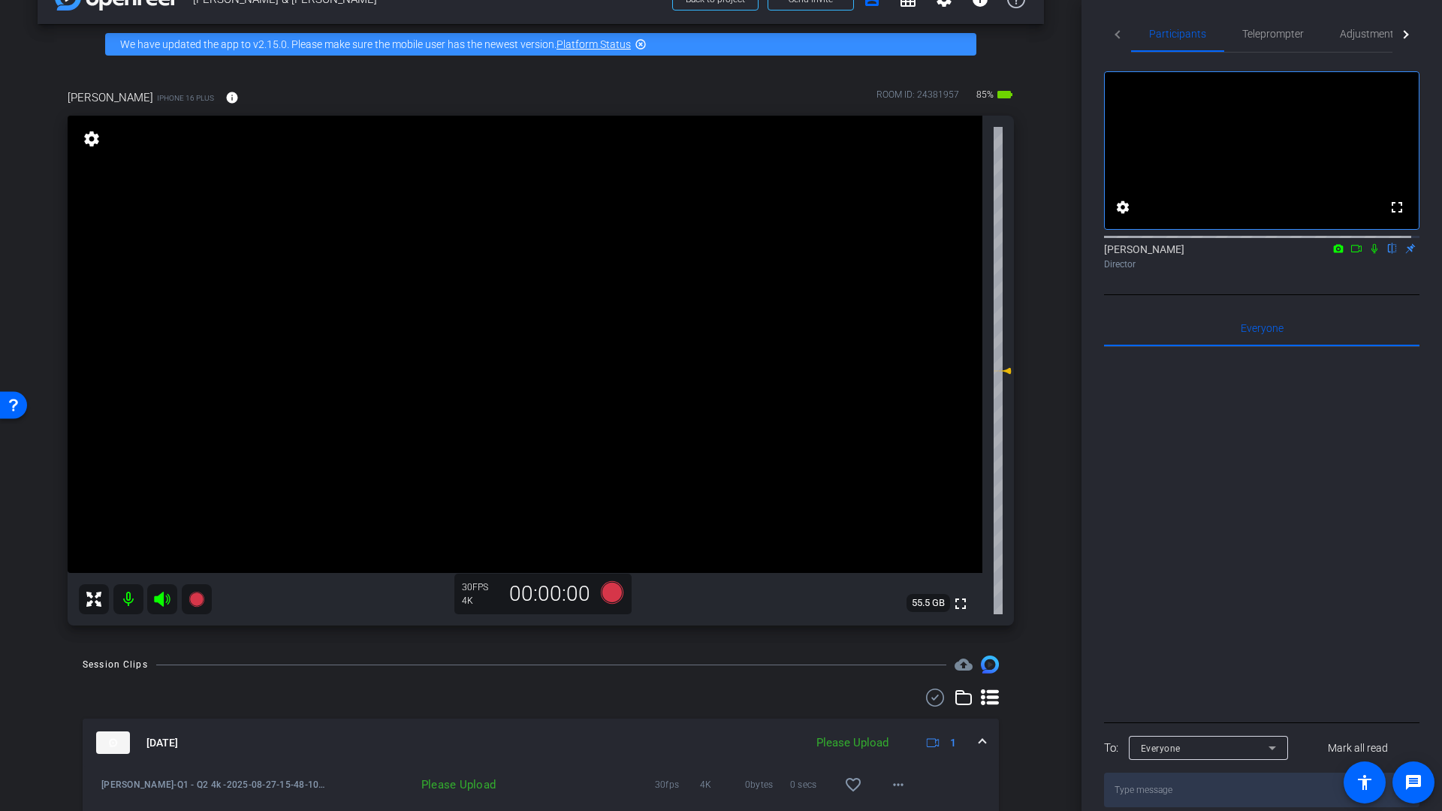
scroll to position [0, 0]
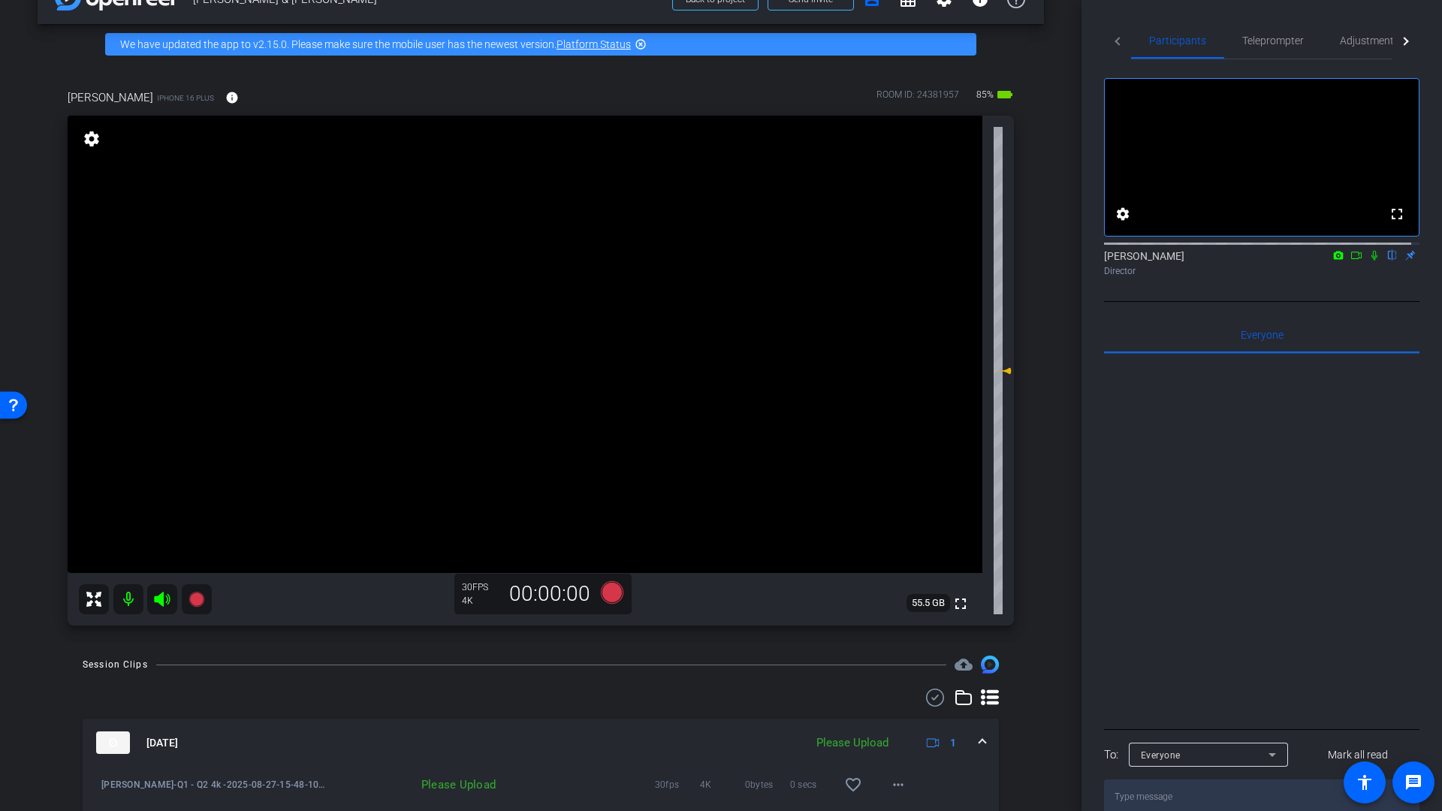
click at [167, 602] on icon at bounding box center [162, 599] width 16 height 15
click at [166, 602] on div at bounding box center [145, 599] width 133 height 30
click at [164, 601] on icon at bounding box center [162, 599] width 18 height 18
click at [164, 601] on div at bounding box center [145, 599] width 133 height 30
click at [124, 599] on mat-icon at bounding box center [128, 599] width 30 height 30
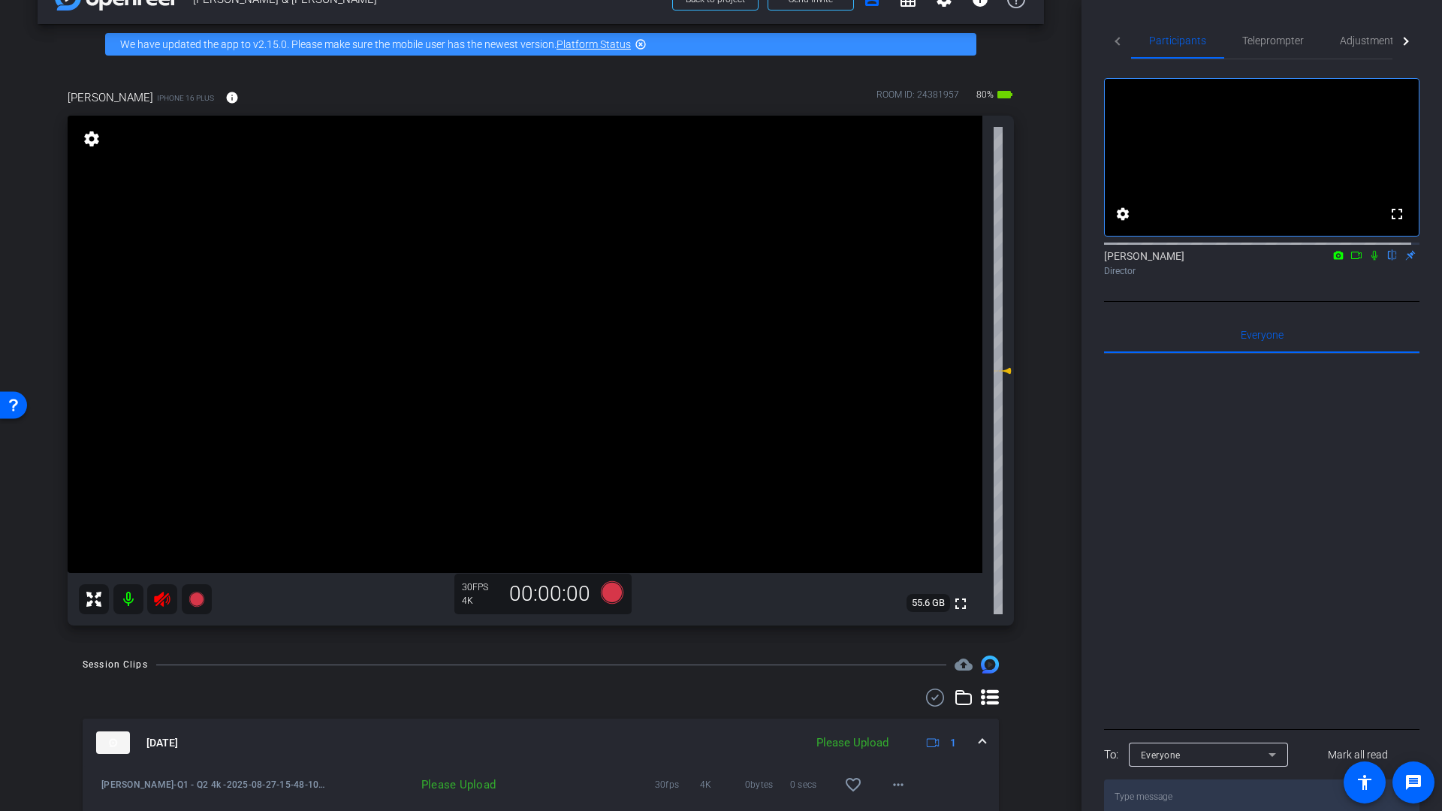
drag, startPoint x: 125, startPoint y: 599, endPoint x: 146, endPoint y: 594, distance: 22.4
click at [125, 598] on mat-icon at bounding box center [128, 599] width 30 height 30
click at [130, 602] on mat-icon at bounding box center [128, 599] width 30 height 30
click at [1350, 261] on icon at bounding box center [1356, 255] width 12 height 11
click at [1389, 261] on icon at bounding box center [1392, 256] width 6 height 10
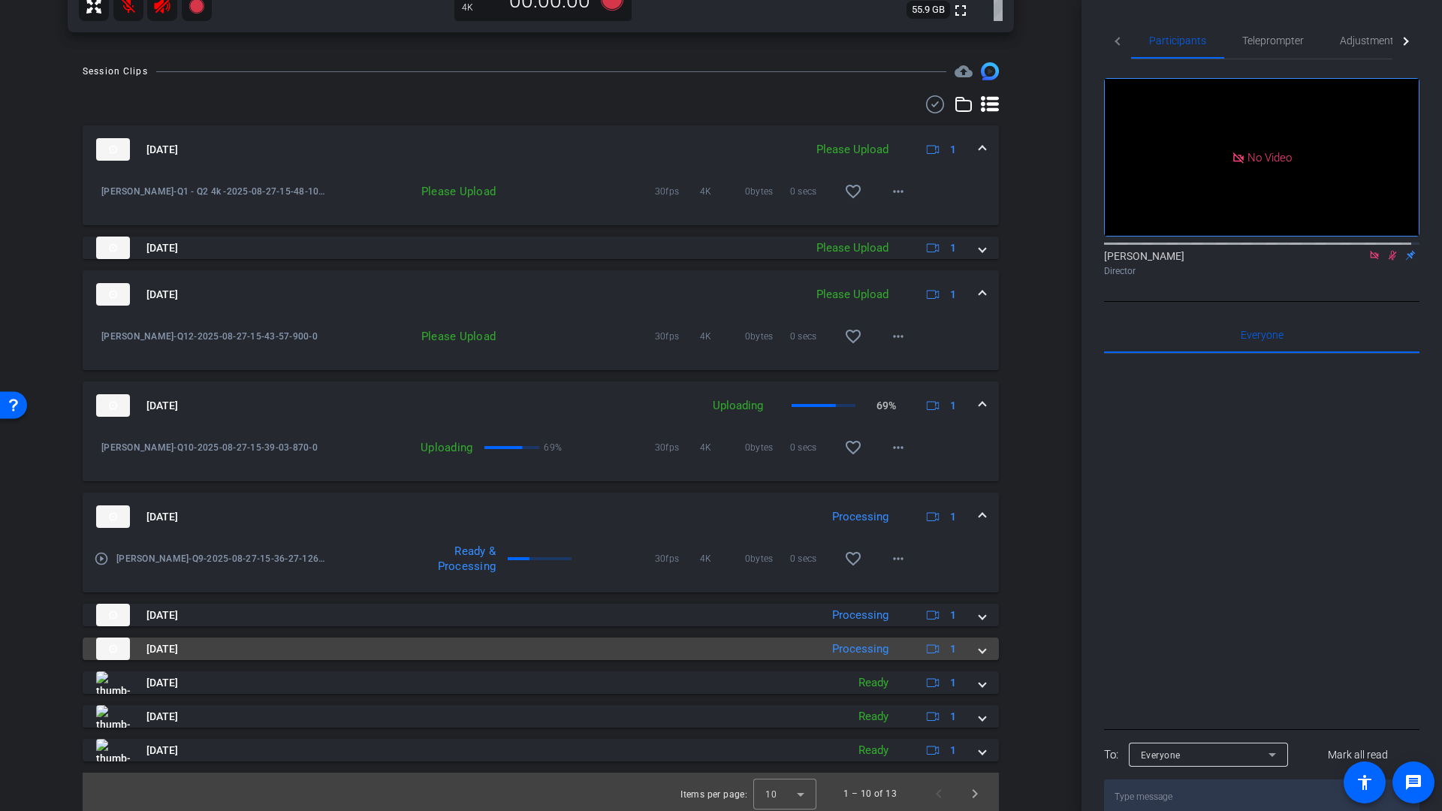
scroll to position [638, 0]
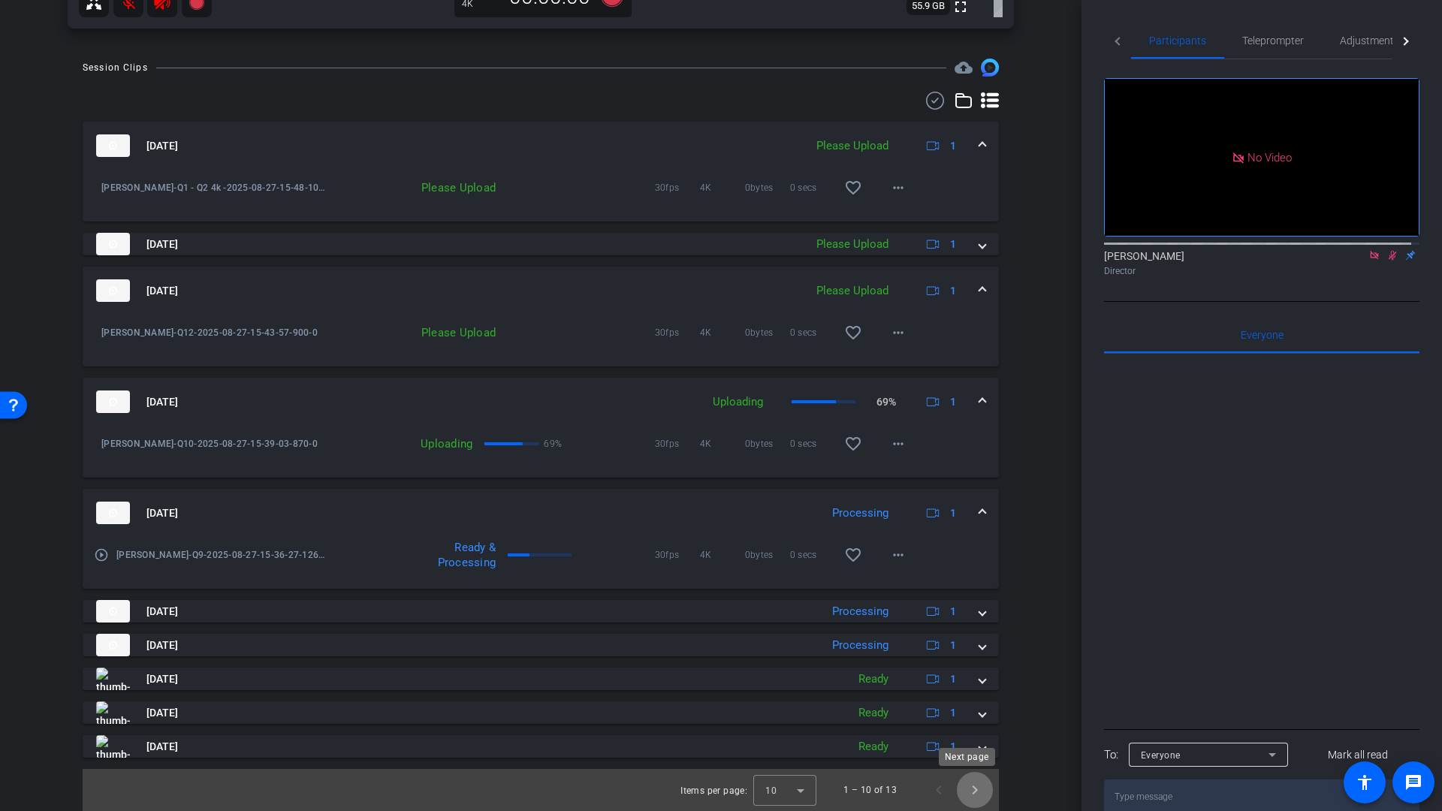
click at [963, 792] on span "Next page" at bounding box center [975, 790] width 36 height 36
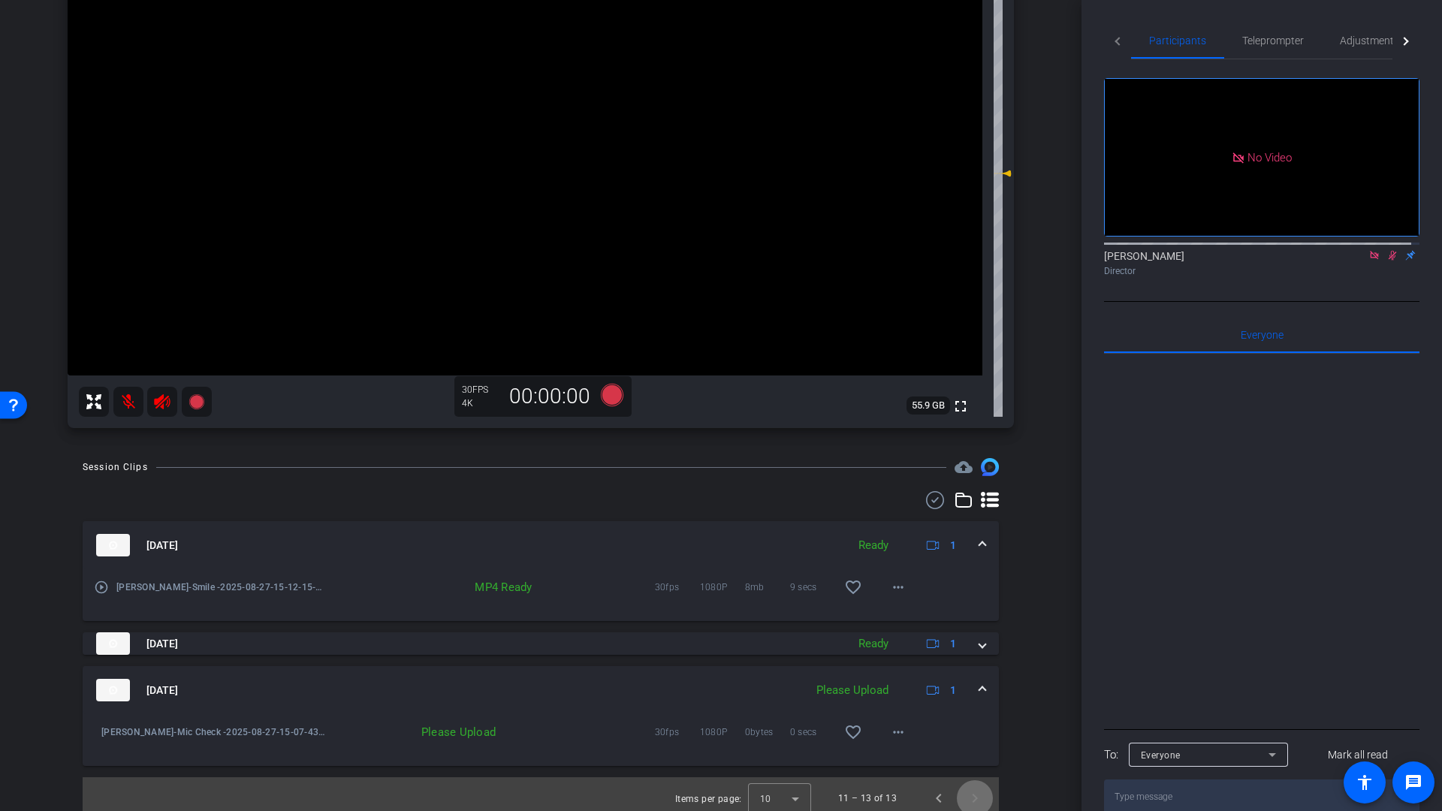
scroll to position [246, 0]
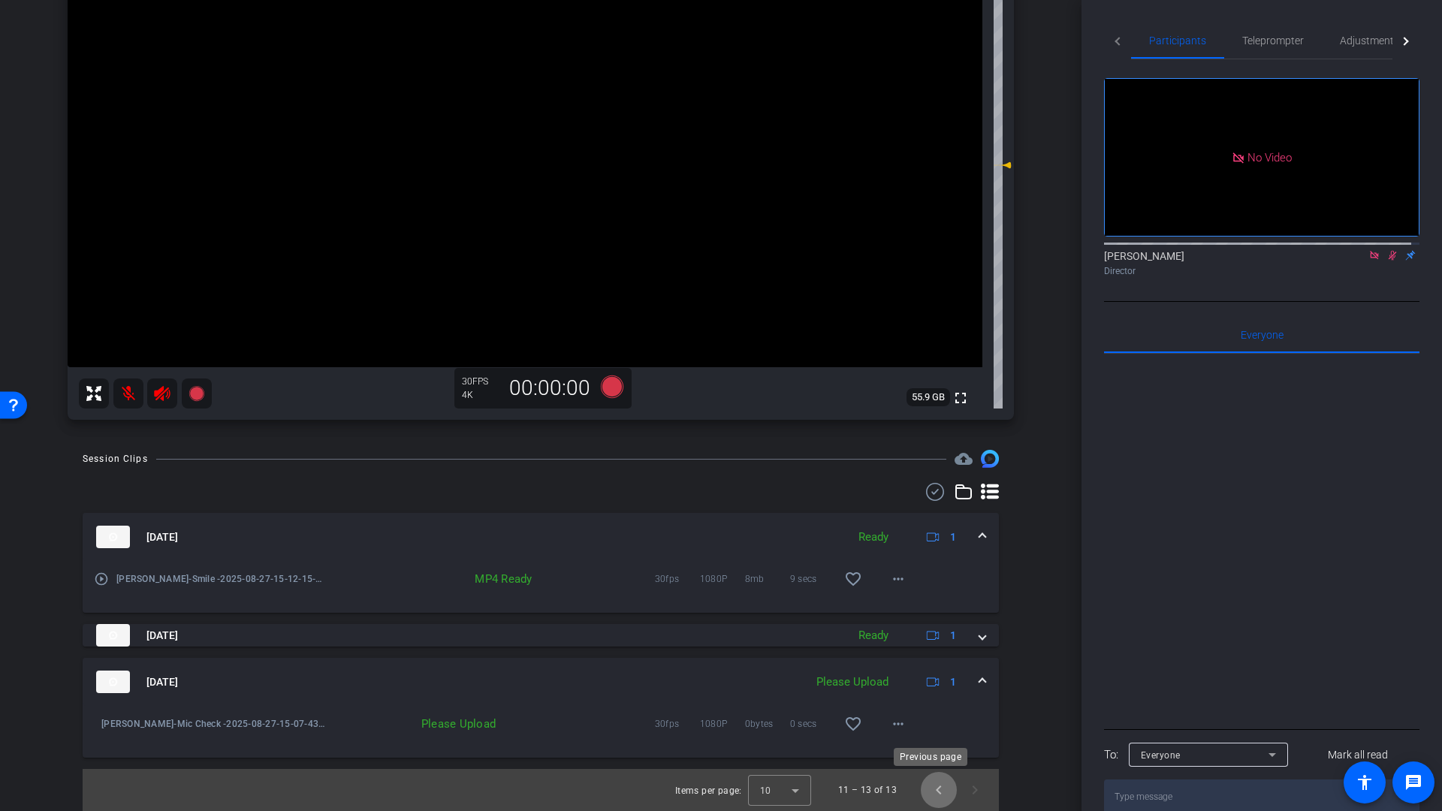
click at [929, 791] on span "Previous page" at bounding box center [939, 790] width 36 height 36
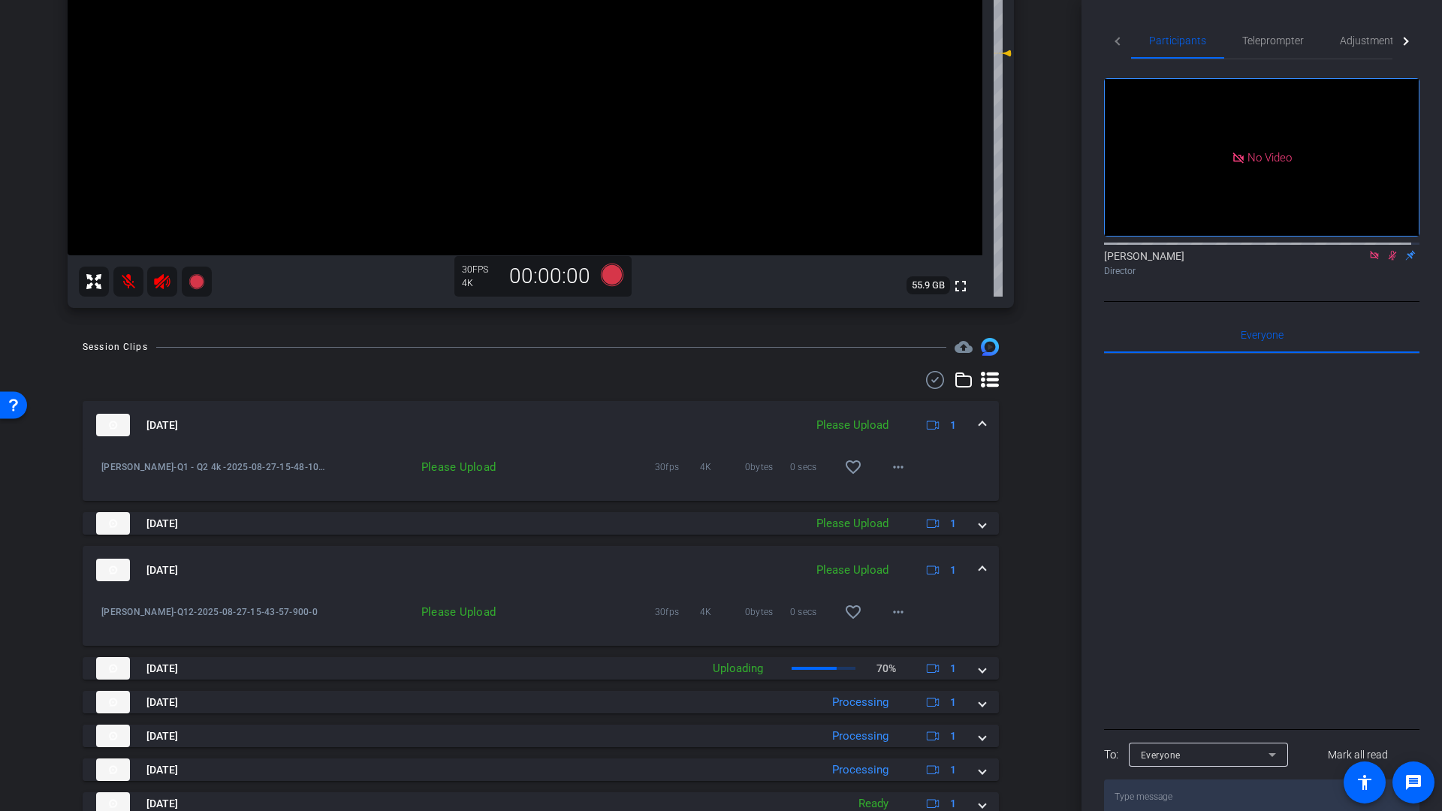
scroll to position [381, 0]
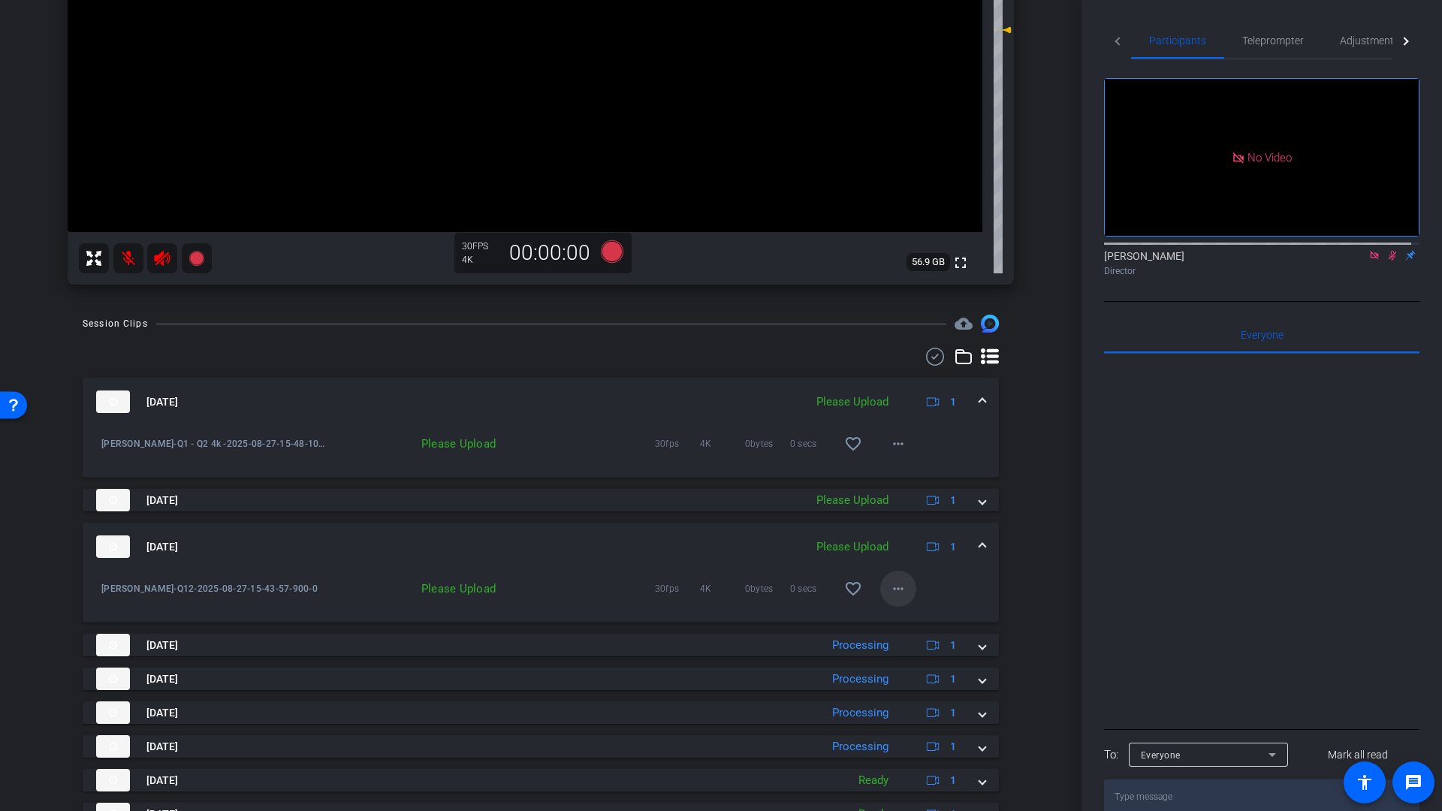
click at [892, 592] on mat-icon "more_horiz" at bounding box center [898, 589] width 18 height 18
click at [894, 619] on span "Upload" at bounding box center [915, 620] width 60 height 18
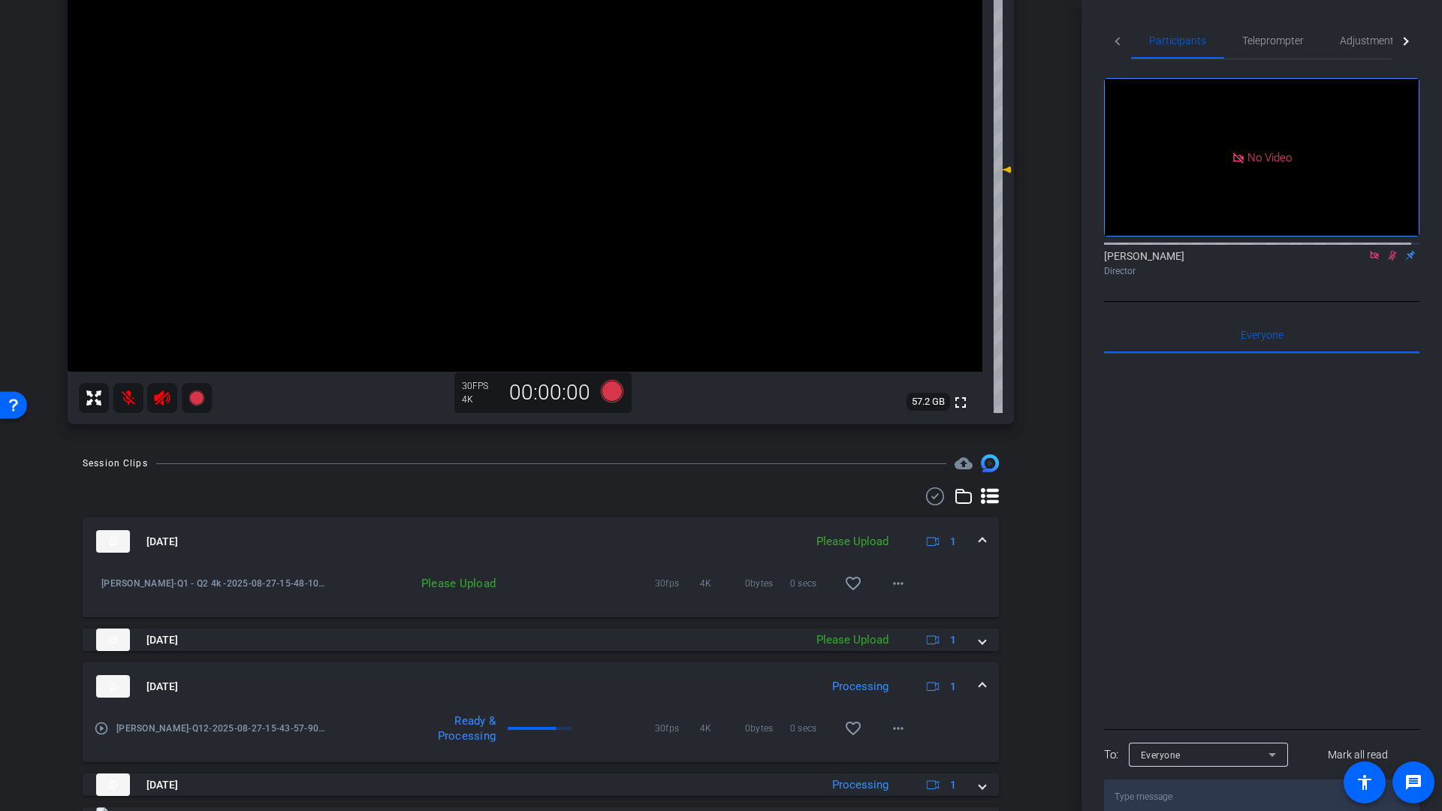
scroll to position [262, 0]
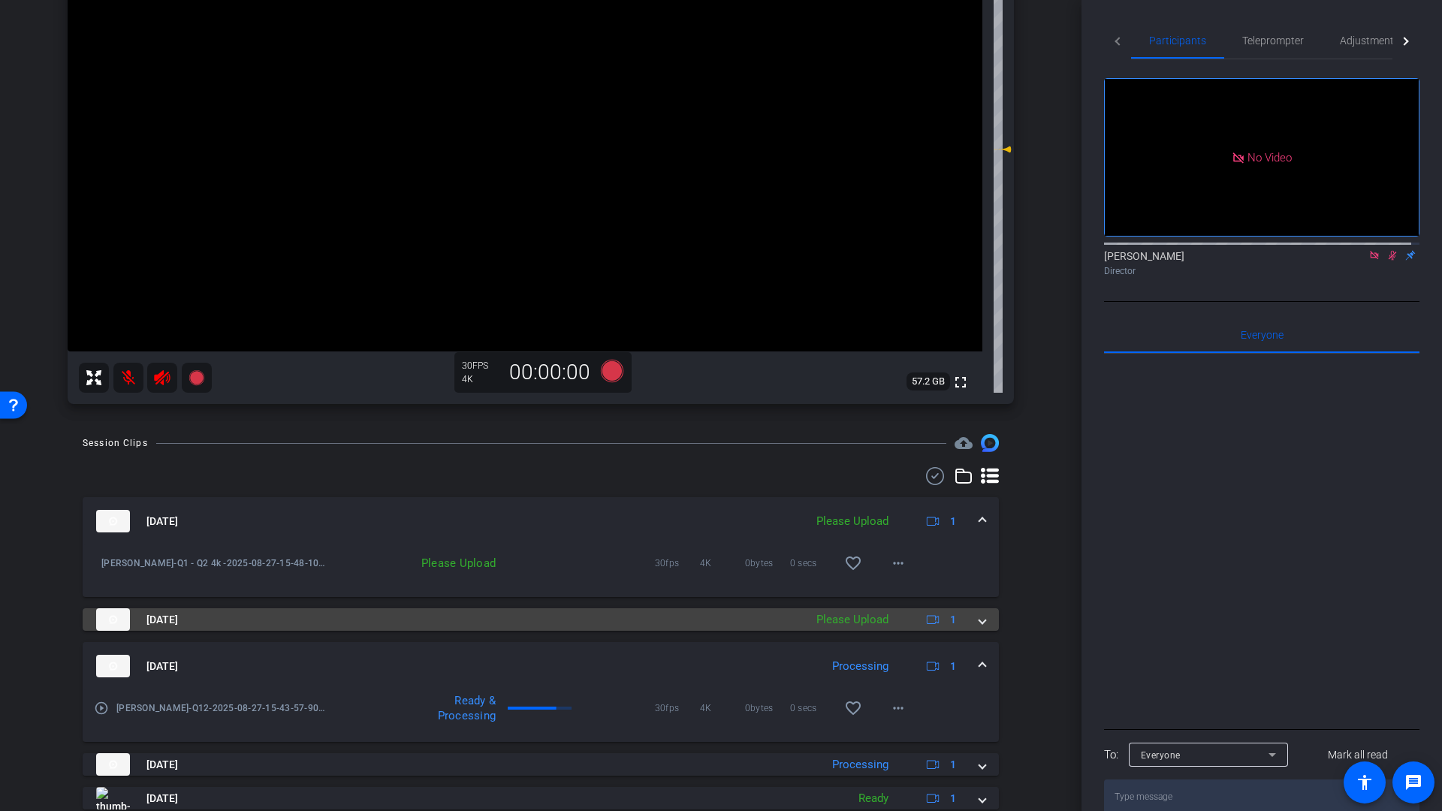
click at [979, 622] on span at bounding box center [982, 620] width 6 height 16
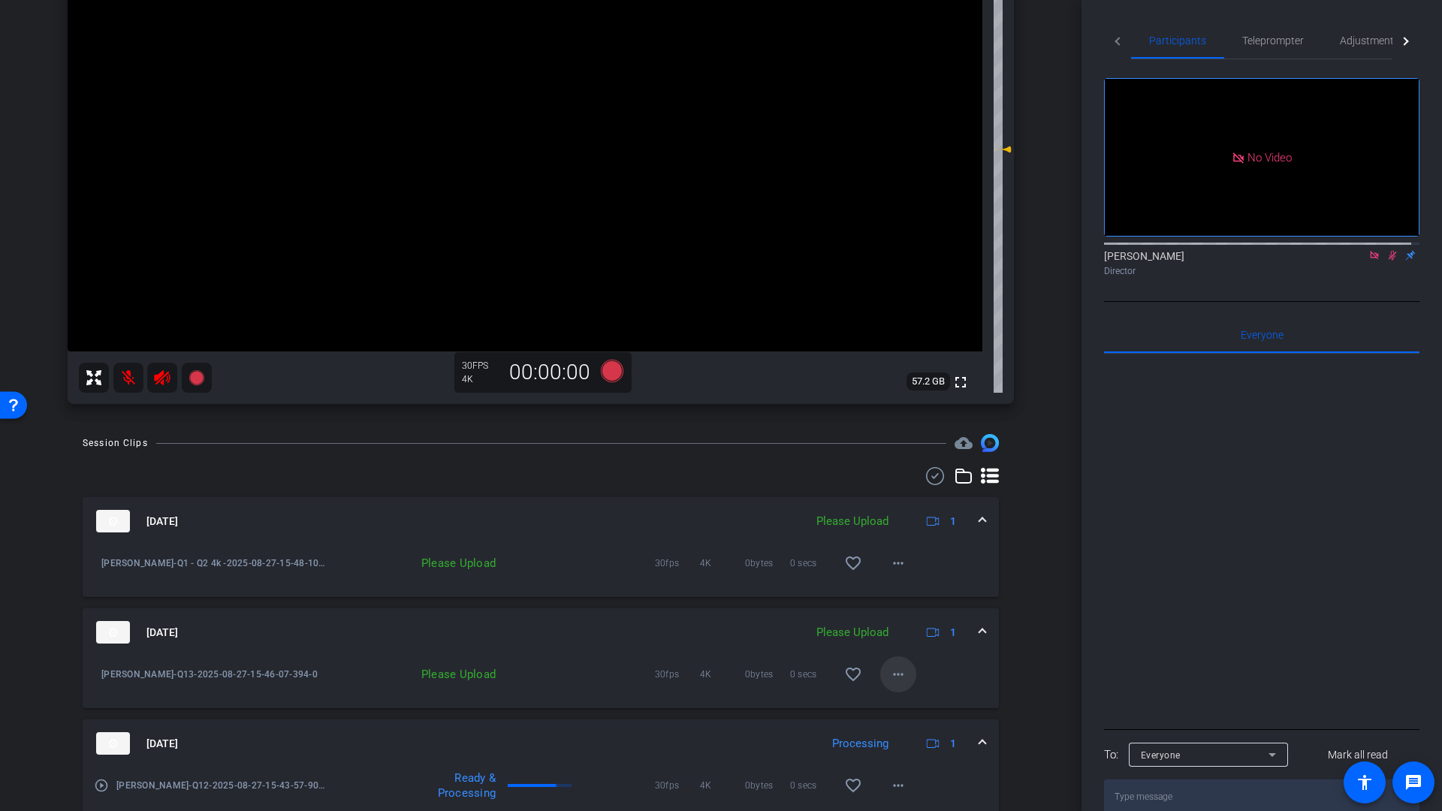
click at [895, 677] on mat-icon "more_horiz" at bounding box center [898, 674] width 18 height 18
click at [900, 704] on span "Upload" at bounding box center [915, 706] width 60 height 18
click at [892, 567] on mat-icon "more_horiz" at bounding box center [898, 563] width 18 height 18
click at [902, 596] on span "Upload" at bounding box center [915, 595] width 60 height 18
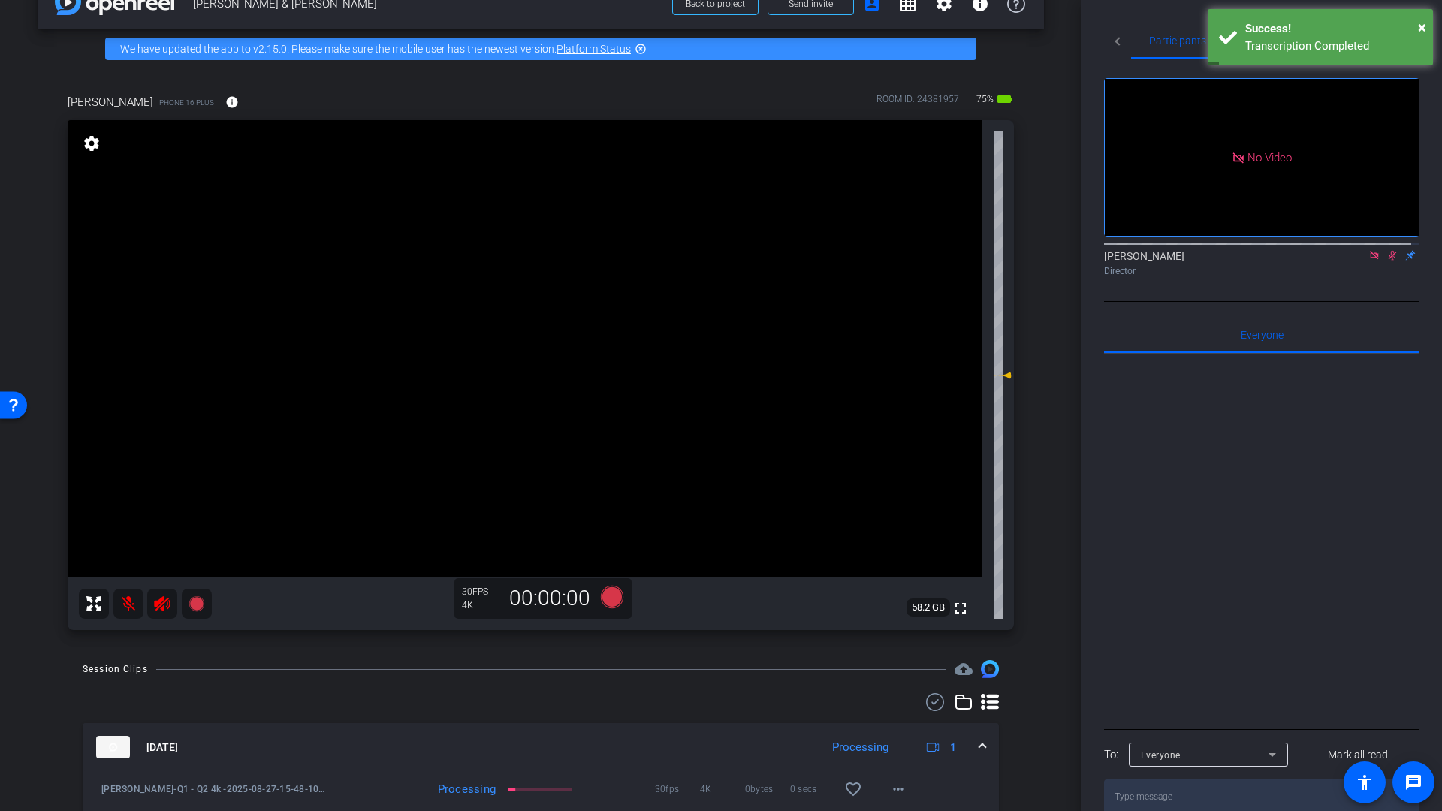
scroll to position [8, 0]
